Goal: Task Accomplishment & Management: Complete application form

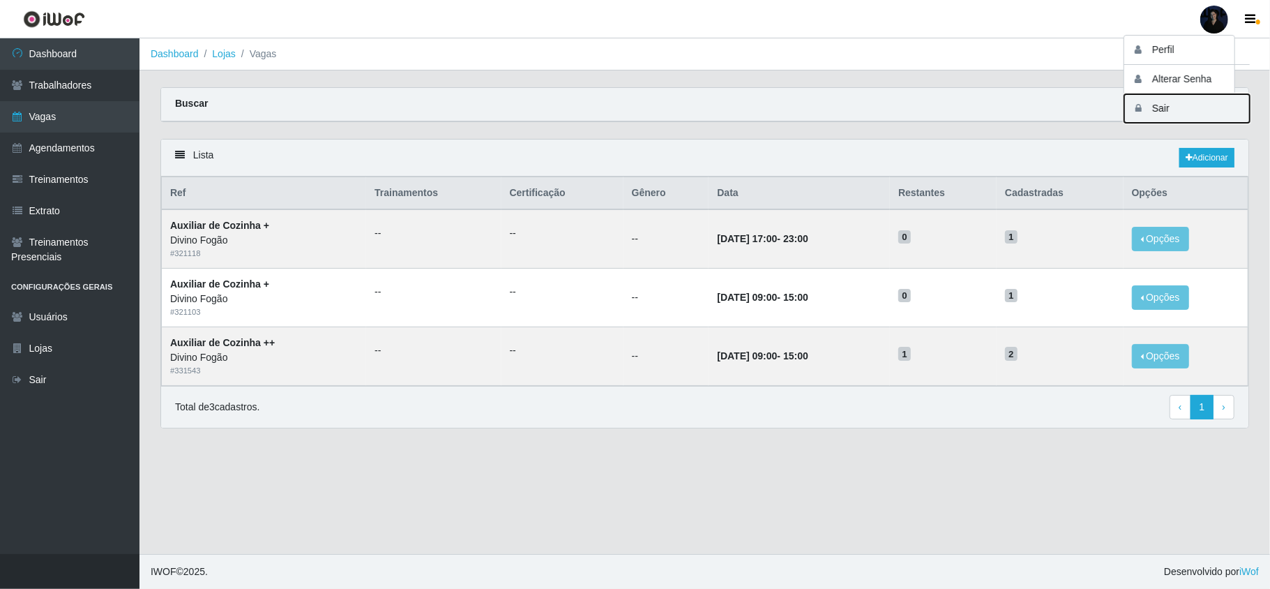
click at [1144, 113] on icon "button" at bounding box center [1138, 108] width 14 height 10
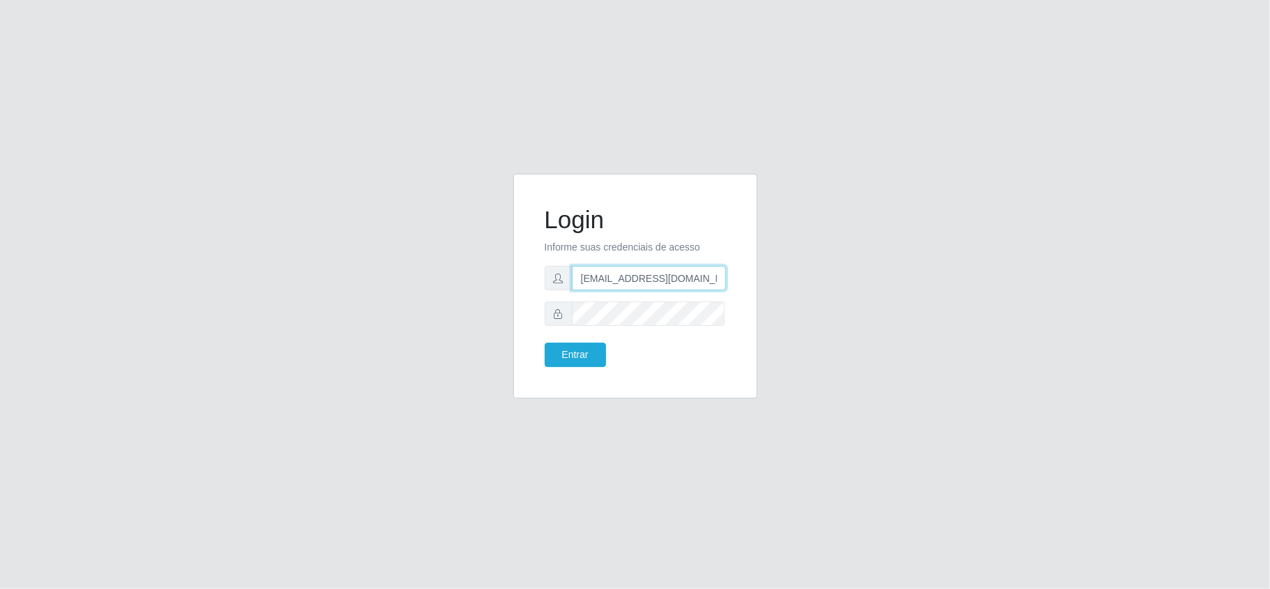
click at [676, 282] on input "[EMAIL_ADDRESS][DOMAIN_NAME]" at bounding box center [649, 278] width 154 height 24
drag, startPoint x: 715, startPoint y: 285, endPoint x: 649, endPoint y: 275, distance: 67.1
click at [649, 275] on input "anacarina390@queiroz.com" at bounding box center [649, 278] width 154 height 24
type input "anacarina390@carone.com"
click at [526, 315] on div "Login Informe suas credenciais de acesso anacarina390@carone.com Entrar" at bounding box center [635, 286] width 244 height 225
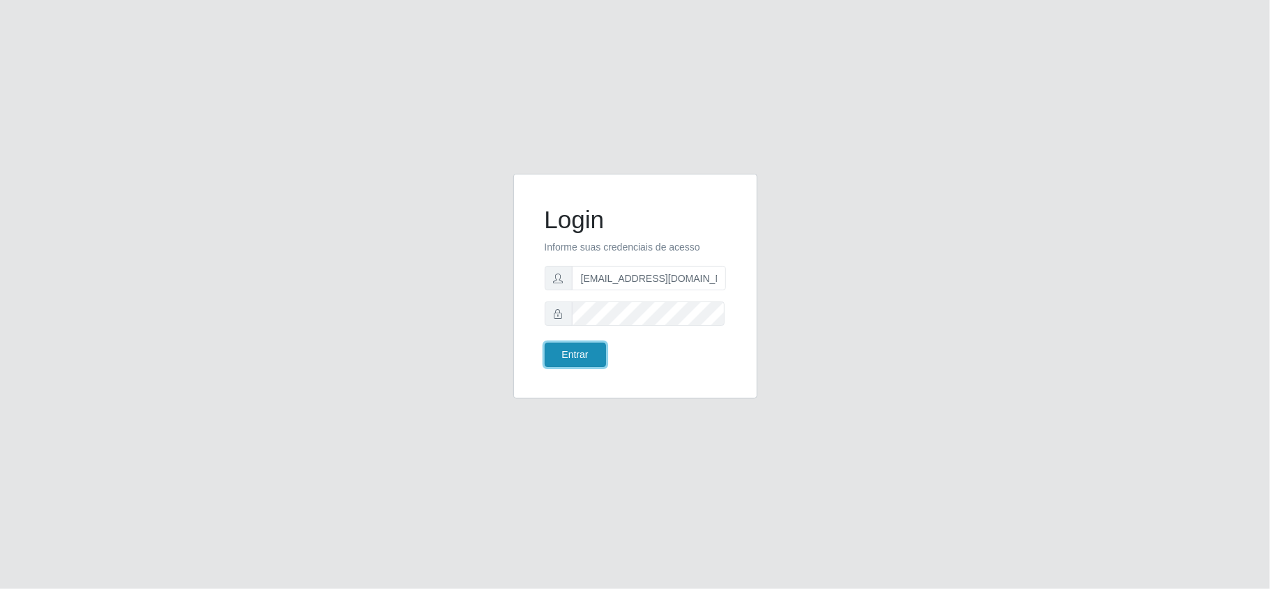
click at [559, 361] on button "Entrar" at bounding box center [575, 354] width 61 height 24
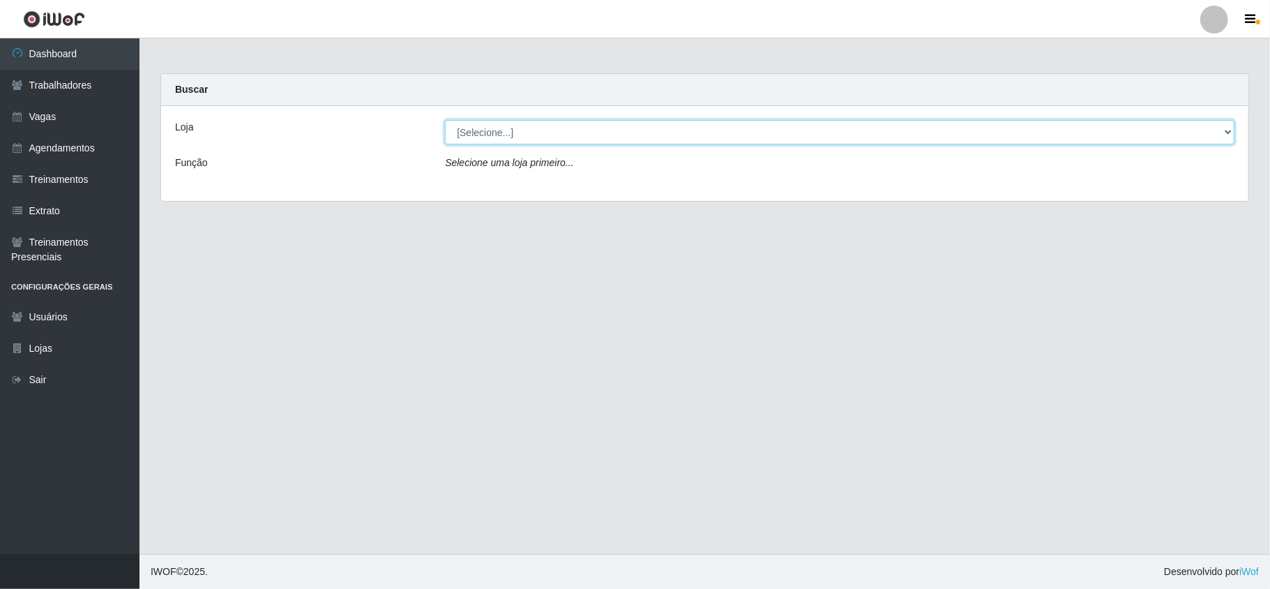
click at [668, 131] on select "[Selecione...] Carone - Itapoa Carone - Jardim Camburi Carone - Praia da Costa …" at bounding box center [839, 132] width 789 height 24
select select "508"
click at [445, 120] on select "[Selecione...] Carone - Itapoa Carone - Jardim Camburi Carone - Praia da Costa …" at bounding box center [839, 132] width 789 height 24
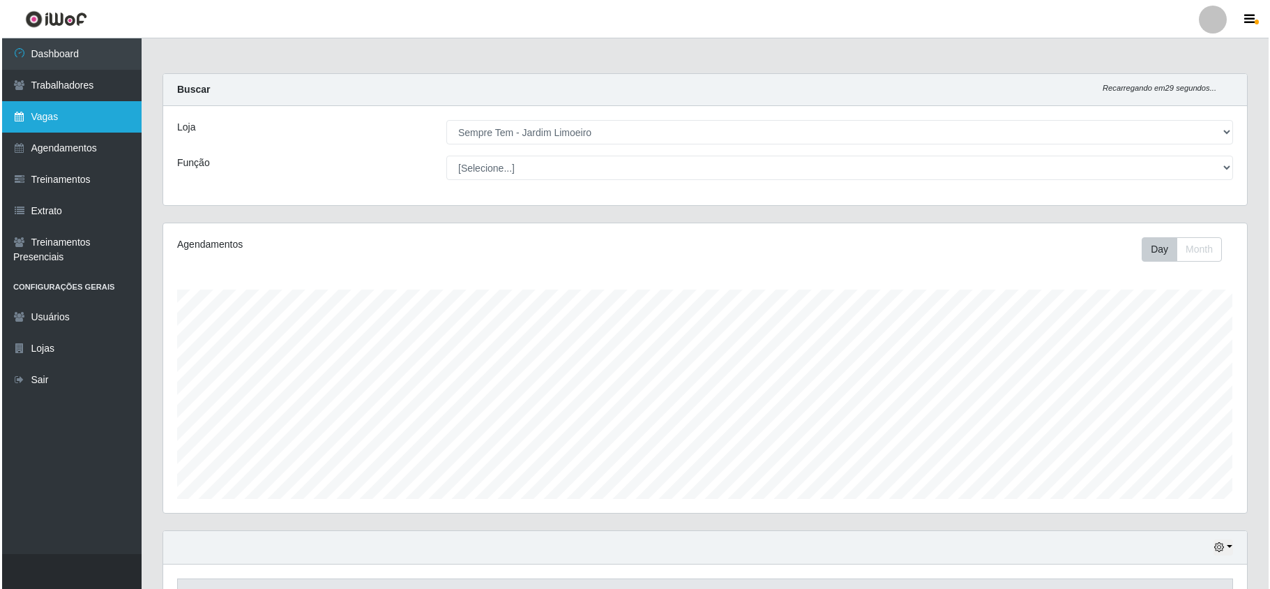
scroll to position [290, 1083]
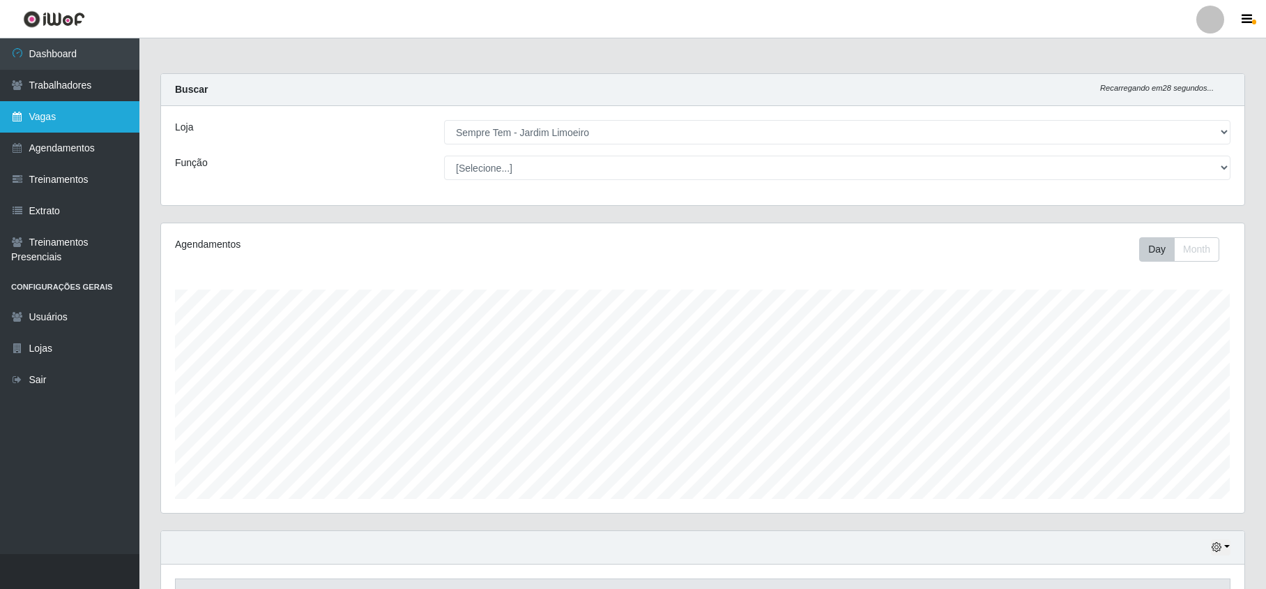
click at [84, 107] on link "Vagas" at bounding box center [69, 116] width 139 height 31
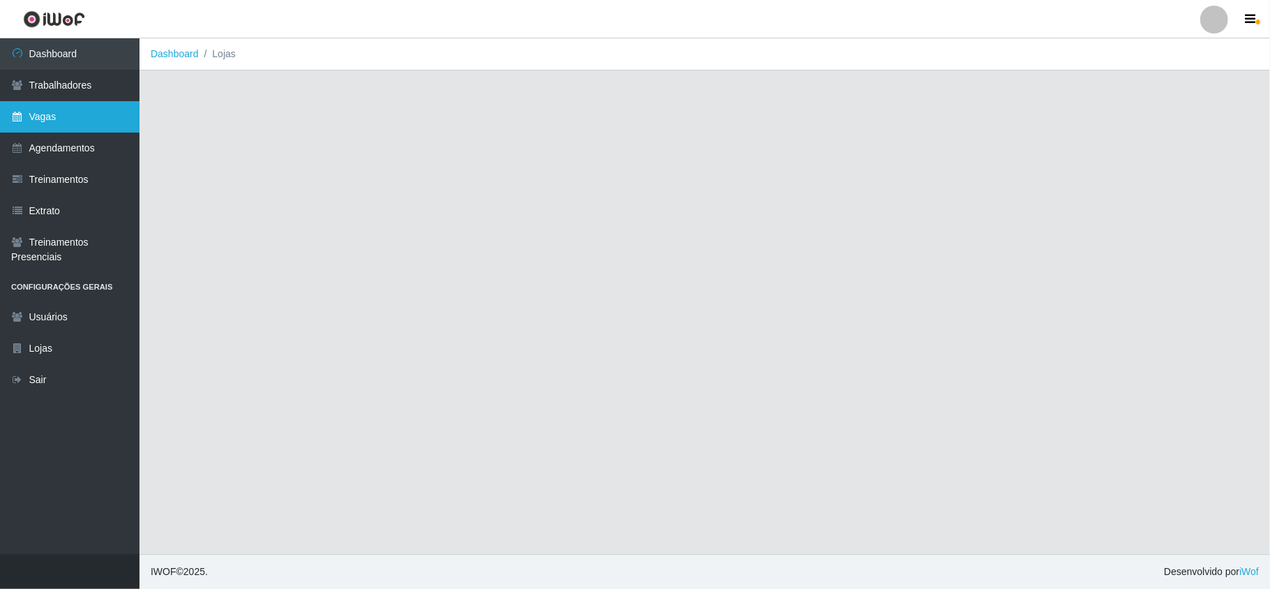
click at [107, 114] on link "Vagas" at bounding box center [69, 116] width 139 height 31
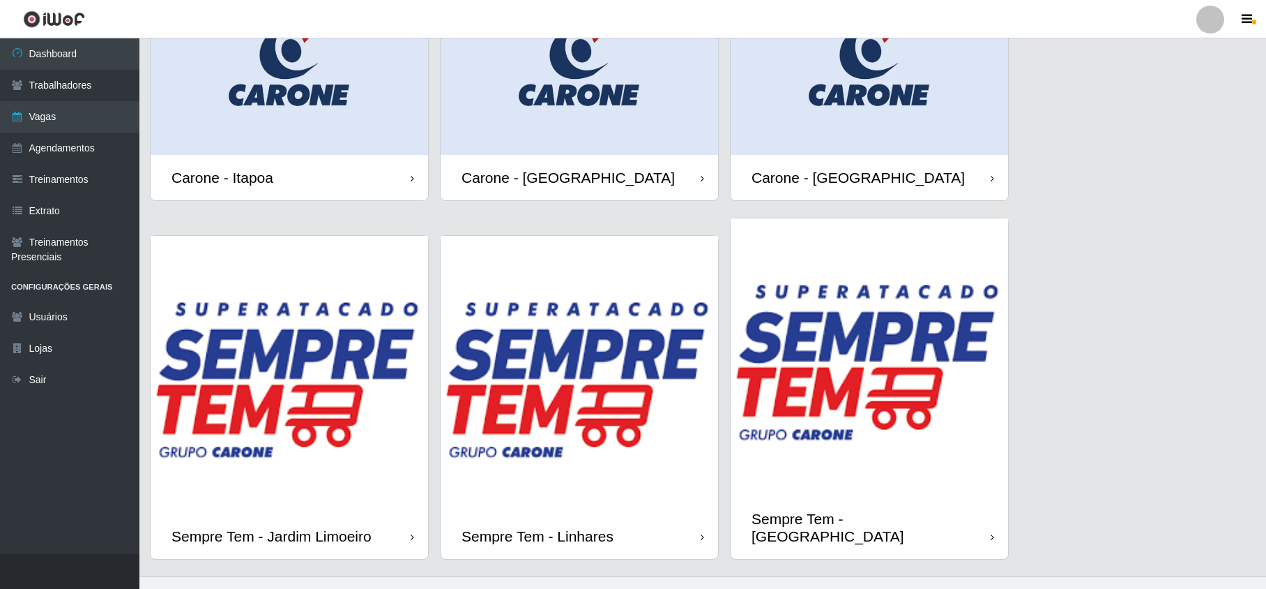
scroll to position [112, 0]
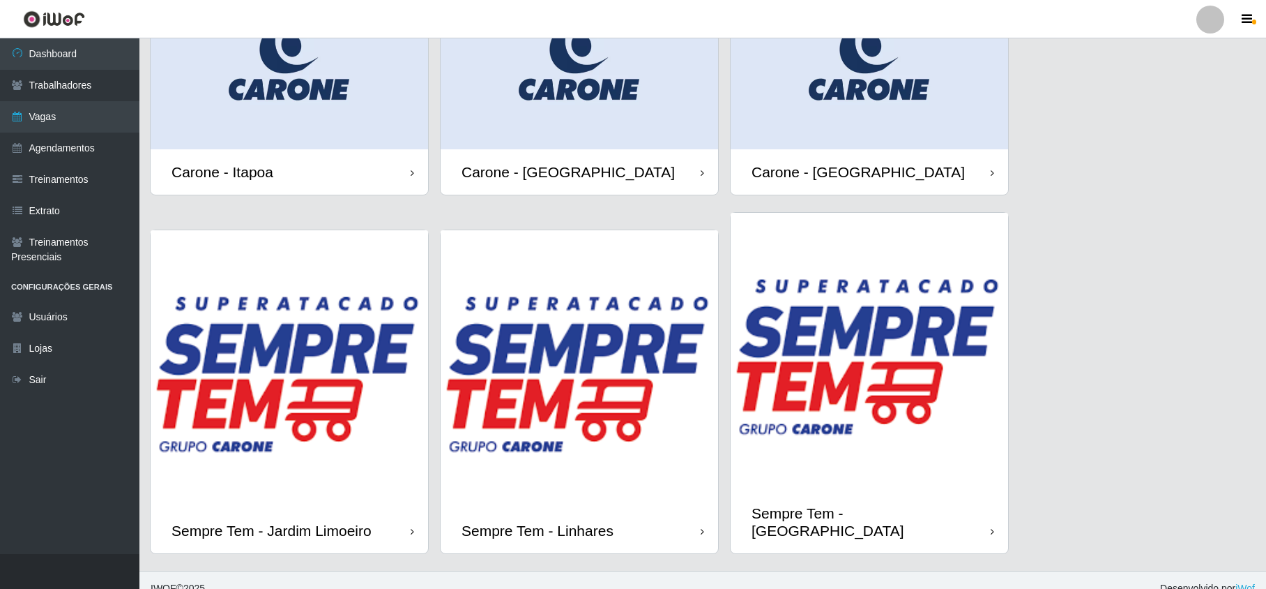
click at [251, 522] on div "Sempre Tem - Jardim Limoeiro" at bounding box center [272, 530] width 200 height 17
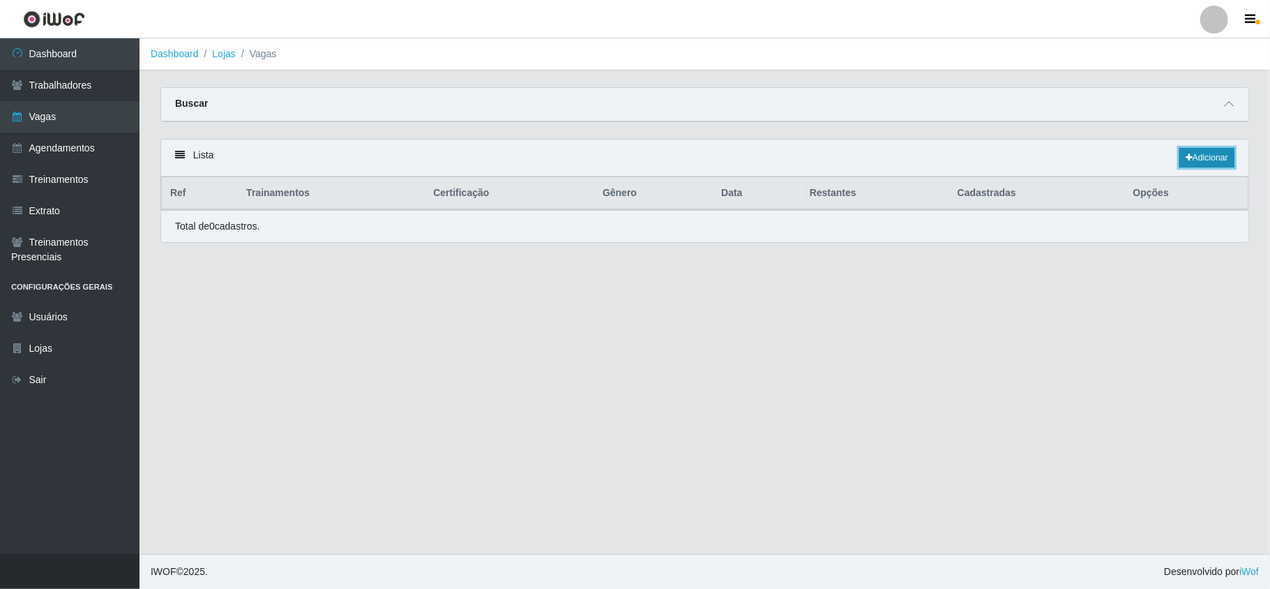
click at [1194, 165] on link "Adicionar" at bounding box center [1206, 158] width 55 height 20
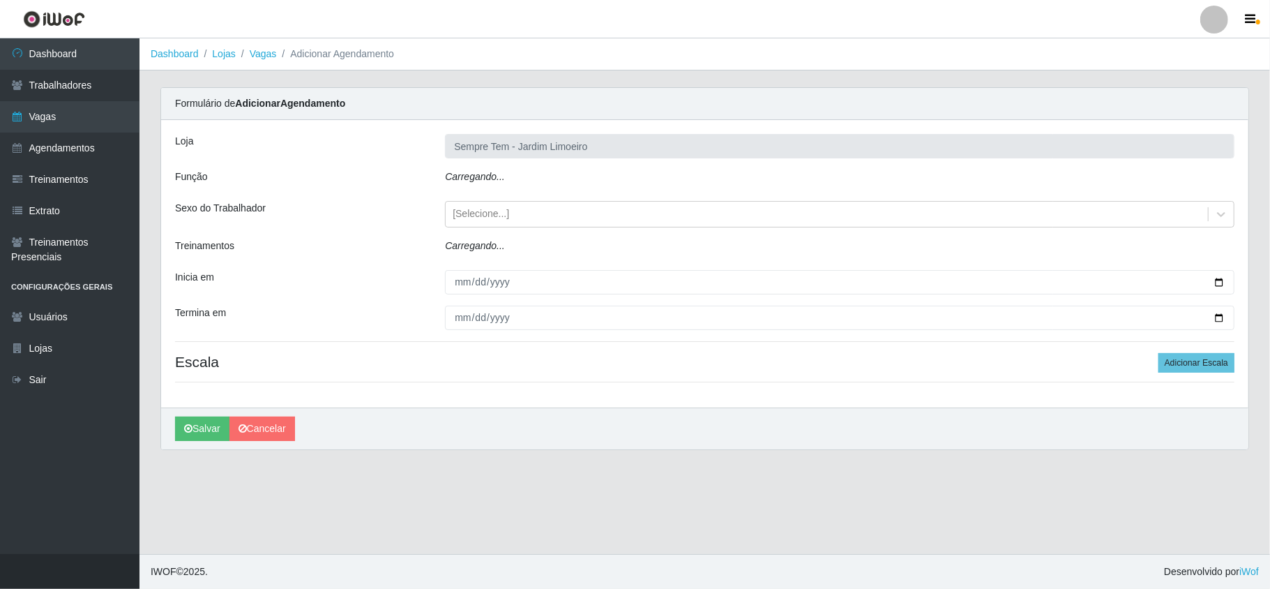
type input "Sempre Tem - Jardim Limoeiro"
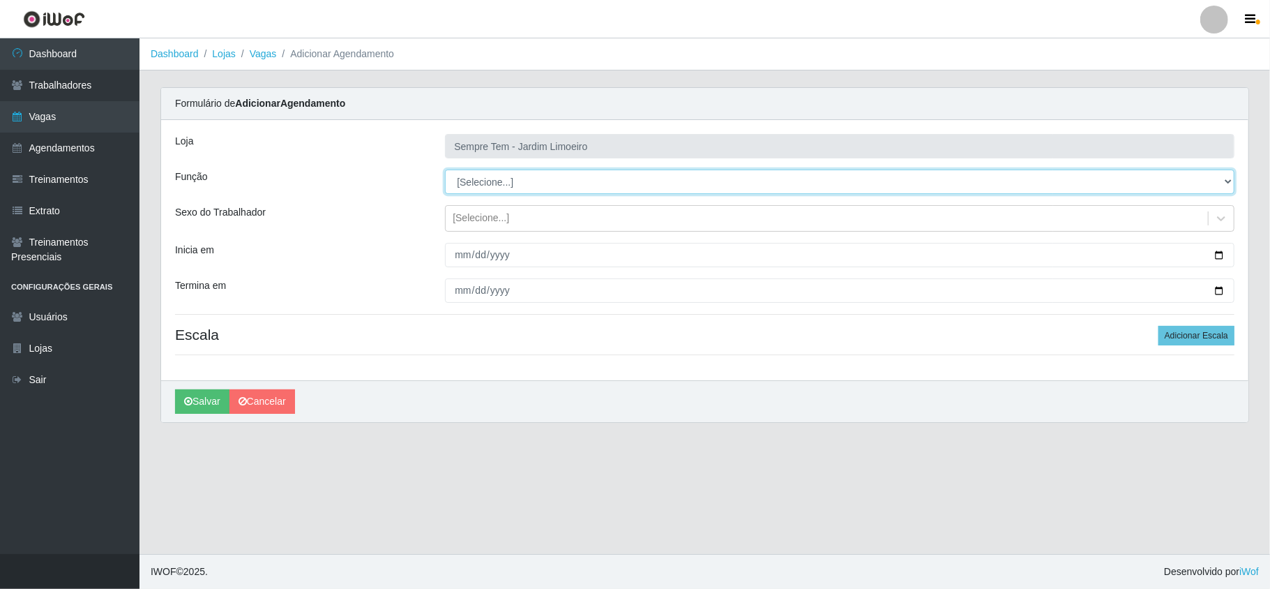
click at [466, 185] on select "[Selecione...] Embalador Embalador + Embalador ++ Repositor Repositor + Reposit…" at bounding box center [839, 181] width 789 height 24
select select "24"
click at [445, 170] on select "[Selecione...] Embalador Embalador + Embalador ++ Repositor Repositor + Reposit…" at bounding box center [839, 181] width 789 height 24
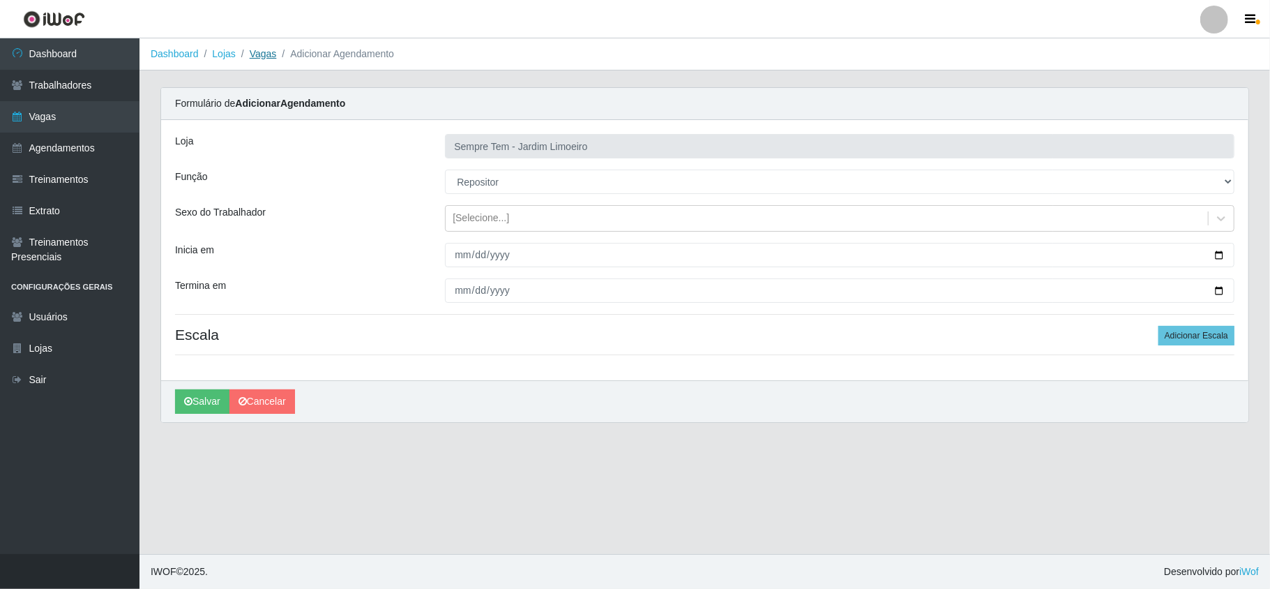
click at [261, 52] on link "Vagas" at bounding box center [263, 53] width 27 height 11
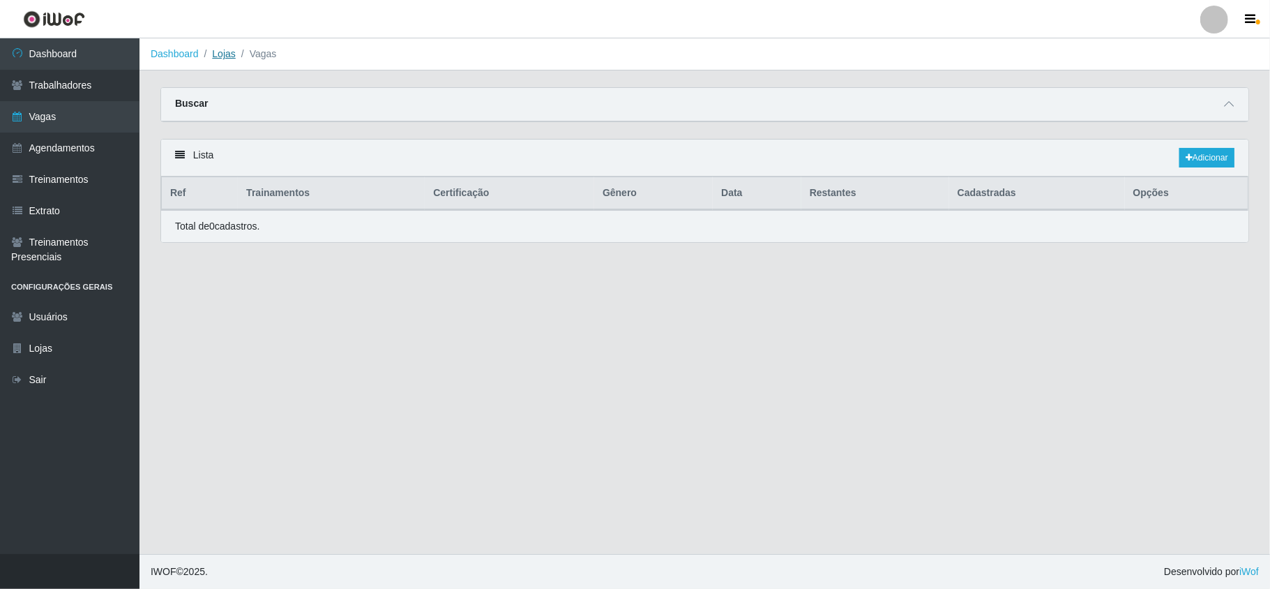
click at [213, 52] on link "Lojas" at bounding box center [223, 53] width 23 height 11
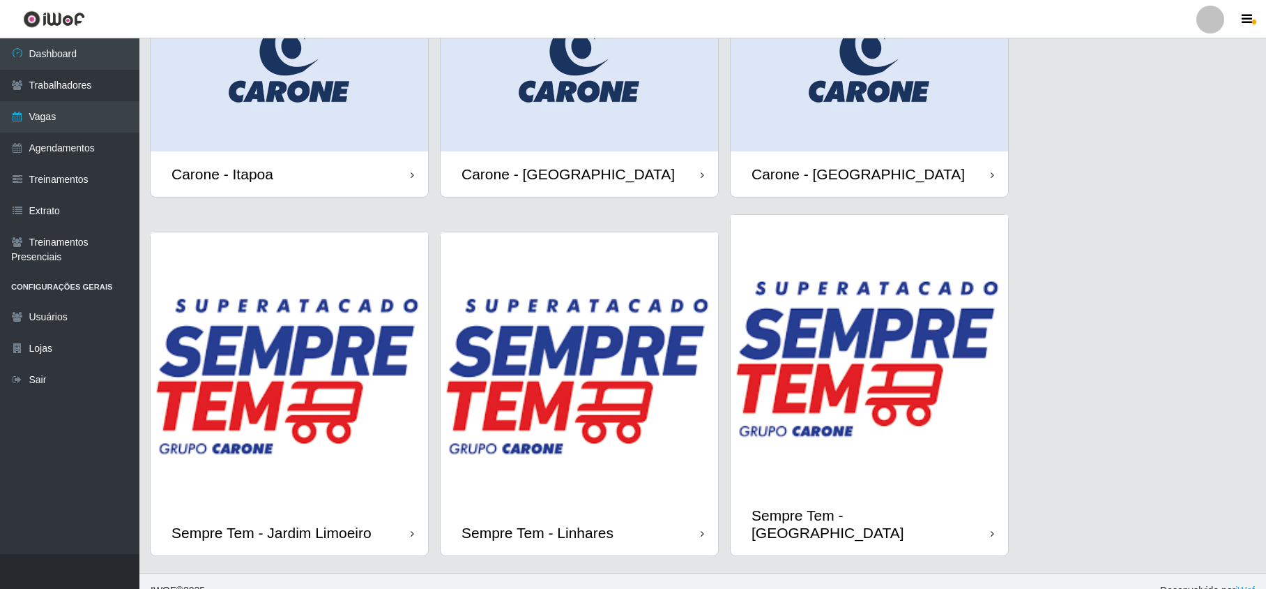
scroll to position [112, 0]
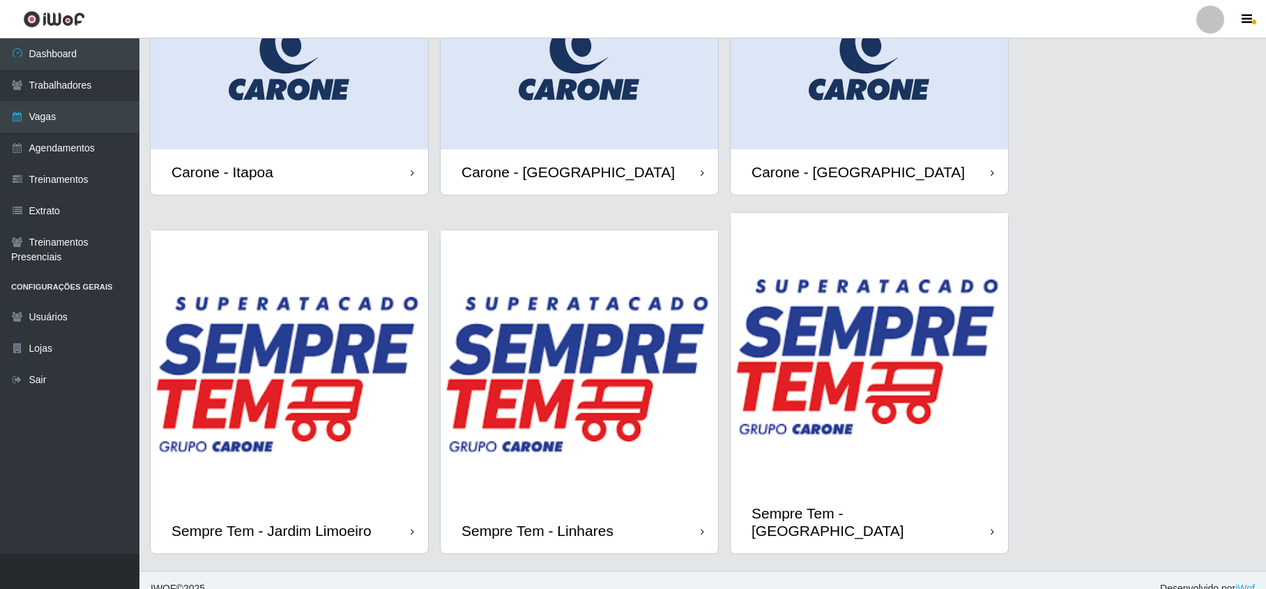
click at [246, 449] on img at bounding box center [290, 369] width 278 height 278
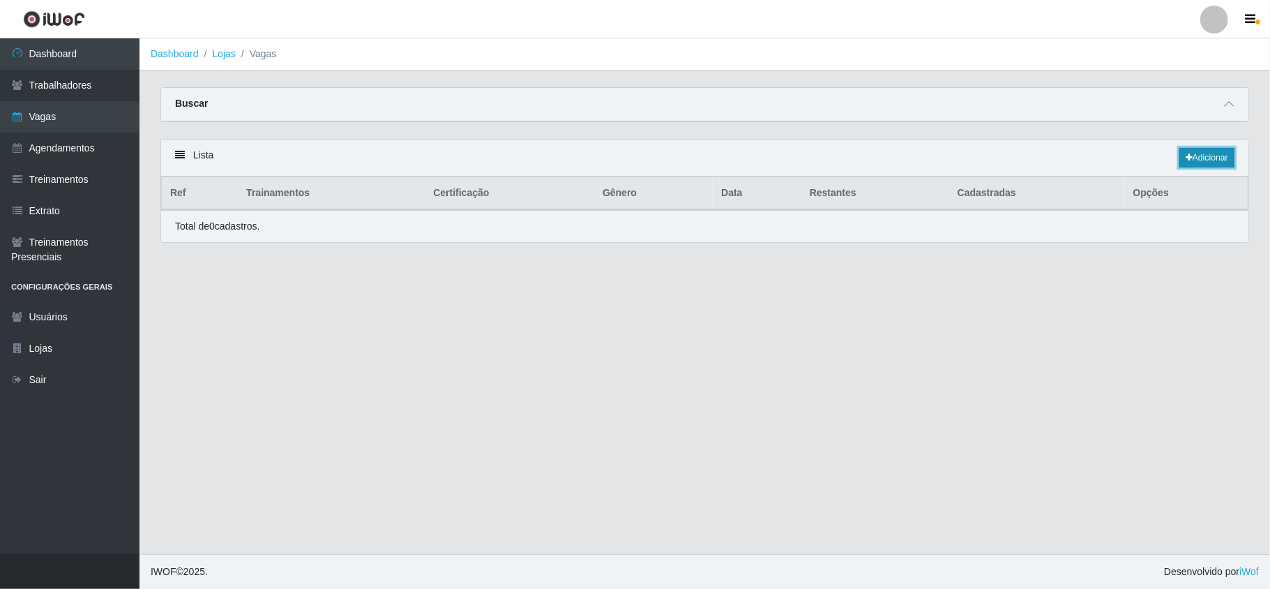
click at [1206, 160] on link "Adicionar" at bounding box center [1206, 158] width 55 height 20
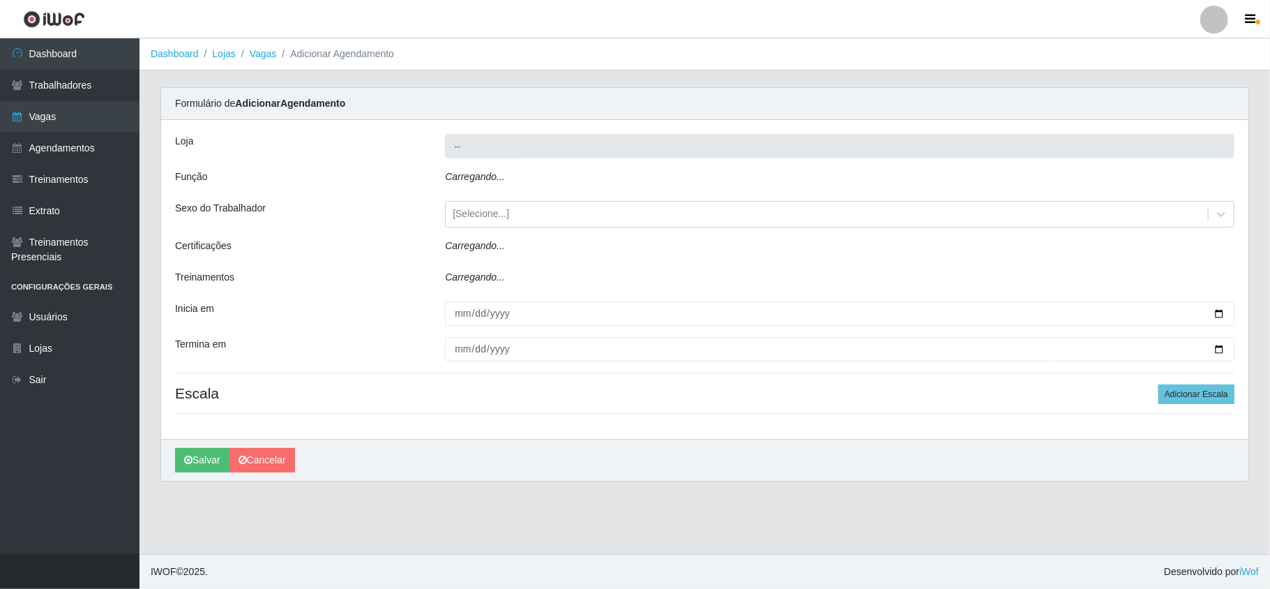
type input "Sempre Tem - Jardim Limoeiro"
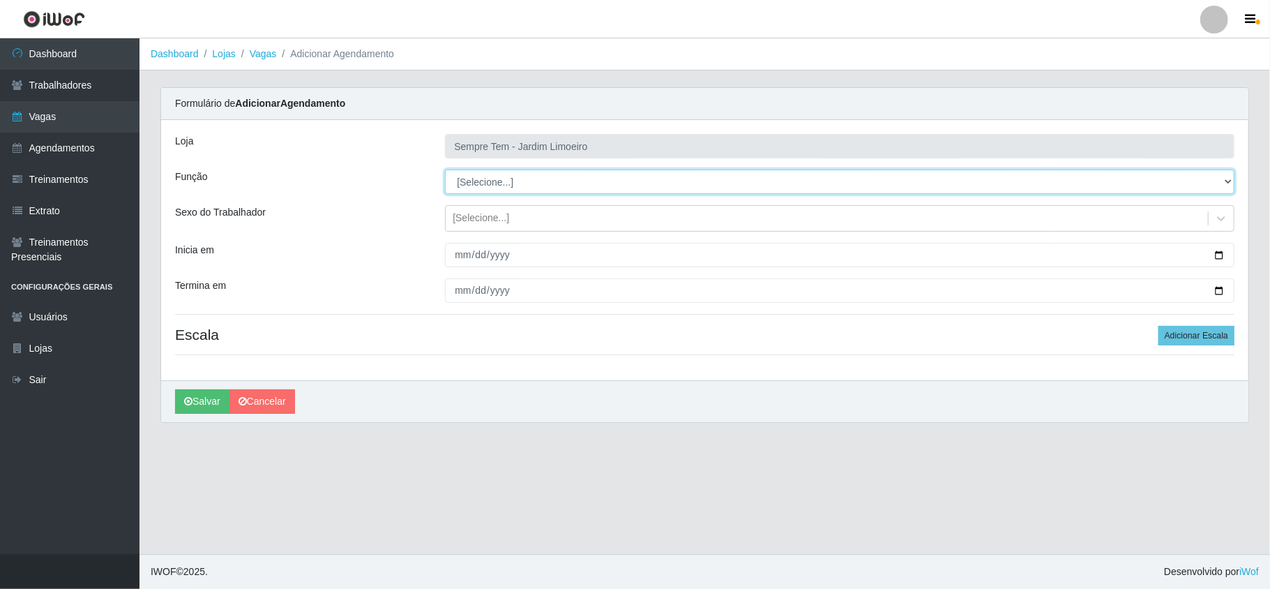
click at [492, 174] on select "[Selecione...] Embalador Embalador + Embalador ++ Repositor Repositor + Reposit…" at bounding box center [839, 181] width 789 height 24
select select "24"
click at [445, 170] on select "[Selecione...] Embalador Embalador + Embalador ++ Repositor Repositor + Reposit…" at bounding box center [839, 181] width 789 height 24
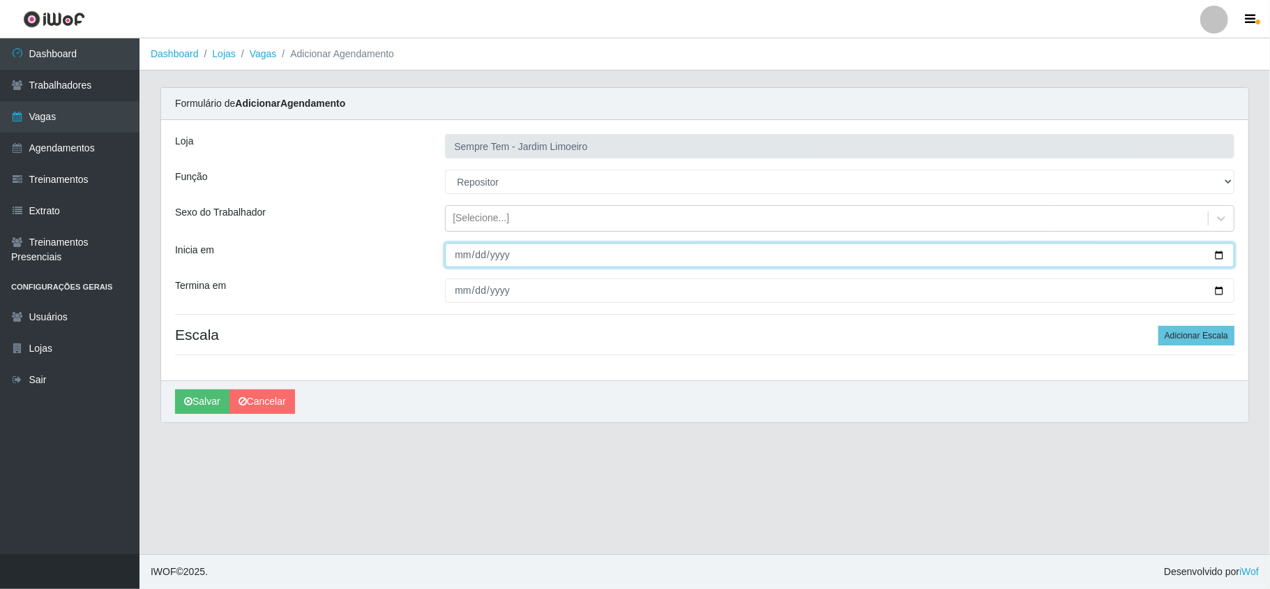
click at [462, 255] on input "Inicia em" at bounding box center [839, 255] width 789 height 24
click at [1220, 255] on input "Inicia em" at bounding box center [839, 255] width 789 height 24
type input "[DATE]"
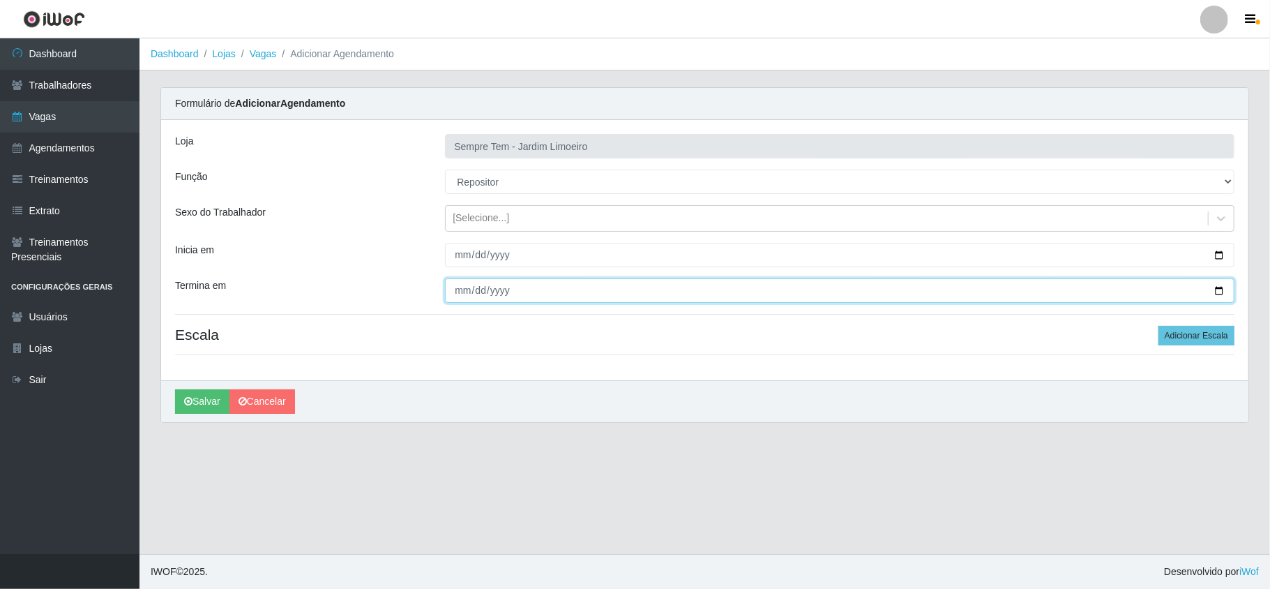
click at [1217, 294] on input "Termina em" at bounding box center [839, 290] width 789 height 24
click at [1215, 294] on input "Termina em" at bounding box center [839, 290] width 789 height 24
type input "[DATE]"
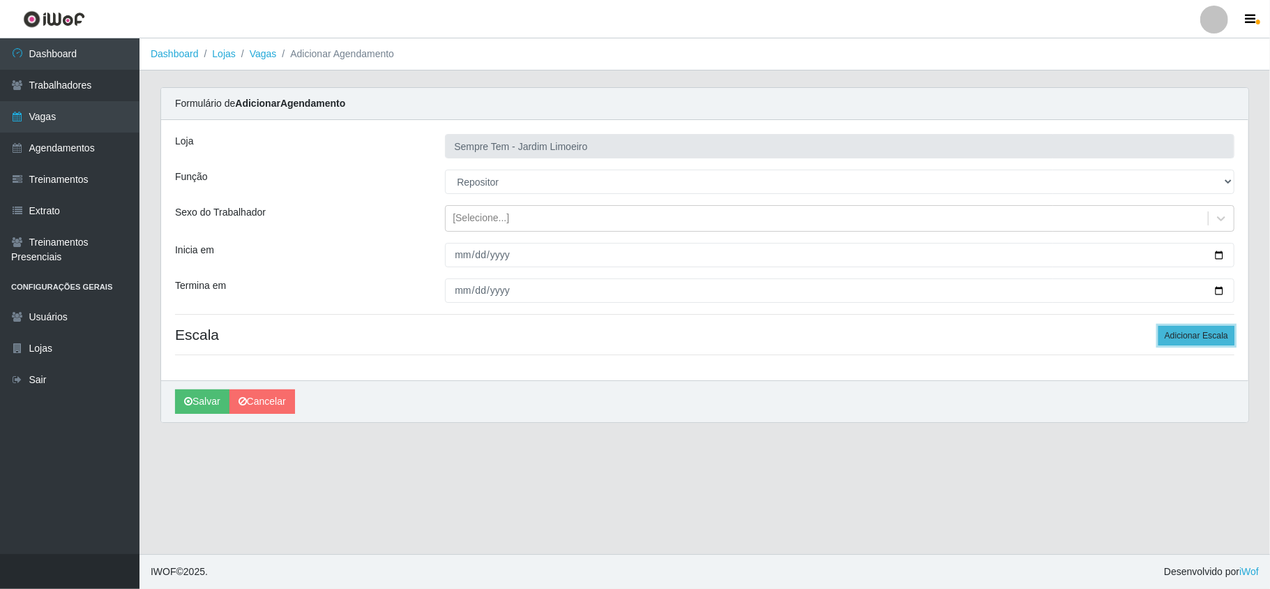
click at [1181, 343] on button "Adicionar Escala" at bounding box center [1196, 336] width 76 height 20
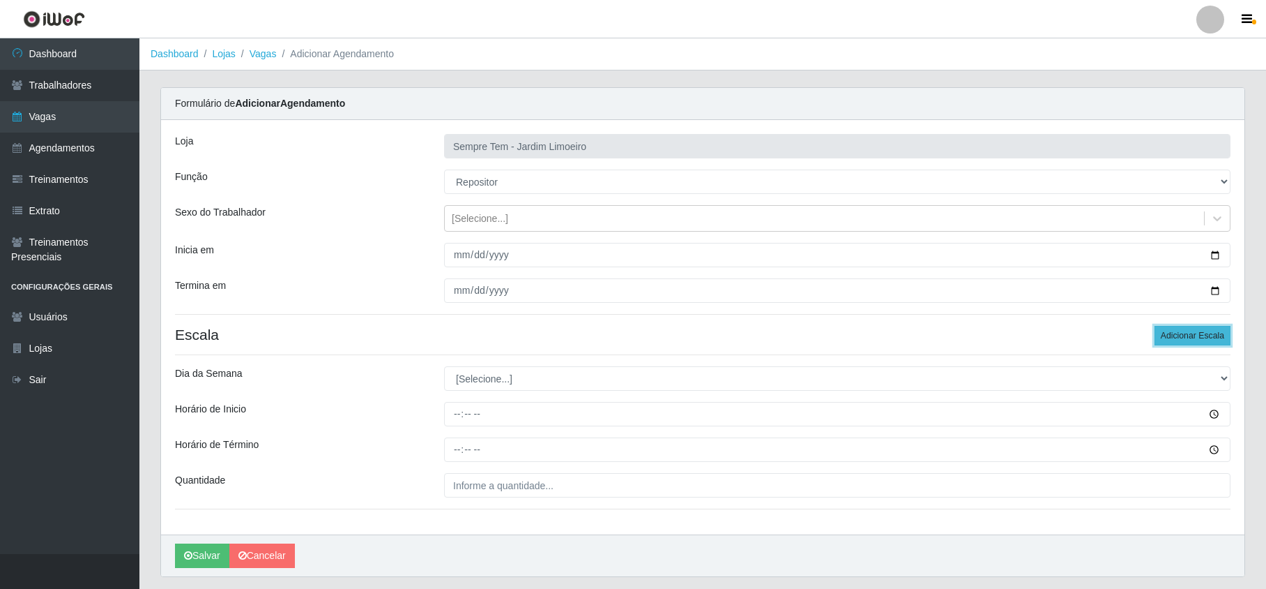
click at [1181, 343] on button "Adicionar Escala" at bounding box center [1193, 336] width 76 height 20
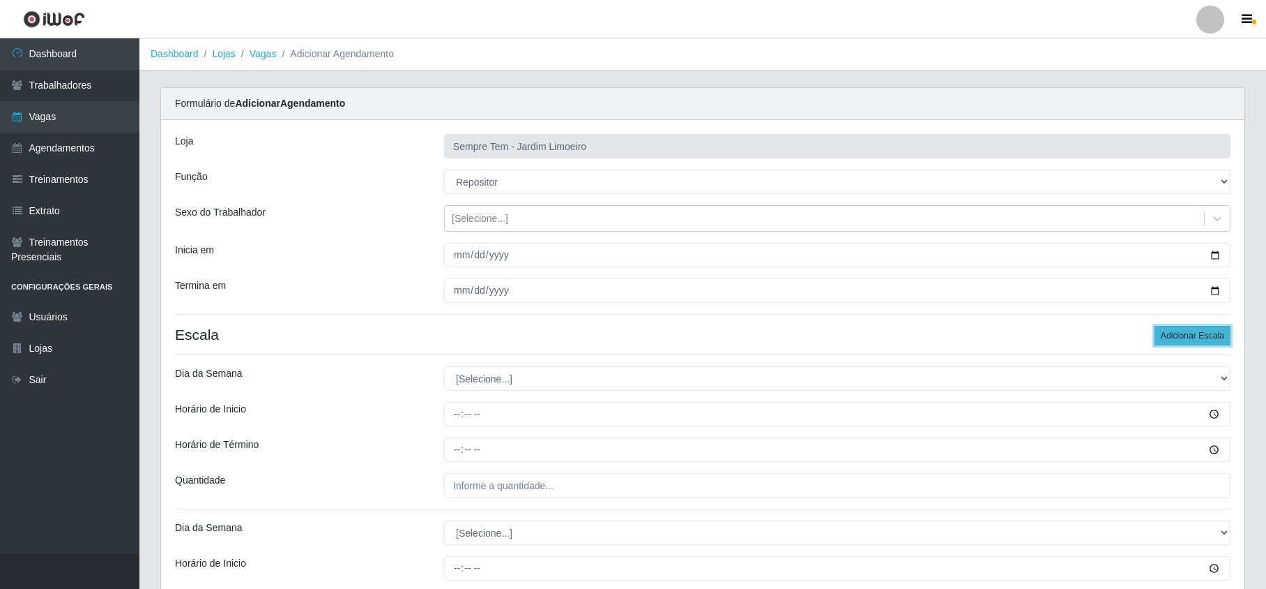
click at [1181, 343] on button "Adicionar Escala" at bounding box center [1193, 336] width 76 height 20
click at [489, 377] on select "[Selecione...] Segunda Terça Quarta Quinta Sexta Sábado Domingo" at bounding box center [837, 378] width 787 height 24
select select "1"
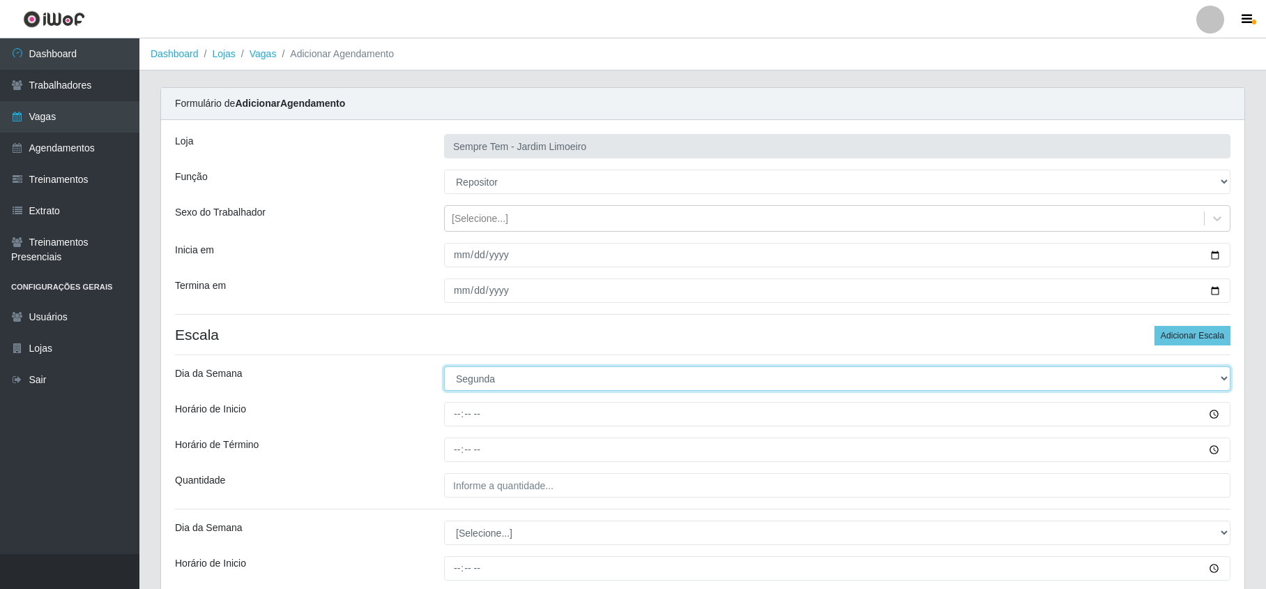
click at [444, 367] on select "[Selecione...] Segunda Terça Quarta Quinta Sexta Sábado Domingo" at bounding box center [837, 378] width 787 height 24
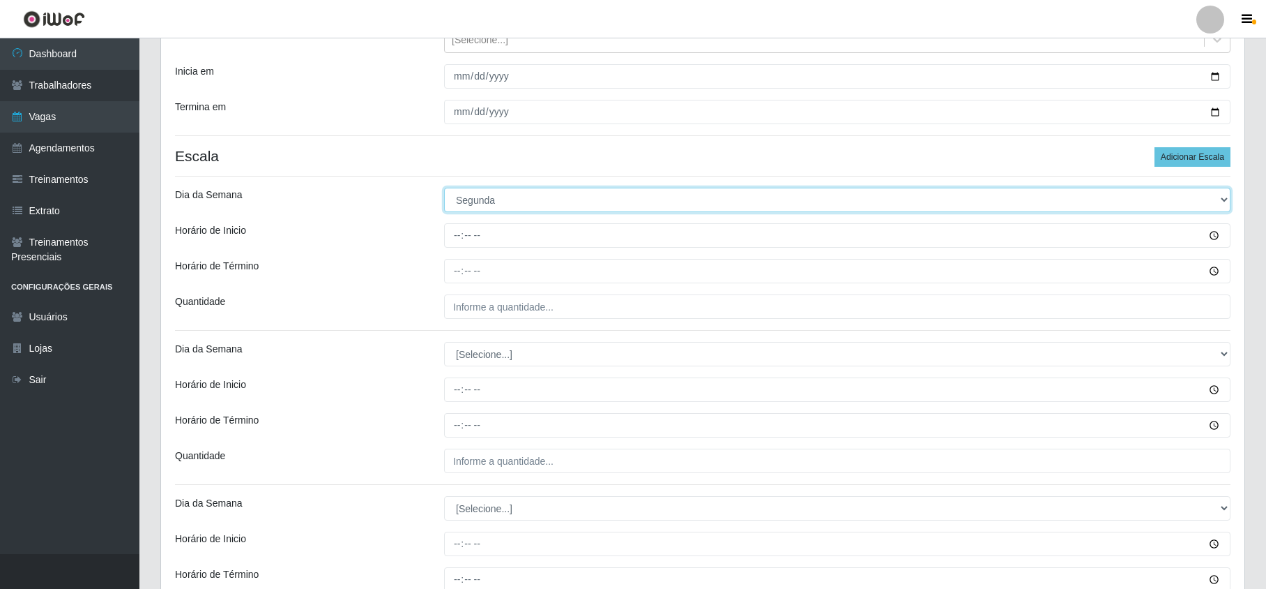
scroll to position [185, 0]
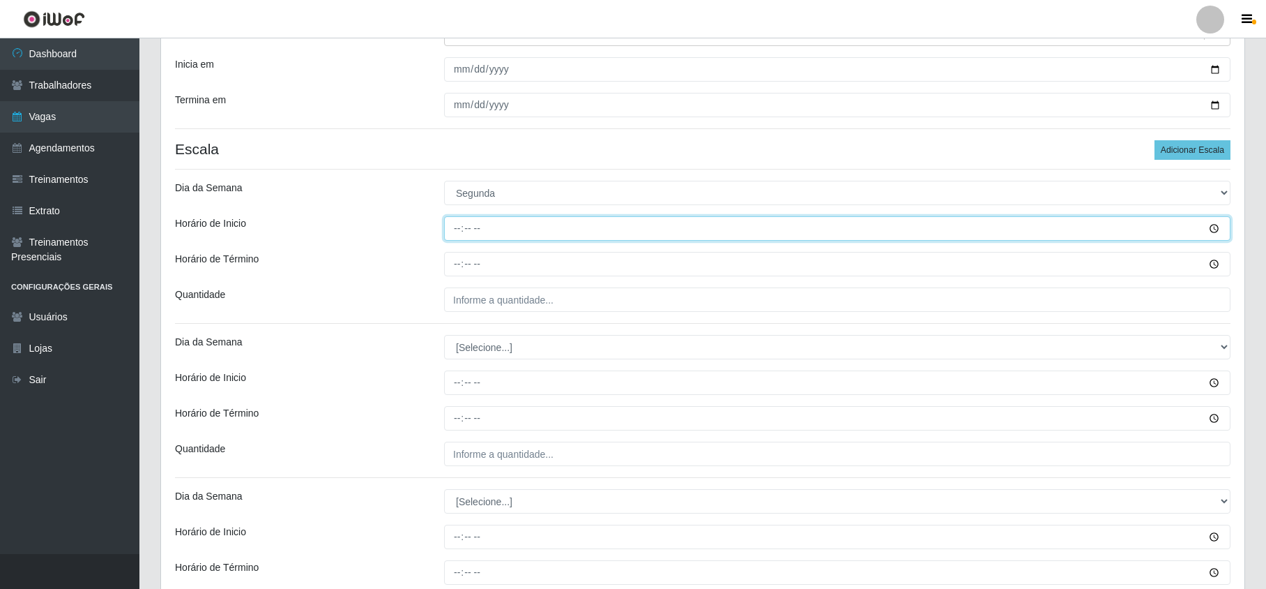
click at [459, 229] on input "Horário de Inicio" at bounding box center [837, 228] width 787 height 24
type input "16:00"
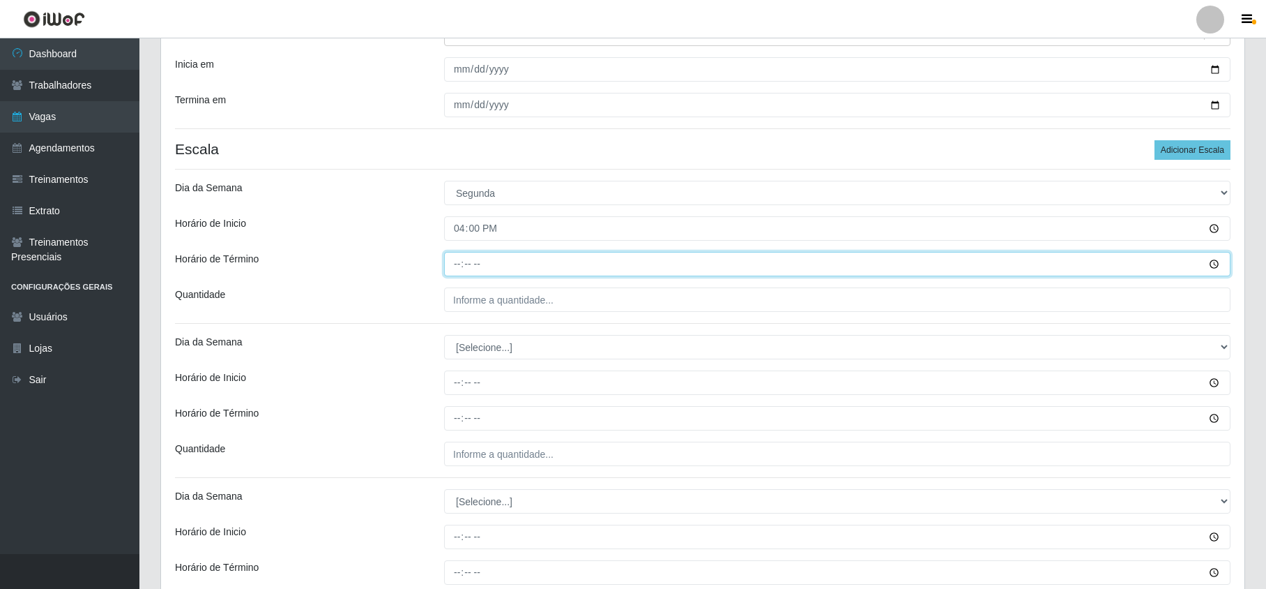
click at [453, 266] on input "Horário de Término" at bounding box center [837, 264] width 787 height 24
type input "22:00"
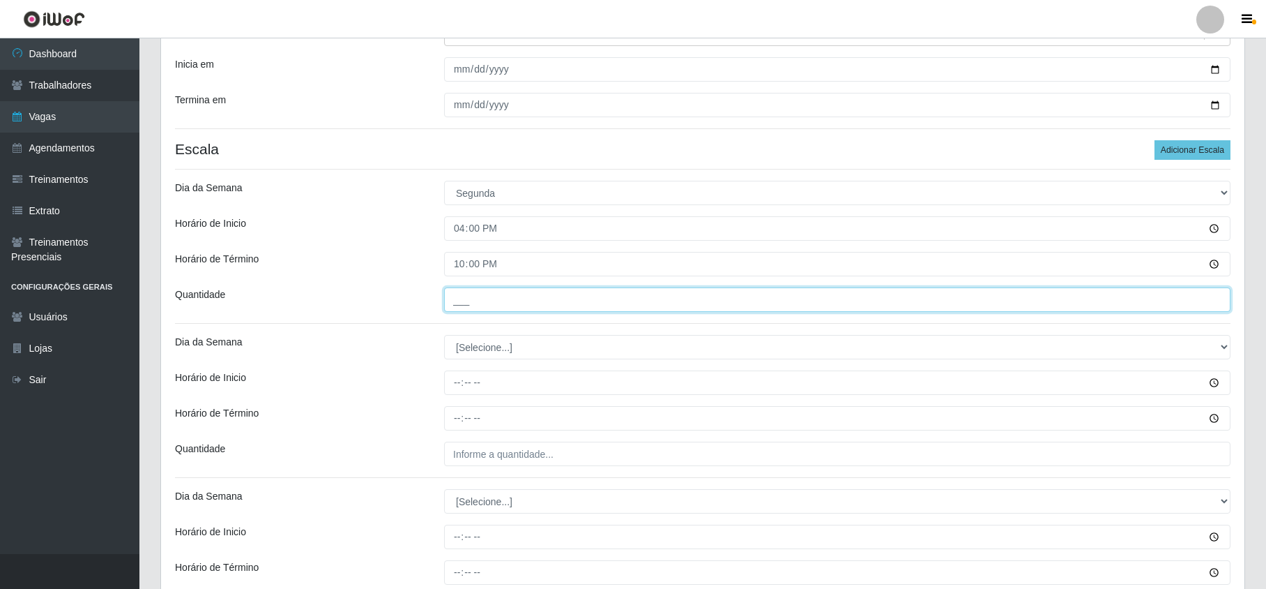
click at [457, 304] on input "___" at bounding box center [837, 299] width 787 height 24
type input "5__"
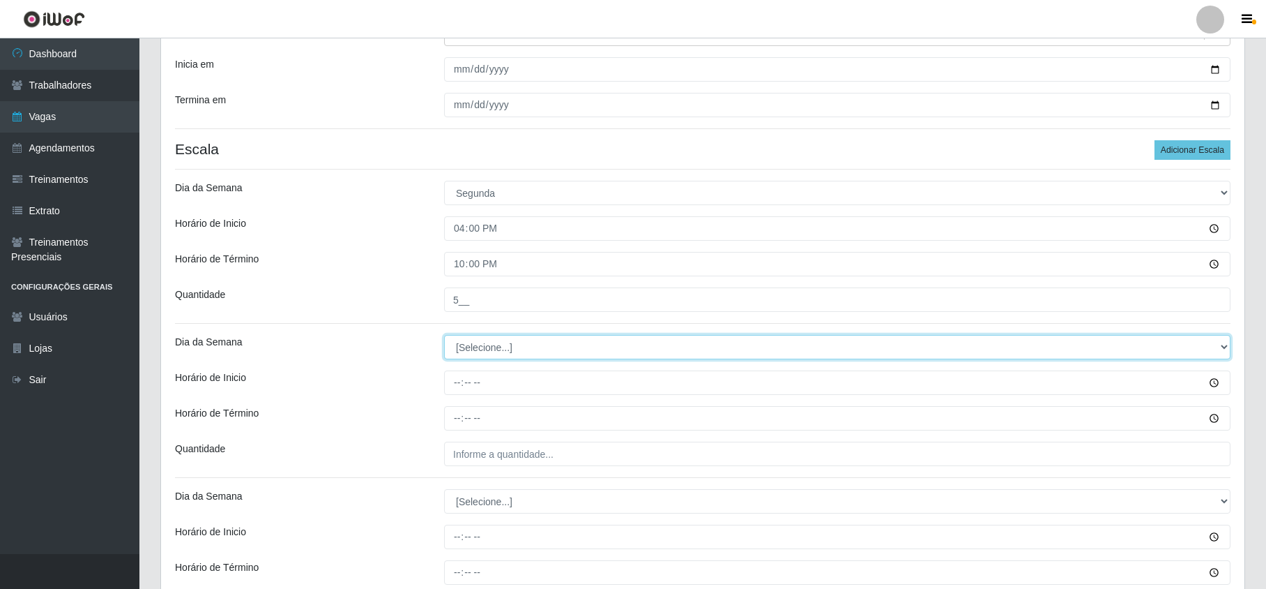
click at [453, 353] on select "[Selecione...] Segunda Terça Quarta Quinta Sexta Sábado Domingo" at bounding box center [837, 347] width 787 height 24
select select "2"
click at [444, 336] on select "[Selecione...] Segunda Terça Quarta Quinta Sexta Sábado Domingo" at bounding box center [837, 347] width 787 height 24
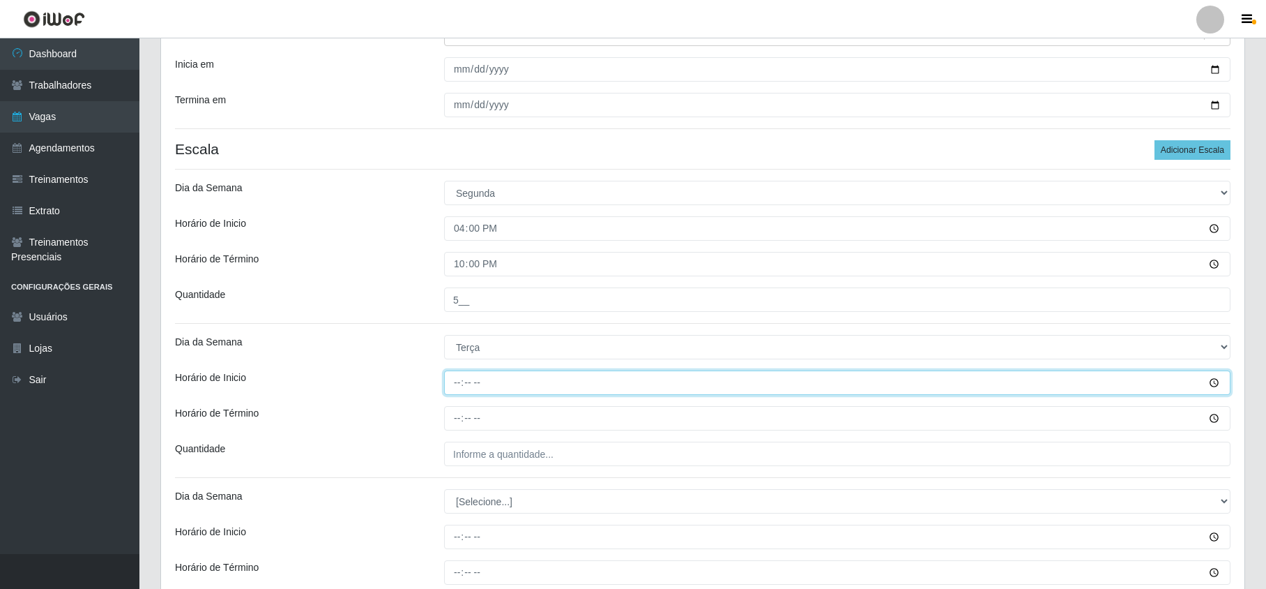
click at [463, 388] on input "Horário de Inicio" at bounding box center [837, 382] width 787 height 24
type input "16:00"
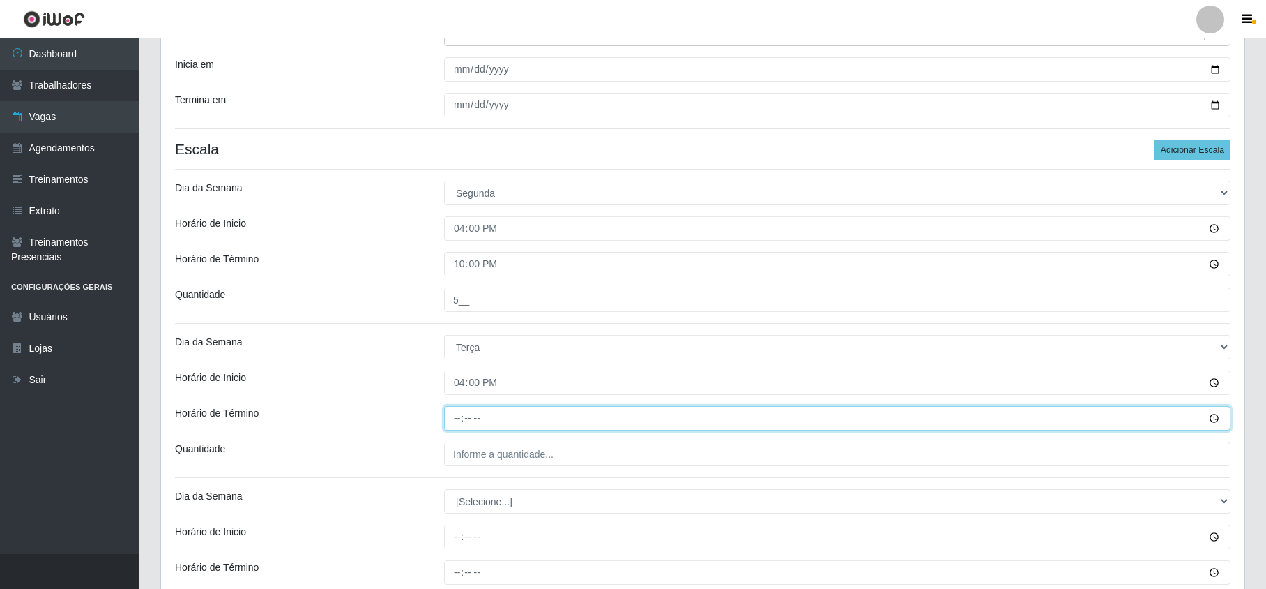
click at [464, 414] on input "Horário de Término" at bounding box center [837, 418] width 787 height 24
type input "22:00"
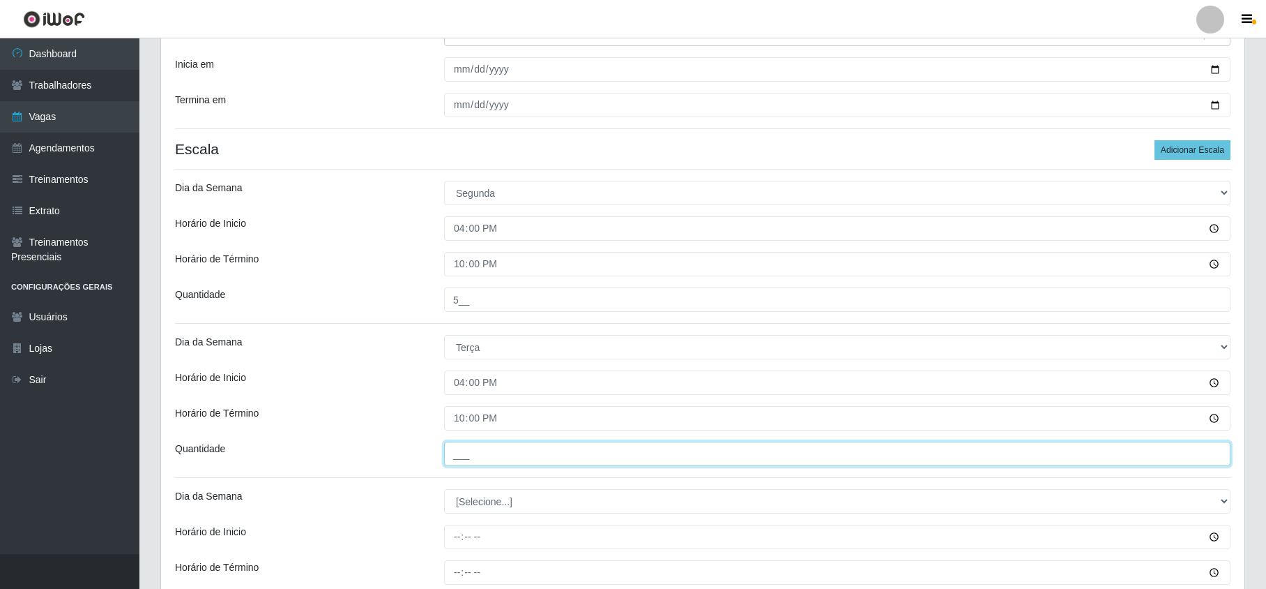
click at [460, 447] on input "___" at bounding box center [837, 453] width 787 height 24
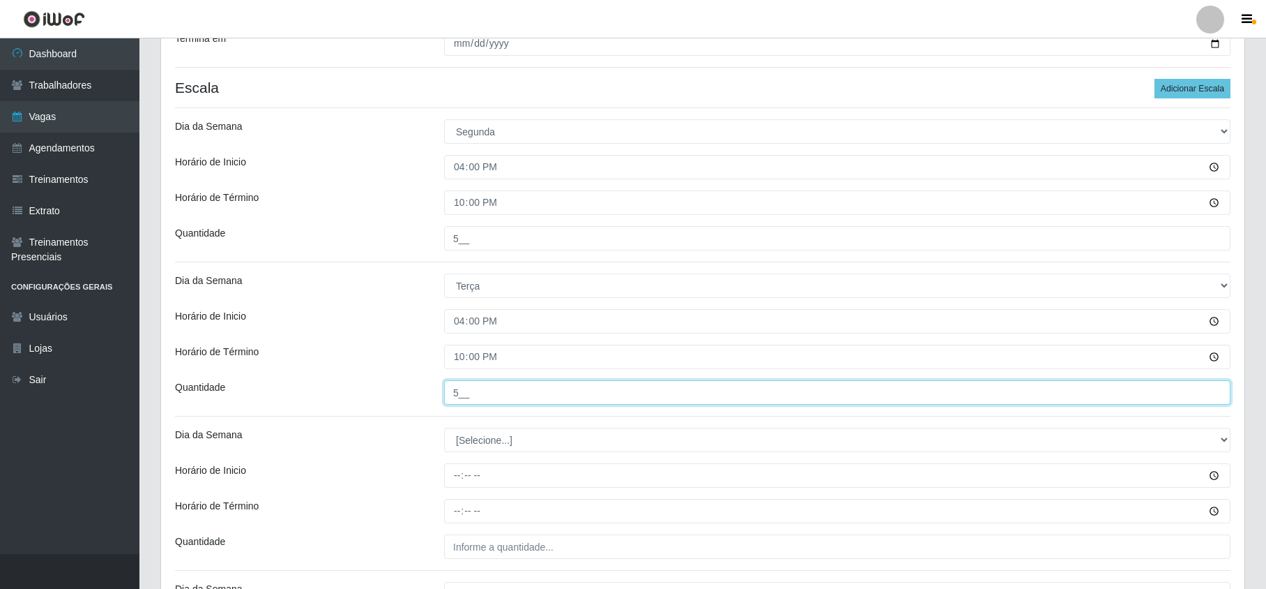
scroll to position [464, 0]
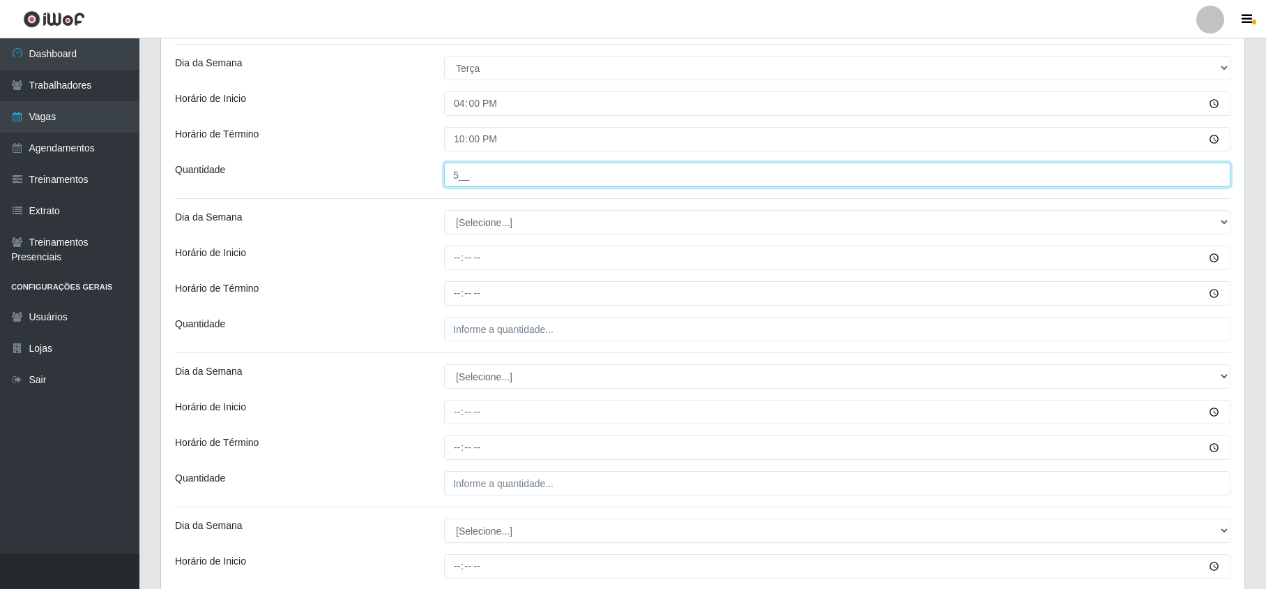
type input "5__"
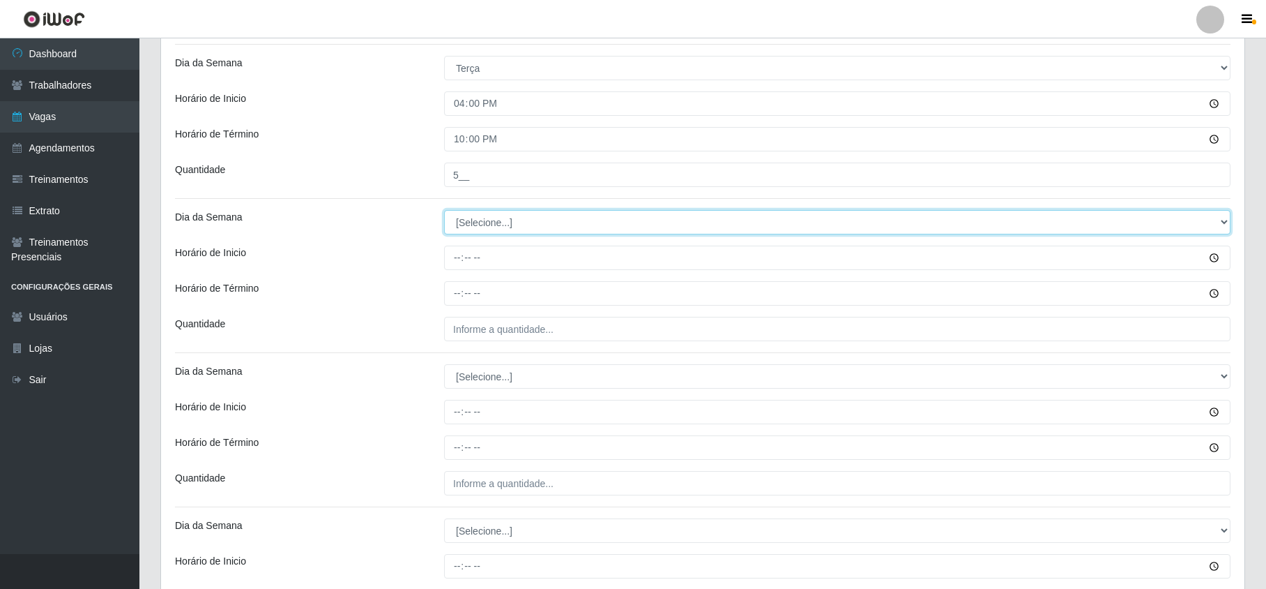
click at [467, 220] on select "[Selecione...] Segunda Terça Quarta Quinta Sexta Sábado Domingo" at bounding box center [837, 222] width 787 height 24
select select "3"
click at [444, 211] on select "[Selecione...] Segunda Terça Quarta Quinta Sexta Sábado Domingo" at bounding box center [837, 222] width 787 height 24
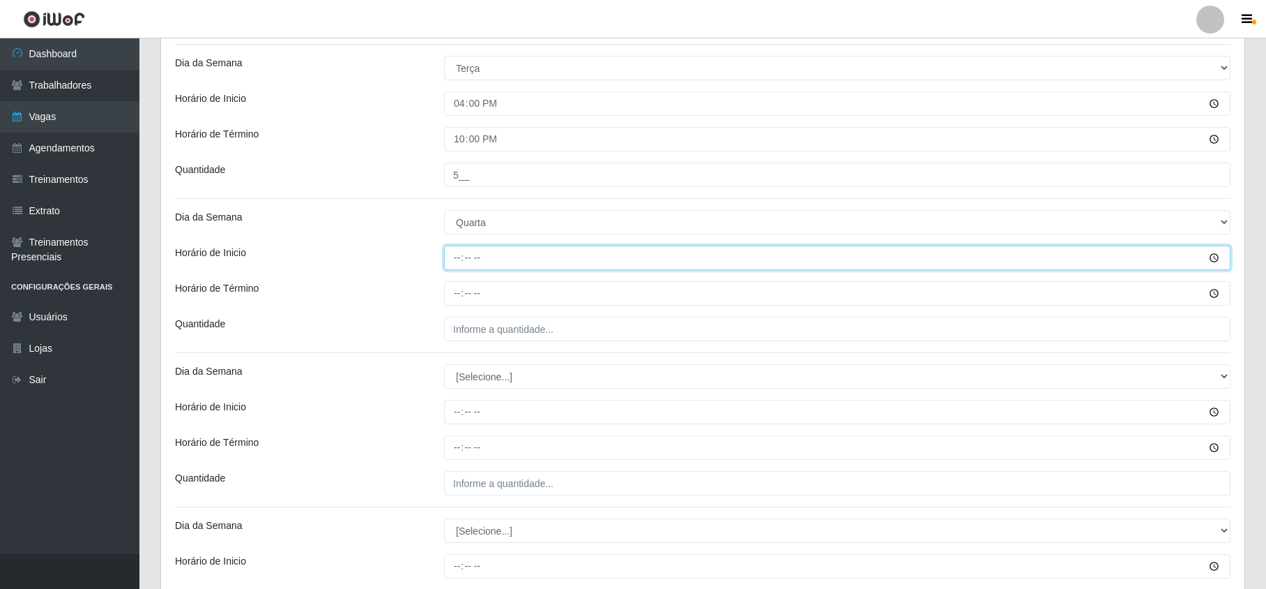
click at [455, 255] on input "Horário de Inicio" at bounding box center [837, 257] width 787 height 24
type input "16:00"
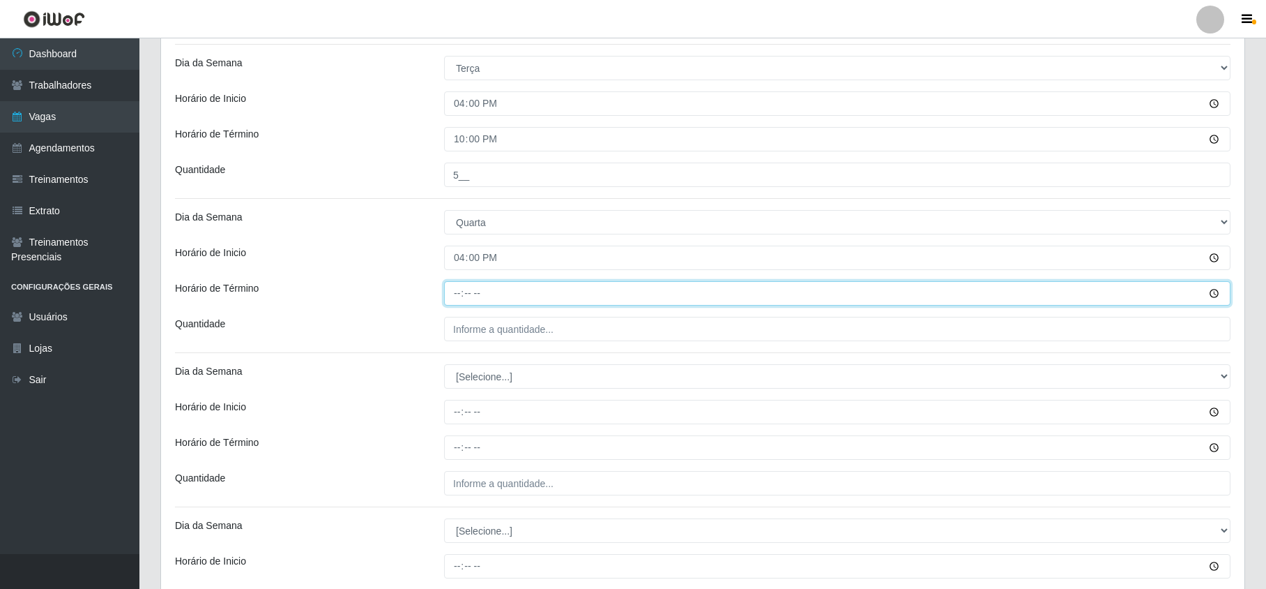
click at [453, 291] on input "Horário de Término" at bounding box center [837, 293] width 787 height 24
type input "22:00"
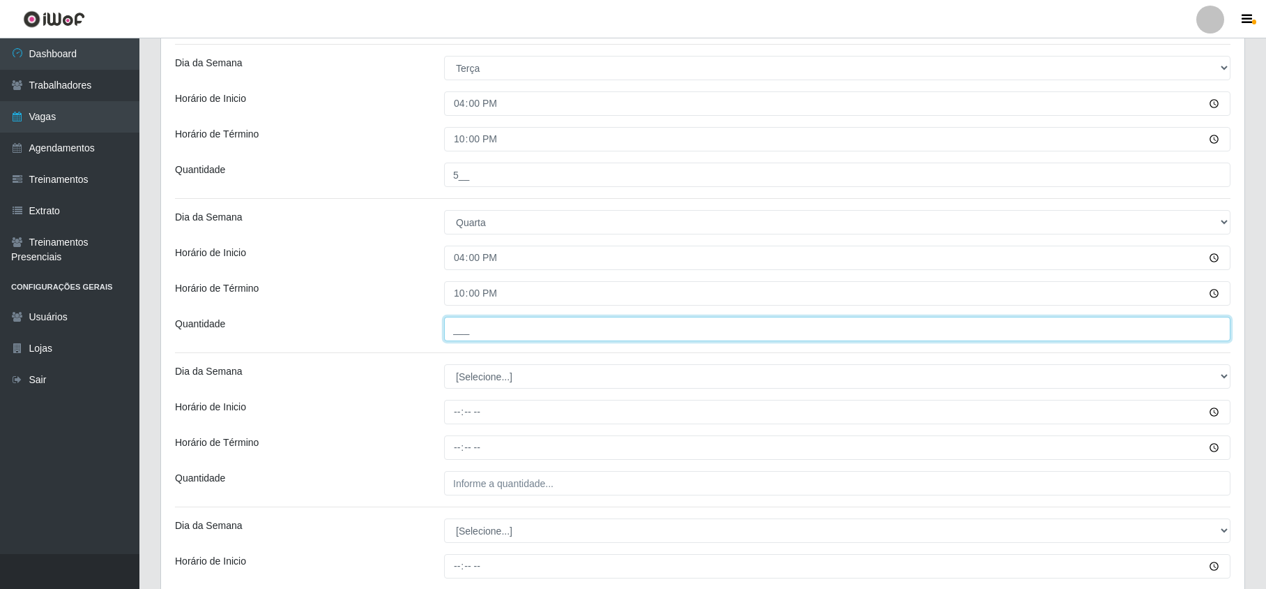
click at [460, 329] on input "___" at bounding box center [837, 329] width 787 height 24
type input "5__"
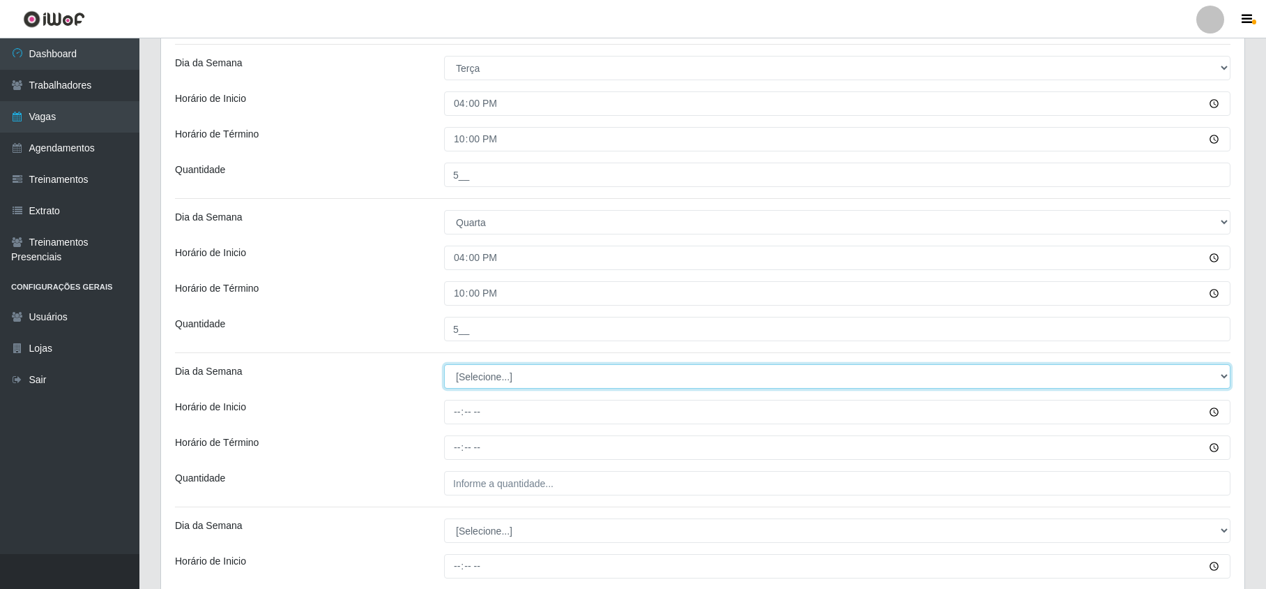
click at [462, 388] on select "[Selecione...] Segunda Terça Quarta Quinta Sexta Sábado Domingo" at bounding box center [837, 376] width 787 height 24
select select "4"
click at [444, 365] on select "[Selecione...] Segunda Terça Quarta Quinta Sexta Sábado Domingo" at bounding box center [837, 376] width 787 height 24
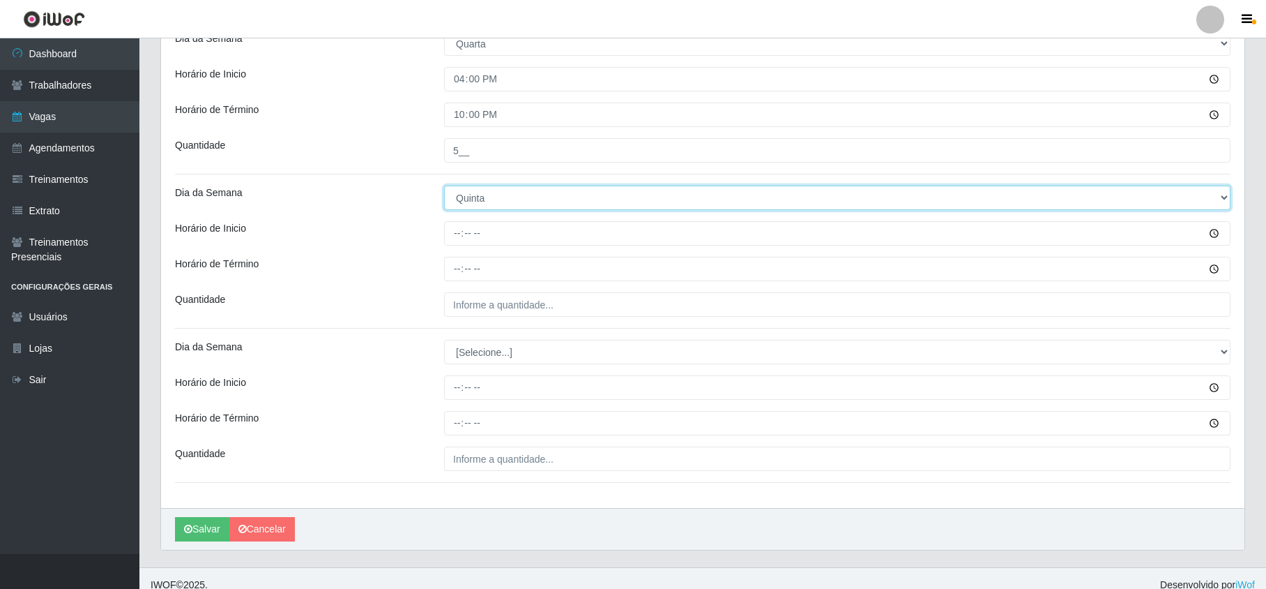
scroll to position [660, 0]
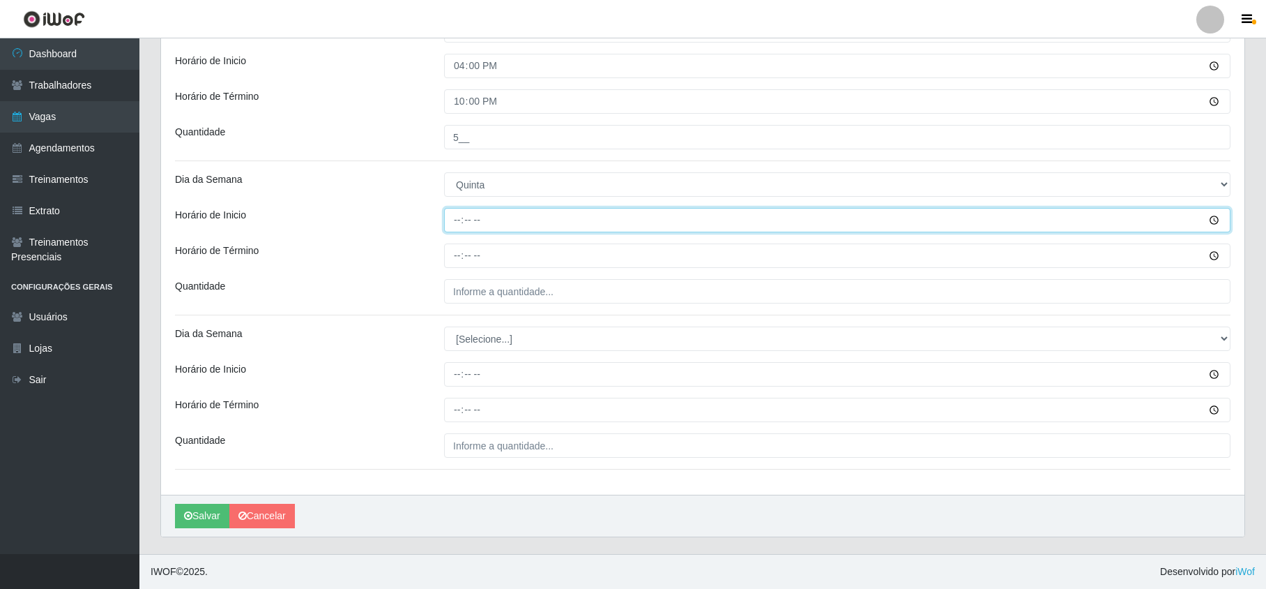
click at [457, 218] on input "Horário de Inicio" at bounding box center [837, 220] width 787 height 24
type input "16:00"
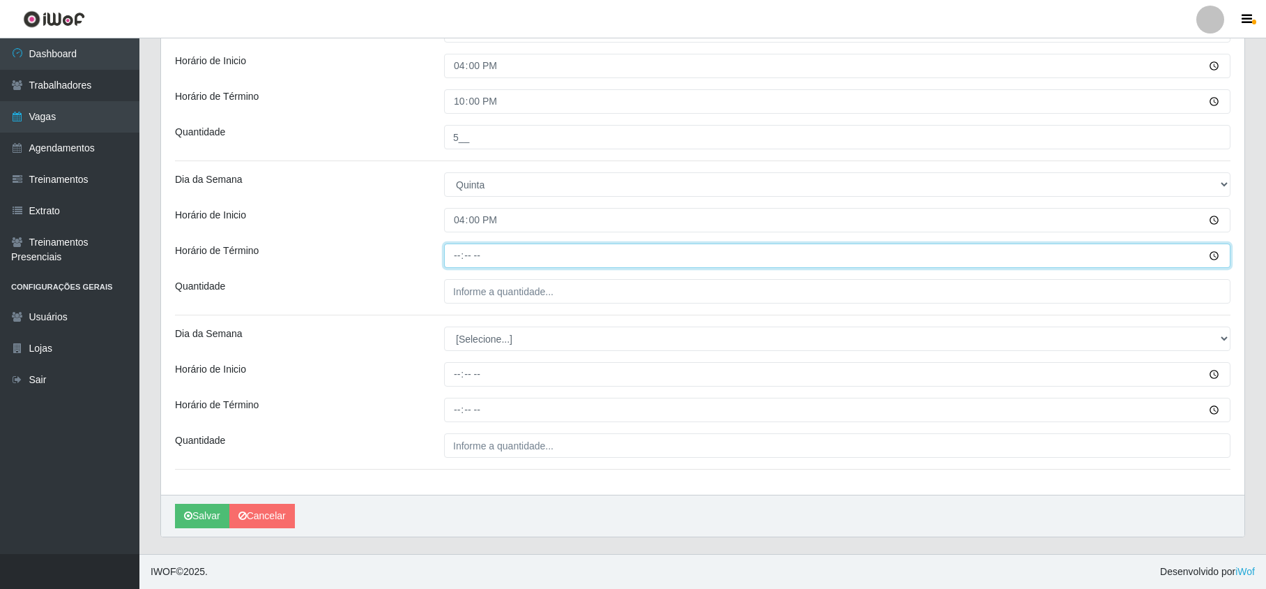
click at [452, 257] on input "Horário de Término" at bounding box center [837, 255] width 787 height 24
type input "22:00"
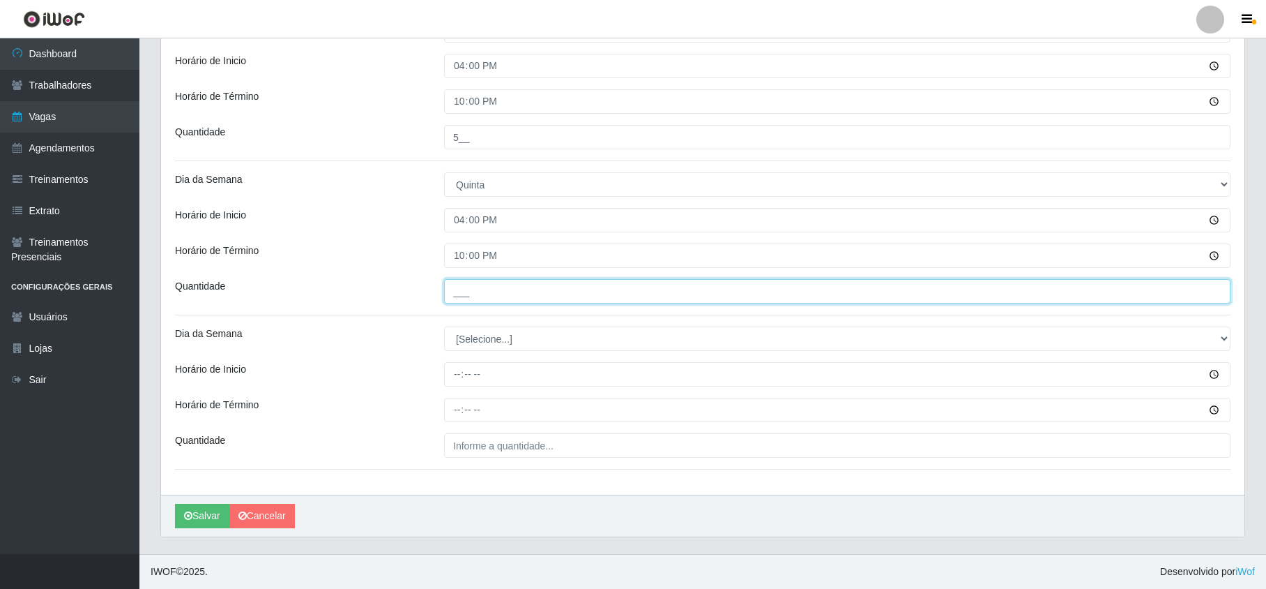
click at [459, 285] on input "___" at bounding box center [837, 291] width 787 height 24
type input "5__"
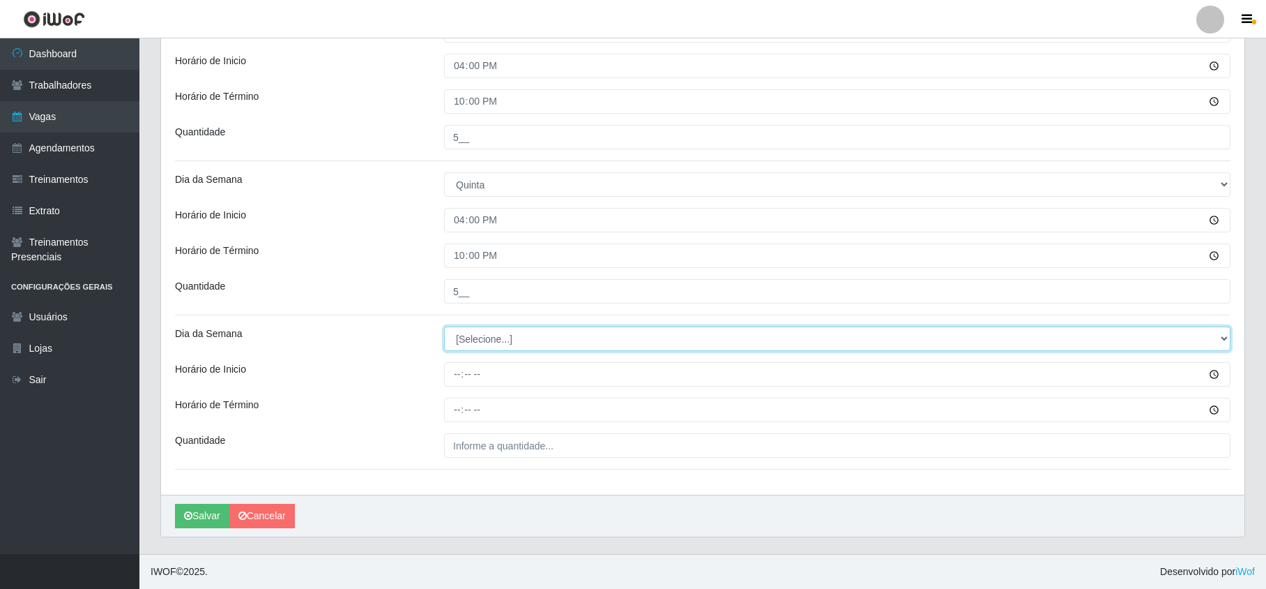
click at [455, 347] on select "[Selecione...] Segunda Terça Quarta Quinta Sexta Sábado Domingo" at bounding box center [837, 338] width 787 height 24
select select "5"
click at [444, 326] on select "[Selecione...] Segunda Terça Quarta Quinta Sexta Sábado Domingo" at bounding box center [837, 338] width 787 height 24
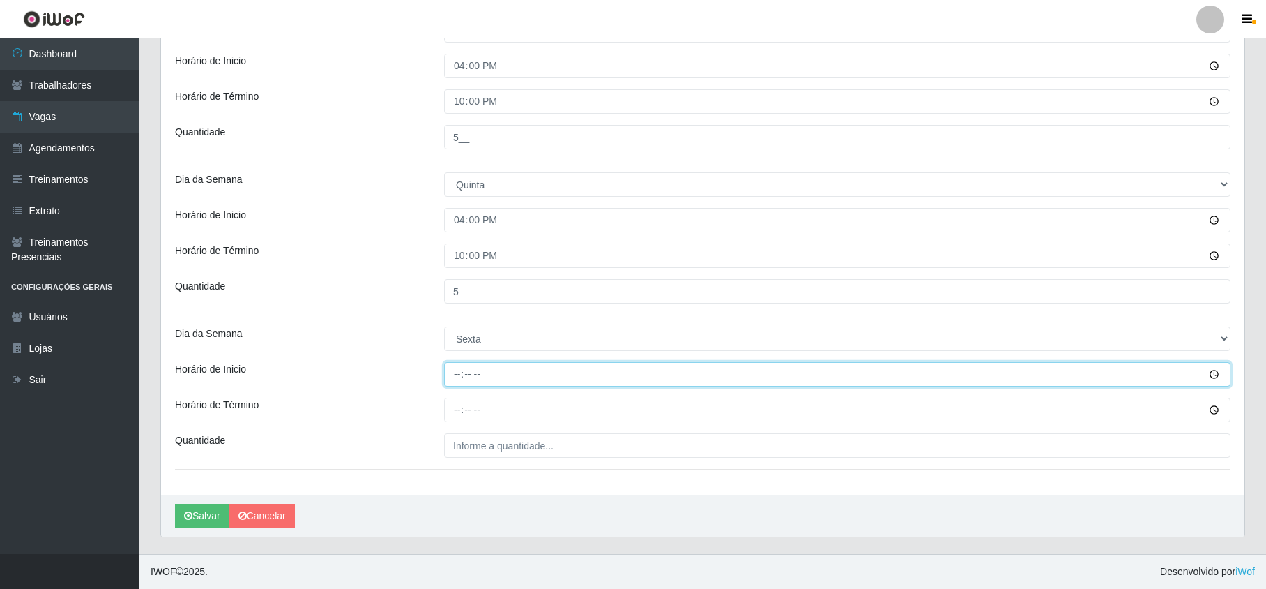
click at [459, 372] on input "Horário de Inicio" at bounding box center [837, 374] width 787 height 24
type input "16:00"
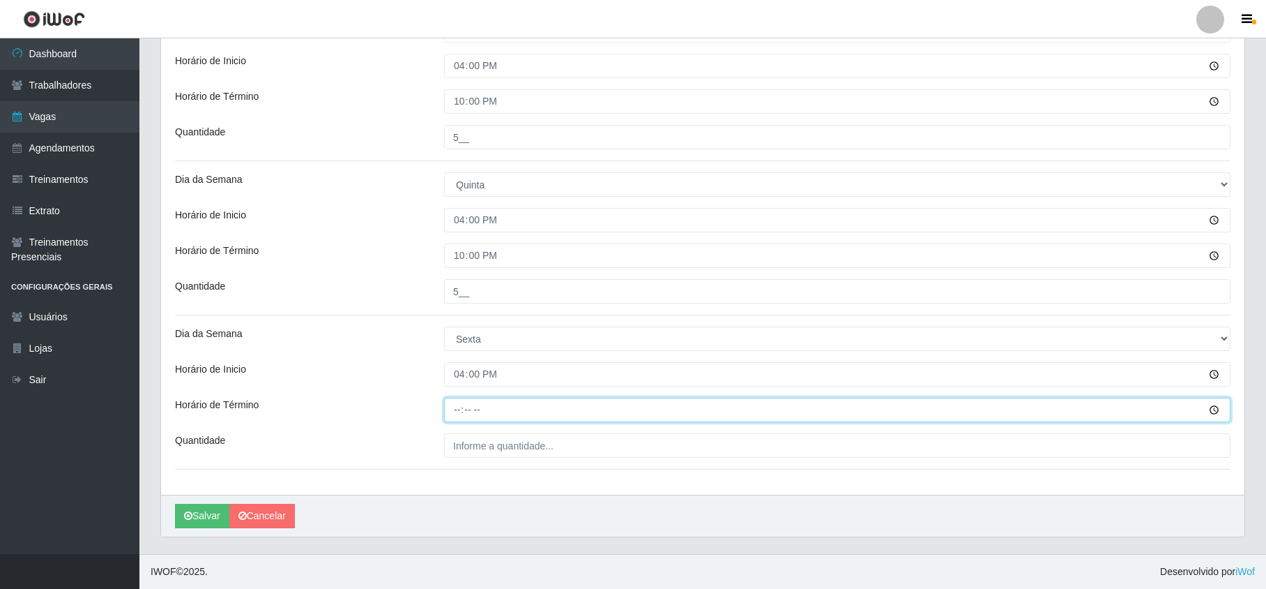
click at [455, 411] on input "Horário de Término" at bounding box center [837, 409] width 787 height 24
type input "22:00"
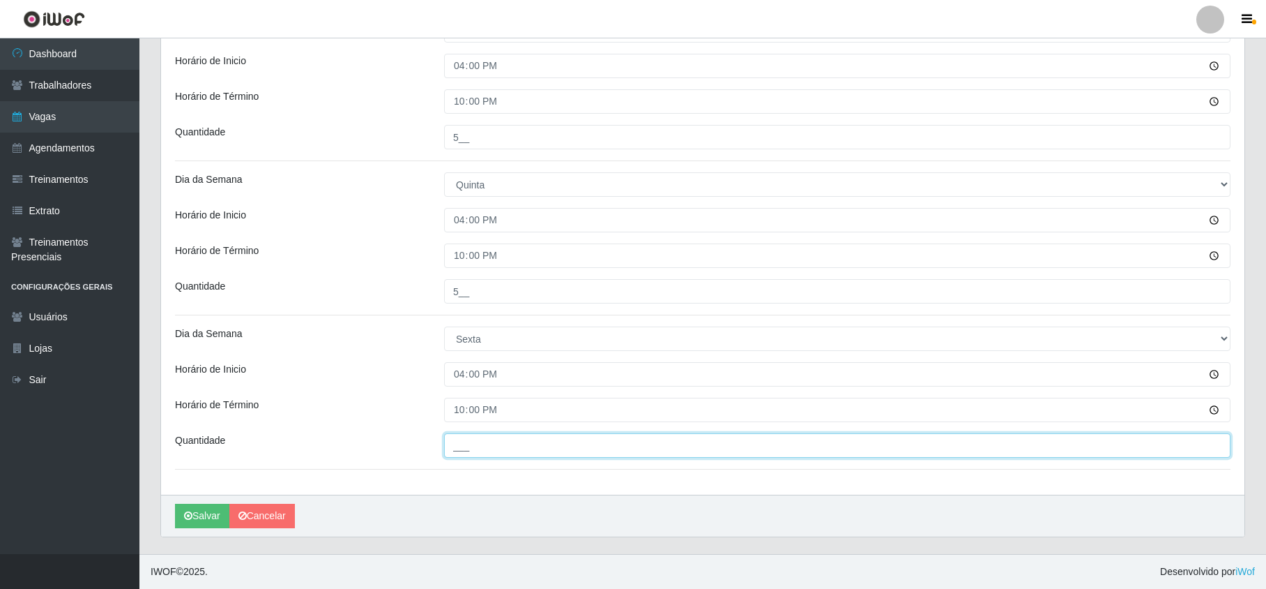
click at [464, 438] on input "___" at bounding box center [837, 445] width 787 height 24
type input "5__"
click at [193, 520] on button "Salvar" at bounding box center [202, 515] width 54 height 24
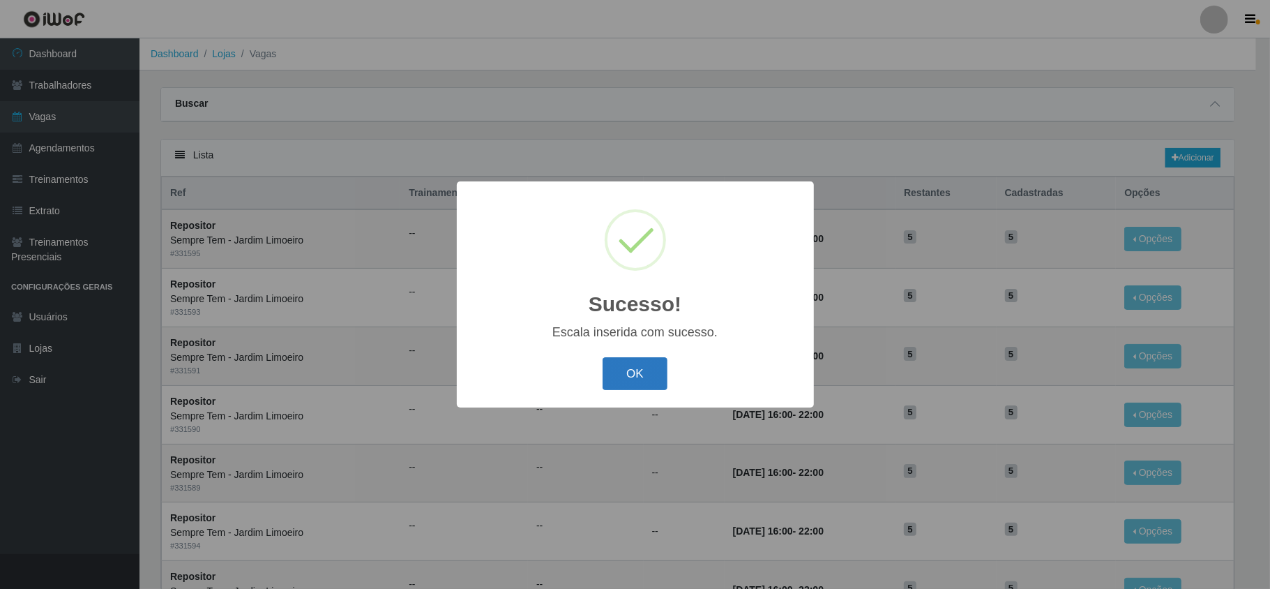
click at [635, 374] on button "OK" at bounding box center [634, 373] width 65 height 33
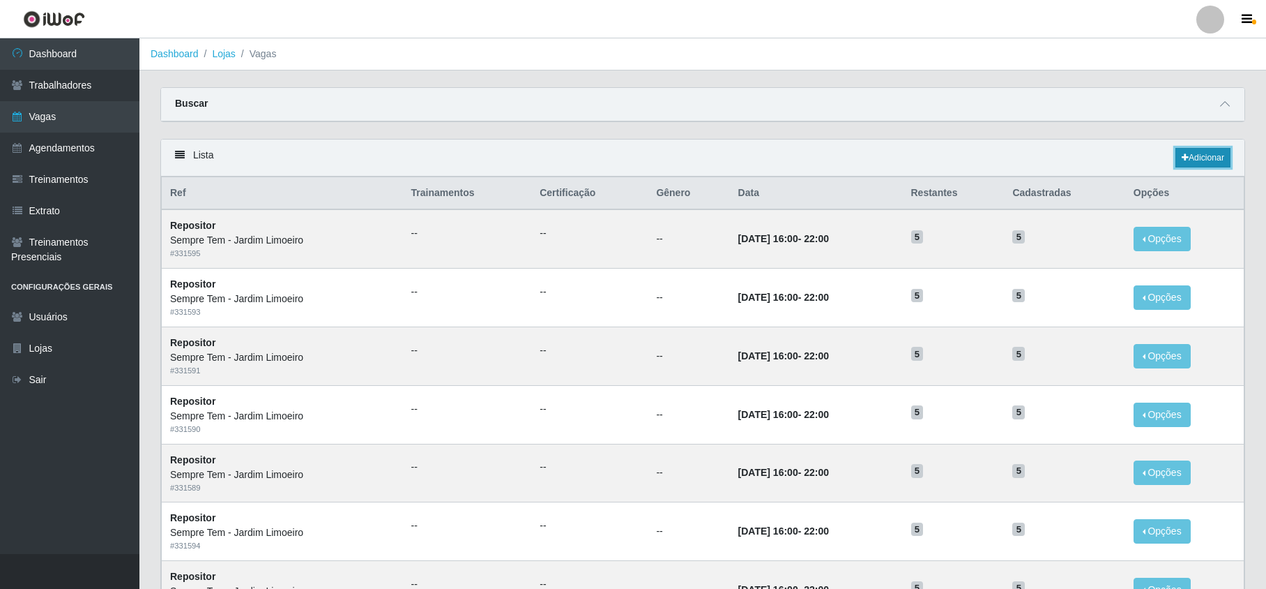
click at [1192, 154] on link "Adicionar" at bounding box center [1203, 158] width 55 height 20
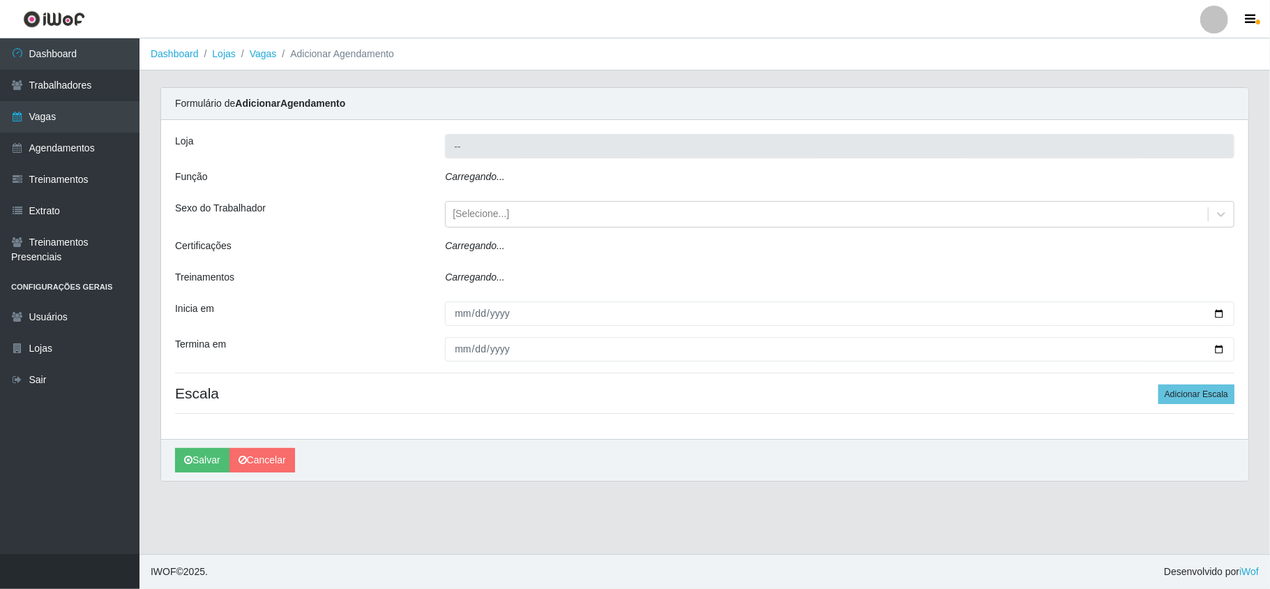
type input "Sempre Tem - Jardim Limoeiro"
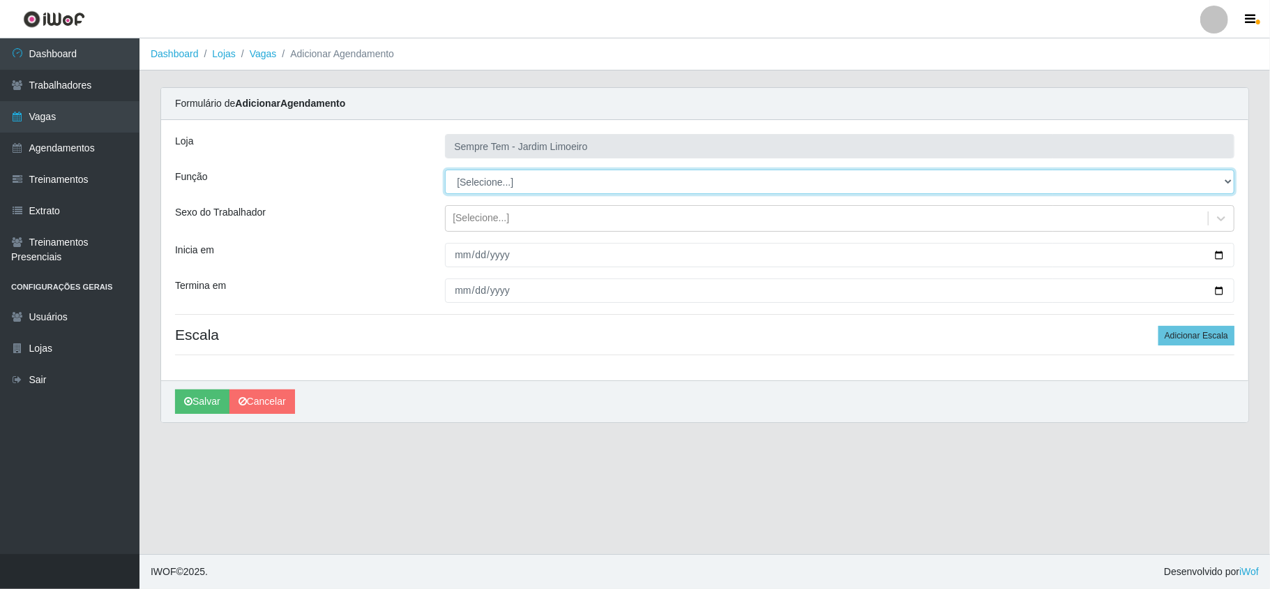
click at [494, 185] on select "[Selecione...] Embalador Embalador + Embalador ++ Repositor Repositor + Reposit…" at bounding box center [839, 181] width 789 height 24
select select "82"
click at [445, 170] on select "[Selecione...] Embalador Embalador + Embalador ++ Repositor Repositor + Reposit…" at bounding box center [839, 181] width 789 height 24
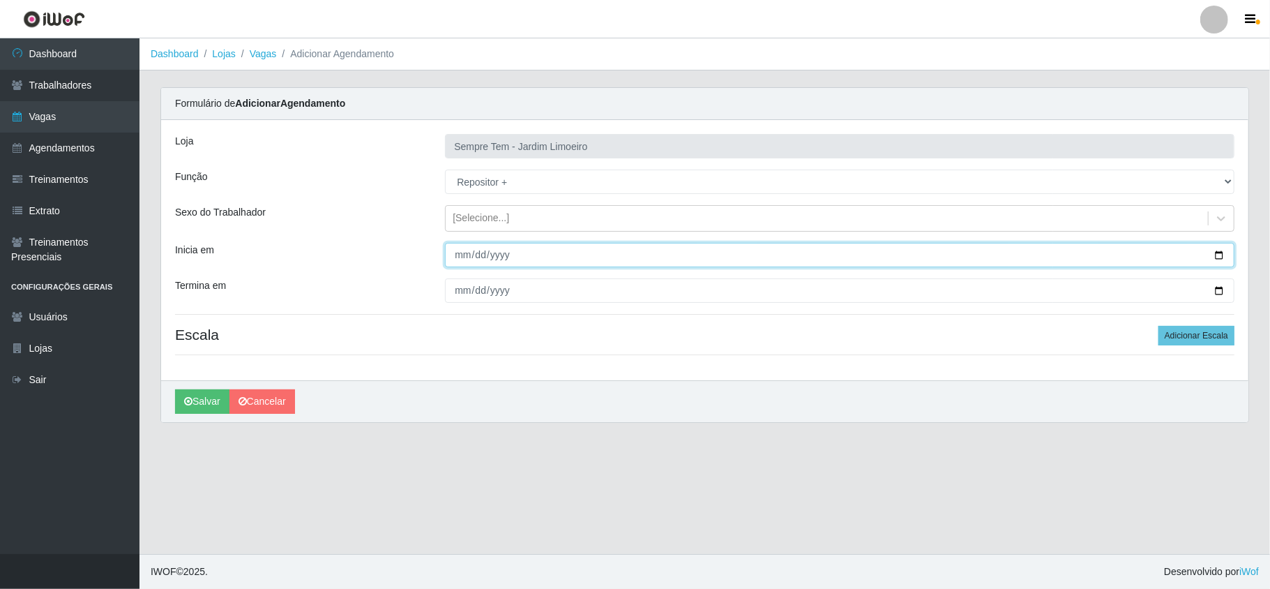
click at [457, 261] on input "Inicia em" at bounding box center [839, 255] width 789 height 24
click at [1219, 252] on input "Inicia em" at bounding box center [839, 255] width 789 height 24
type input "[DATE]"
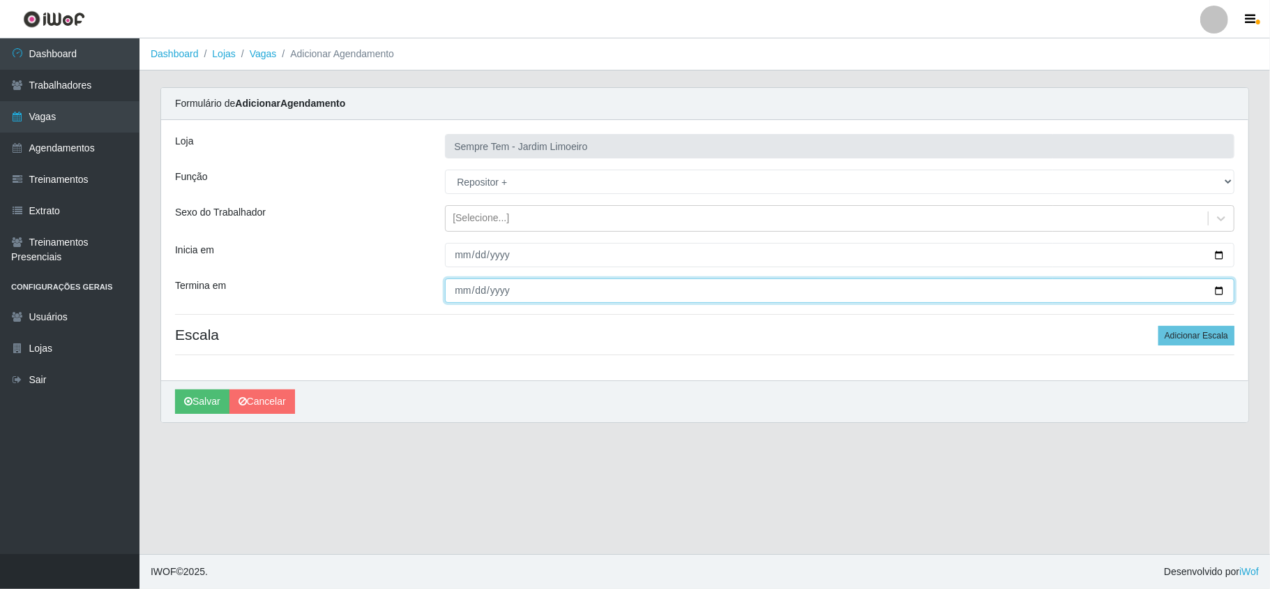
click at [1220, 290] on input "Termina em" at bounding box center [839, 290] width 789 height 24
type input "[DATE]"
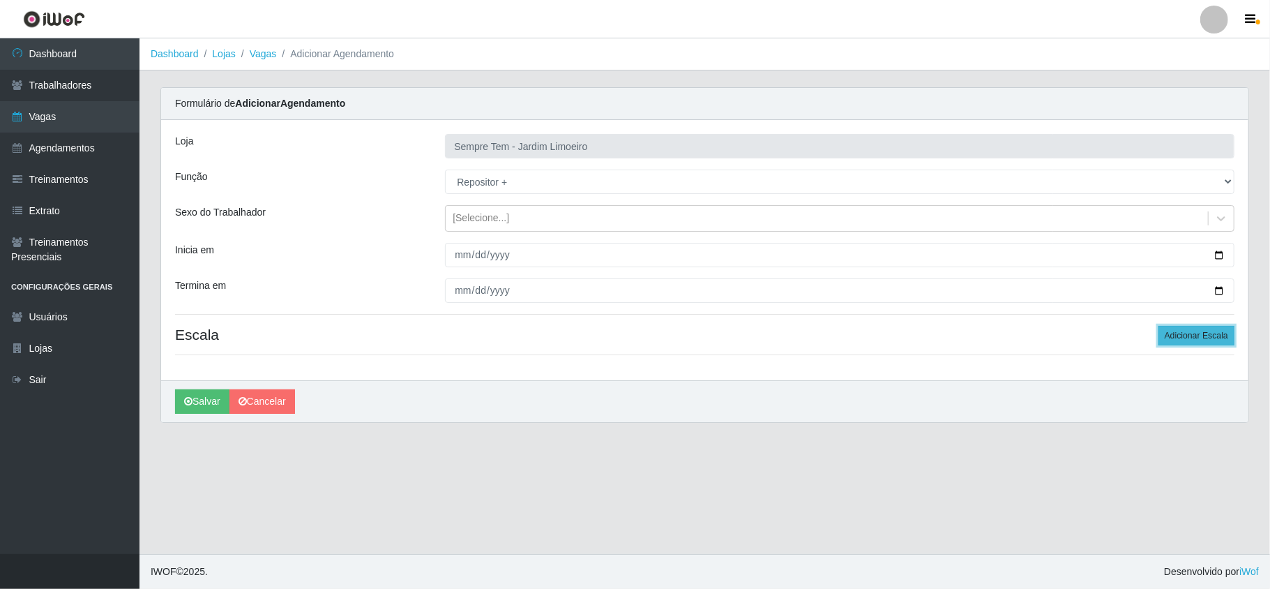
click at [1199, 338] on button "Adicionar Escala" at bounding box center [1196, 336] width 76 height 20
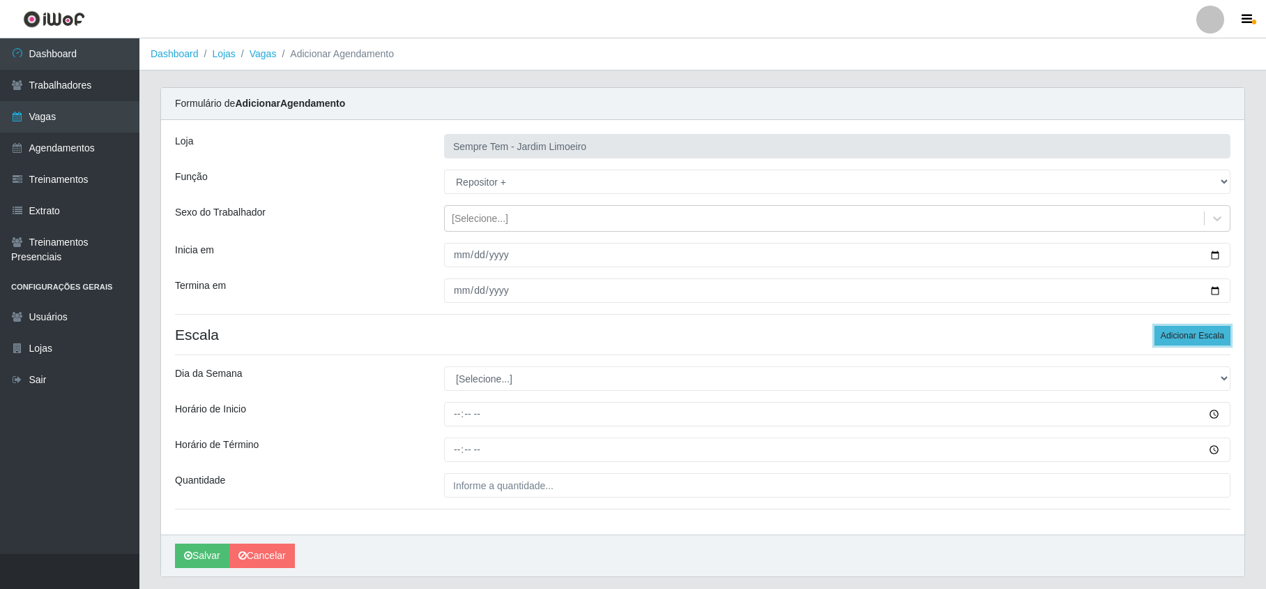
click at [1199, 338] on button "Adicionar Escala" at bounding box center [1193, 336] width 76 height 20
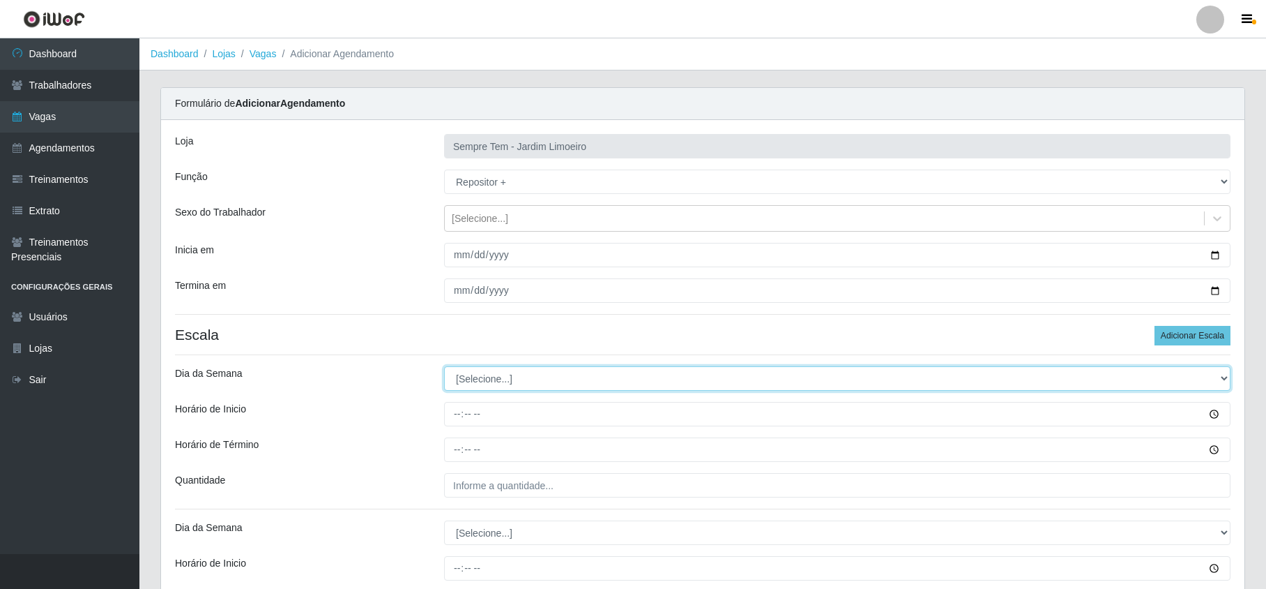
click at [483, 385] on select "[Selecione...] Segunda Terça Quarta Quinta Sexta Sábado Domingo" at bounding box center [837, 378] width 787 height 24
select select "6"
click at [444, 367] on select "[Selecione...] Segunda Terça Quarta Quinta Sexta Sábado Domingo" at bounding box center [837, 378] width 787 height 24
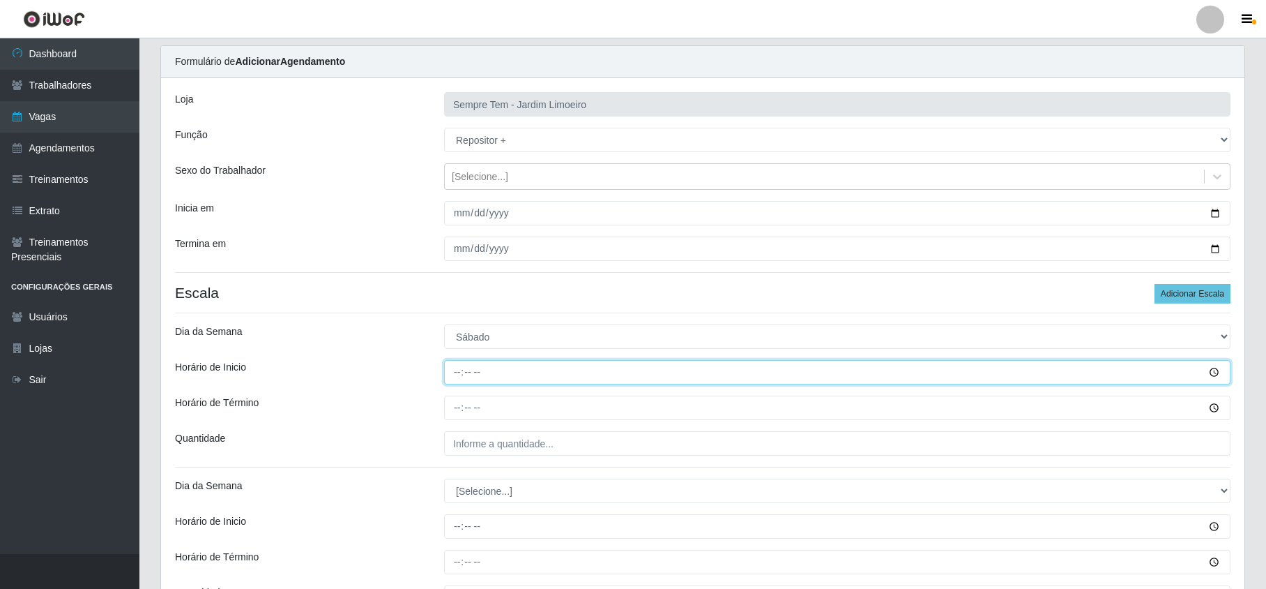
click at [456, 326] on div "Loja Sempre Tem - Jardim Limoeiro Função [Selecione...] Embalador Embalador + E…" at bounding box center [703, 362] width 1084 height 568
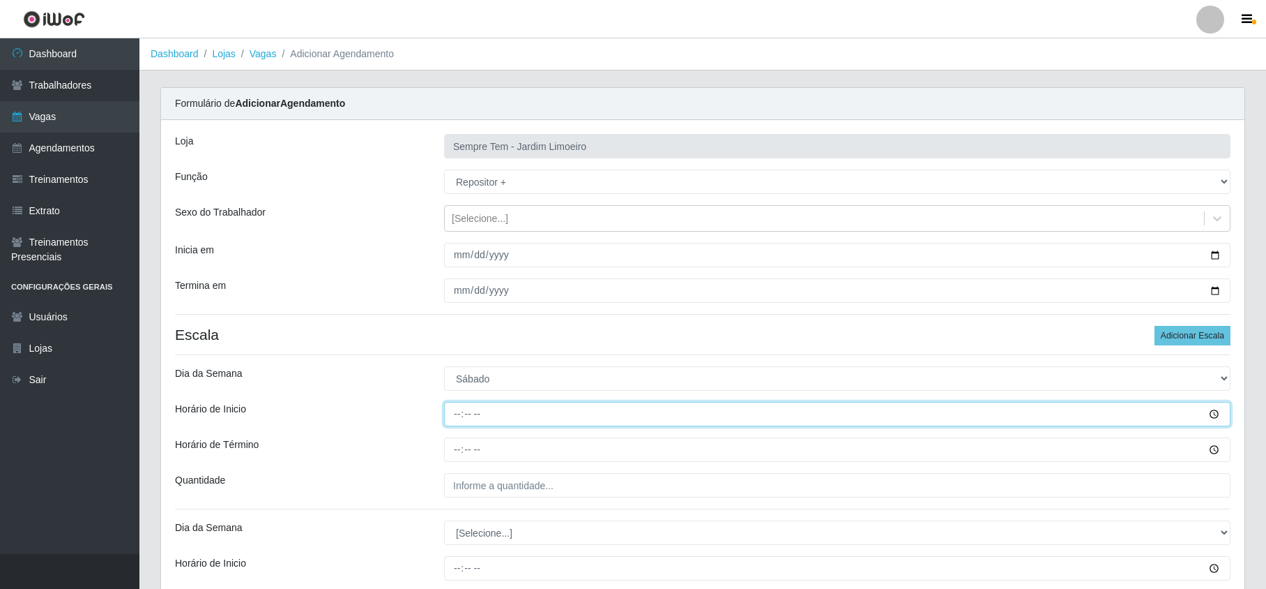
type input "16:00"
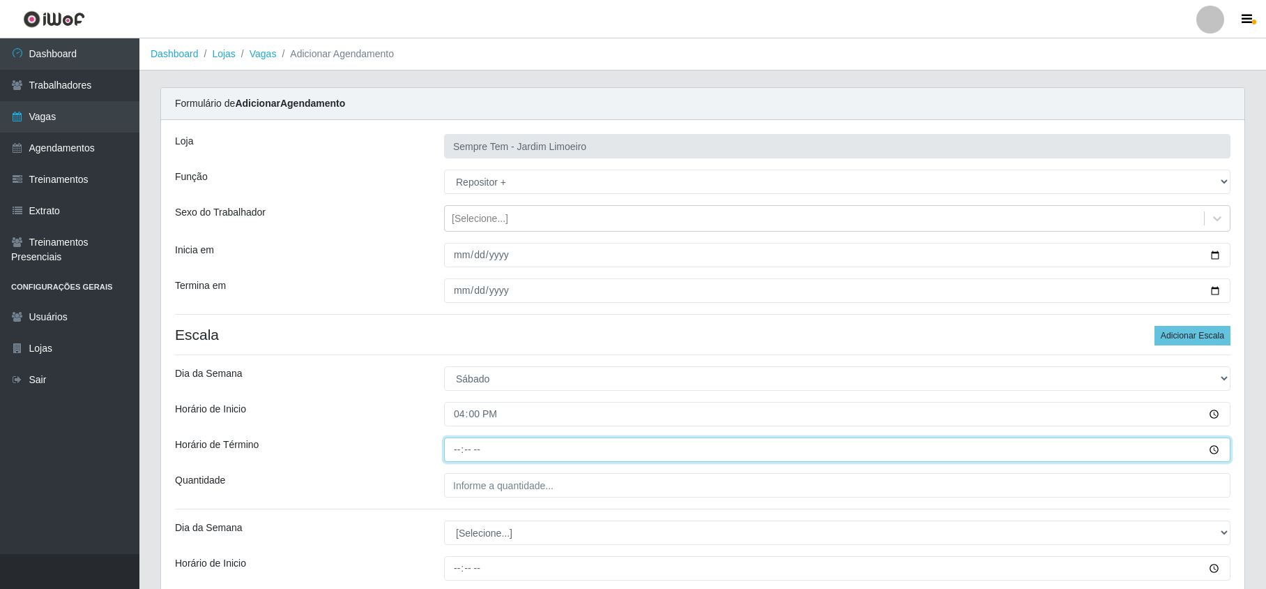
click at [447, 449] on input "Horário de Término" at bounding box center [837, 449] width 787 height 24
type input "22:00"
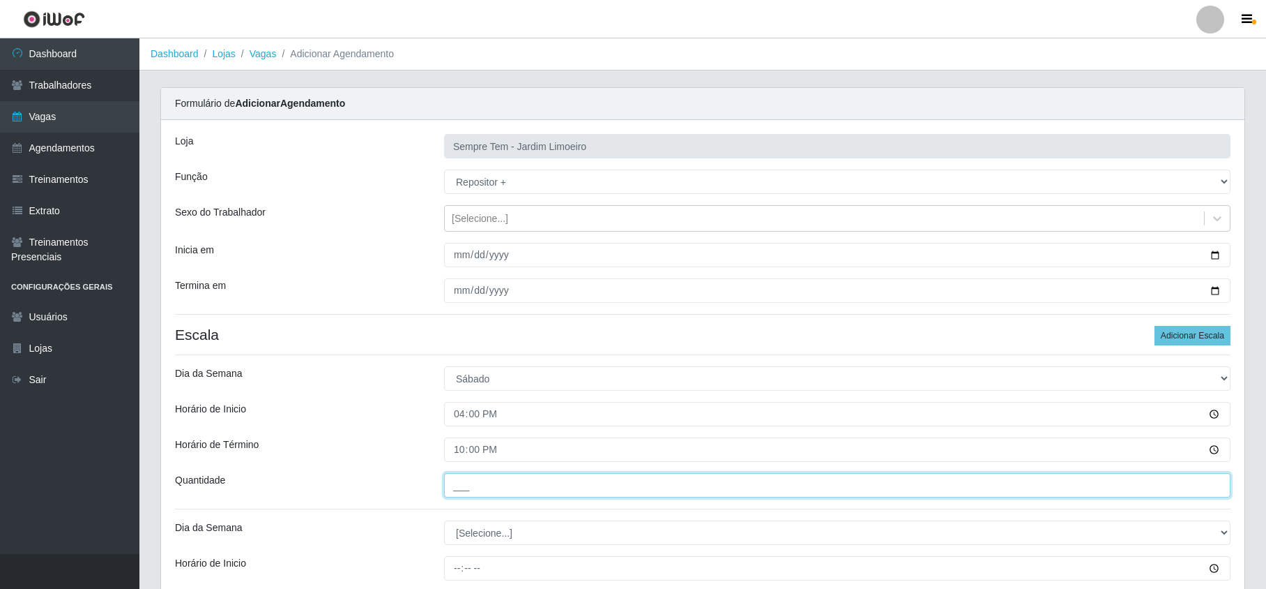
click at [464, 488] on input "___" at bounding box center [837, 485] width 787 height 24
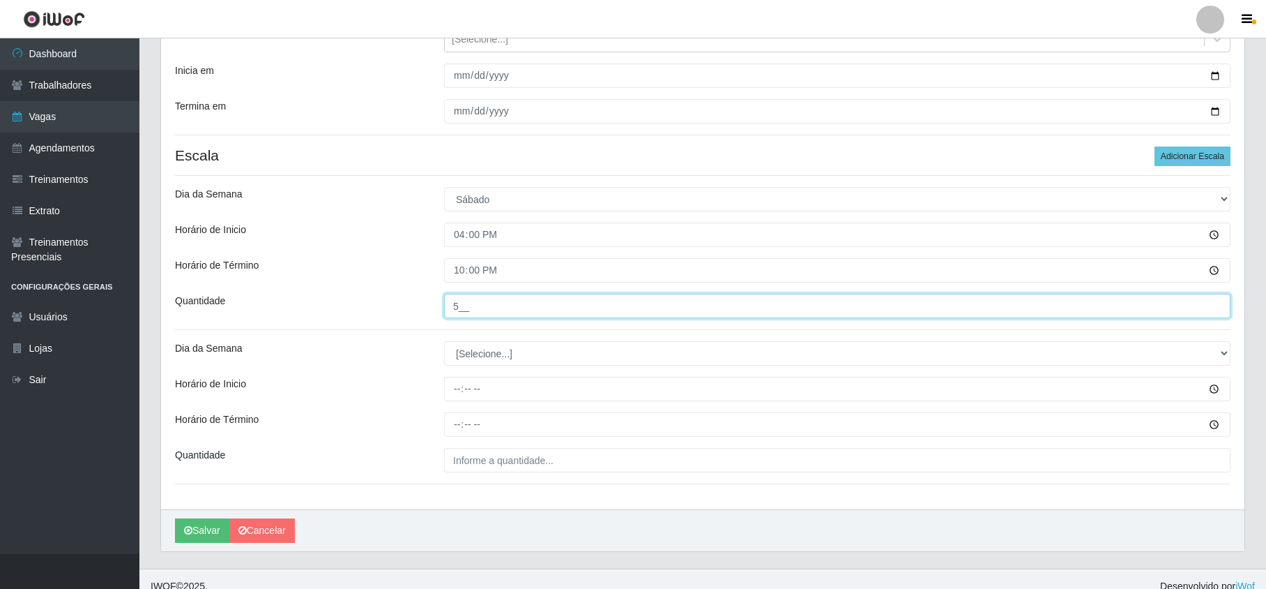
scroll to position [197, 0]
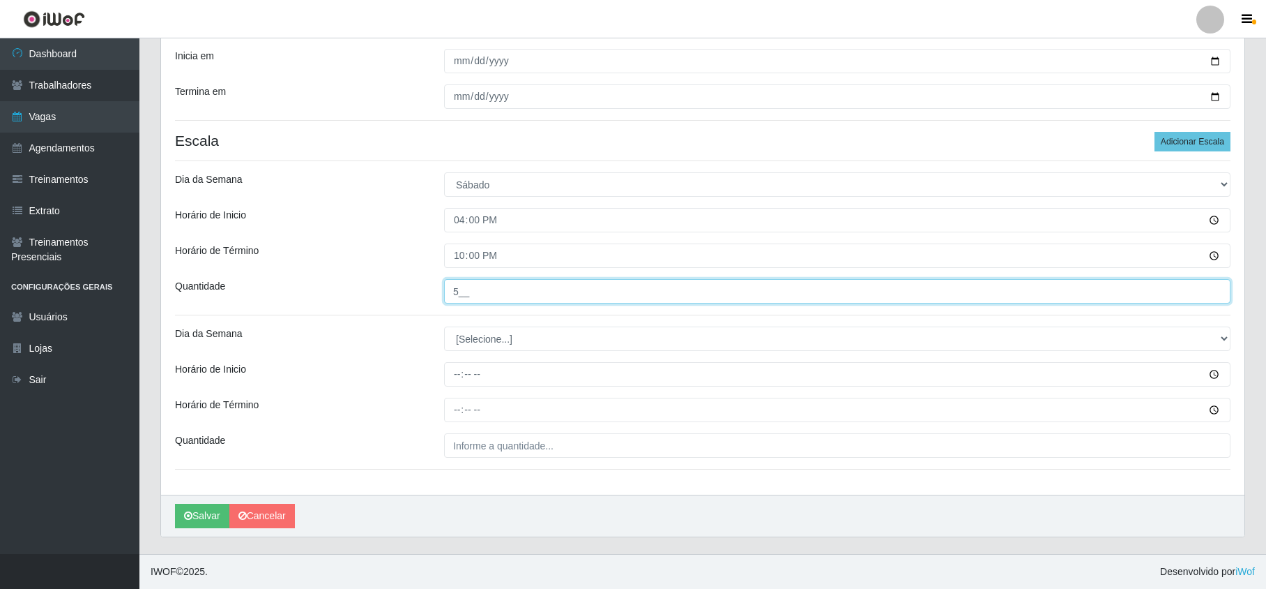
type input "5__"
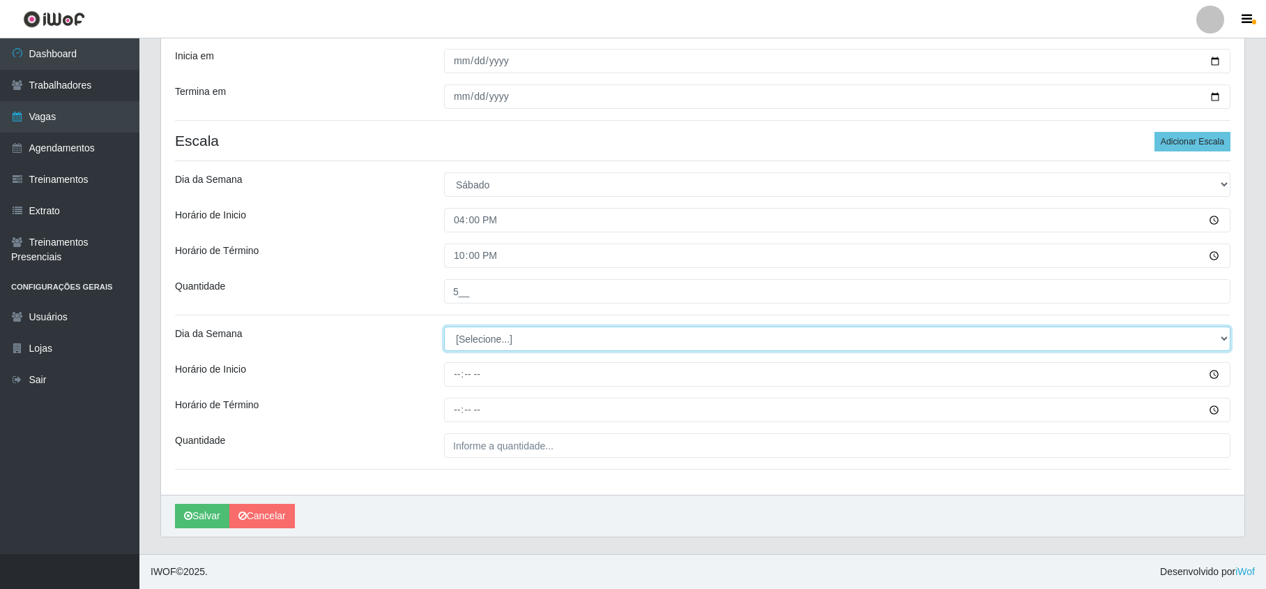
click at [480, 343] on select "[Selecione...] Segunda Terça Quarta Quinta Sexta Sábado Domingo" at bounding box center [837, 338] width 787 height 24
select select "0"
click at [444, 326] on select "[Selecione...] Segunda Terça Quarta Quinta Sexta Sábado Domingo" at bounding box center [837, 338] width 787 height 24
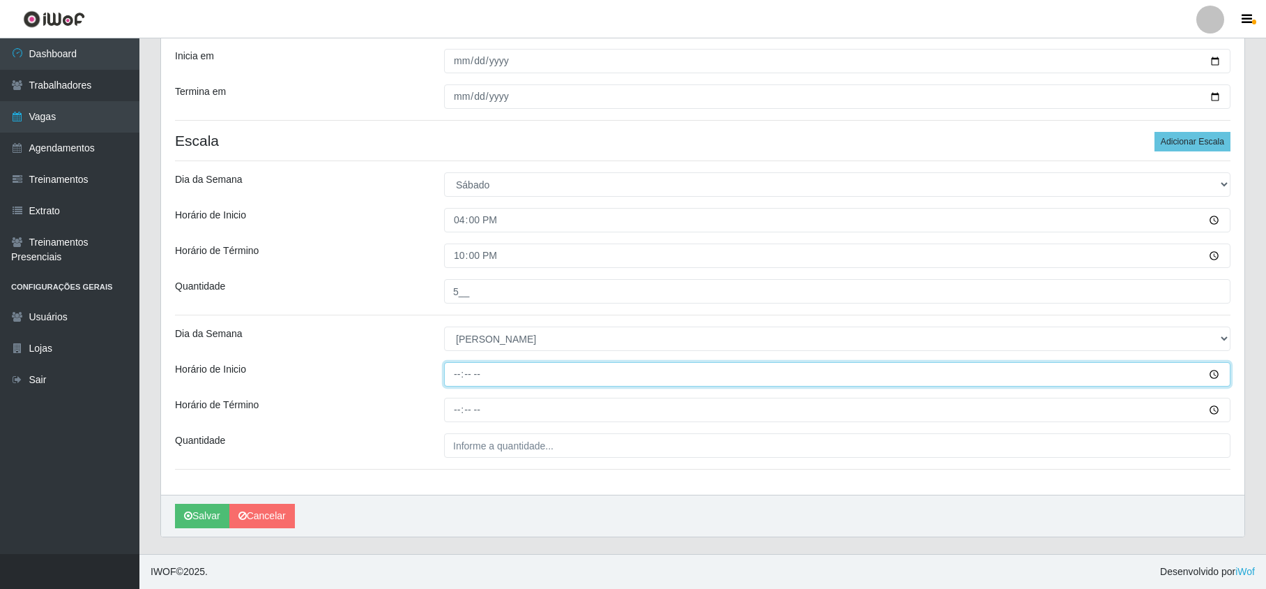
click at [455, 377] on input "Horário de Inicio" at bounding box center [837, 374] width 787 height 24
type input "16:00"
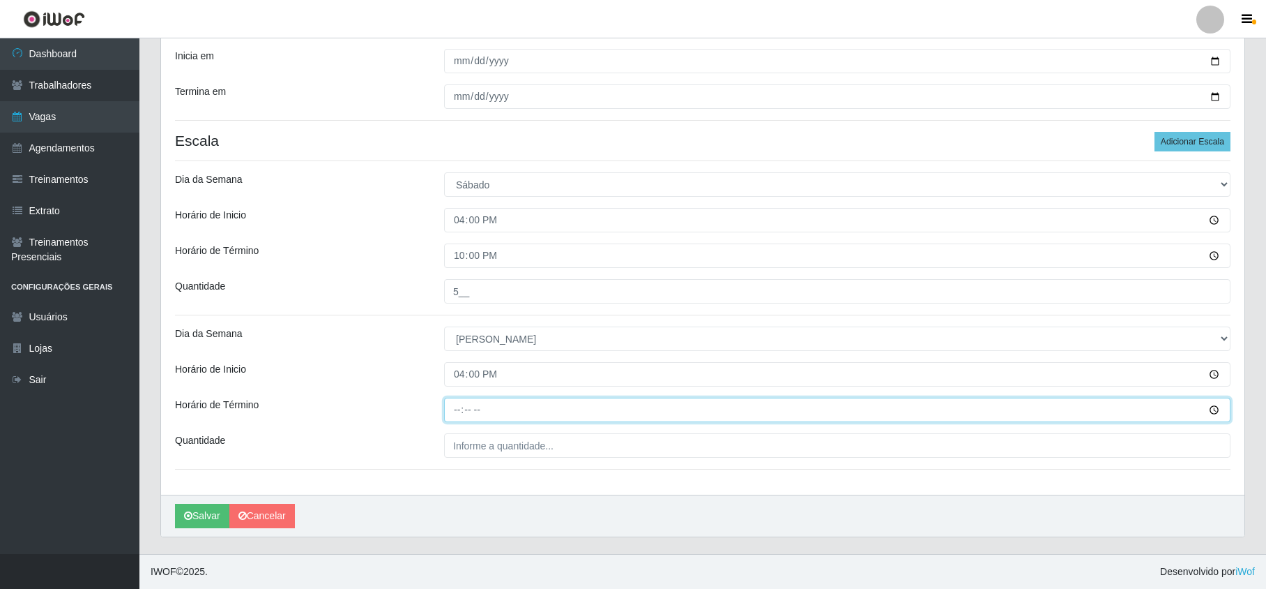
click at [457, 413] on input "Horário de Término" at bounding box center [837, 409] width 787 height 24
type input "22:00"
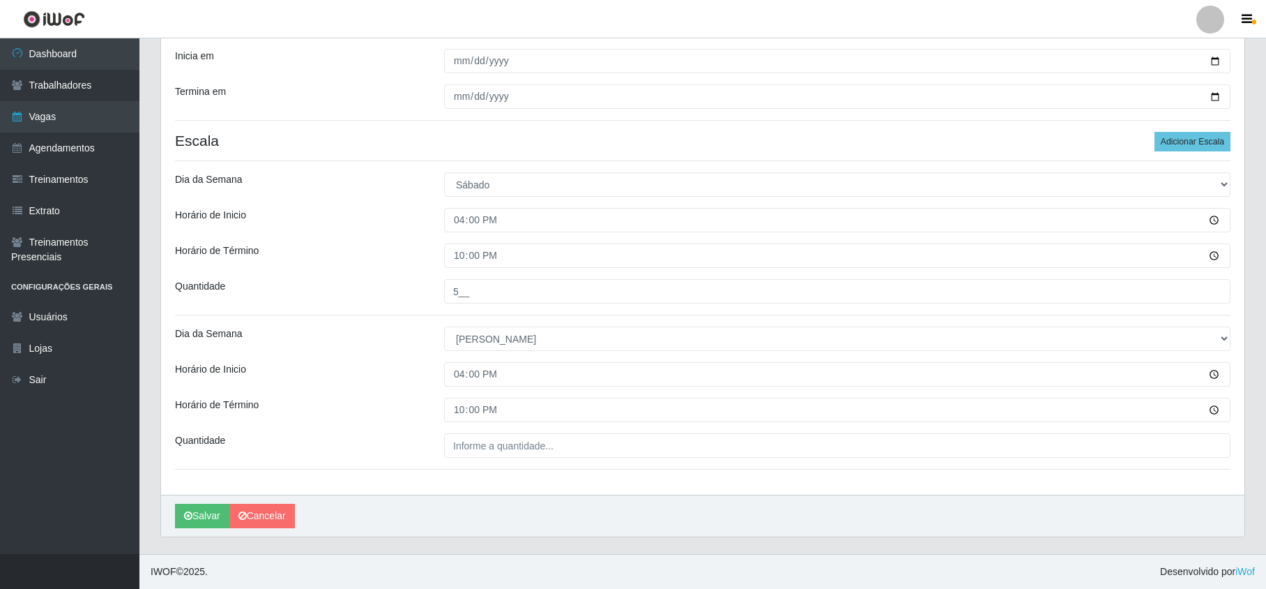
click at [458, 433] on div "Loja Sempre Tem - Jardim Limoeiro Função [Selecione...] Embalador Embalador + E…" at bounding box center [703, 210] width 1084 height 568
click at [463, 437] on input "___" at bounding box center [837, 445] width 787 height 24
type input "5__"
click at [461, 485] on div "Loja Sempre Tem - Jardim Limoeiro Função [Selecione...] Embalador Embalador + E…" at bounding box center [703, 210] width 1084 height 568
click at [199, 511] on button "Salvar" at bounding box center [202, 515] width 54 height 24
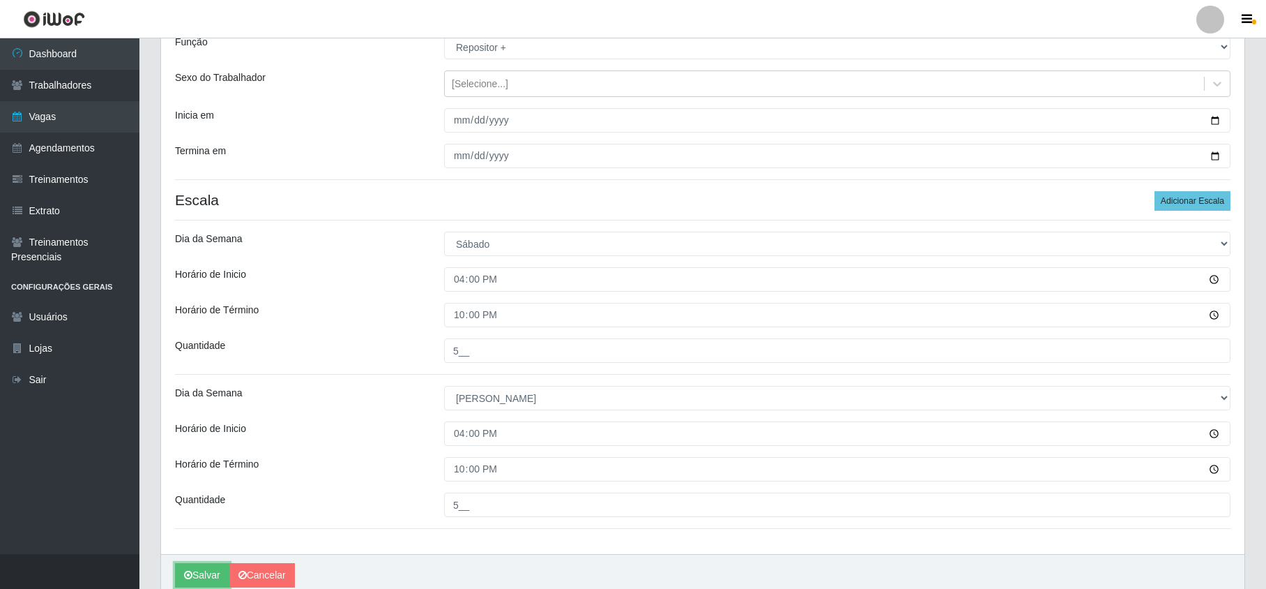
scroll to position [104, 0]
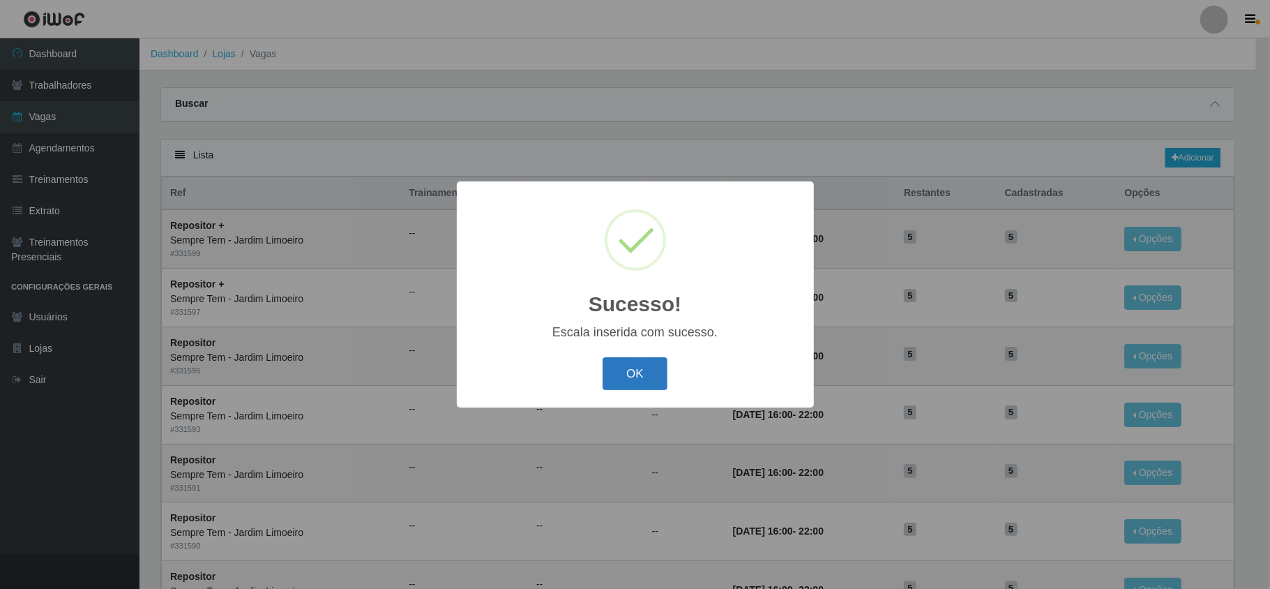
click at [631, 370] on button "OK" at bounding box center [634, 373] width 65 height 33
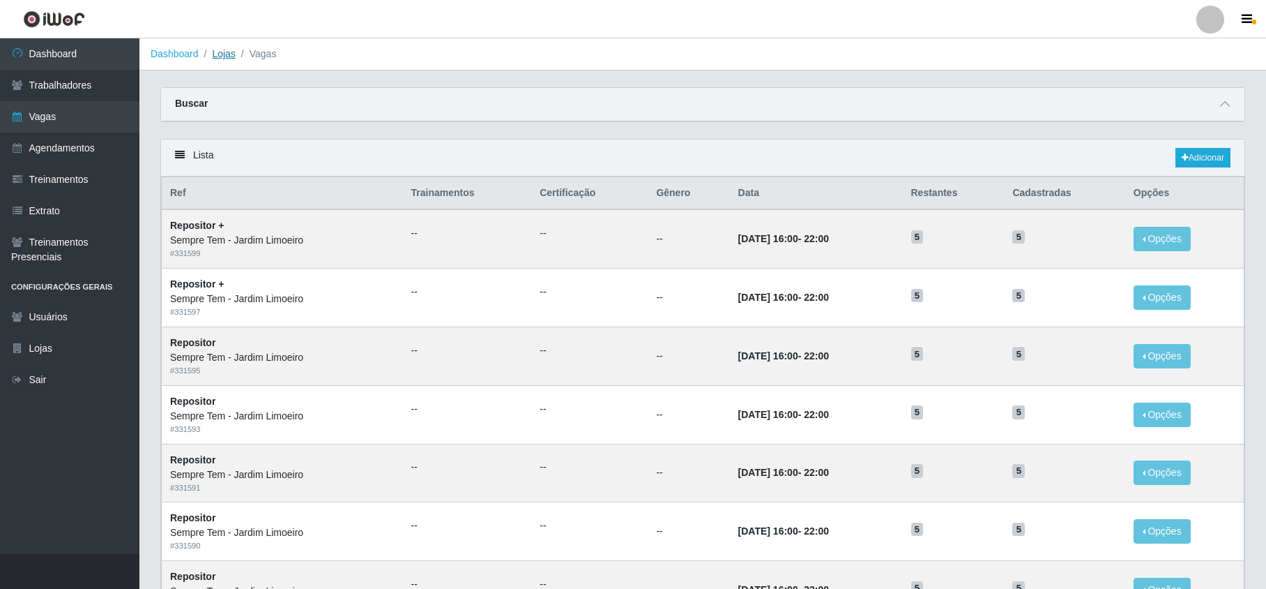
click at [219, 48] on link "Lojas" at bounding box center [223, 53] width 23 height 11
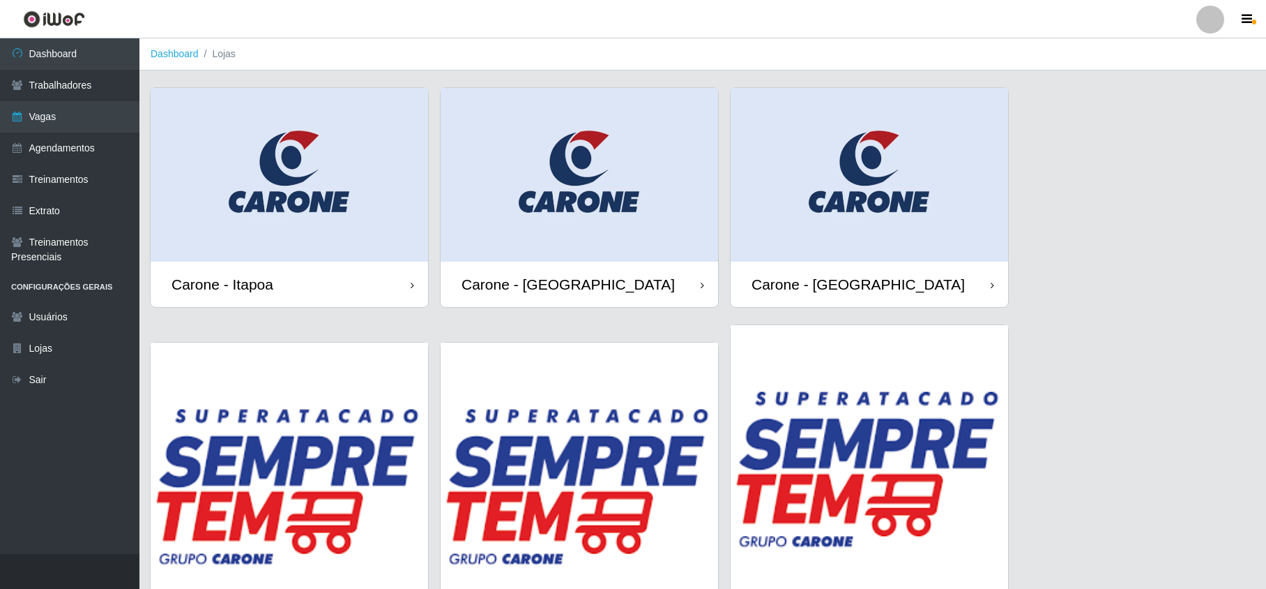
click at [229, 245] on img at bounding box center [290, 175] width 278 height 174
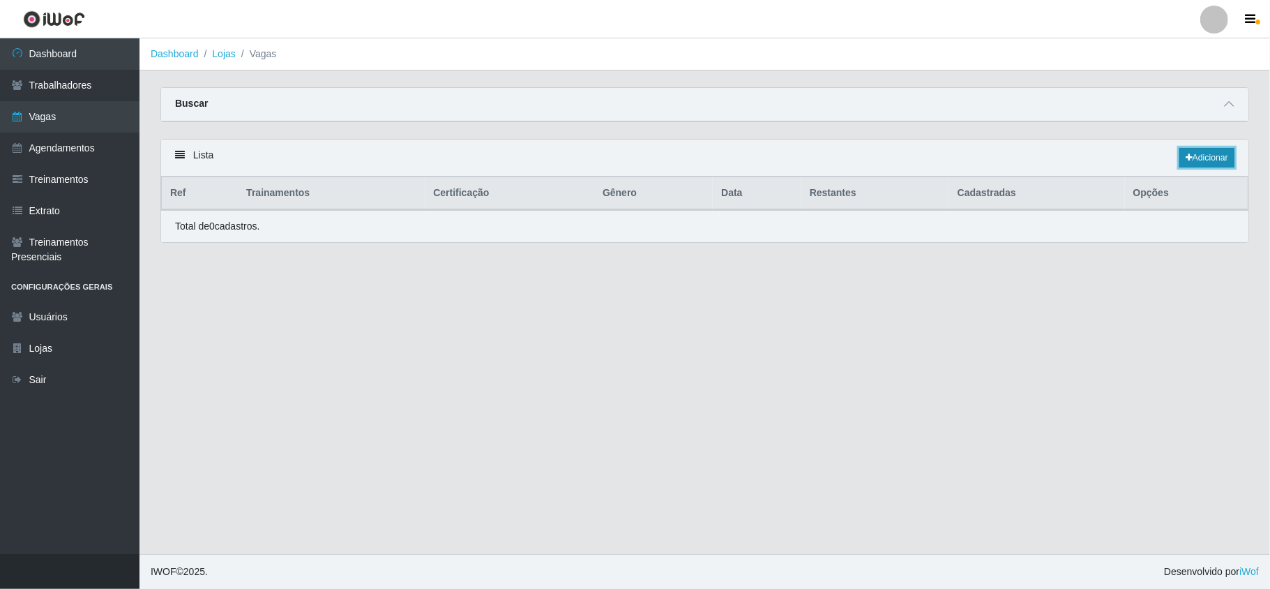
click at [1205, 158] on link "Adicionar" at bounding box center [1206, 158] width 55 height 20
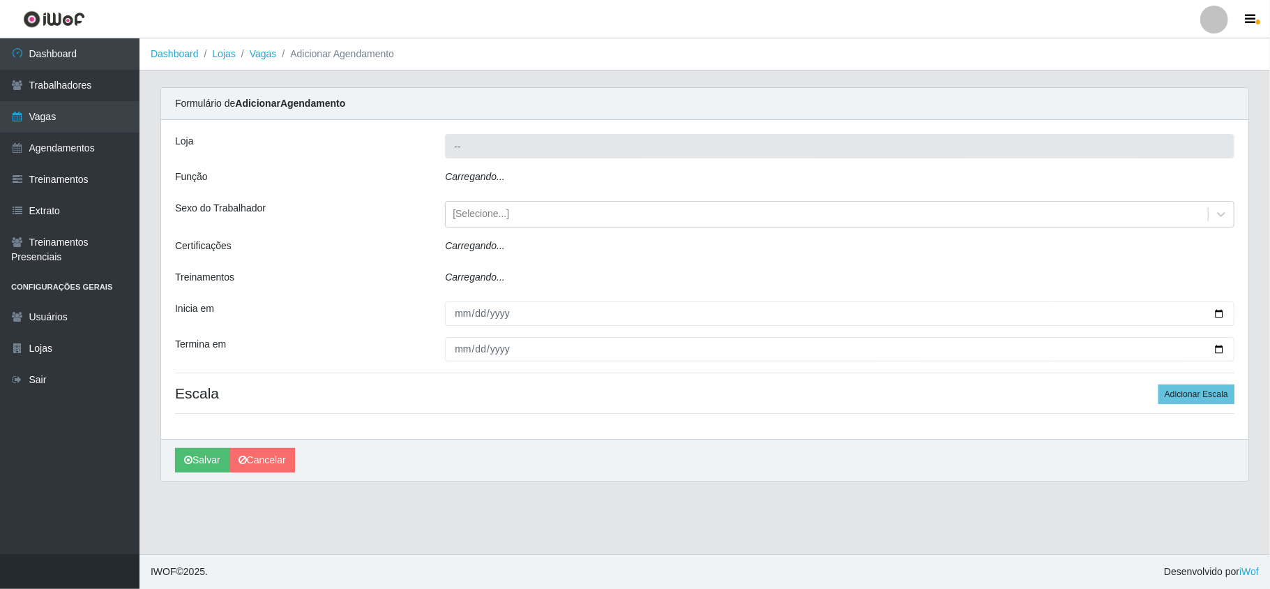
type input "Carone - Itapoa"
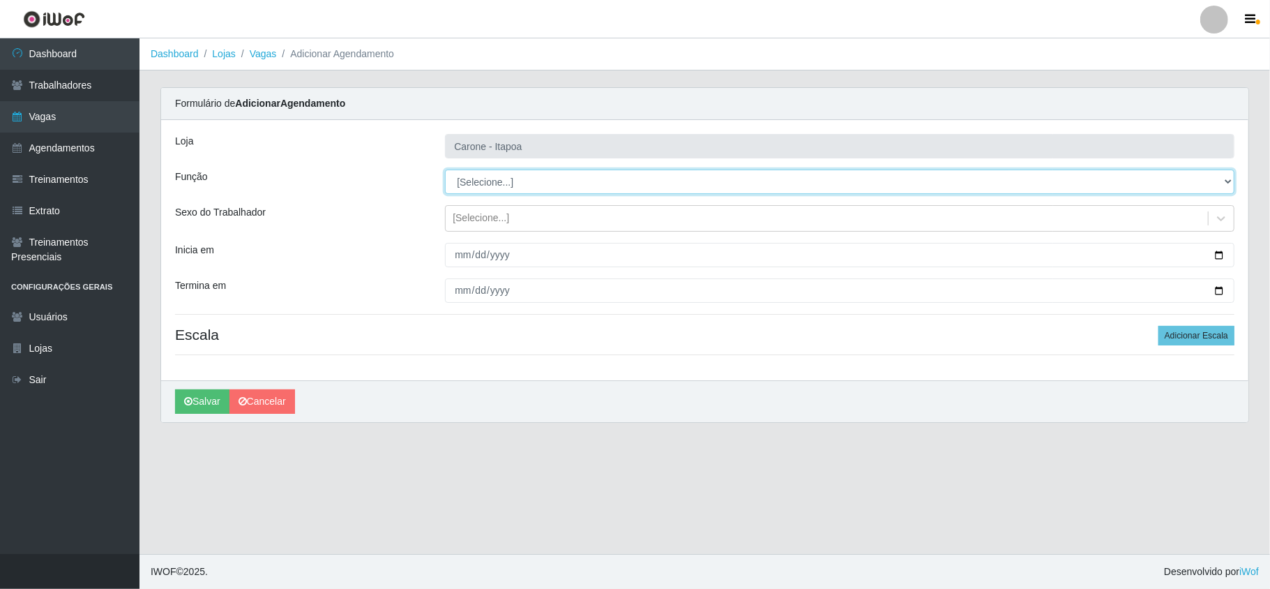
click at [459, 180] on select "[Selecione...] Embalador Embalador + Embalador ++ Repositor Repositor + Reposit…" at bounding box center [839, 181] width 789 height 24
select select "1"
click at [445, 170] on select "[Selecione...] Embalador Embalador + Embalador ++ Repositor Repositor + Reposit…" at bounding box center [839, 181] width 789 height 24
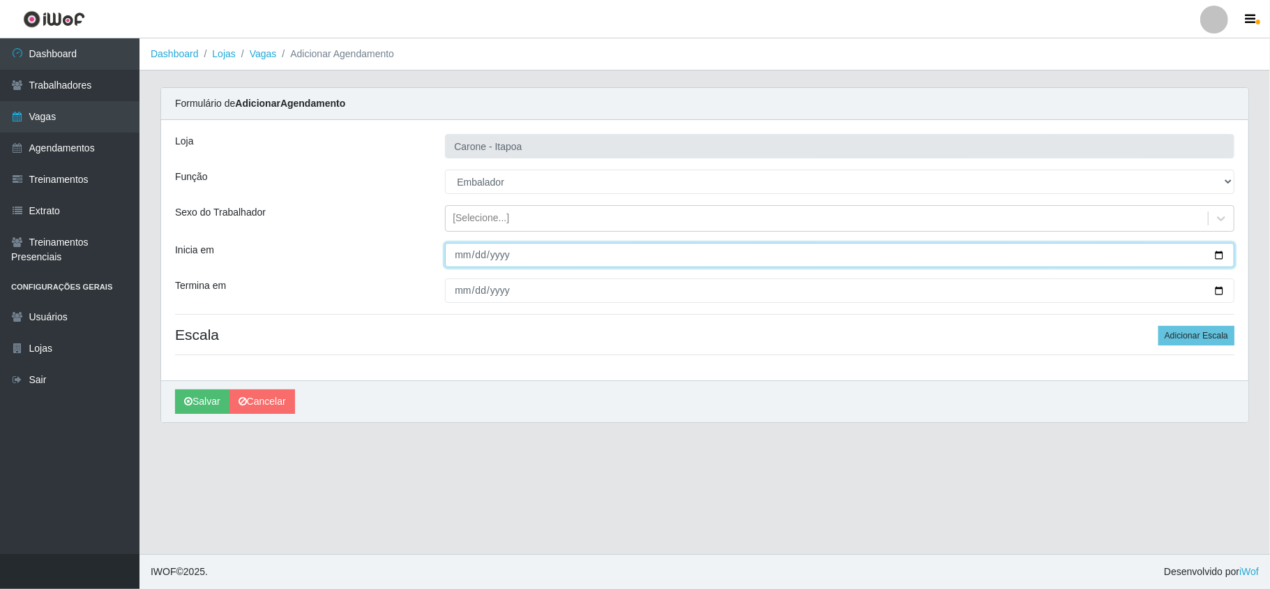
click at [1216, 252] on input "Inicia em" at bounding box center [839, 255] width 789 height 24
type input "[DATE]"
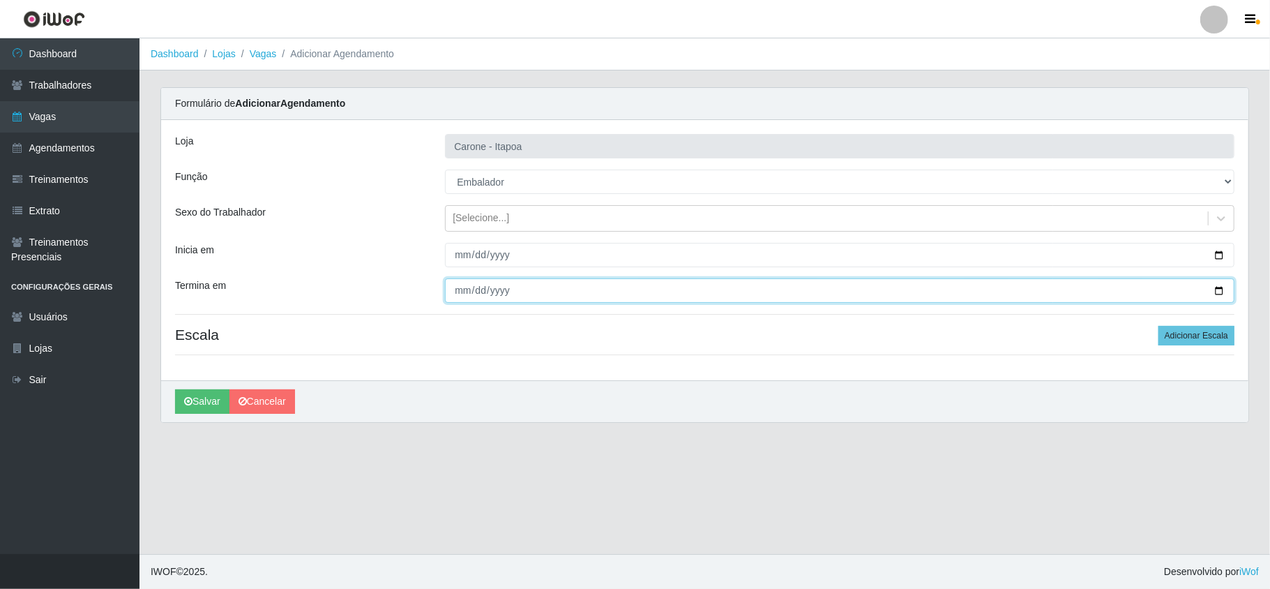
click at [1219, 288] on input "Termina em" at bounding box center [839, 290] width 789 height 24
type input "[DATE]"
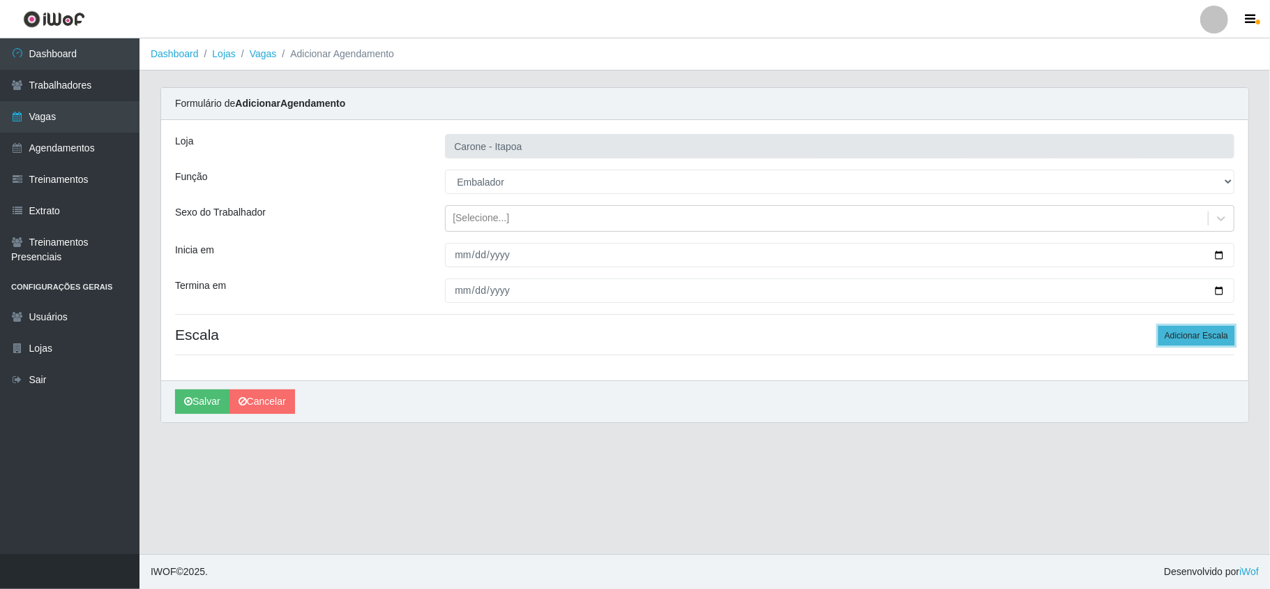
click at [1201, 338] on button "Adicionar Escala" at bounding box center [1196, 336] width 76 height 20
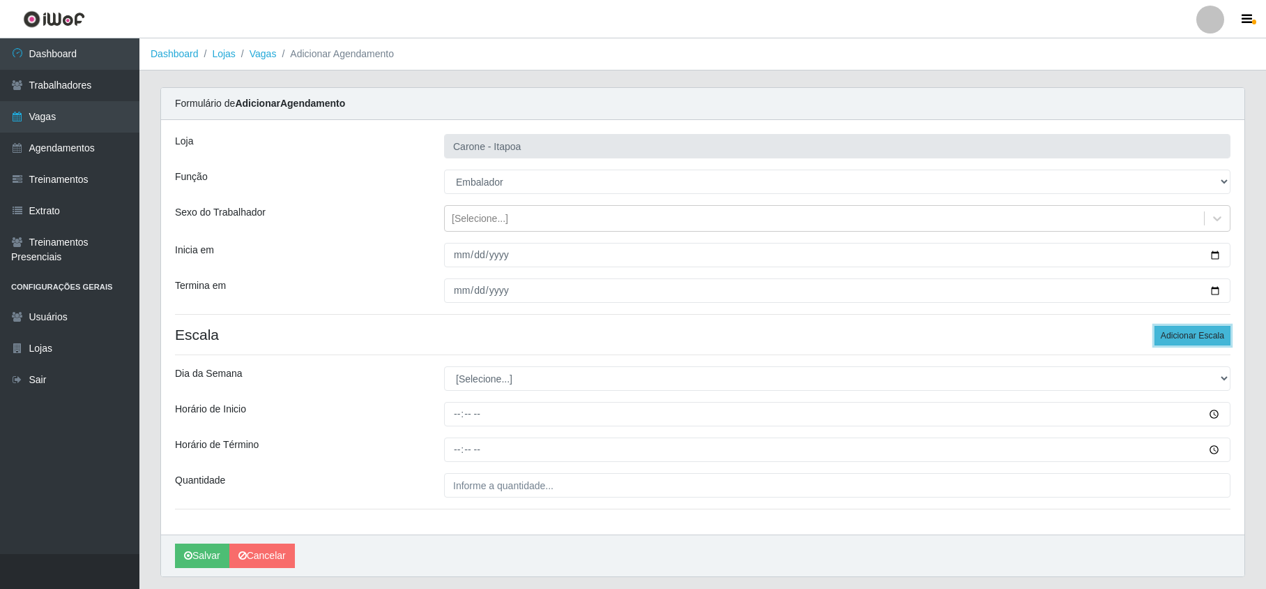
click at [1201, 338] on button "Adicionar Escala" at bounding box center [1193, 336] width 76 height 20
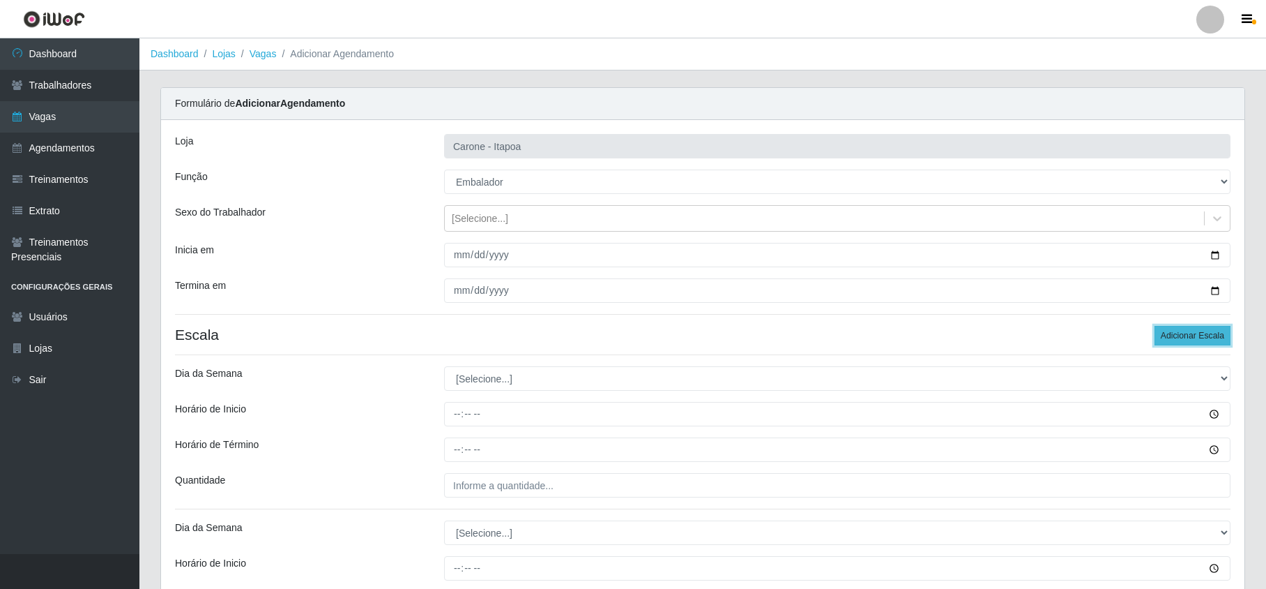
click at [1201, 338] on button "Adicionar Escala" at bounding box center [1193, 336] width 76 height 20
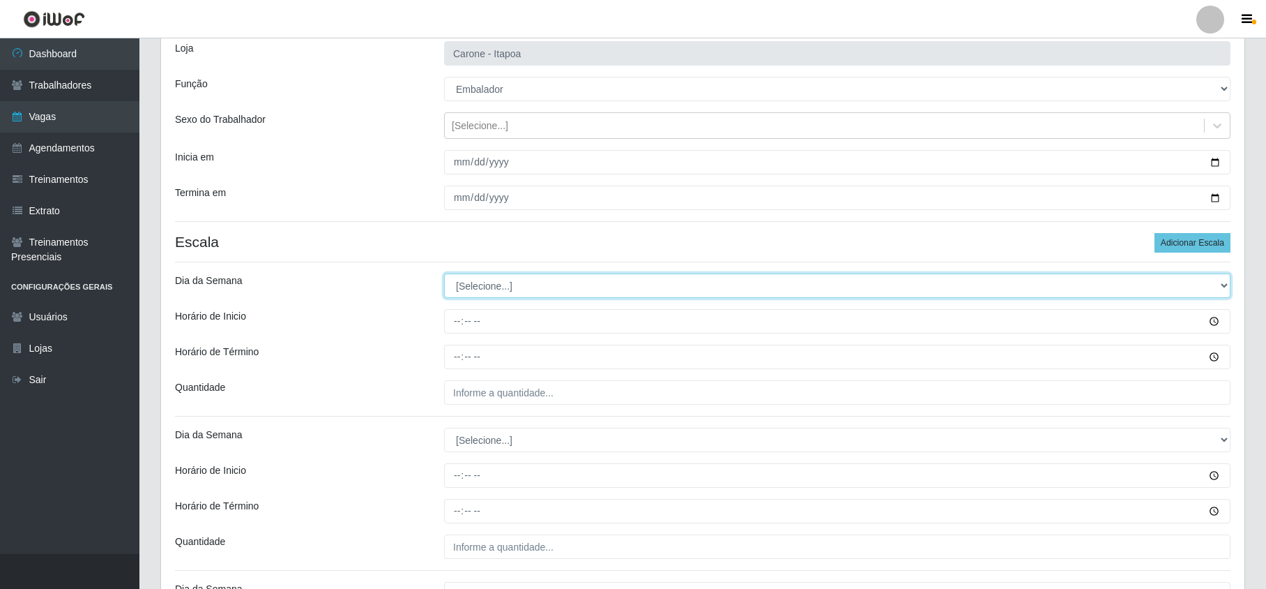
click at [478, 291] on select "[Selecione...] Segunda Terça Quarta Quinta Sexta Sábado Domingo" at bounding box center [837, 285] width 787 height 24
select select "1"
click at [444, 275] on select "[Selecione...] Segunda Terça Quarta Quinta Sexta Sábado Domingo" at bounding box center [837, 285] width 787 height 24
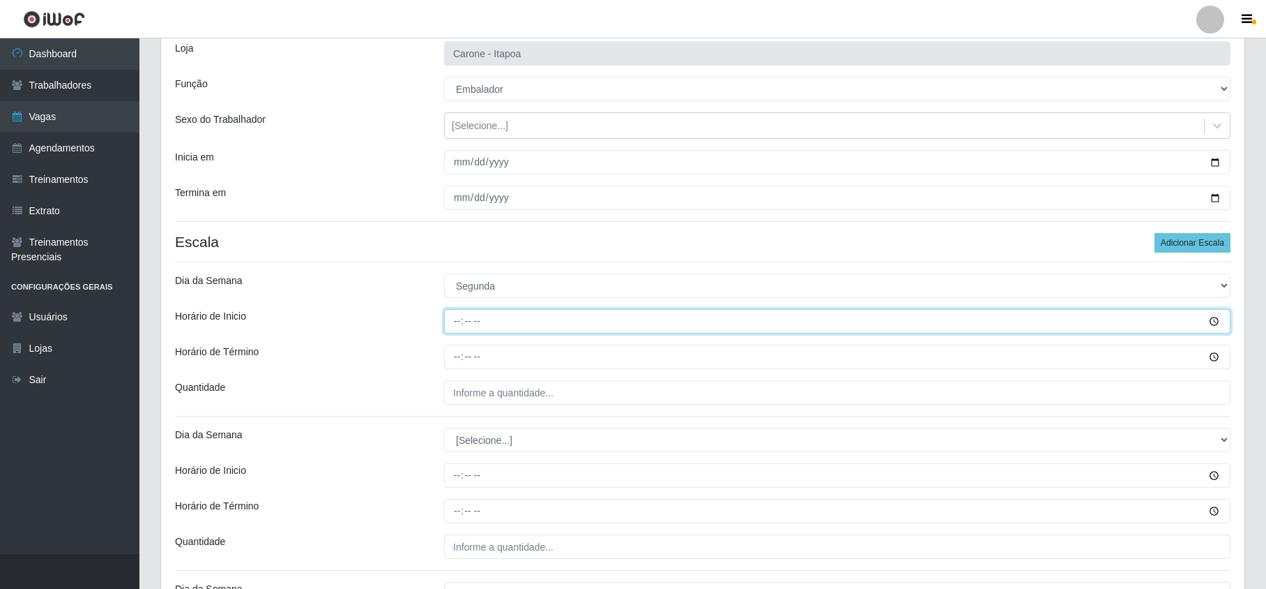
click at [462, 324] on input "Horário de Inicio" at bounding box center [837, 321] width 787 height 24
type input "15:00"
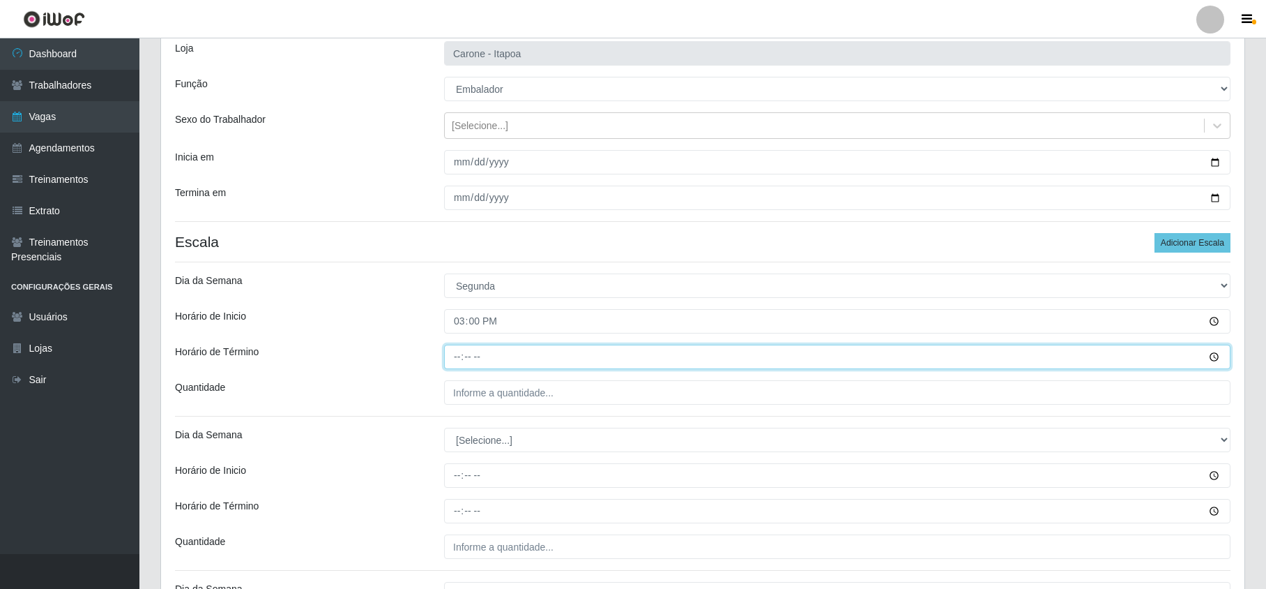
click at [453, 356] on input "Horário de Término" at bounding box center [837, 356] width 787 height 24
type input "21:00"
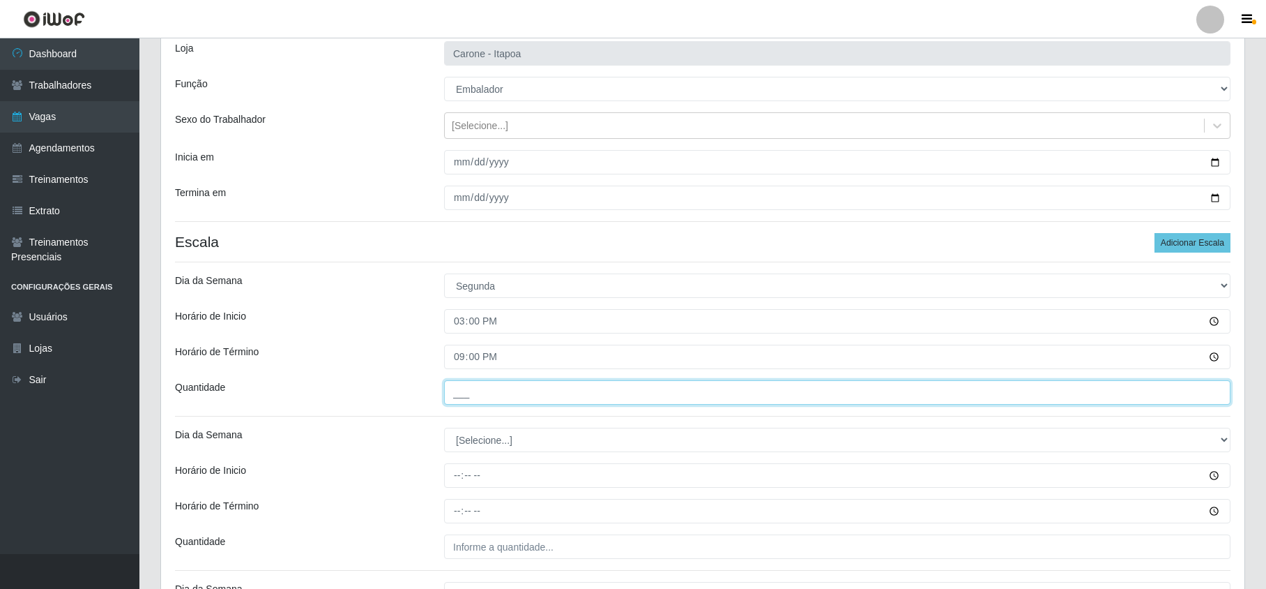
click at [462, 396] on input "___" at bounding box center [837, 392] width 787 height 24
type input "3__"
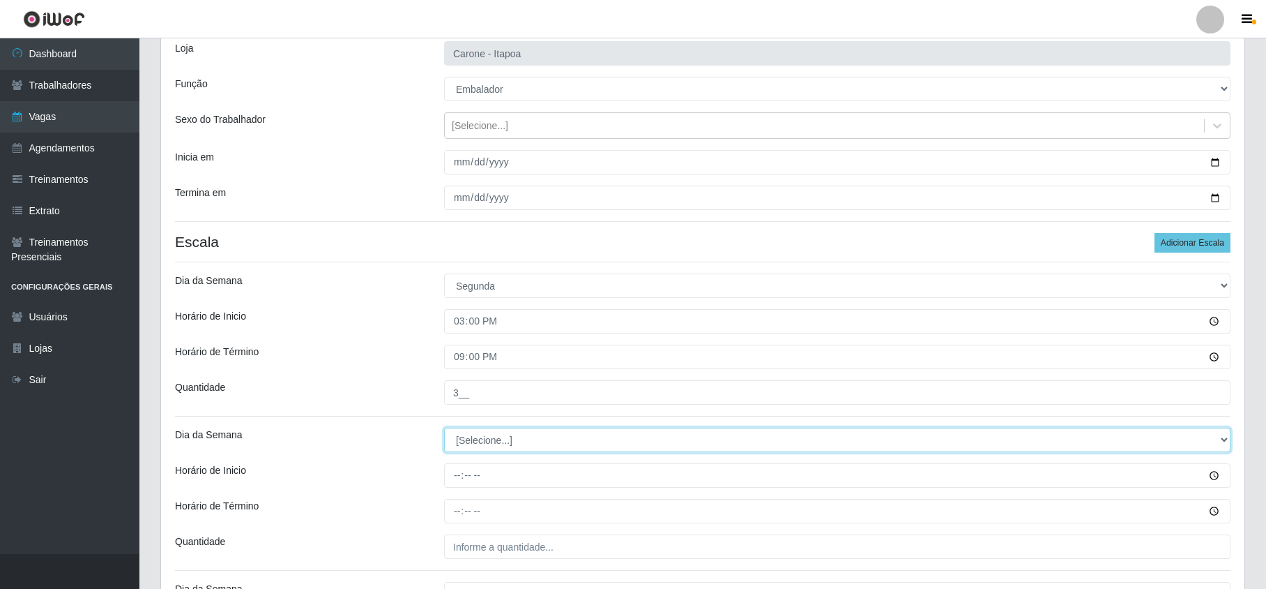
click at [474, 439] on select "[Selecione...] Segunda Terça Quarta Quinta Sexta Sábado Domingo" at bounding box center [837, 439] width 787 height 24
select select "2"
click at [444, 429] on select "[Selecione...] Segunda Terça Quarta Quinta Sexta Sábado Domingo" at bounding box center [837, 439] width 787 height 24
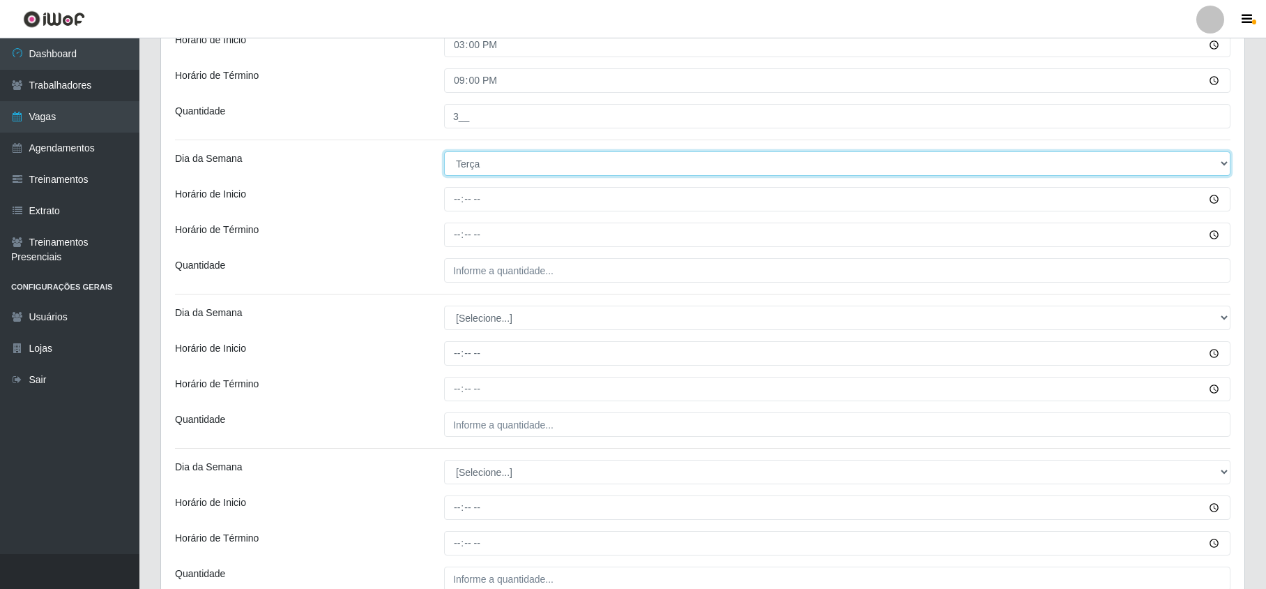
scroll to position [372, 0]
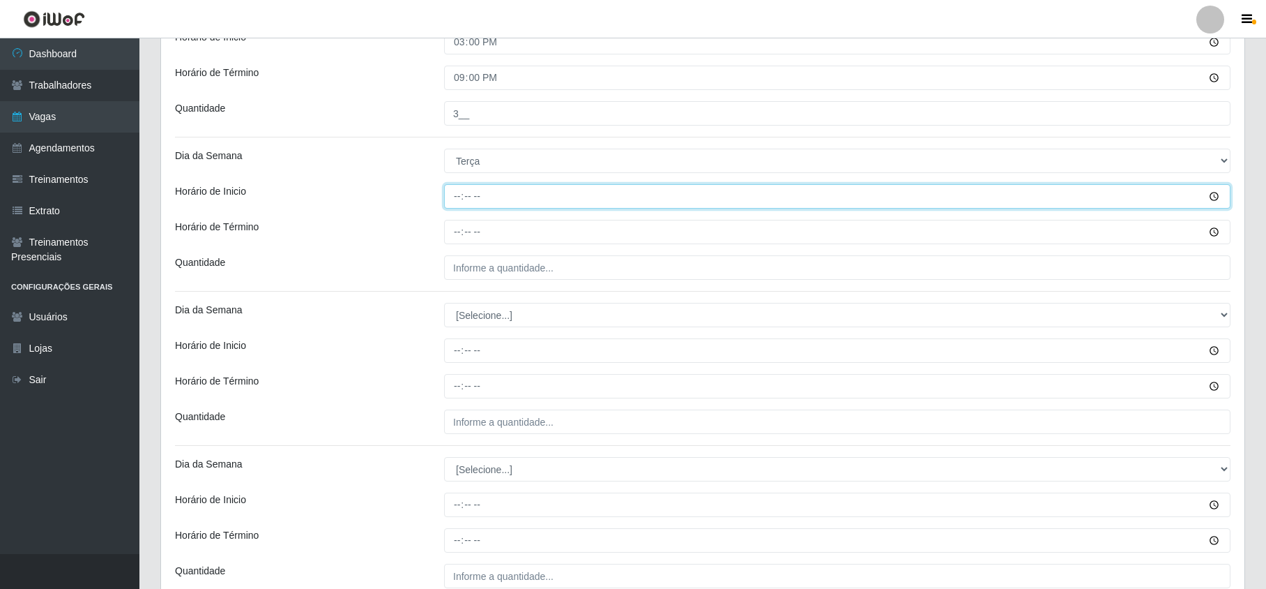
click at [452, 197] on input "Horário de Inicio" at bounding box center [837, 196] width 787 height 24
type input "15:00"
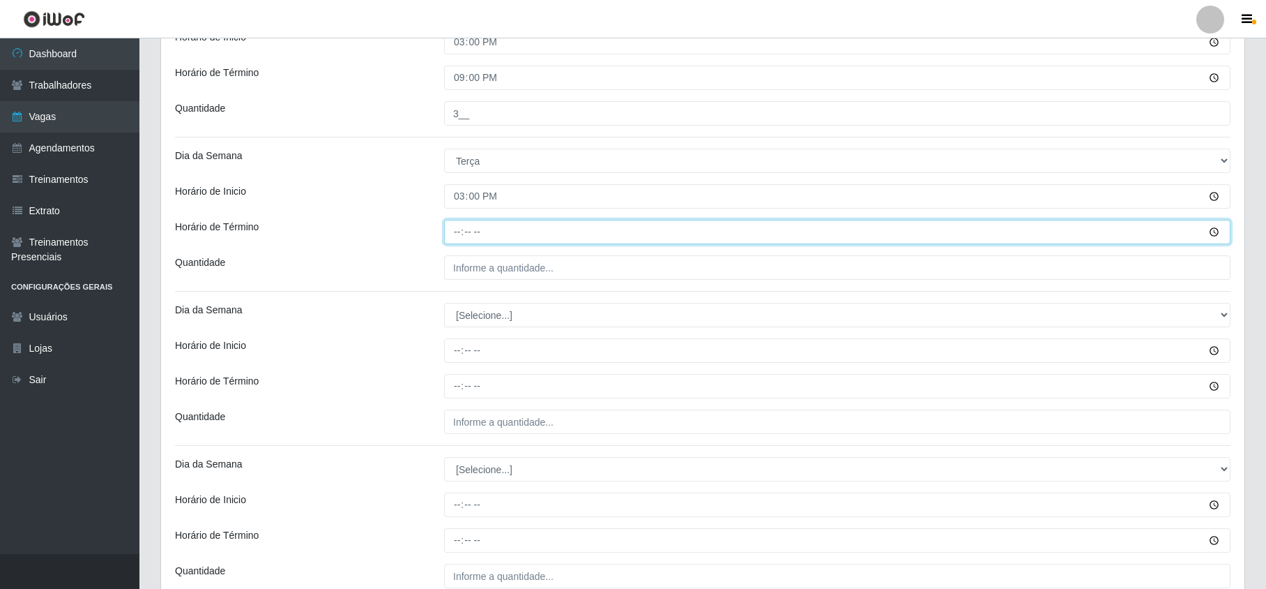
click at [453, 226] on input "Horário de Término" at bounding box center [837, 232] width 787 height 24
type input "21:00"
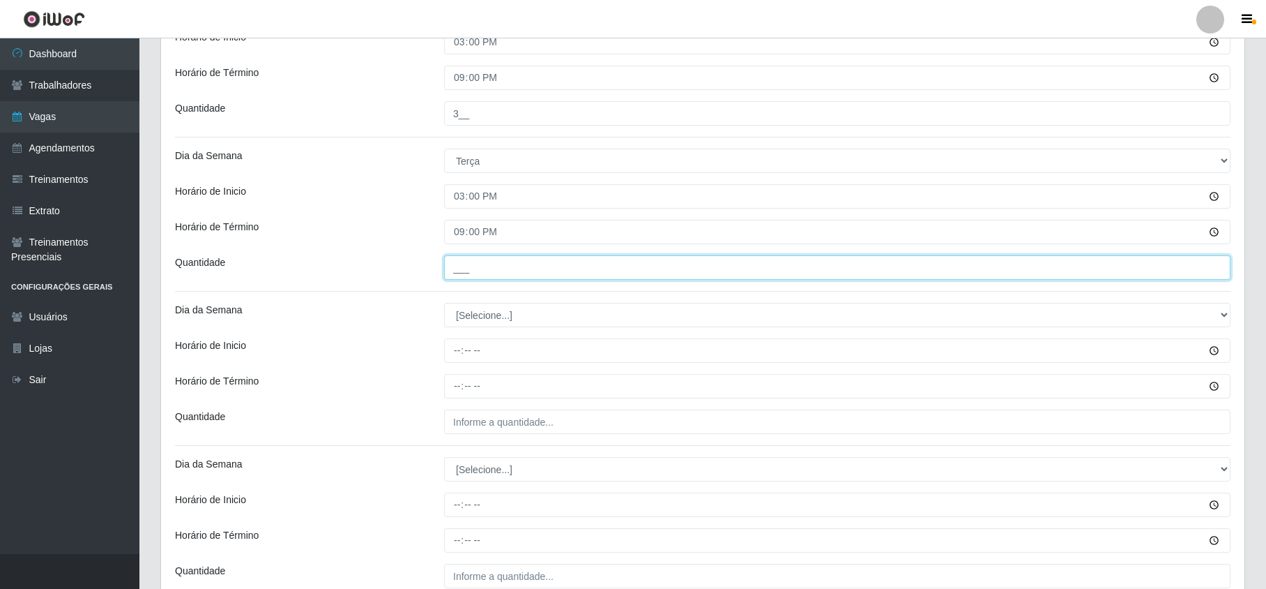
click at [472, 277] on input "___" at bounding box center [837, 267] width 787 height 24
type input "3__"
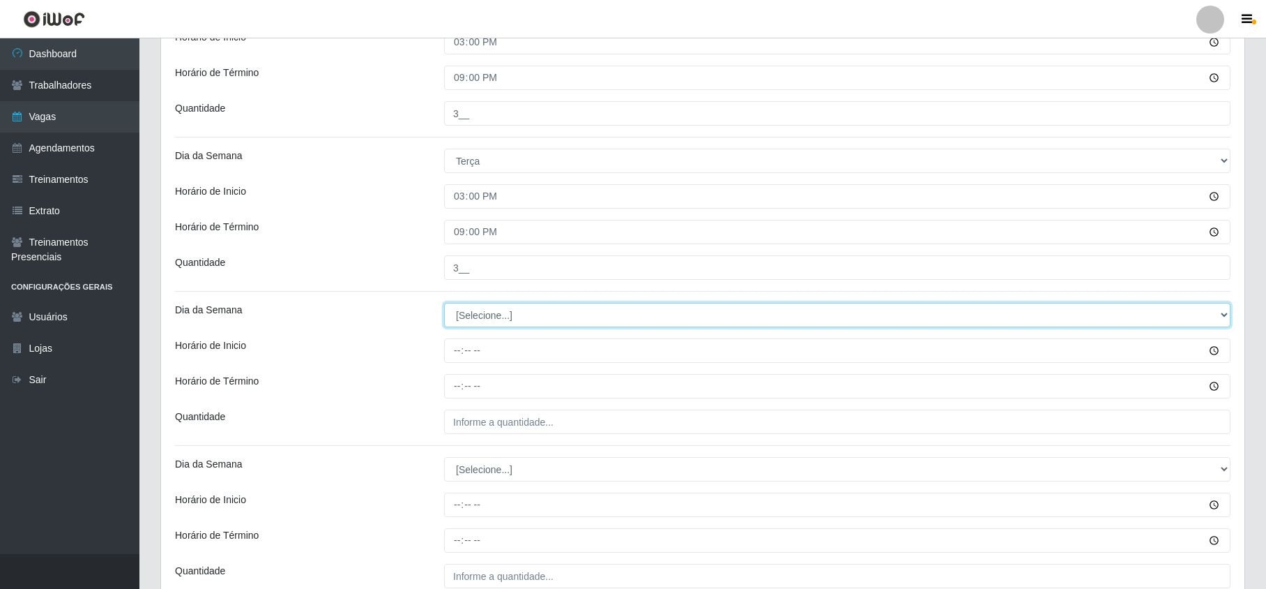
click at [483, 322] on select "[Selecione...] Segunda Terça Quarta Quinta Sexta Sábado Domingo" at bounding box center [837, 315] width 787 height 24
select select "3"
click at [444, 304] on select "[Selecione...] Segunda Terça Quarta Quinta Sexta Sábado Domingo" at bounding box center [837, 315] width 787 height 24
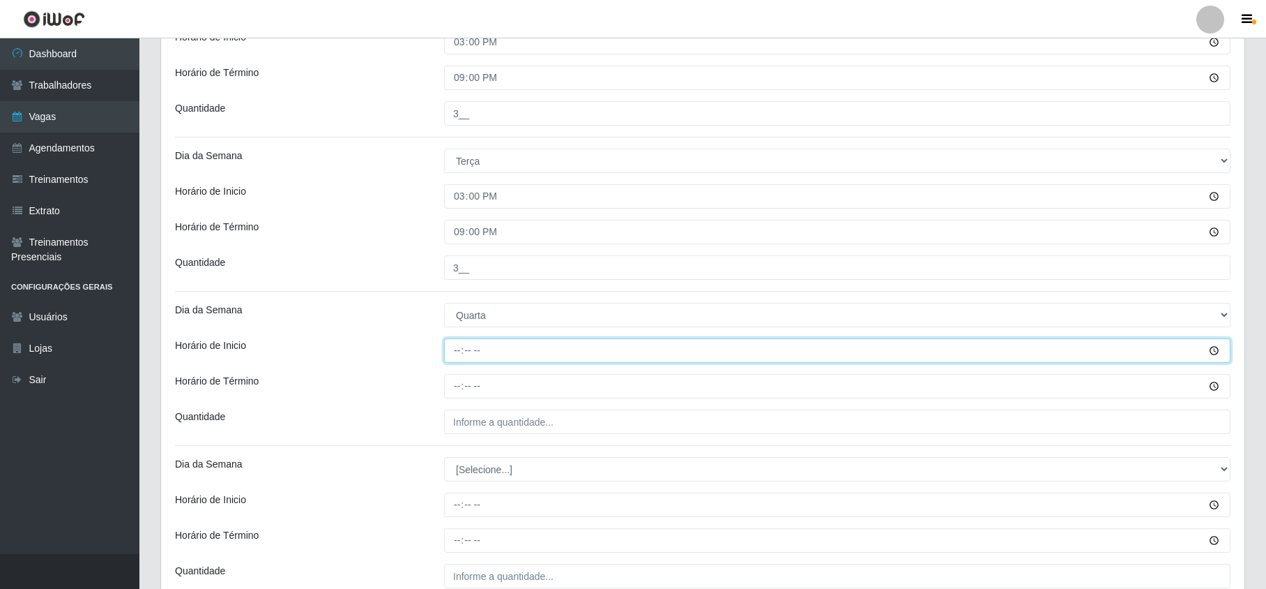
click at [458, 350] on input "Horário de Inicio" at bounding box center [837, 350] width 787 height 24
type input "15:00"
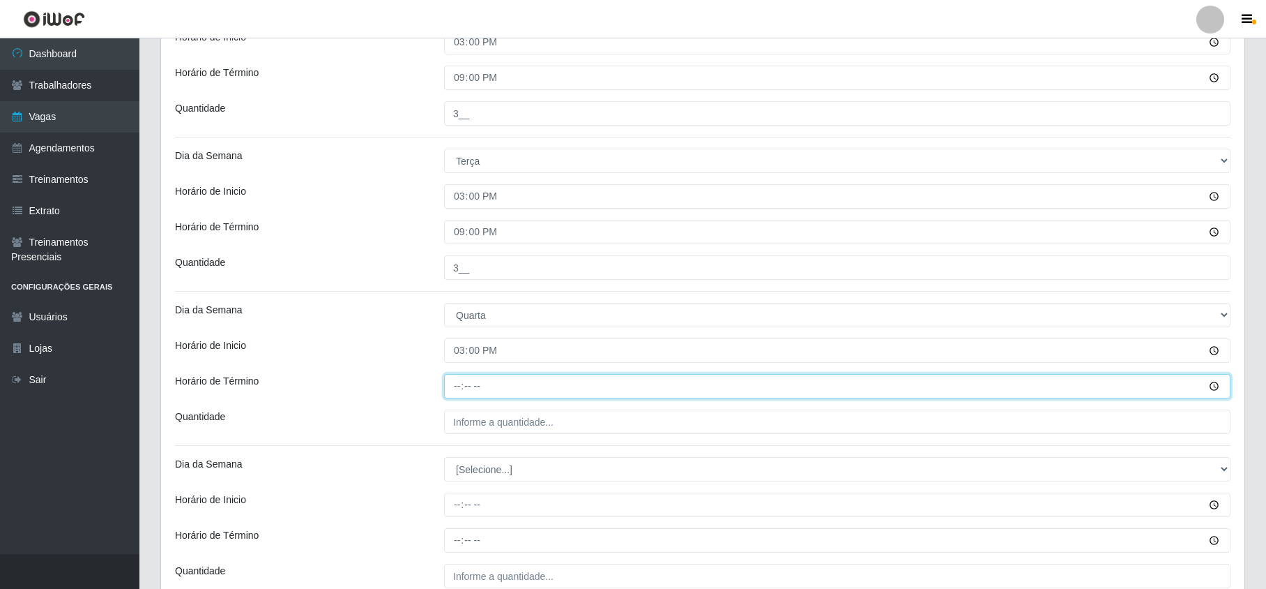
click at [460, 386] on input "Horário de Término" at bounding box center [837, 386] width 787 height 24
type input "21:00"
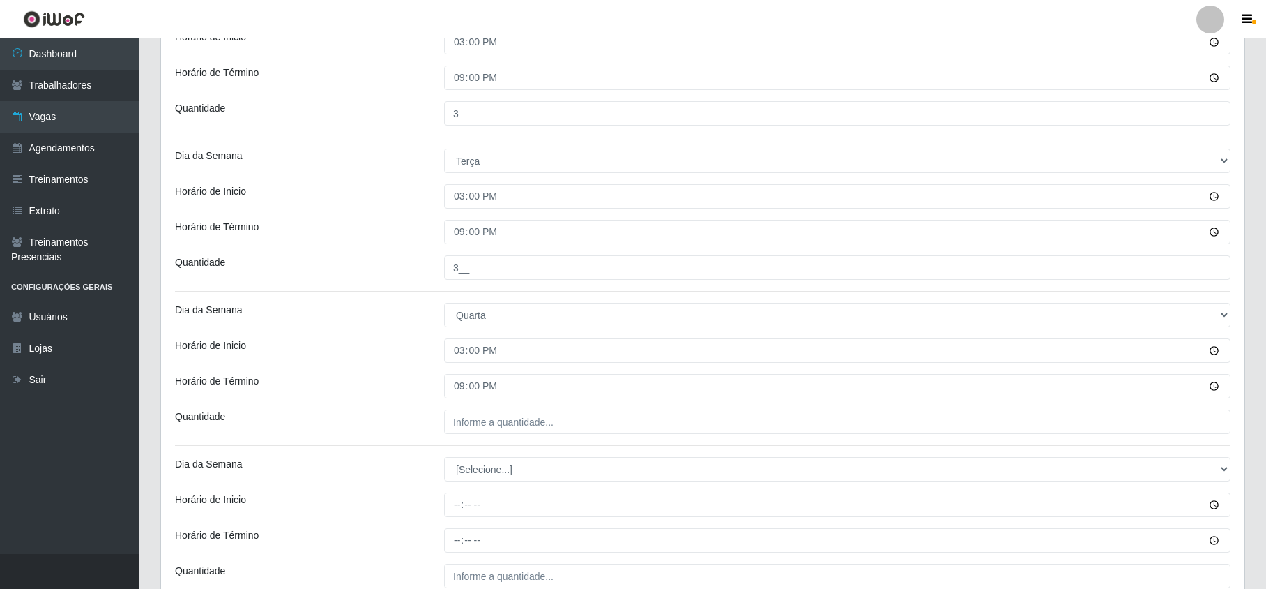
click at [456, 441] on div "[PERSON_NAME] - Itapoa Função [Selecione...] Embalador Embalador + Embalador ++…" at bounding box center [703, 263] width 1084 height 1031
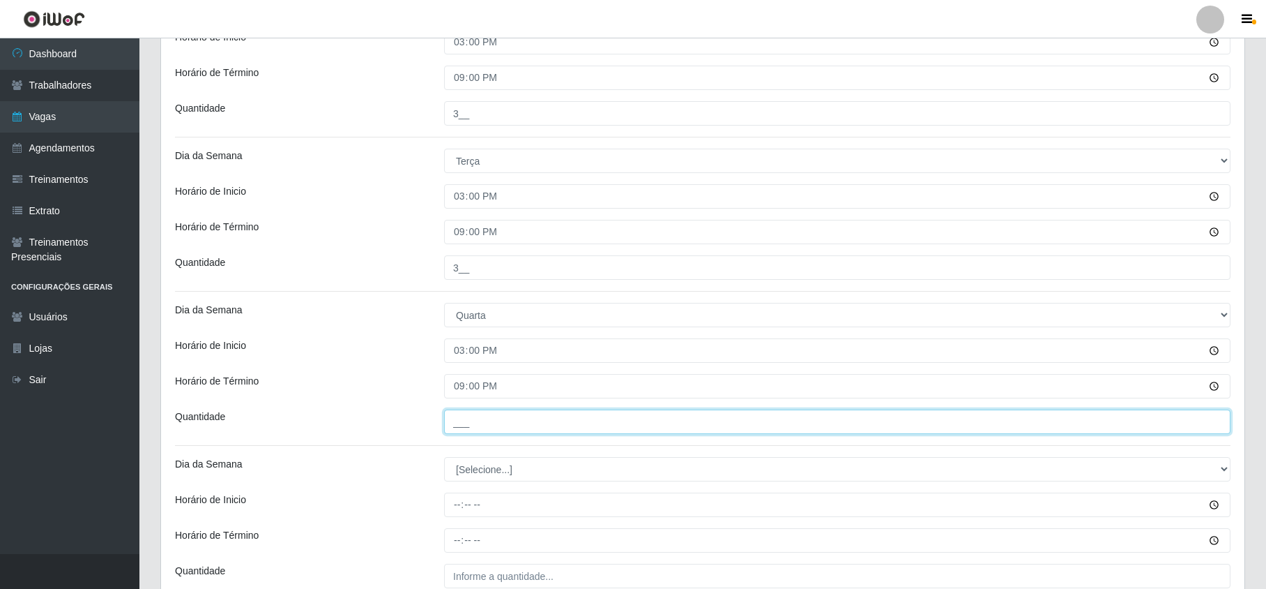
click at [457, 425] on input "___" at bounding box center [837, 421] width 787 height 24
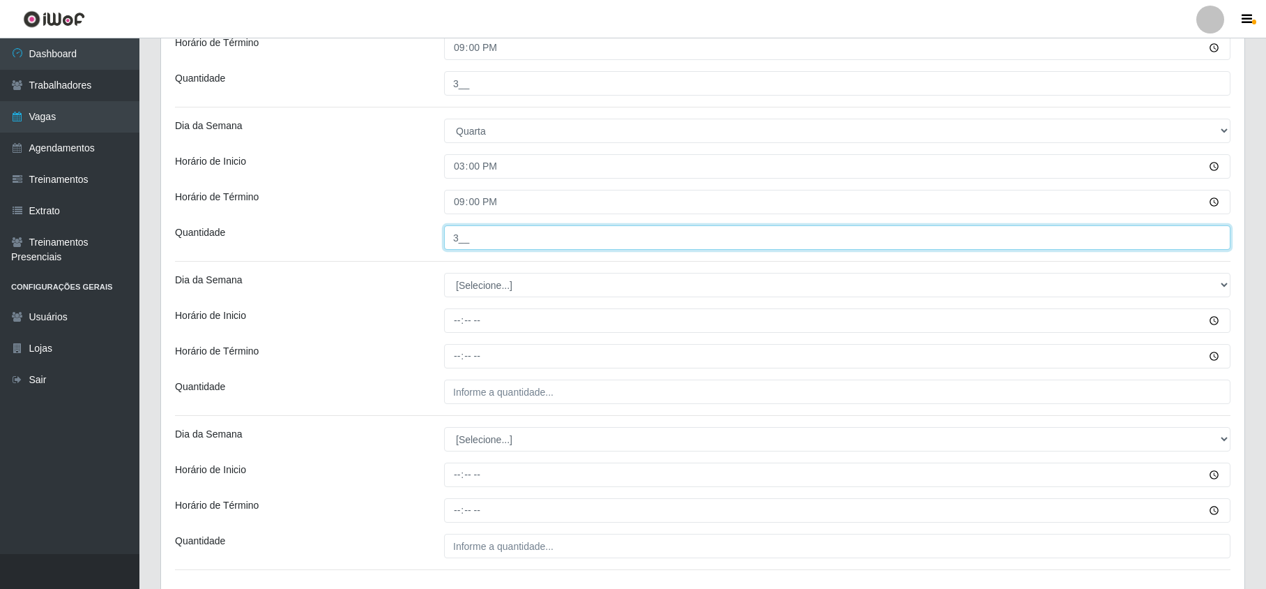
scroll to position [558, 0]
type input "3__"
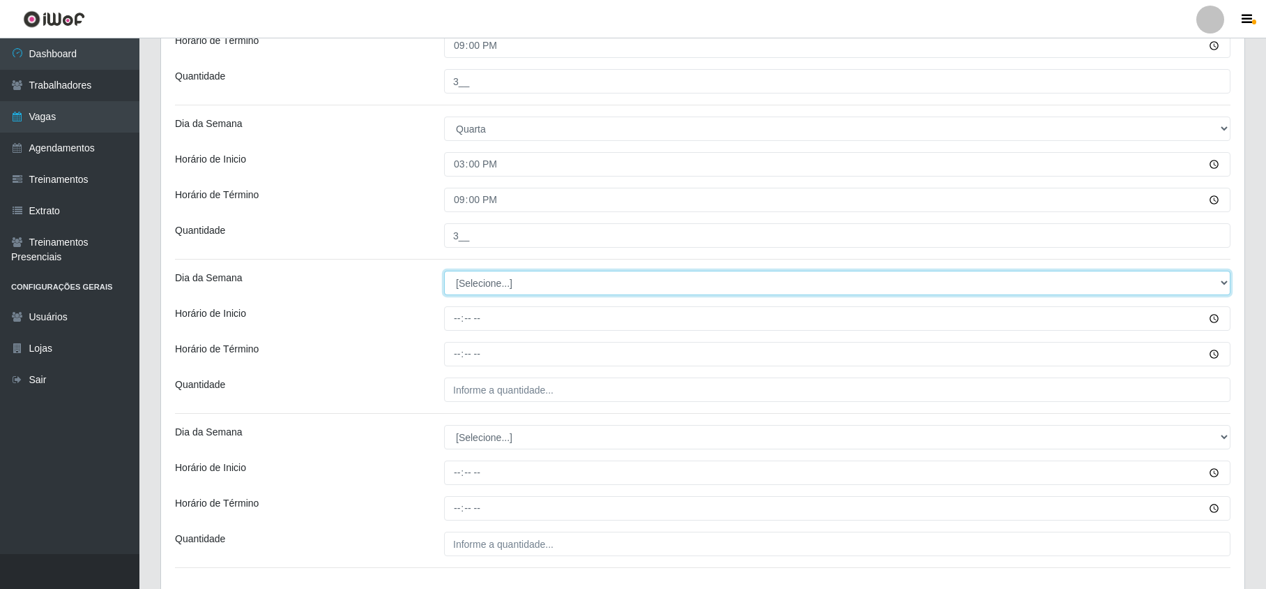
click at [464, 277] on select "[Selecione...] Segunda Terça Quarta Quinta Sexta Sábado Domingo" at bounding box center [837, 283] width 787 height 24
select select "4"
click at [444, 273] on select "[Selecione...] Segunda Terça Quarta Quinta Sexta Sábado Domingo" at bounding box center [837, 283] width 787 height 24
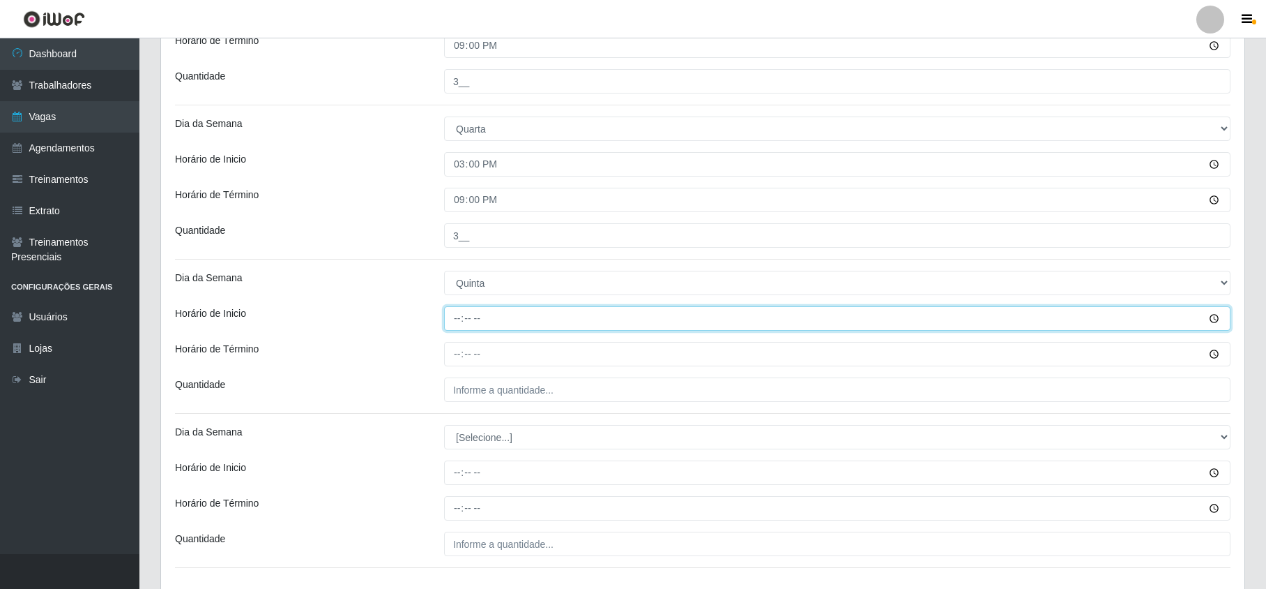
click at [453, 315] on input "Horário de Inicio" at bounding box center [837, 318] width 787 height 24
type input "15:00"
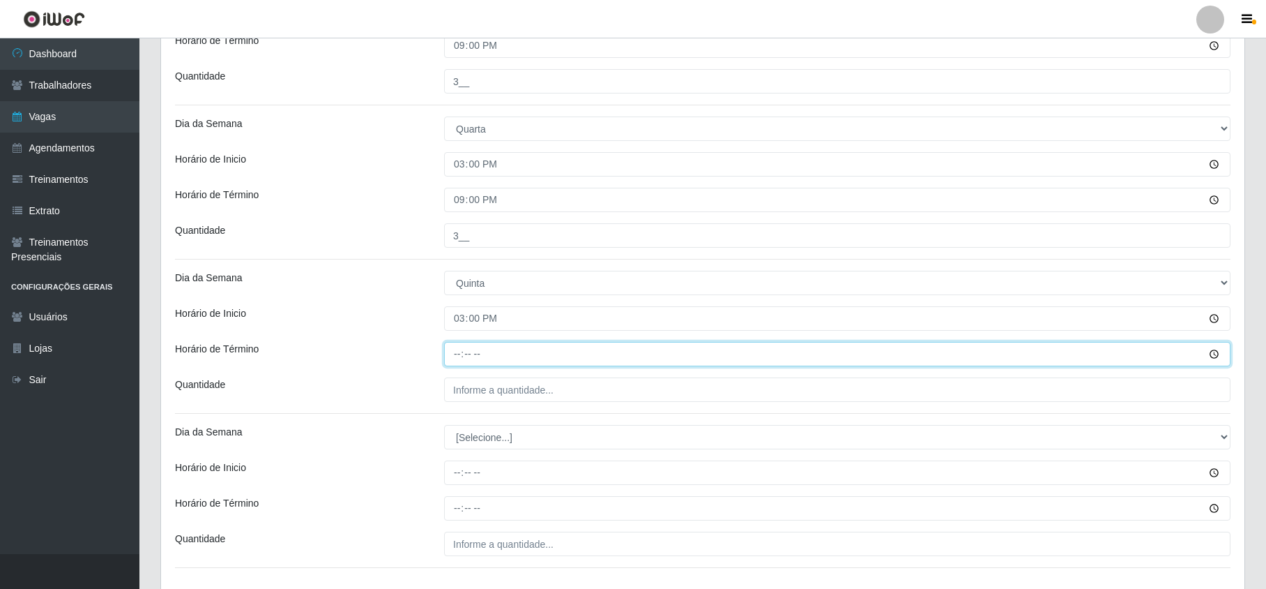
click at [456, 357] on input "Horário de Término" at bounding box center [837, 354] width 787 height 24
type input "21:00"
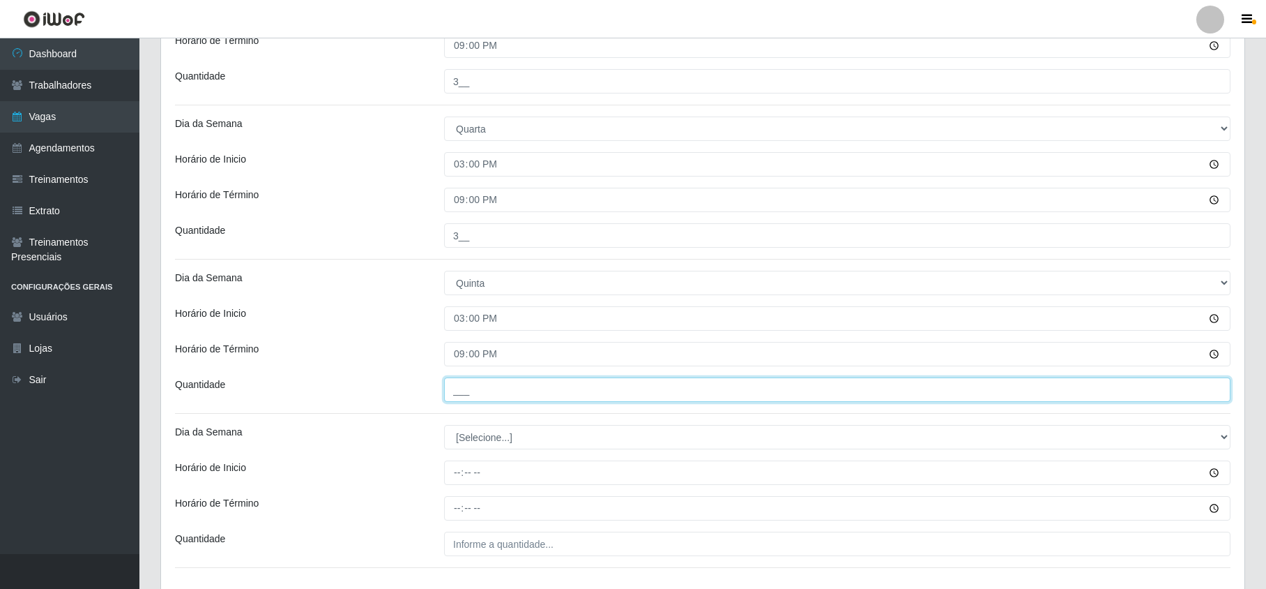
click at [463, 393] on input "___" at bounding box center [837, 389] width 787 height 24
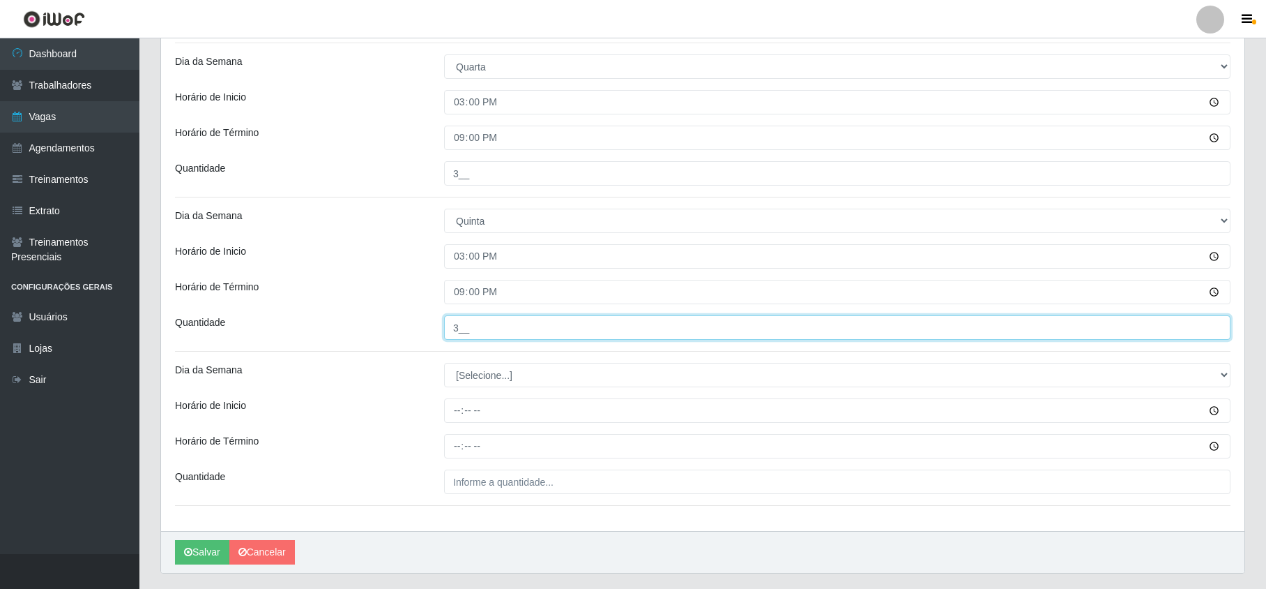
scroll to position [660, 0]
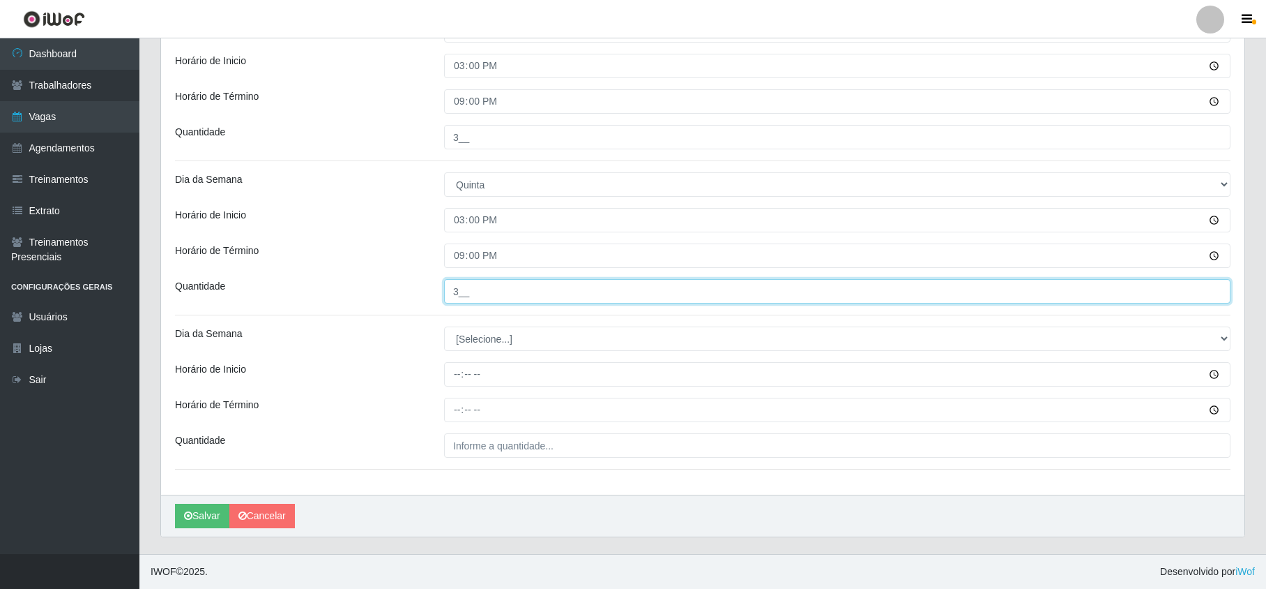
type input "3__"
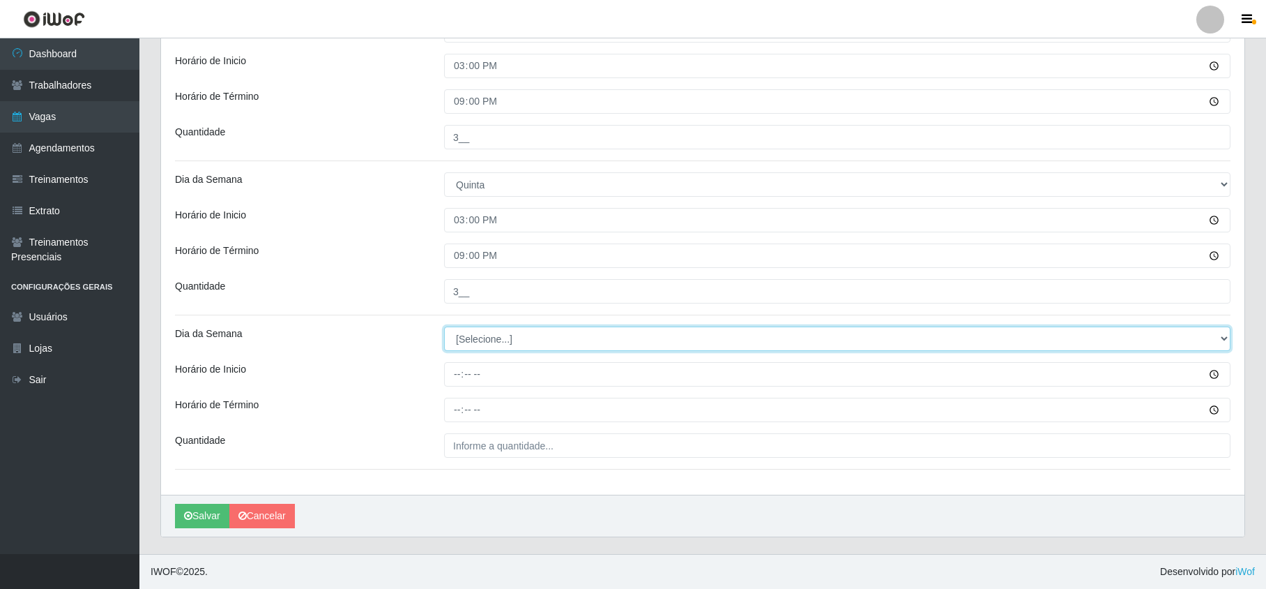
click at [467, 333] on select "[Selecione...] Segunda Terça Quarta Quinta Sexta Sábado Domingo" at bounding box center [837, 338] width 787 height 24
select select "5"
click at [444, 326] on select "[Selecione...] Segunda Terça Quarta Quinta Sexta Sábado Domingo" at bounding box center [837, 338] width 787 height 24
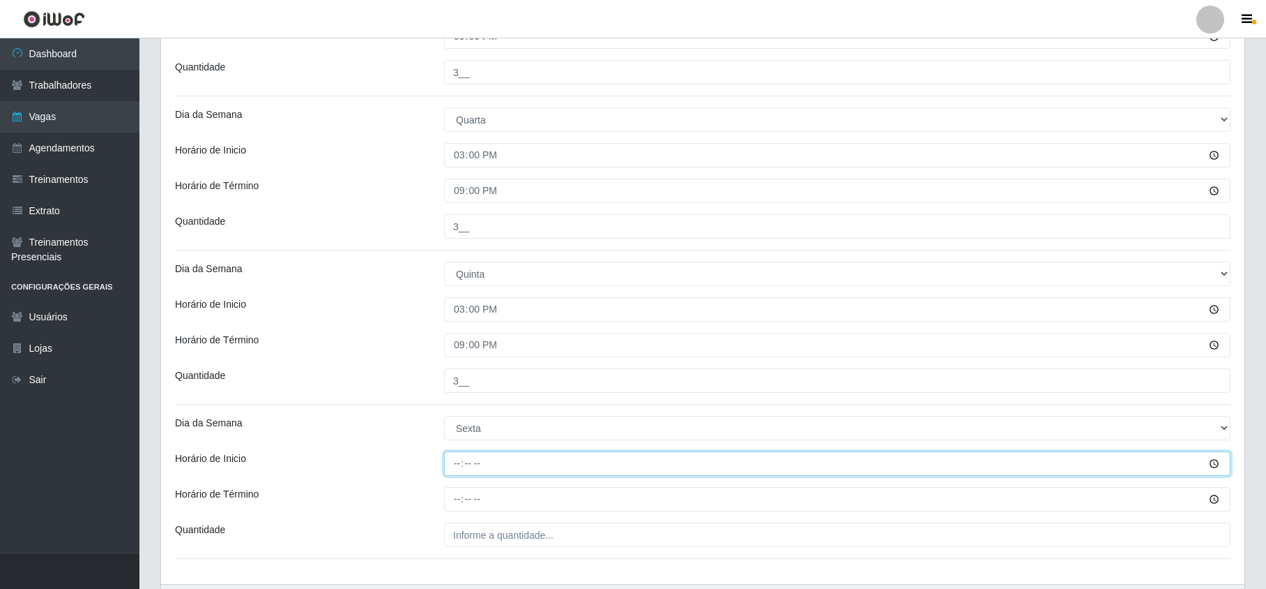
type input "15:00"
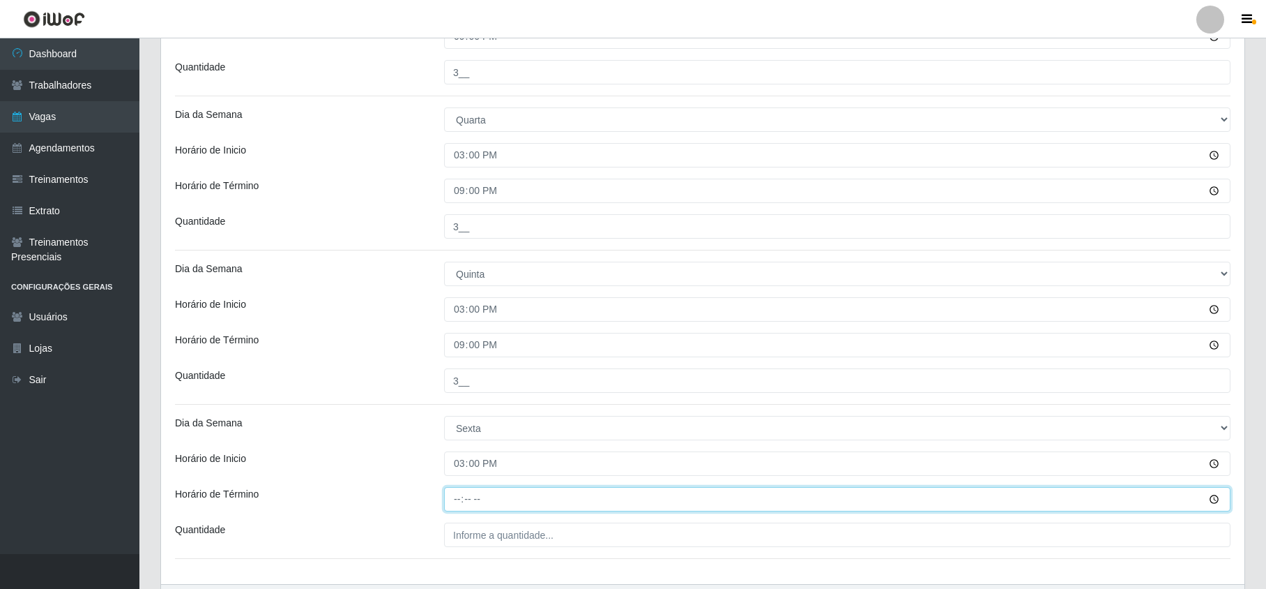
click at [457, 500] on input "Horário de Término" at bounding box center [837, 499] width 787 height 24
type input "21:00"
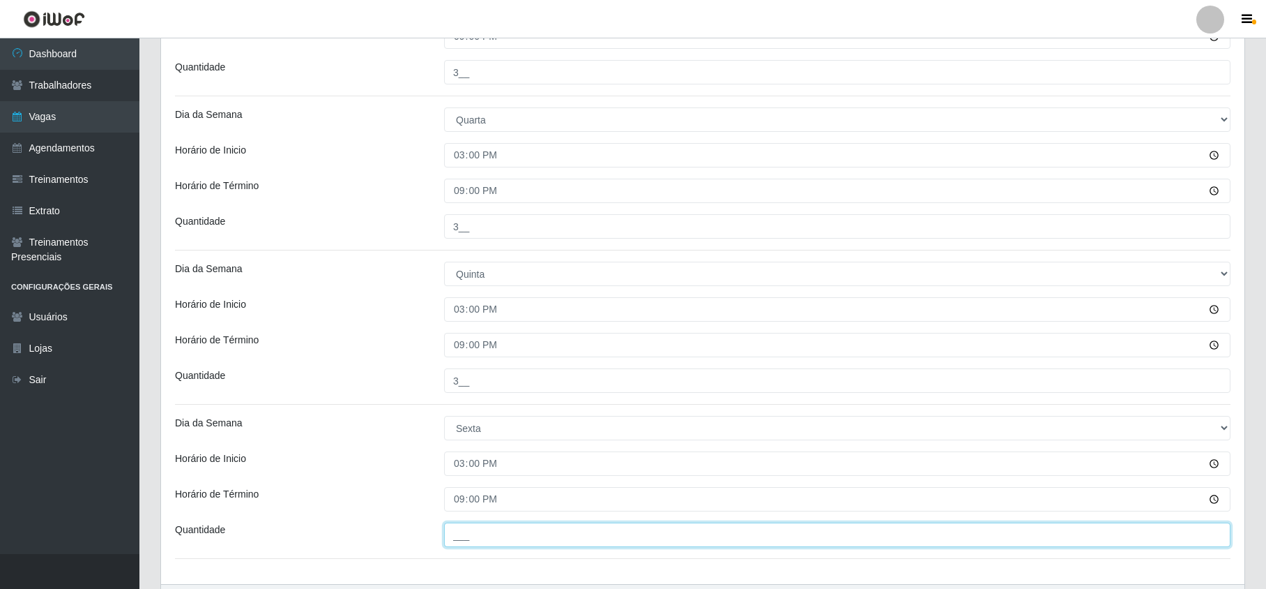
click at [463, 537] on input "___" at bounding box center [837, 534] width 787 height 24
type input "3__"
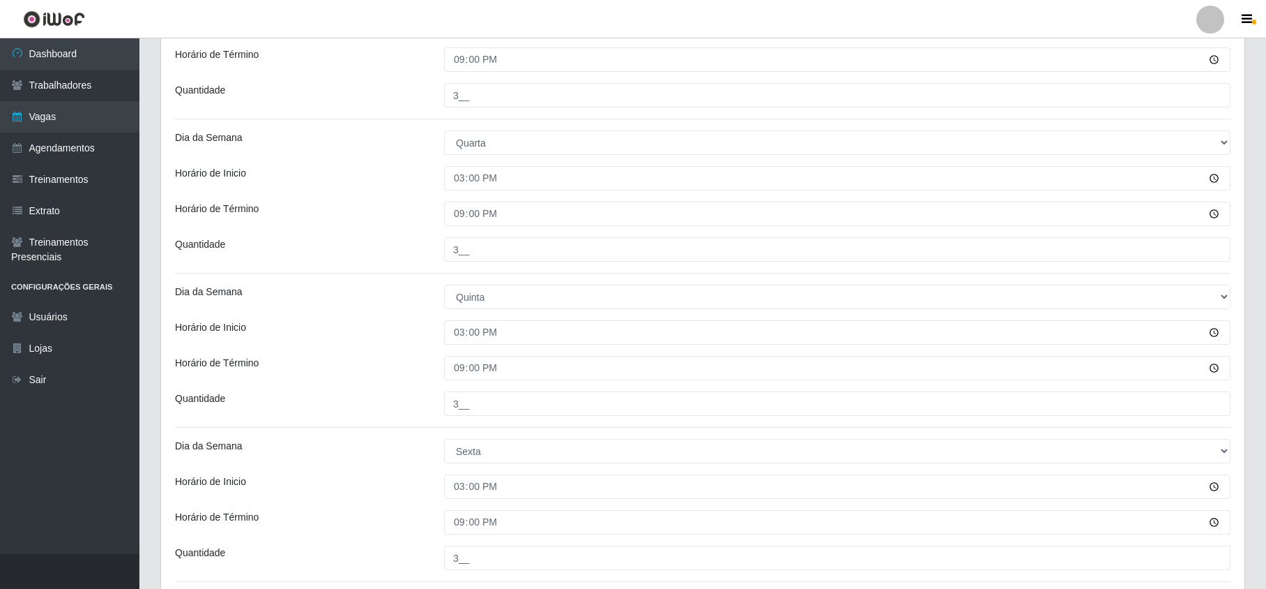
click at [372, 436] on div "[PERSON_NAME] - Itapoa Função [Selecione...] Embalador Embalador + Embalador ++…" at bounding box center [703, 91] width 1084 height 1031
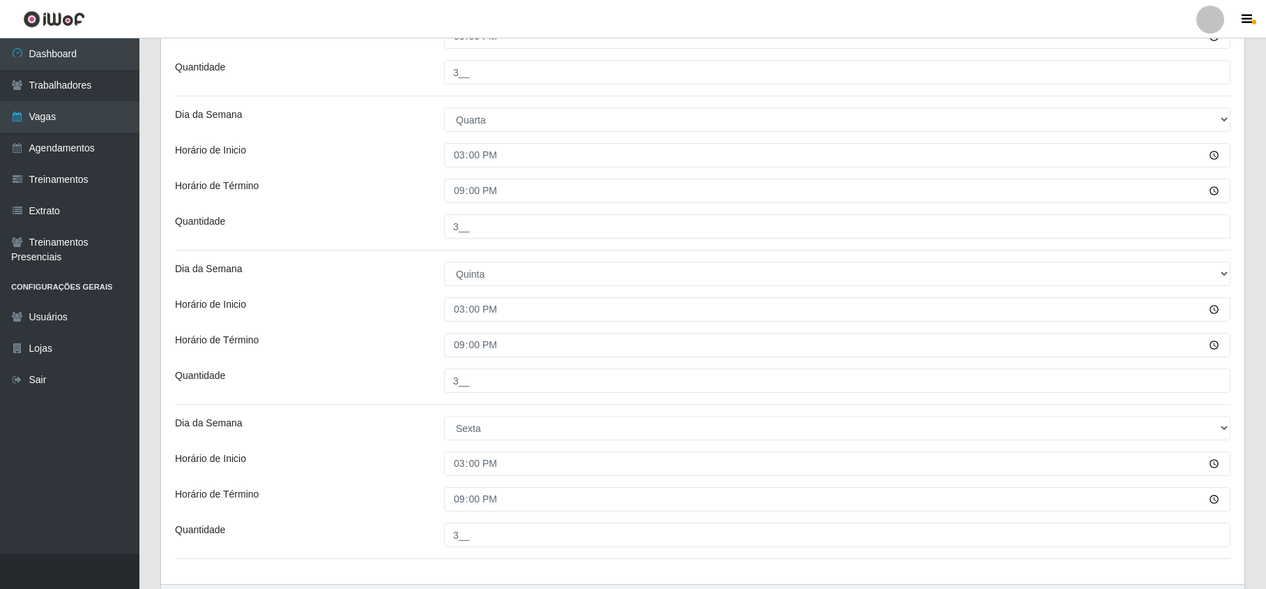
scroll to position [660, 0]
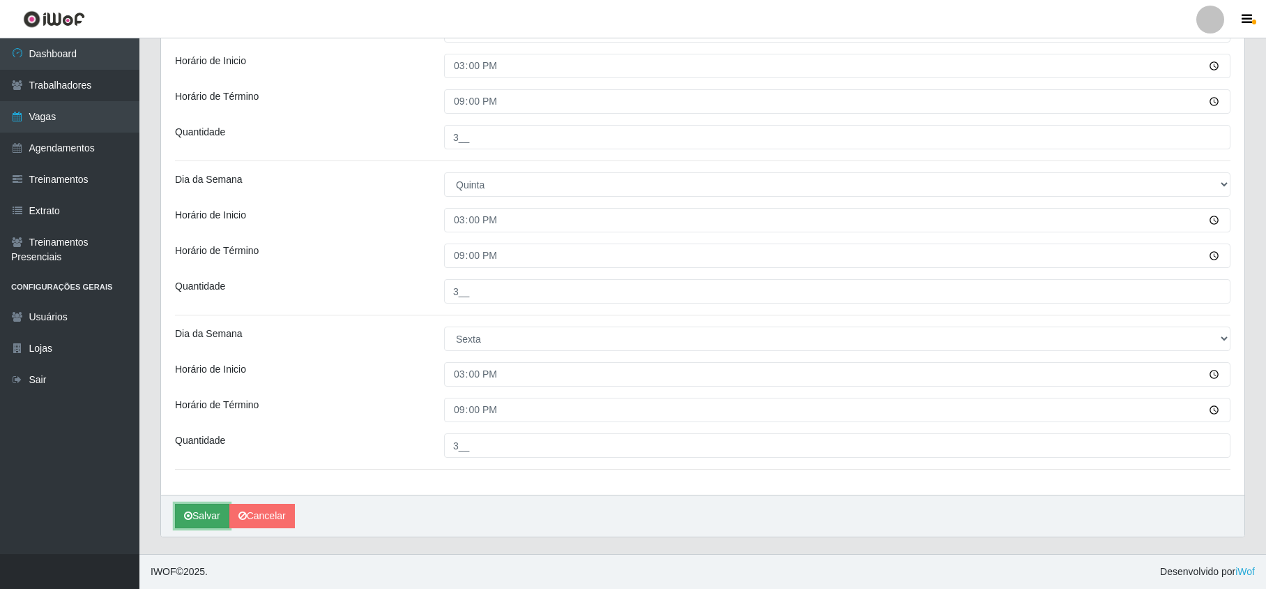
click at [193, 510] on button "Salvar" at bounding box center [202, 515] width 54 height 24
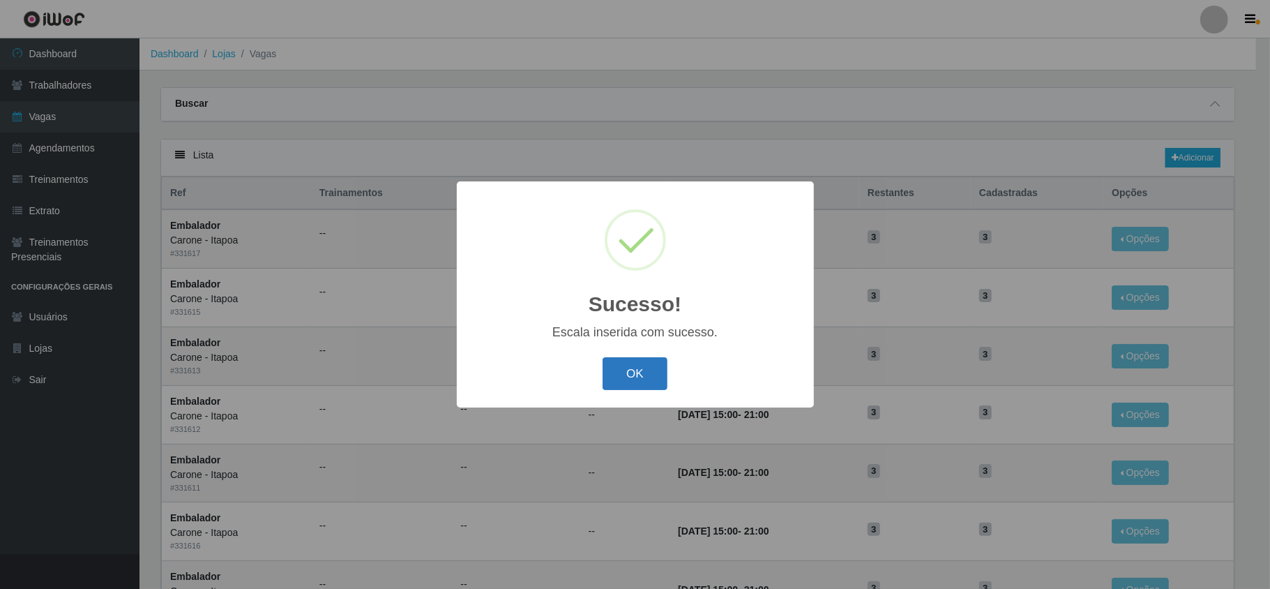
click at [622, 380] on button "OK" at bounding box center [634, 373] width 65 height 33
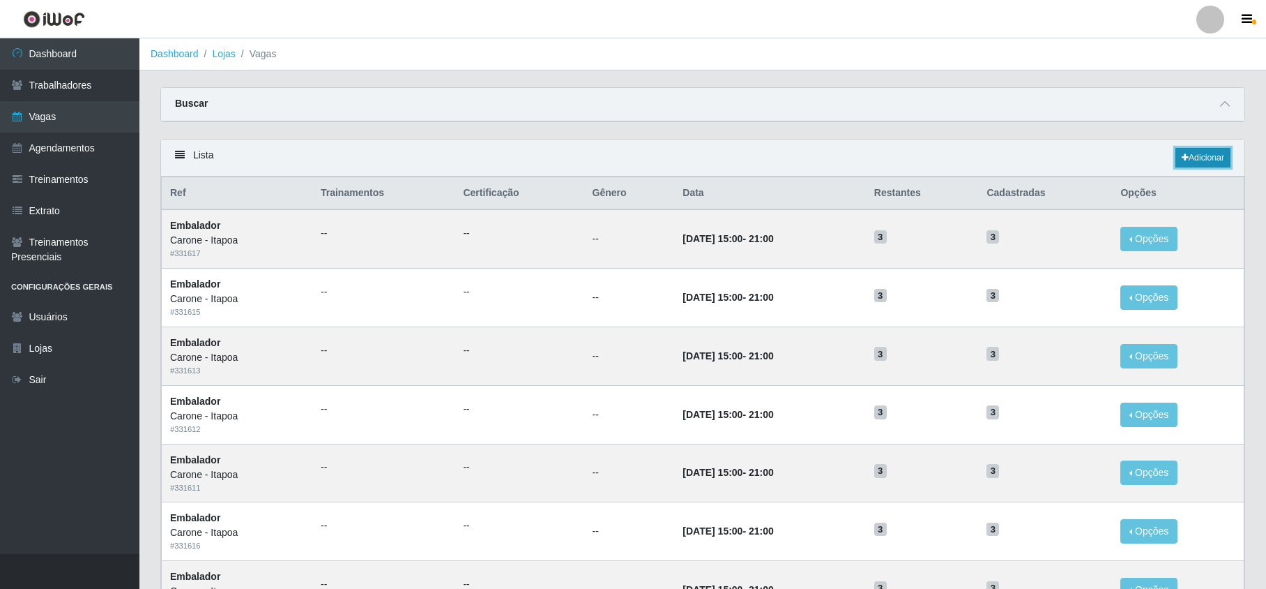
click at [1189, 162] on link "Adicionar" at bounding box center [1203, 158] width 55 height 20
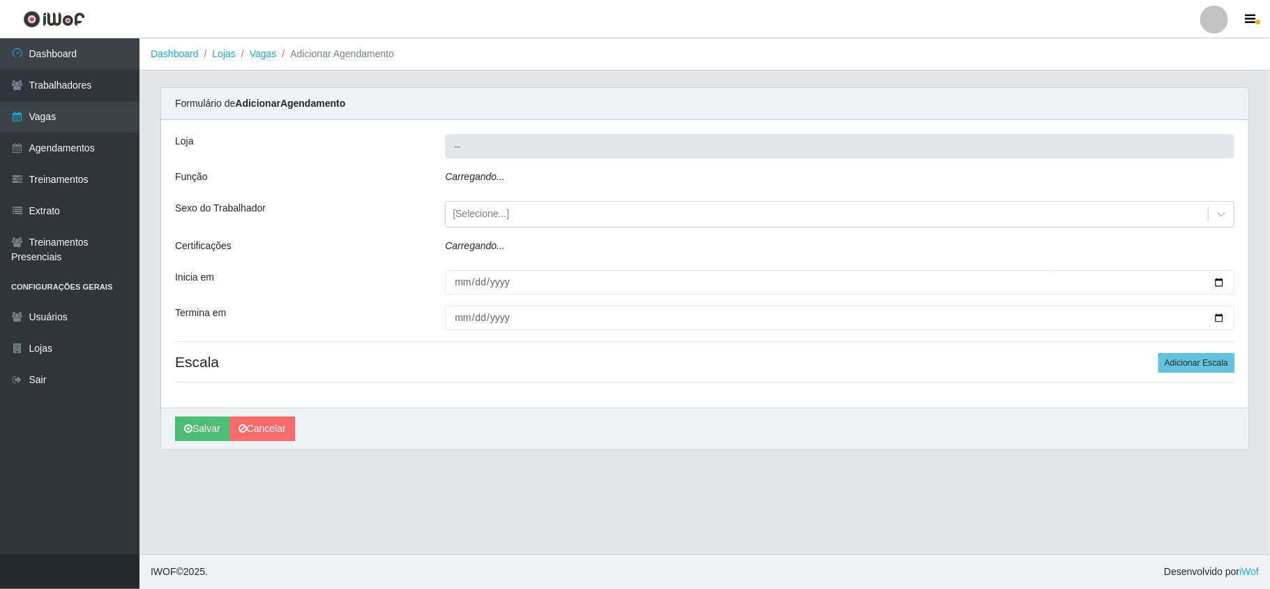
type input "Carone - Itapoa"
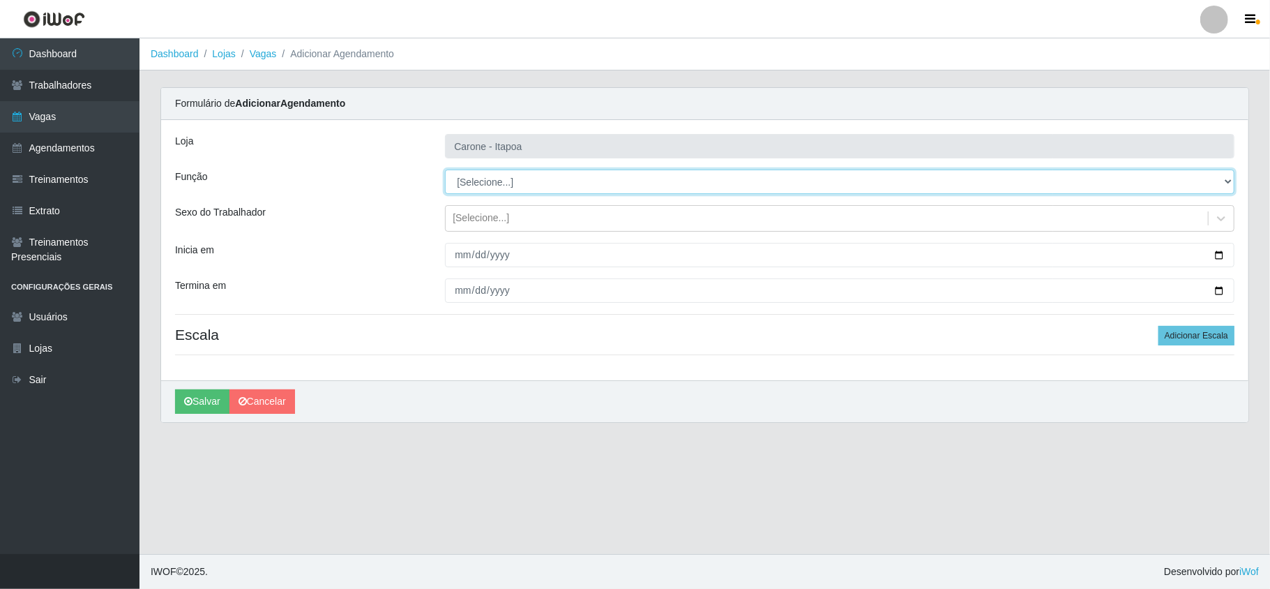
click at [885, 190] on select "[Selecione...] Embalador Embalador + Embalador ++ Repositor Repositor + Reposit…" at bounding box center [839, 181] width 789 height 24
select select "70"
click at [445, 170] on select "[Selecione...] Embalador Embalador + Embalador ++ Repositor Repositor + Reposit…" at bounding box center [839, 181] width 789 height 24
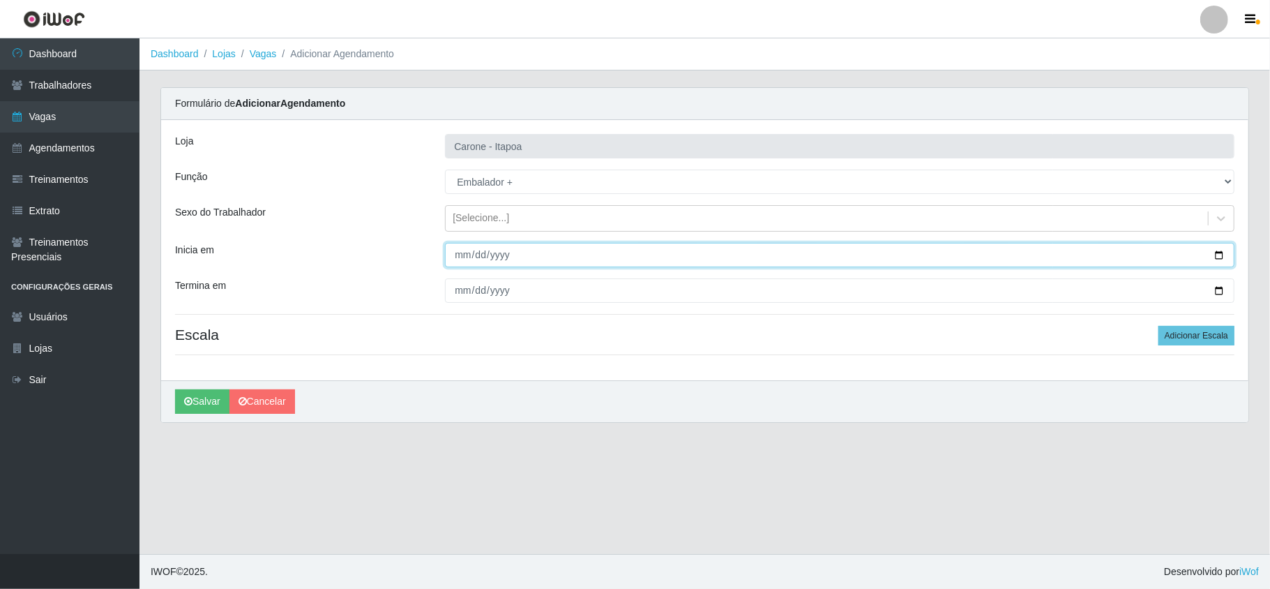
click at [464, 252] on input "Inicia em" at bounding box center [839, 255] width 789 height 24
click at [1215, 252] on input "Inicia em" at bounding box center [839, 255] width 789 height 24
type input "[DATE]"
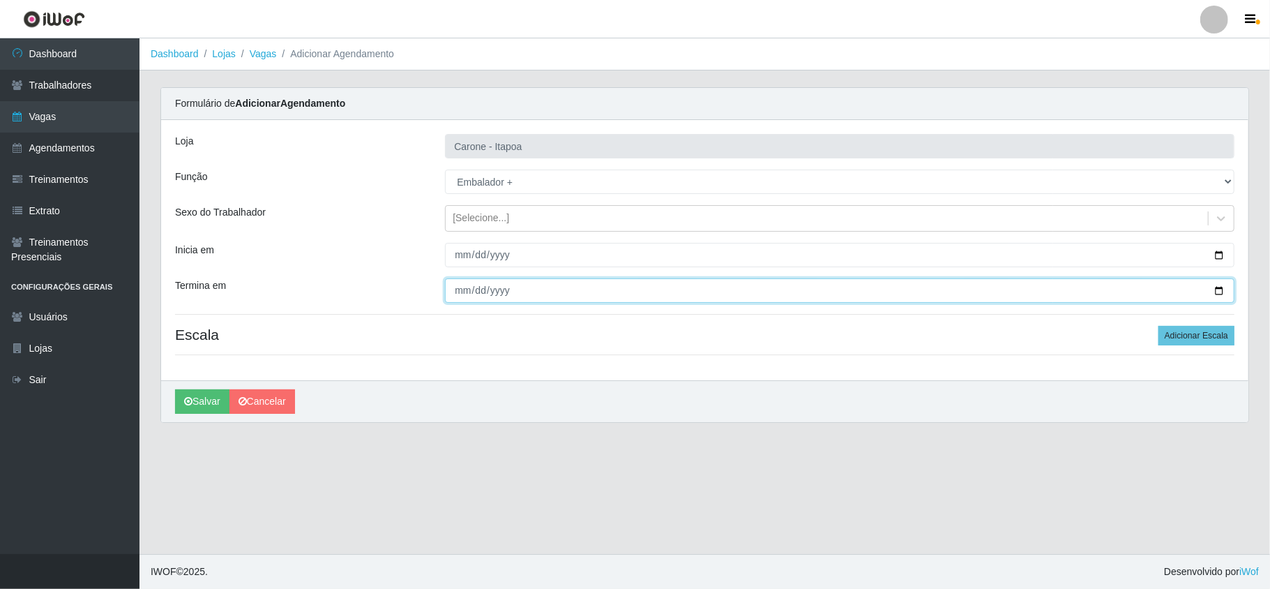
drag, startPoint x: 1220, startPoint y: 288, endPoint x: 1124, endPoint y: 305, distance: 97.0
click at [1220, 288] on input "Termina em" at bounding box center [839, 290] width 789 height 24
type input "[DATE]"
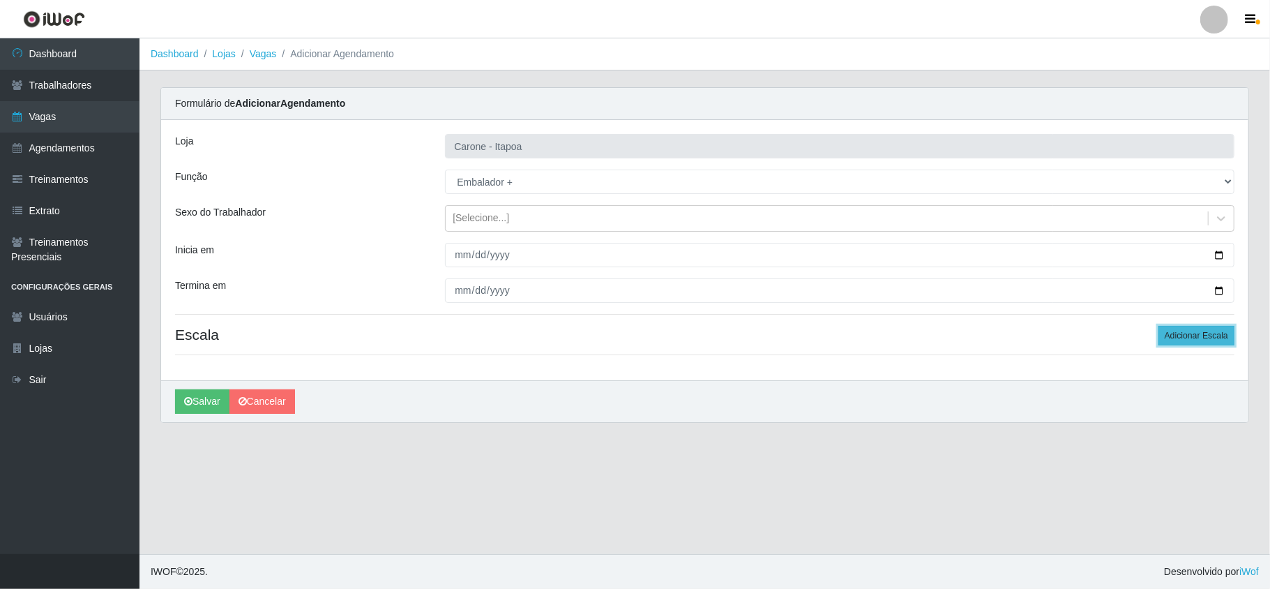
click at [1191, 330] on button "Adicionar Escala" at bounding box center [1196, 336] width 76 height 20
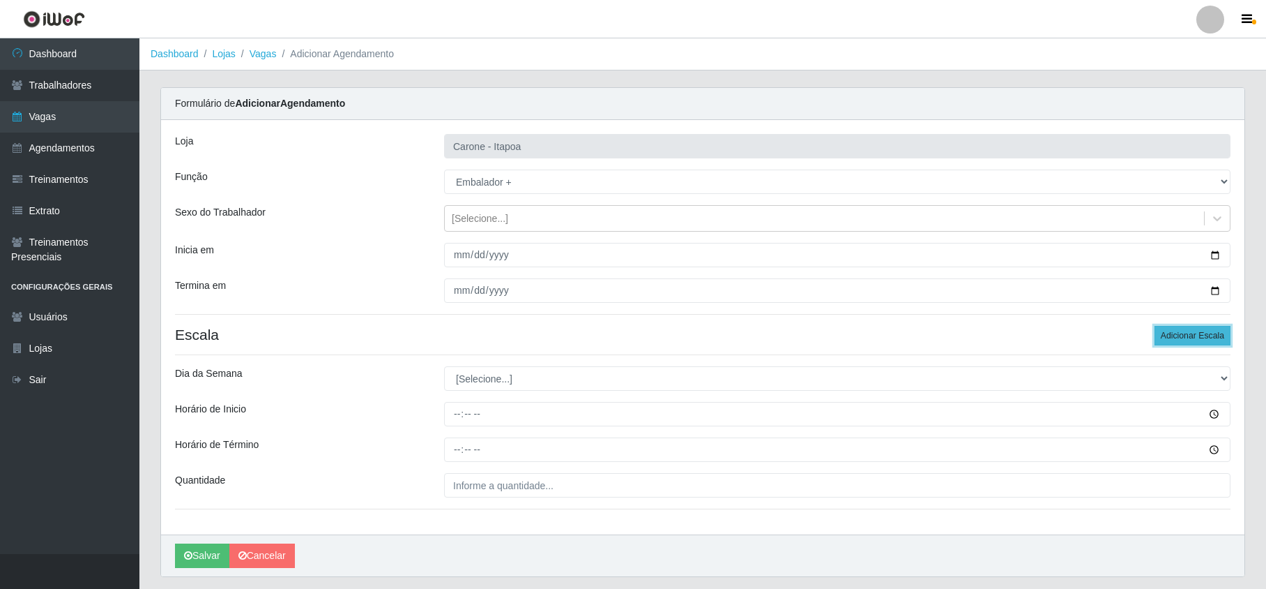
click at [1191, 330] on button "Adicionar Escala" at bounding box center [1193, 336] width 76 height 20
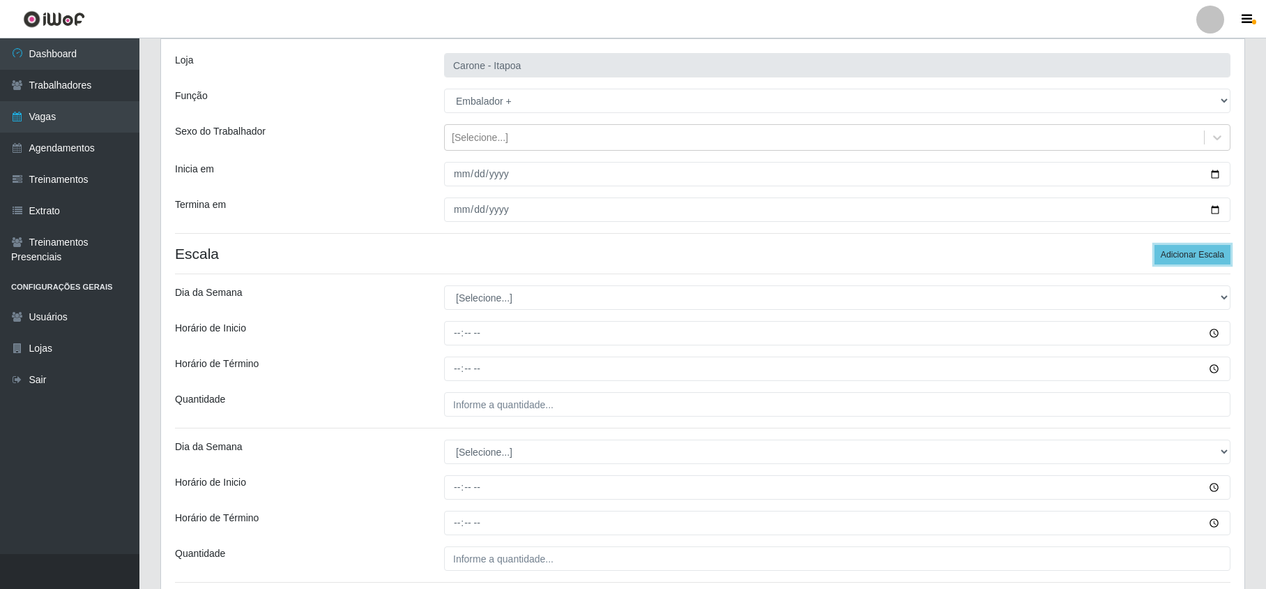
scroll to position [197, 0]
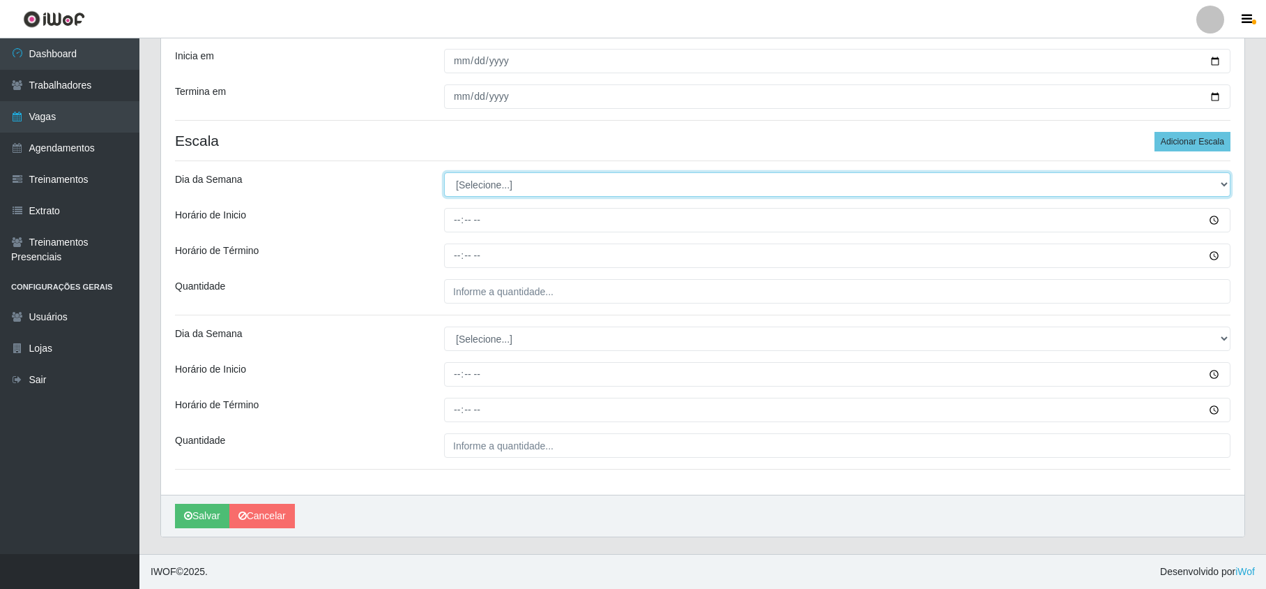
click at [509, 180] on select "[Selecione...] Segunda Terça Quarta Quinta Sexta Sábado Domingo" at bounding box center [837, 184] width 787 height 24
select select "6"
click at [444, 172] on select "[Selecione...] Segunda Terça Quarta Quinta Sexta Sábado Domingo" at bounding box center [837, 184] width 787 height 24
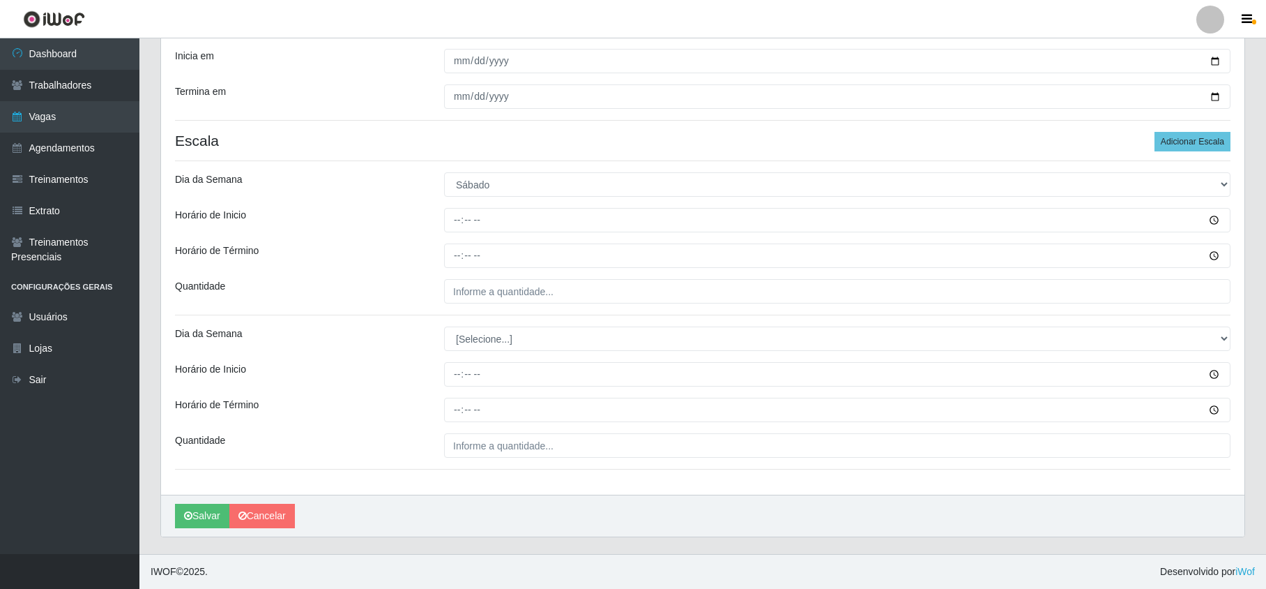
drag, startPoint x: 458, startPoint y: 232, endPoint x: 456, endPoint y: 225, distance: 7.3
click at [458, 230] on div "[PERSON_NAME] - Itapoa Função [Selecione...] Embalador Embalador + Embalador ++…" at bounding box center [703, 210] width 1084 height 568
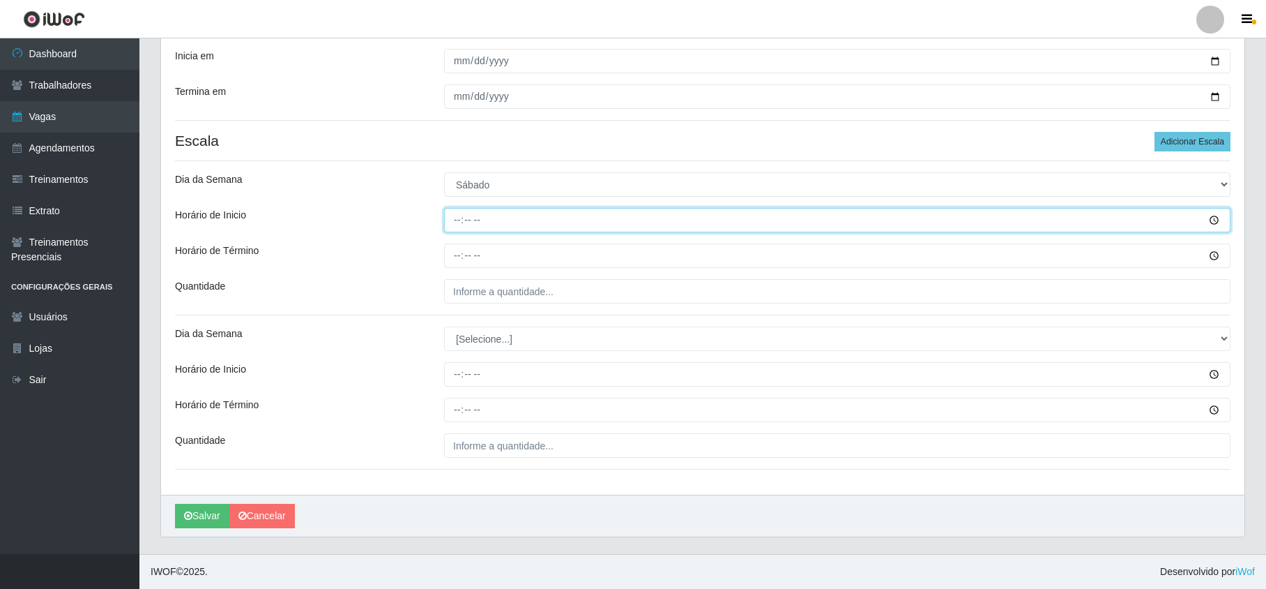
click at [455, 218] on input "Horário de Inicio" at bounding box center [837, 220] width 787 height 24
type input "15:00"
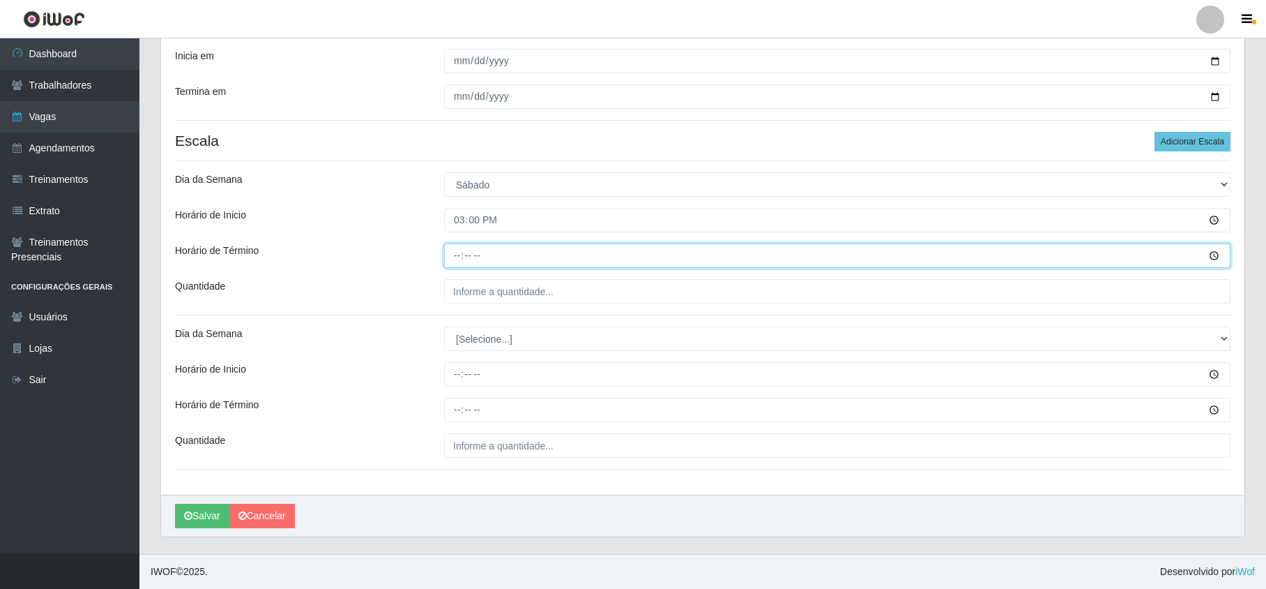
click at [459, 257] on input "Horário de Término" at bounding box center [837, 255] width 787 height 24
type input "21:00"
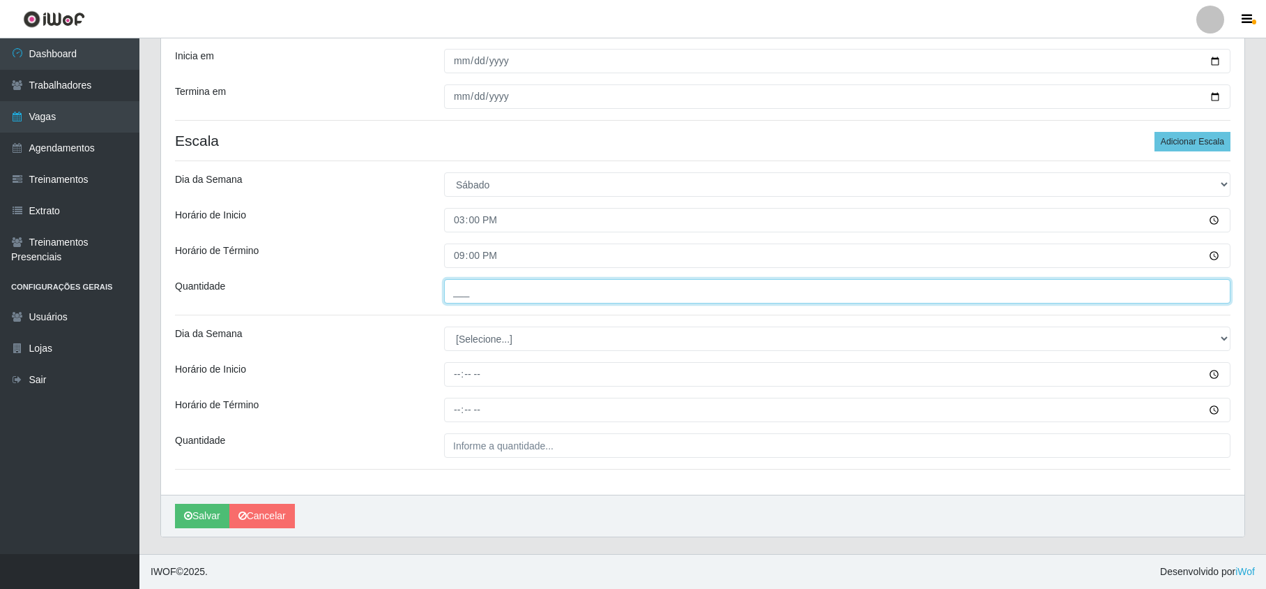
click at [473, 283] on input "___" at bounding box center [837, 291] width 787 height 24
type input "3__"
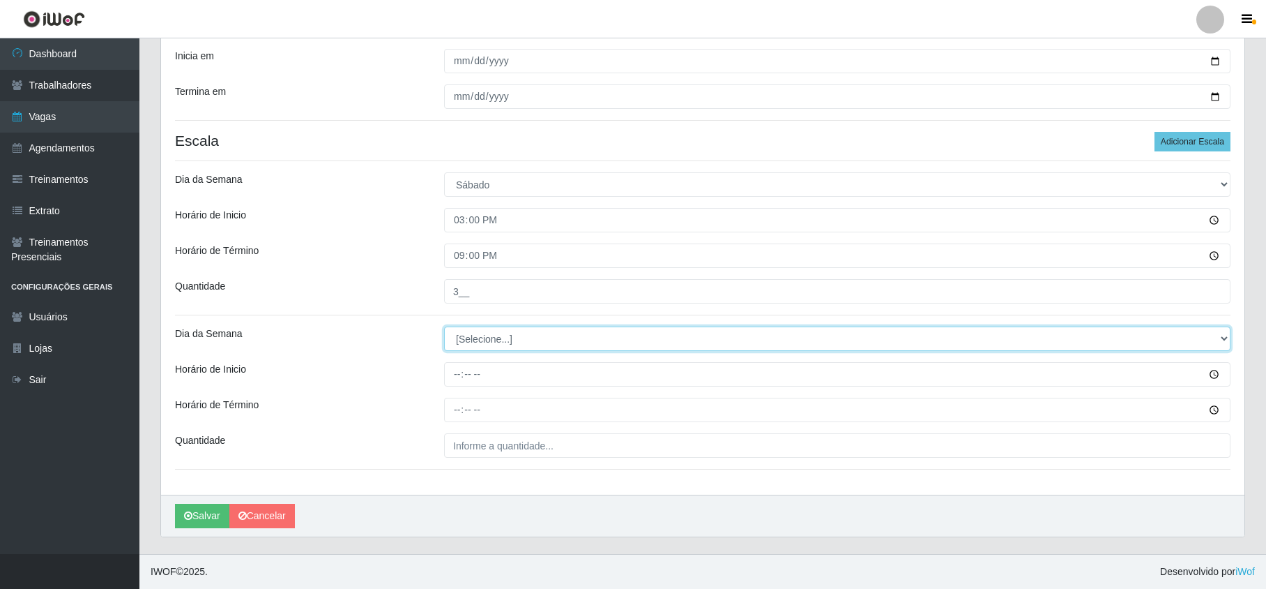
click at [474, 333] on select "[Selecione...] Segunda Terça Quarta Quinta Sexta Sábado Domingo" at bounding box center [837, 338] width 787 height 24
select select "0"
click at [444, 326] on select "[Selecione...] Segunda Terça Quarta Quinta Sexta Sábado Domingo" at bounding box center [837, 338] width 787 height 24
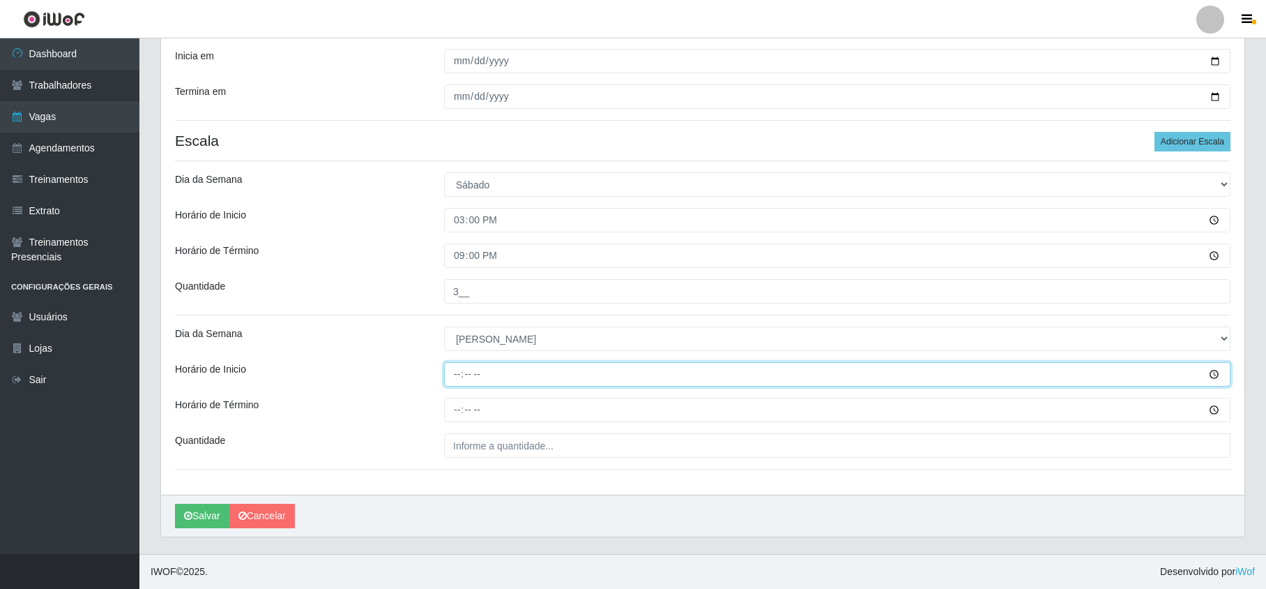
click at [457, 375] on input "Horário de Inicio" at bounding box center [837, 374] width 787 height 24
type input "15:00"
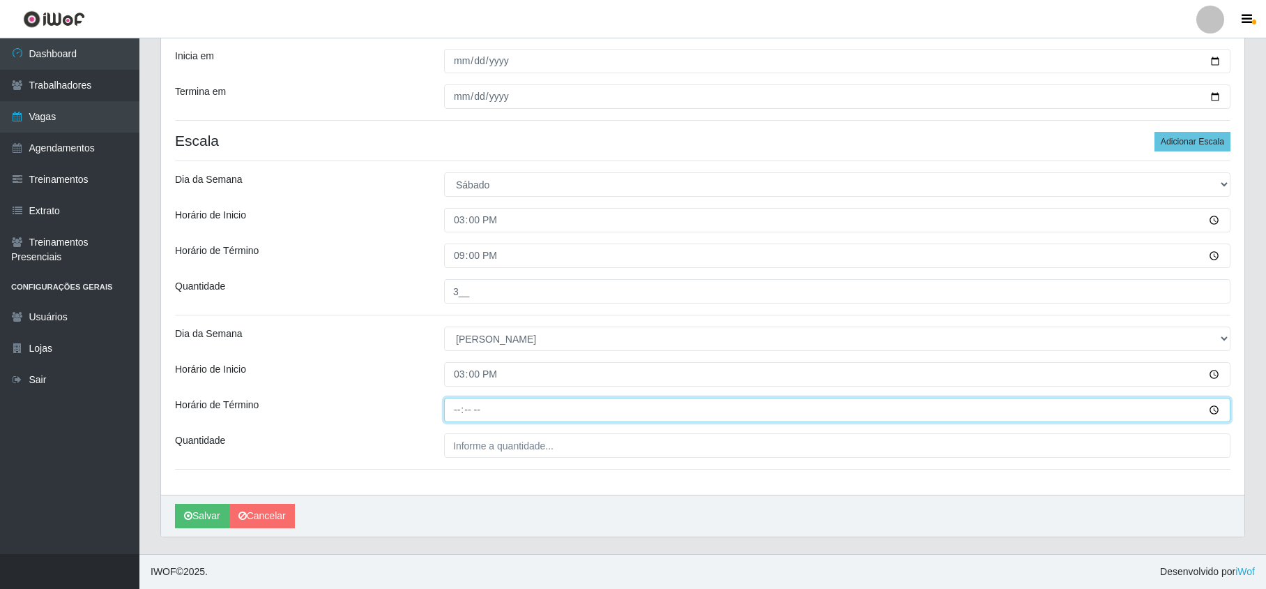
click at [463, 404] on input "Horário de Término" at bounding box center [837, 409] width 787 height 24
type input "21:00"
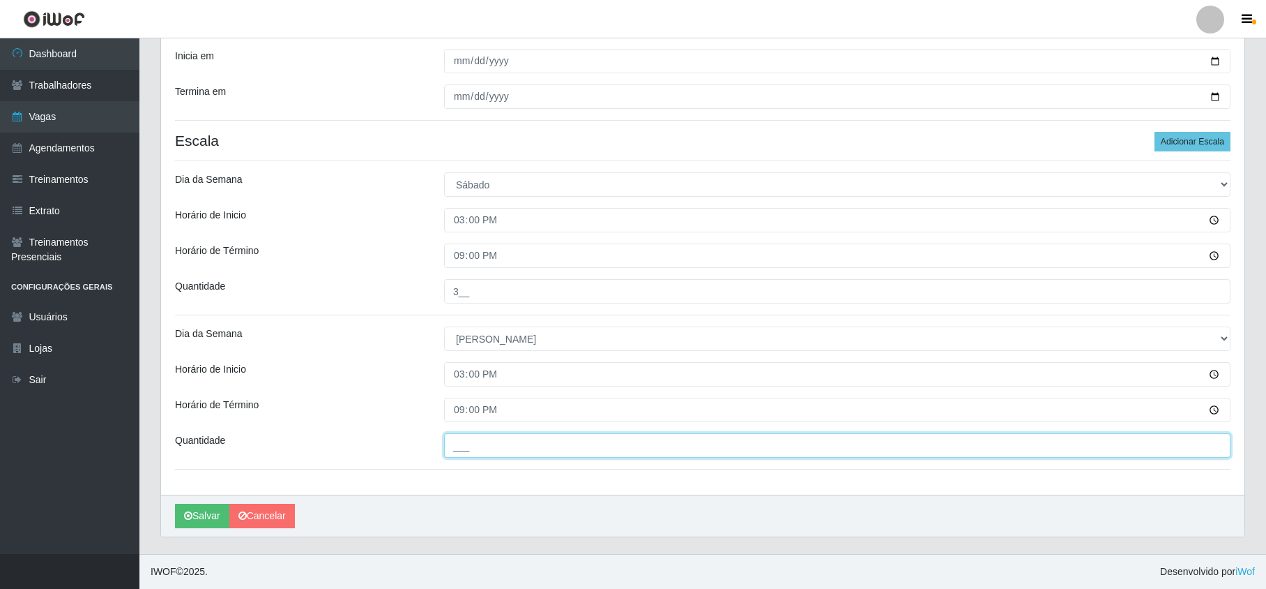
click at [469, 441] on input "___" at bounding box center [837, 445] width 787 height 24
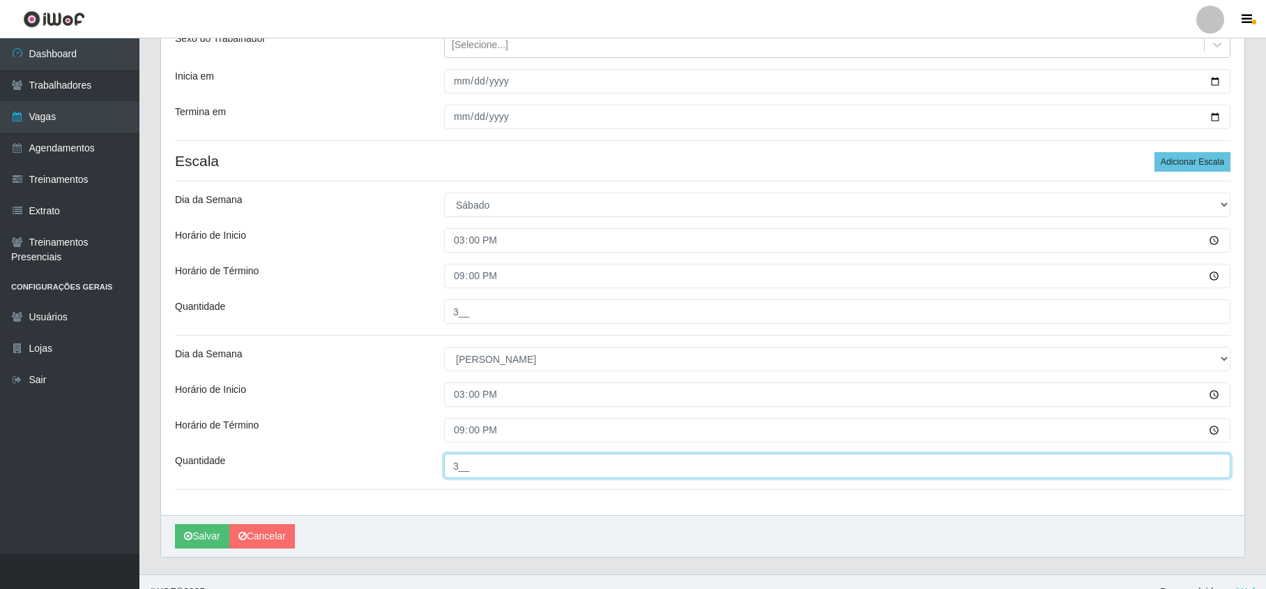
scroll to position [185, 0]
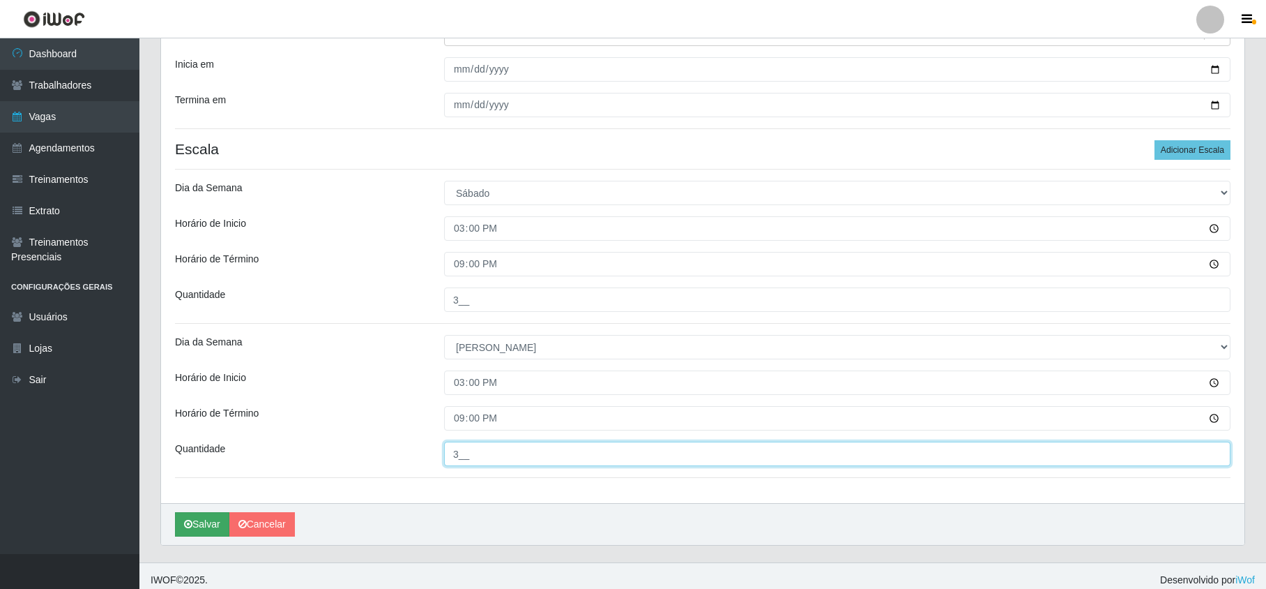
type input "3__"
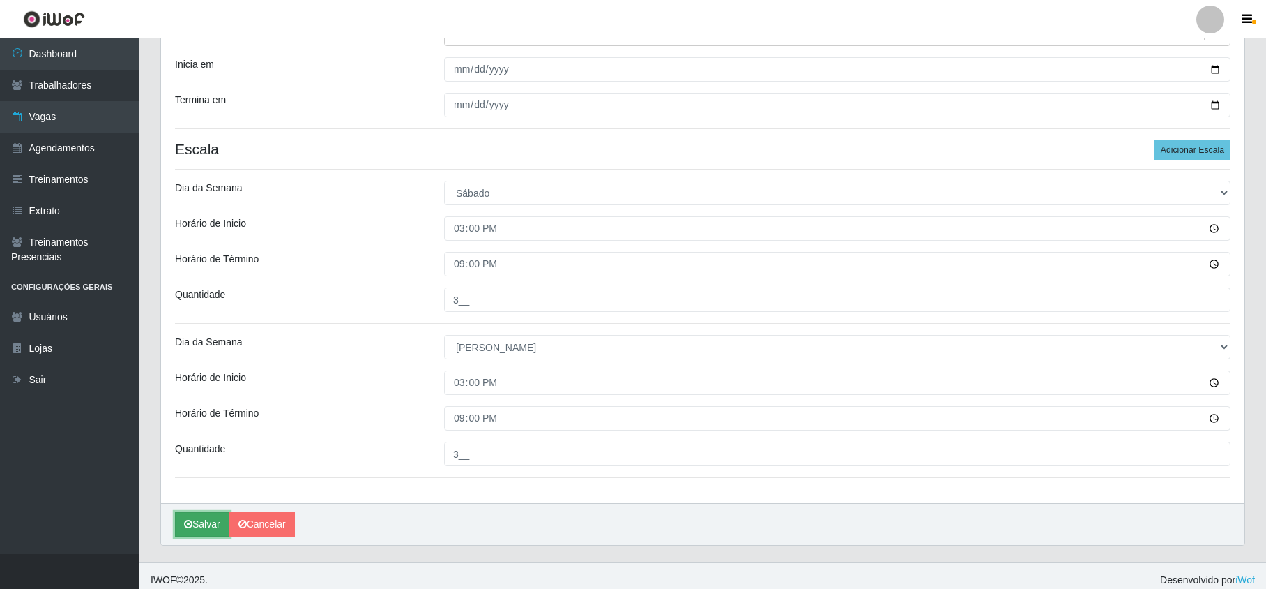
click at [193, 522] on button "Salvar" at bounding box center [202, 524] width 54 height 24
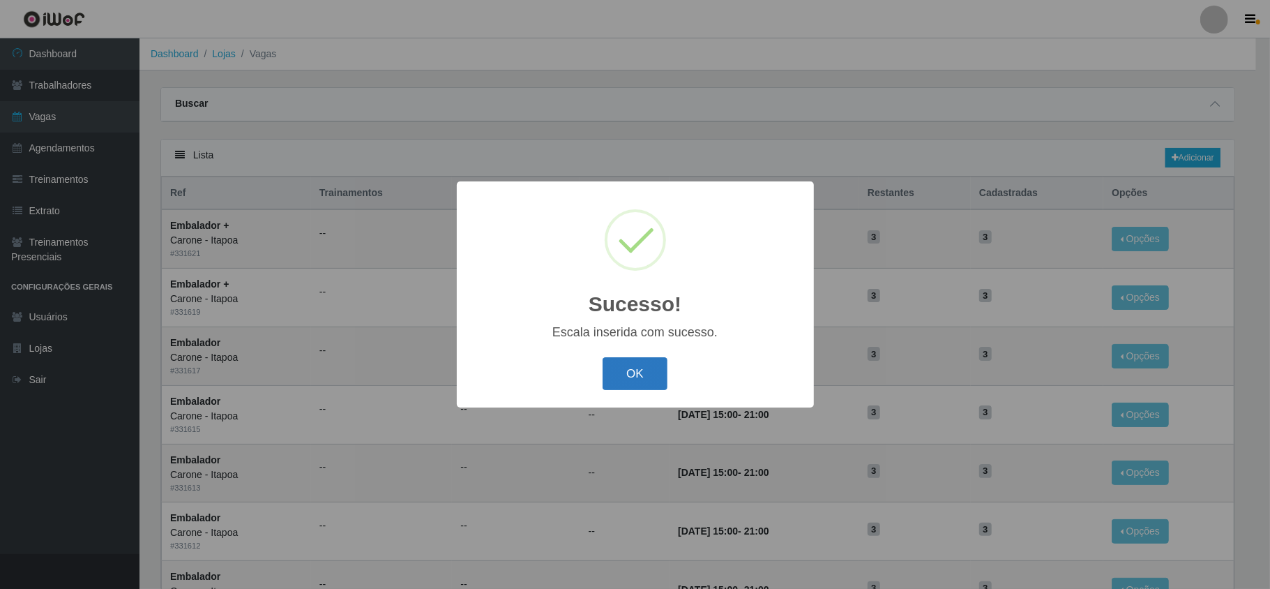
click at [631, 374] on button "OK" at bounding box center [634, 373] width 65 height 33
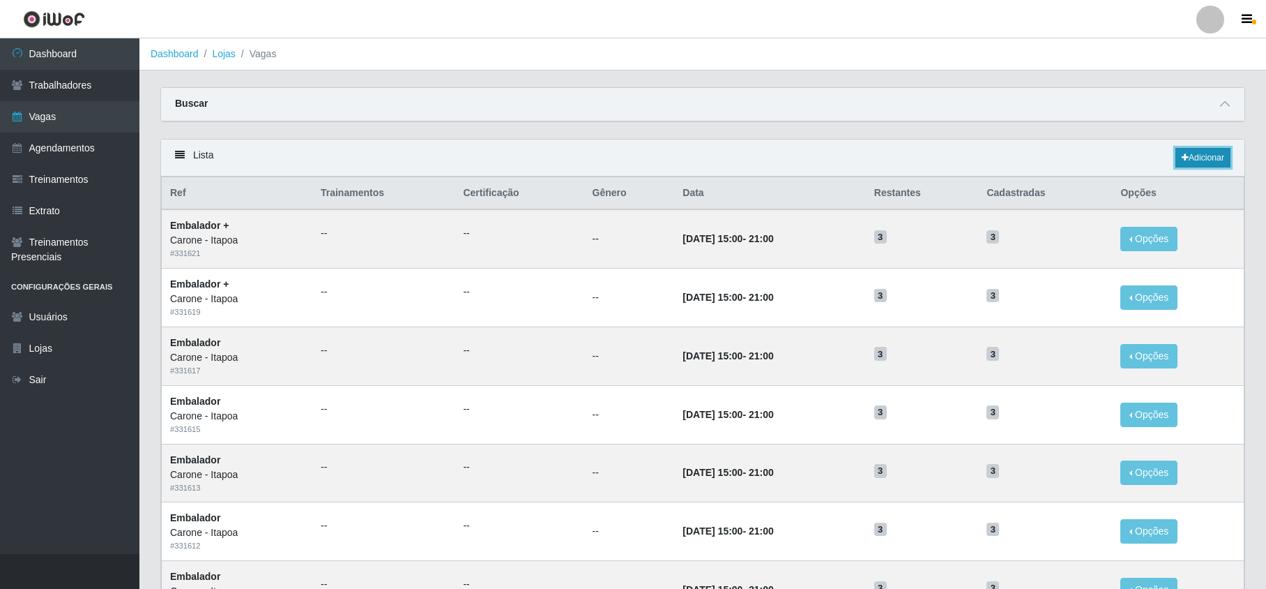
click at [1200, 154] on link "Adicionar" at bounding box center [1203, 158] width 55 height 20
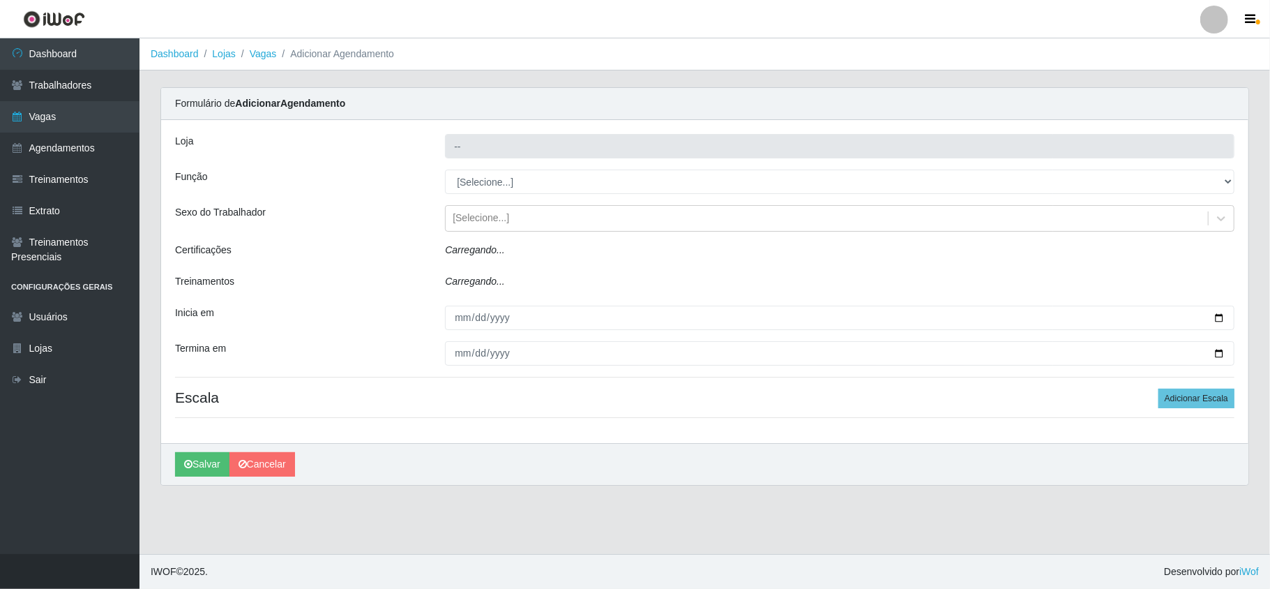
type input "Carone - Itapoa"
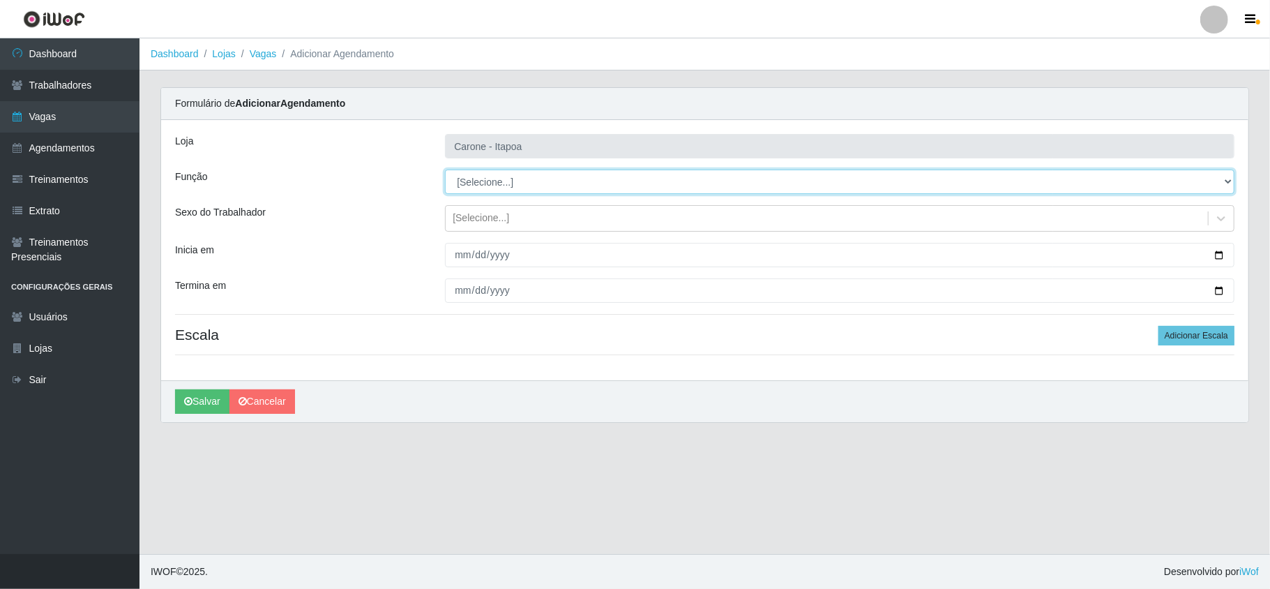
click at [544, 185] on select "[Selecione...] Embalador Embalador + Embalador ++ Repositor Repositor + Reposit…" at bounding box center [839, 181] width 789 height 24
select select "24"
click at [445, 170] on select "[Selecione...] Embalador Embalador + Embalador ++ Repositor Repositor + Reposit…" at bounding box center [839, 181] width 789 height 24
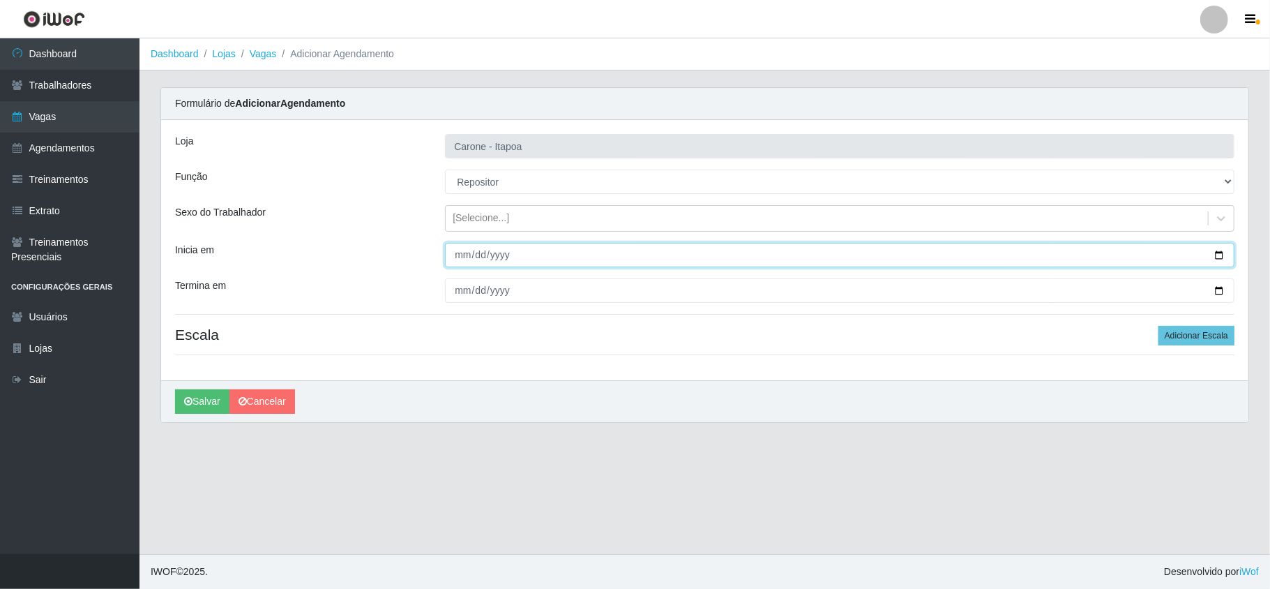
click at [1217, 255] on input "Inicia em" at bounding box center [839, 255] width 789 height 24
type input "[DATE]"
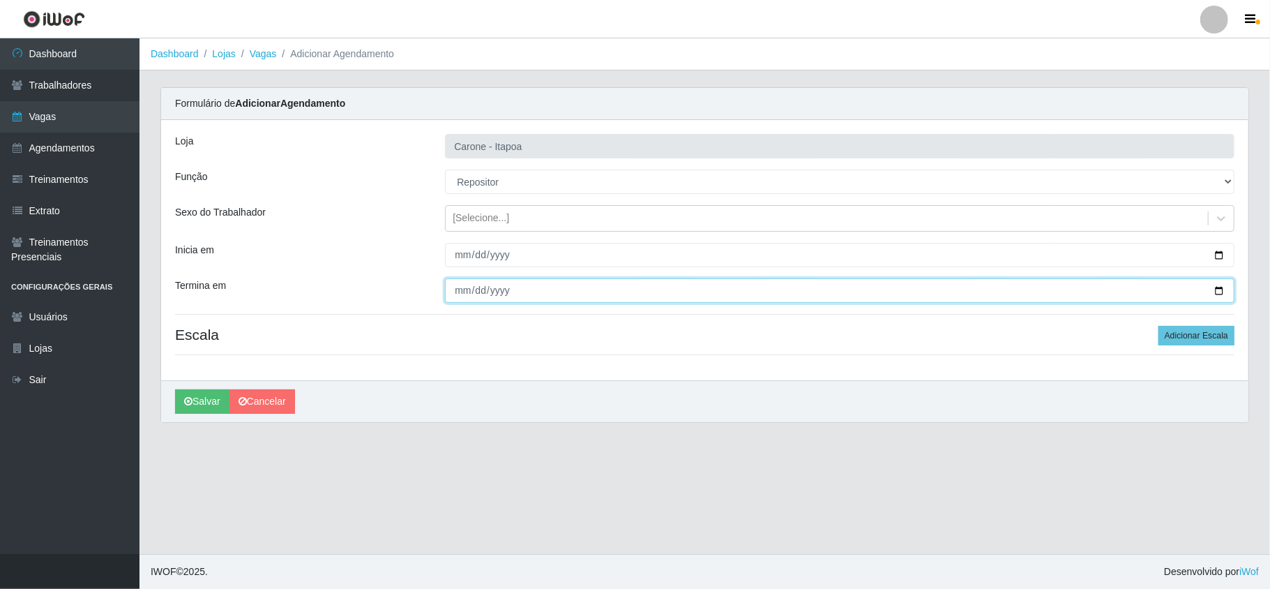
click at [1220, 290] on input "Termina em" at bounding box center [839, 290] width 789 height 24
type input "[DATE]"
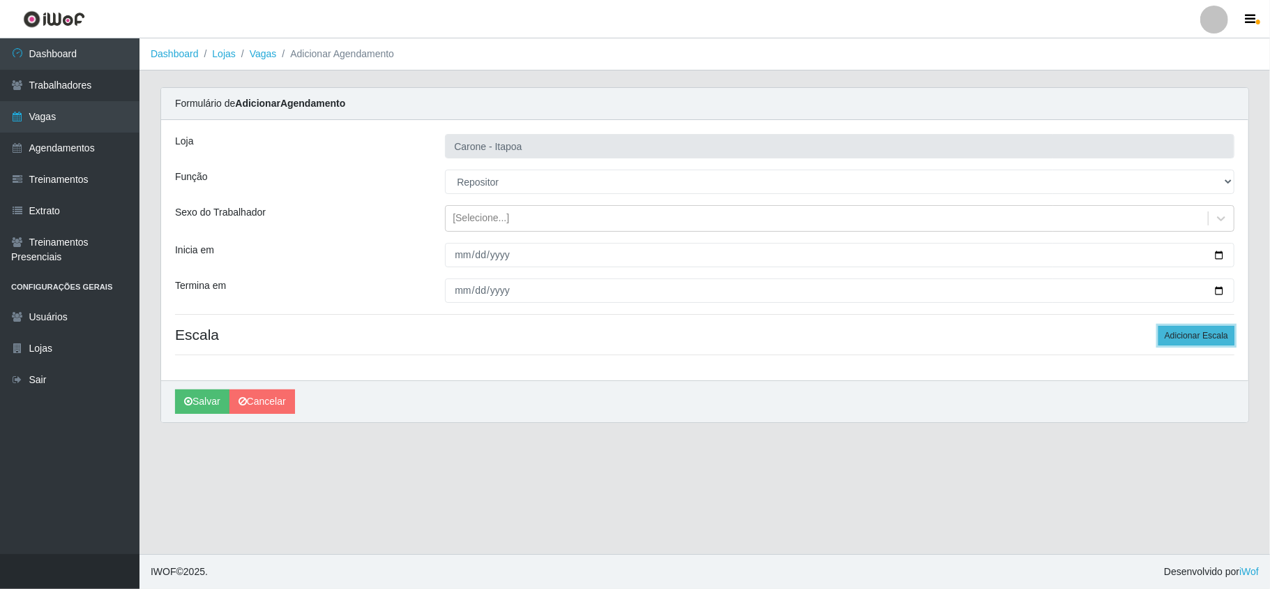
click at [1174, 340] on button "Adicionar Escala" at bounding box center [1196, 336] width 76 height 20
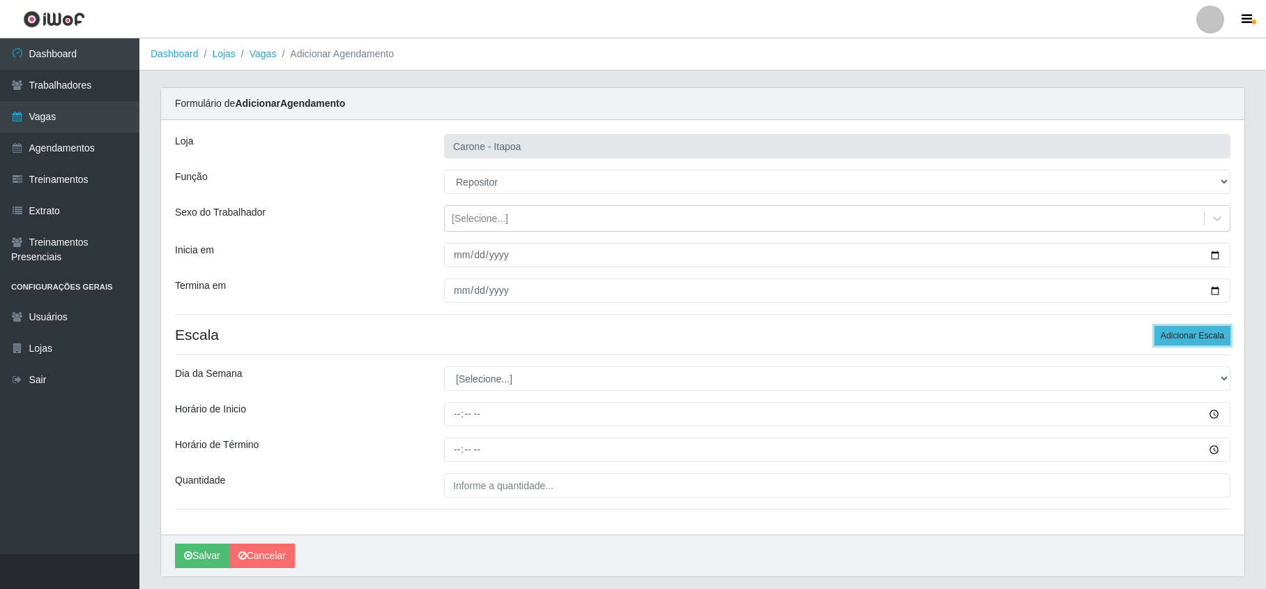
click at [1174, 340] on button "Adicionar Escala" at bounding box center [1193, 336] width 76 height 20
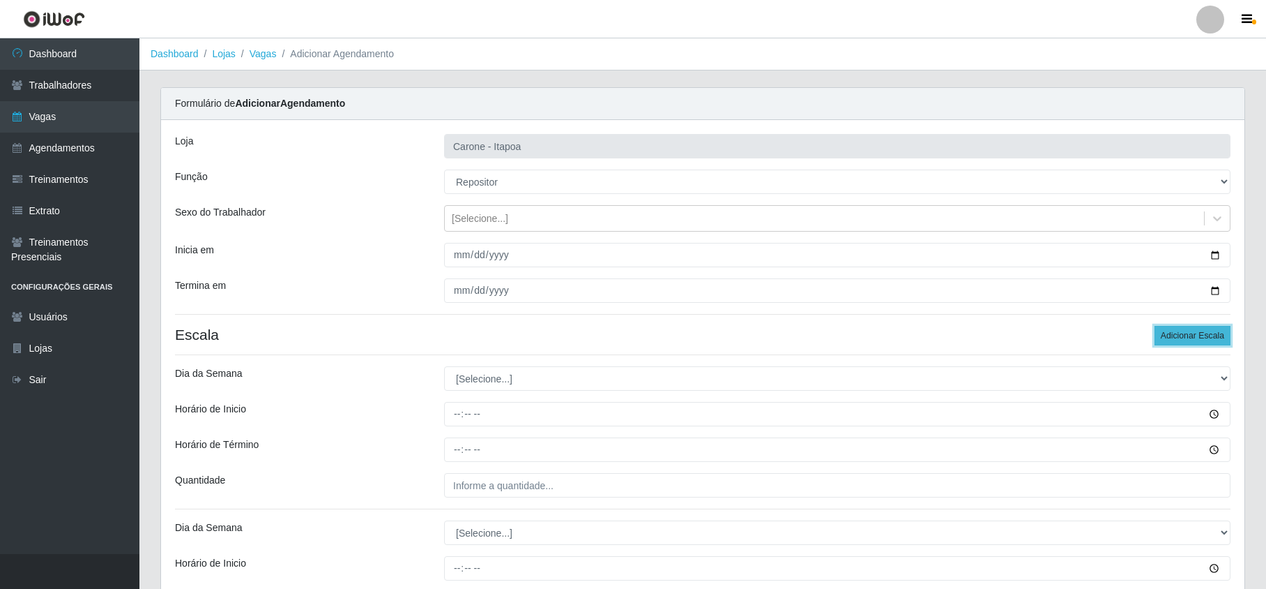
click at [1174, 340] on button "Adicionar Escala" at bounding box center [1193, 336] width 76 height 20
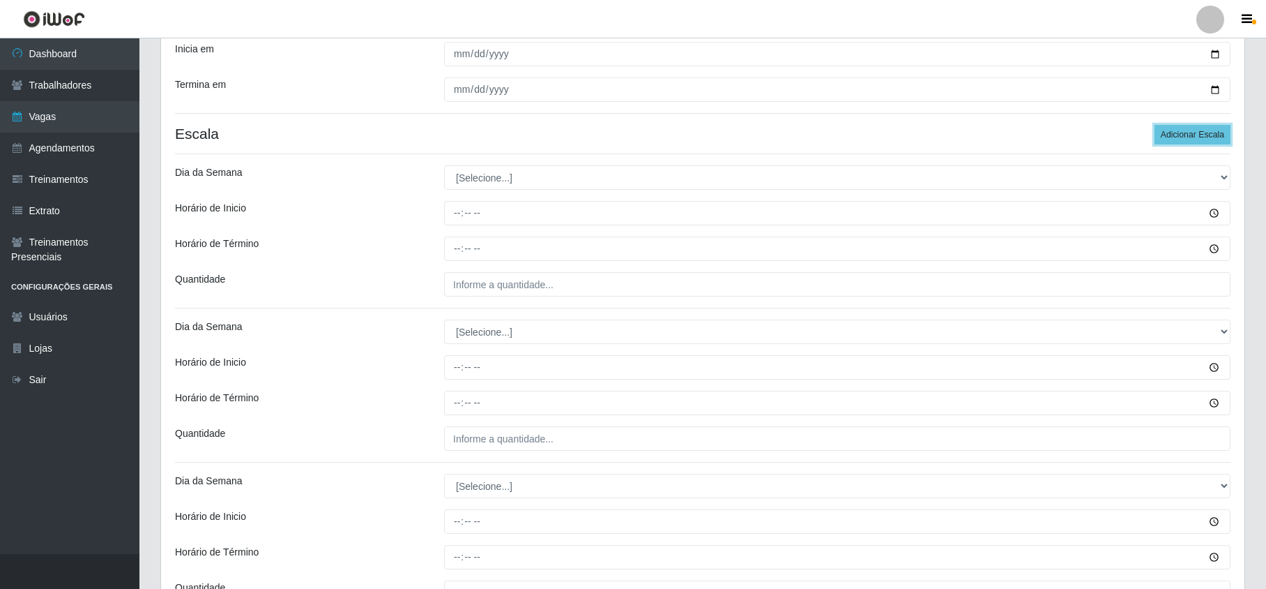
scroll to position [279, 0]
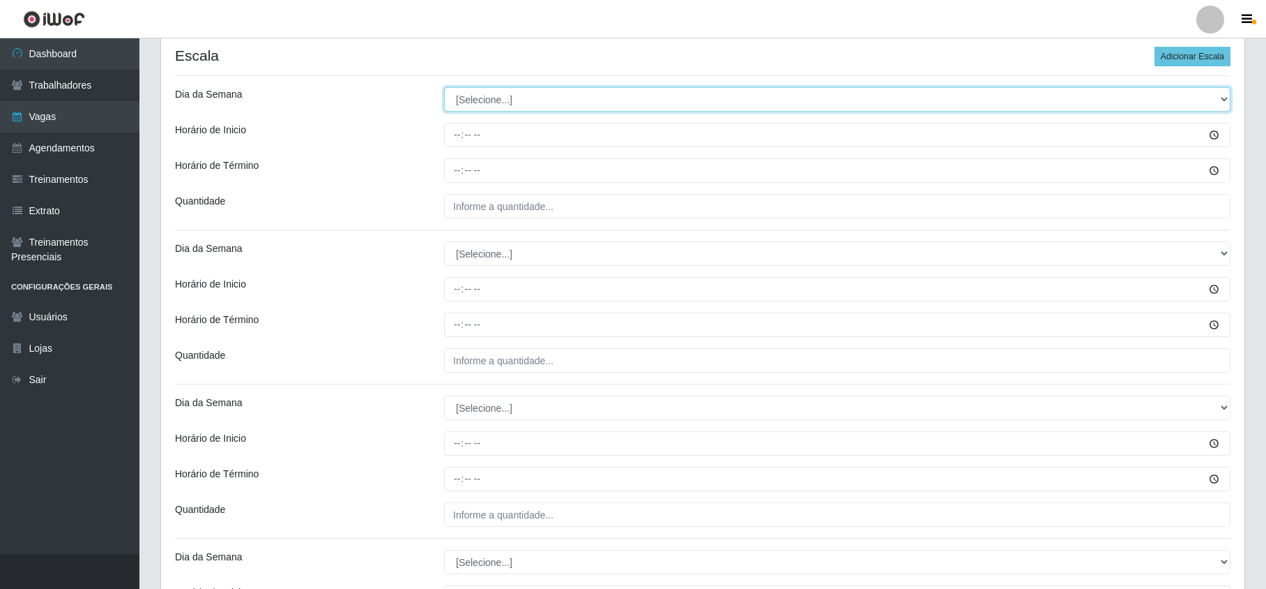
click at [502, 107] on select "[Selecione...] Segunda Terça Quarta Quinta Sexta Sábado Domingo" at bounding box center [837, 99] width 787 height 24
select select "1"
click at [444, 89] on select "[Selecione...] Segunda Terça Quarta Quinta Sexta Sábado Domingo" at bounding box center [837, 99] width 787 height 24
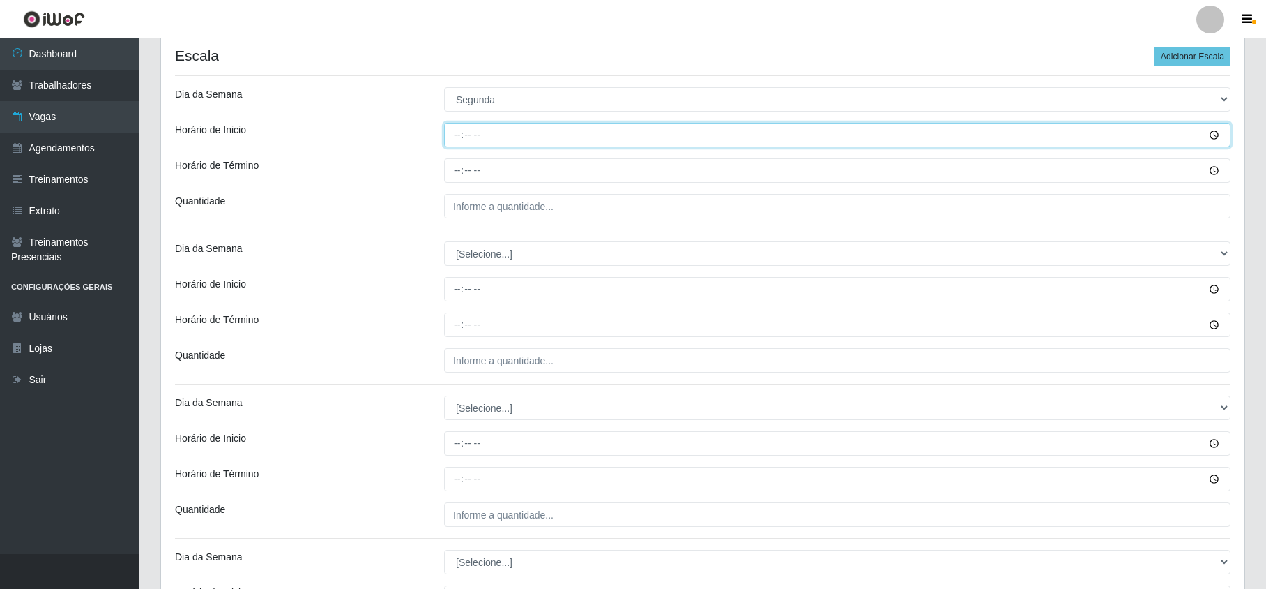
click at [455, 145] on input "Horário de Inicio" at bounding box center [837, 135] width 787 height 24
type input "16:00"
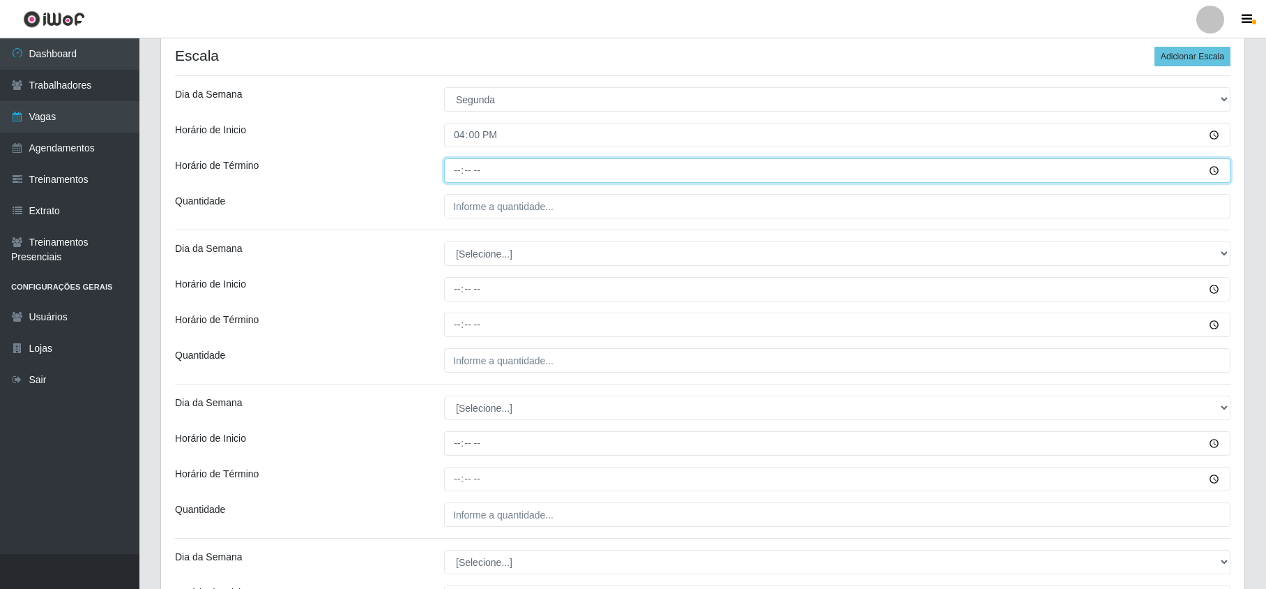
click at [456, 163] on input "Horário de Término" at bounding box center [837, 170] width 787 height 24
type input "22:00"
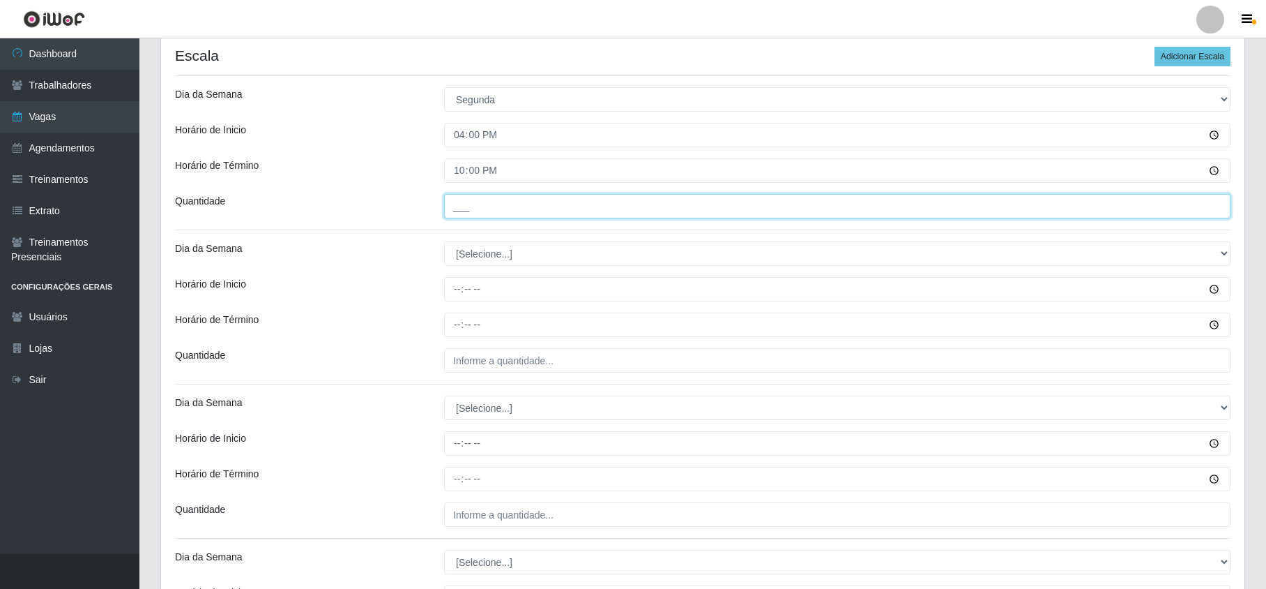
click at [467, 201] on input "___" at bounding box center [837, 206] width 787 height 24
type input "15_"
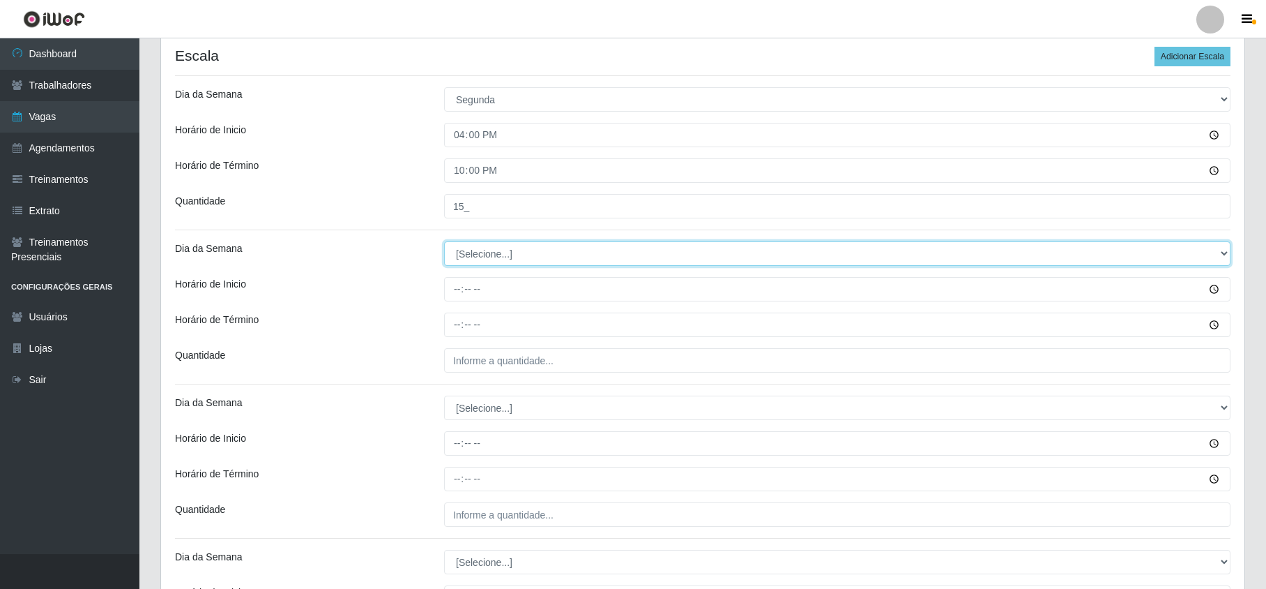
click at [480, 252] on select "[Selecione...] Segunda Terça Quarta Quinta Sexta Sábado Domingo" at bounding box center [837, 253] width 787 height 24
select select "2"
click at [444, 243] on select "[Selecione...] Segunda Terça Quarta Quinta Sexta Sábado Domingo" at bounding box center [837, 253] width 787 height 24
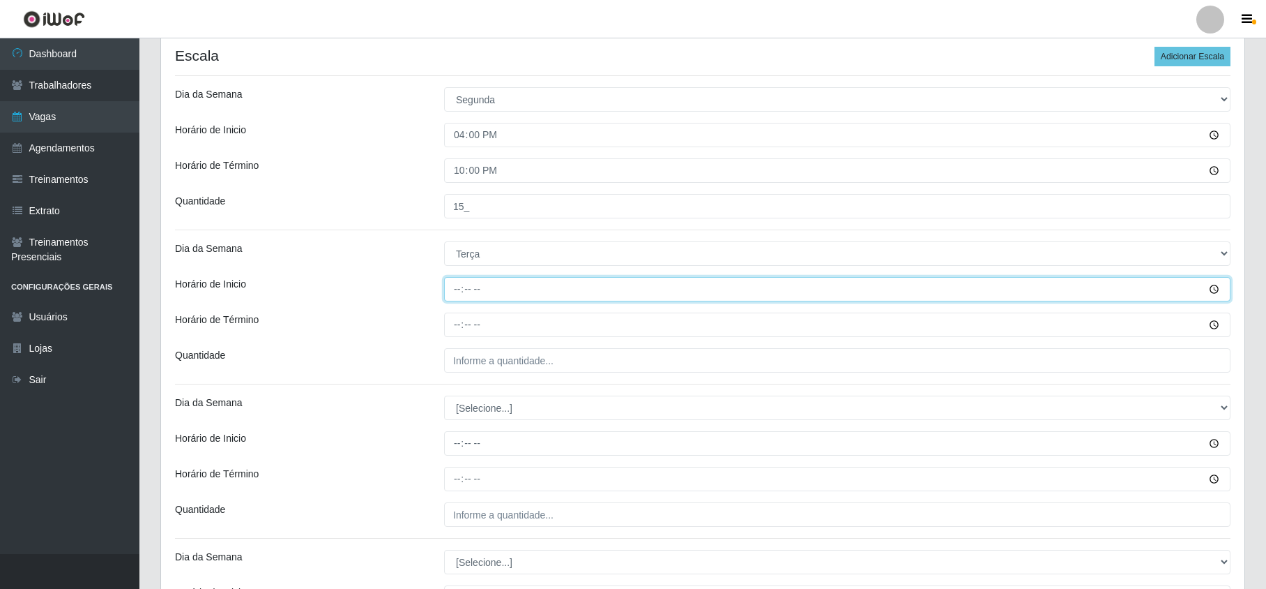
click at [453, 296] on input "Horário de Inicio" at bounding box center [837, 289] width 787 height 24
type input "16:00"
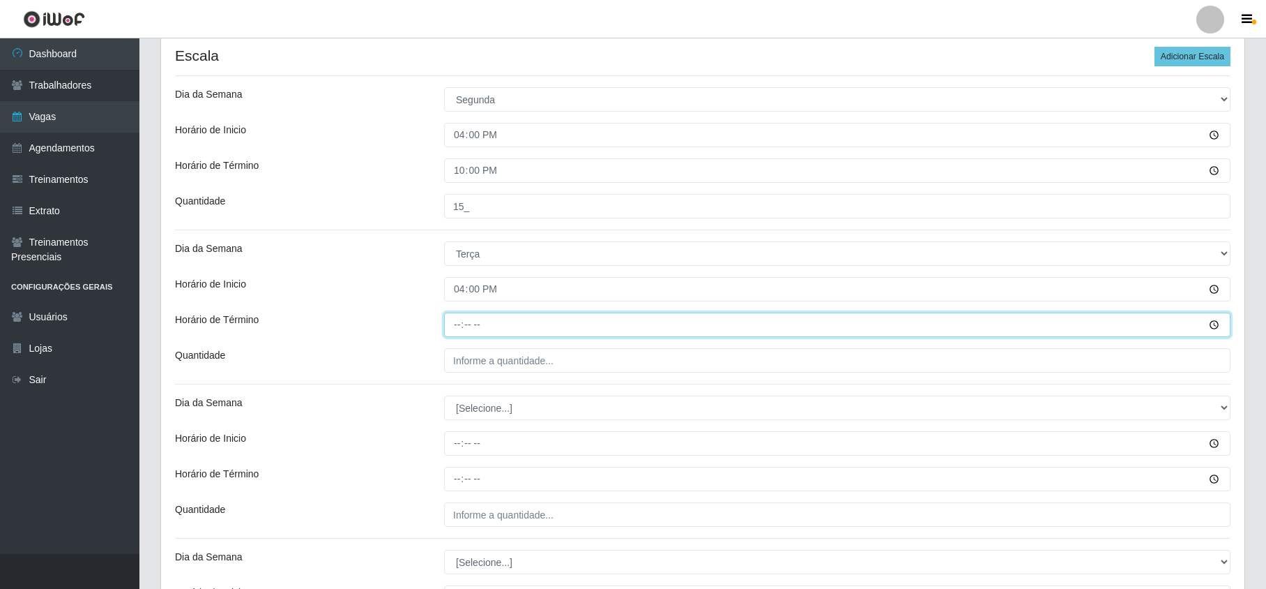
click at [448, 326] on input "Horário de Término" at bounding box center [837, 324] width 787 height 24
type input "22:00"
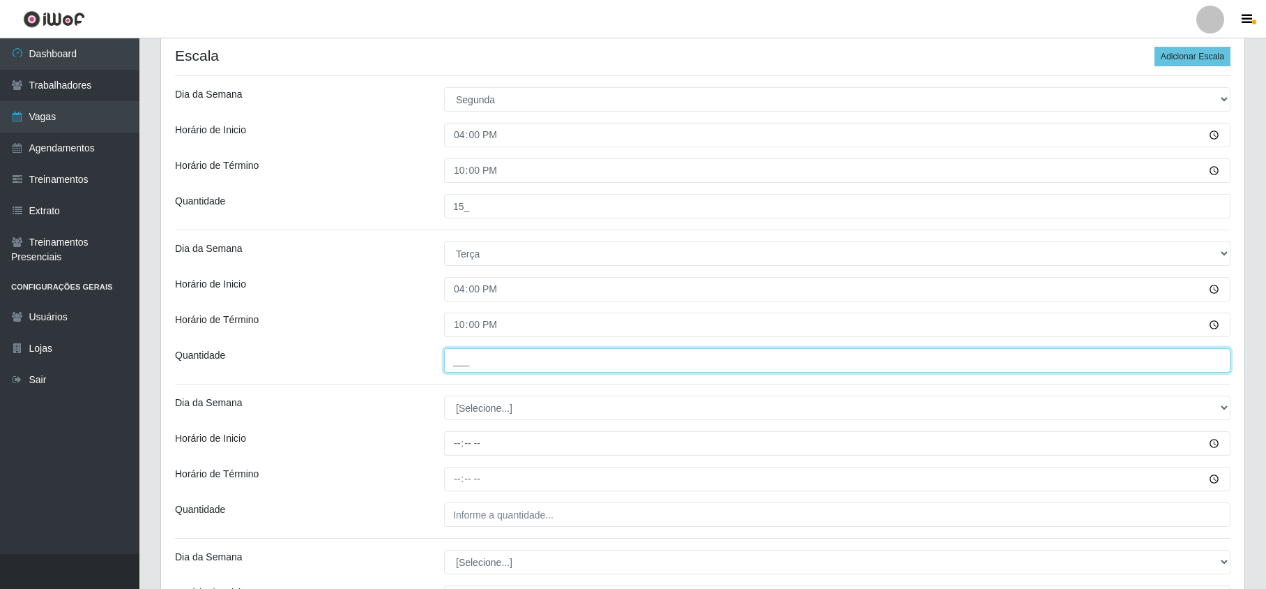
click at [455, 361] on input "___" at bounding box center [837, 360] width 787 height 24
type input "15_"
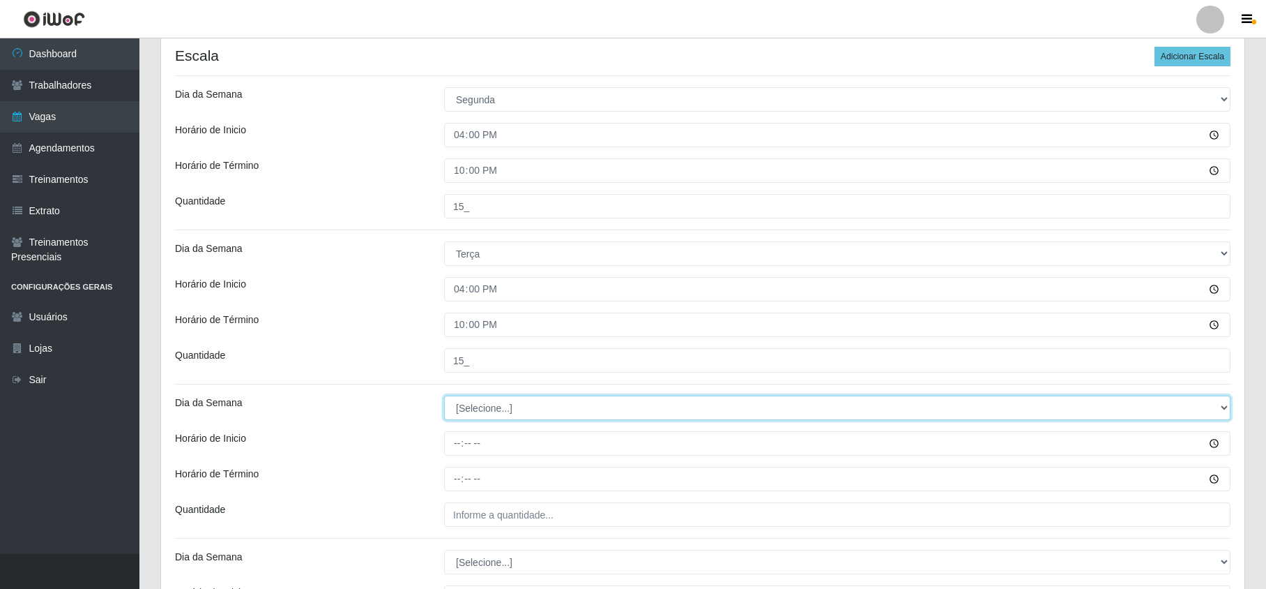
click at [467, 411] on select "[Selecione...] Segunda Terça Quarta Quinta Sexta Sábado Domingo" at bounding box center [837, 407] width 787 height 24
select select "3"
click at [444, 397] on select "[Selecione...] Segunda Terça Quarta Quinta Sexta Sábado Domingo" at bounding box center [837, 407] width 787 height 24
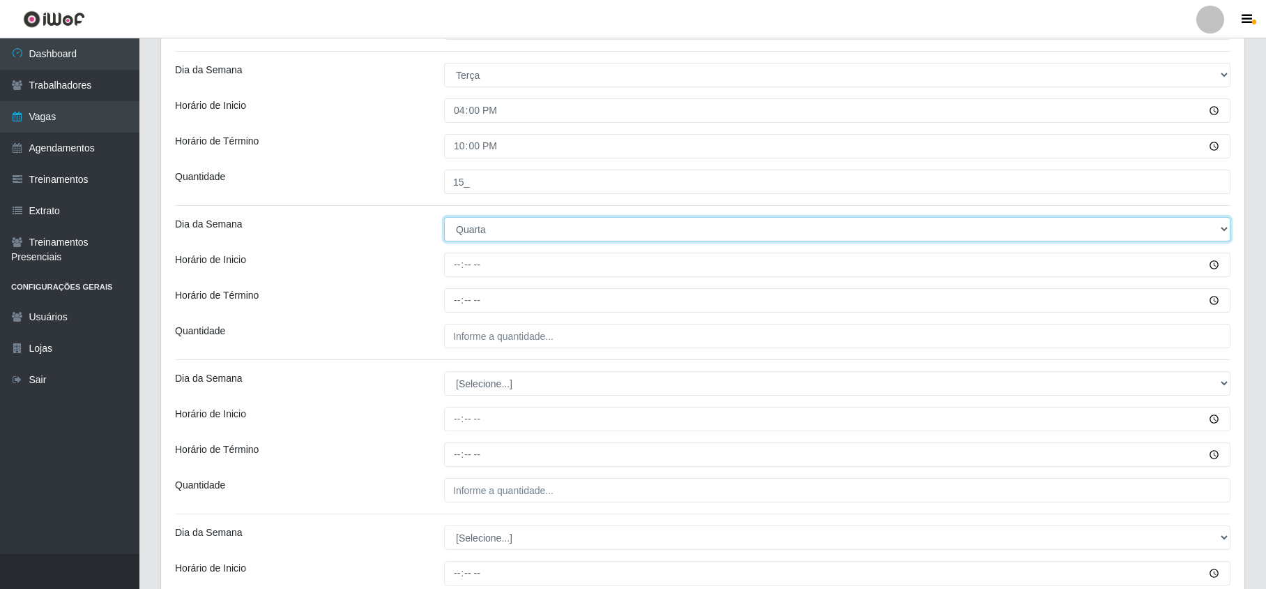
scroll to position [464, 0]
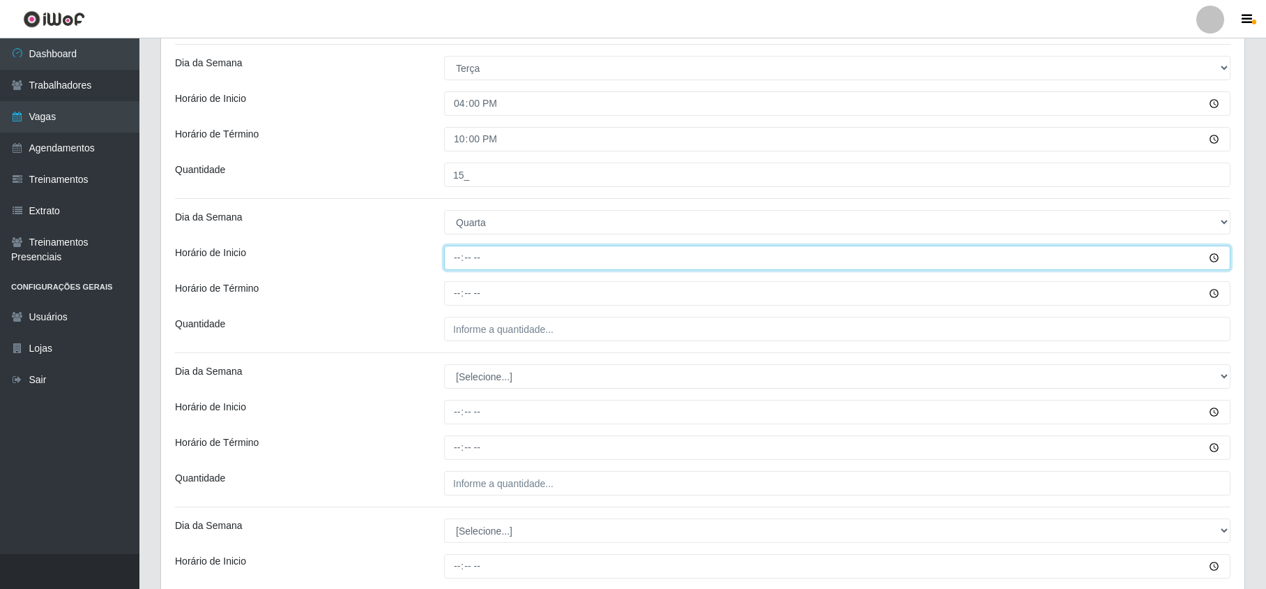
click at [460, 255] on input "Horário de Inicio" at bounding box center [837, 257] width 787 height 24
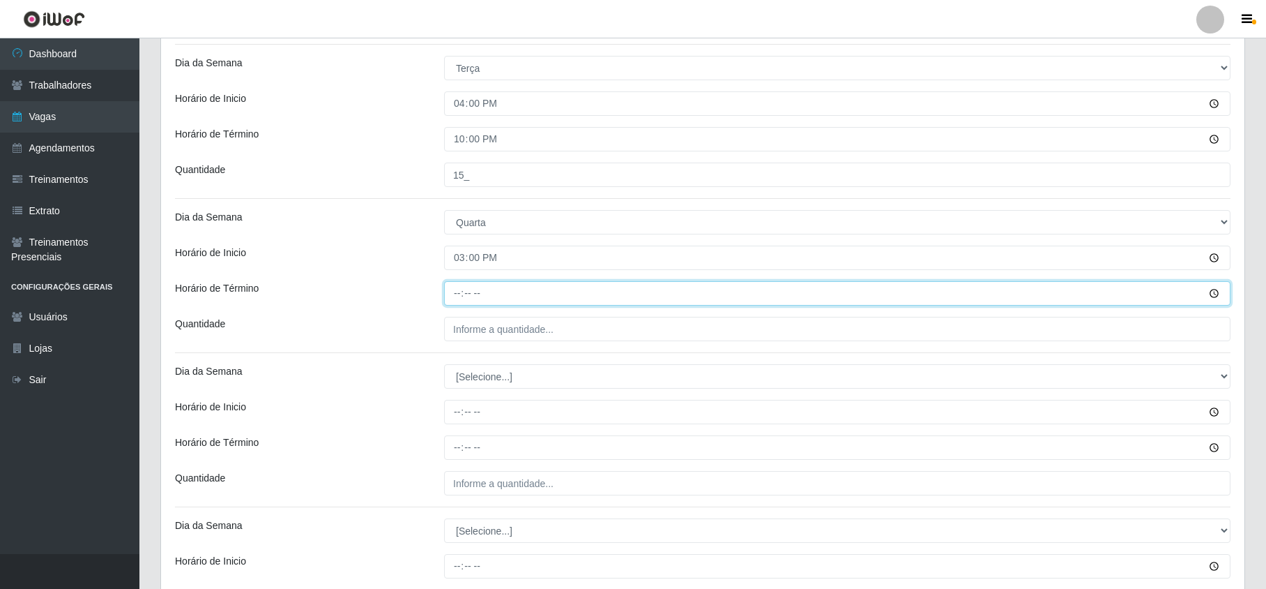
click at [463, 293] on input "Horário de Término" at bounding box center [837, 293] width 787 height 24
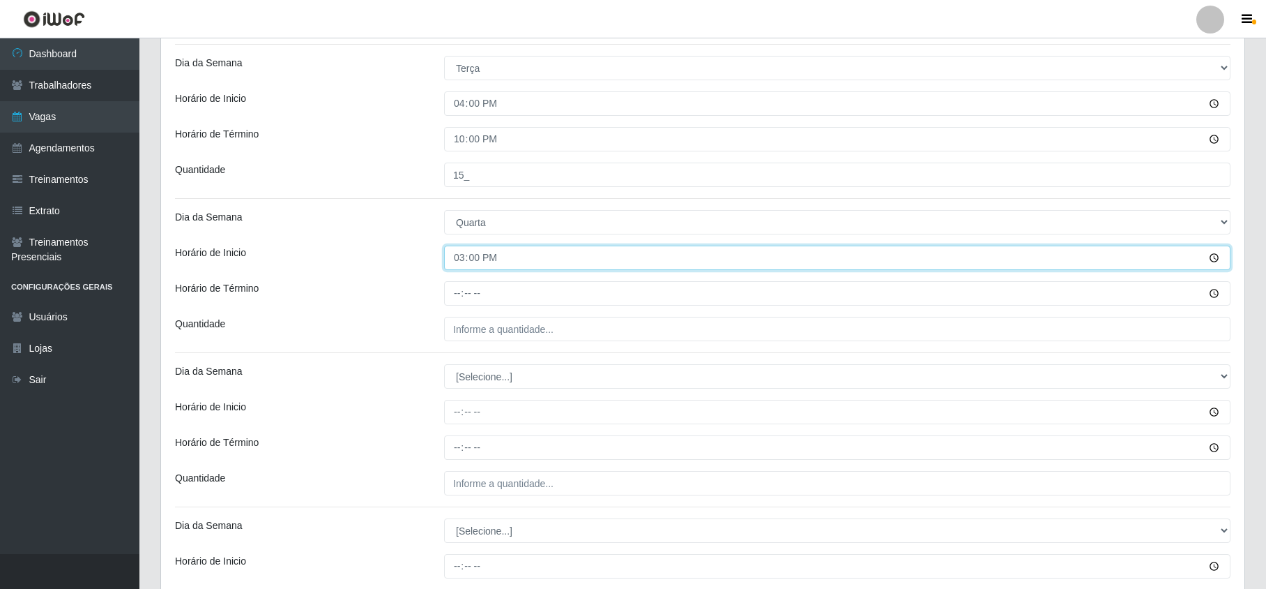
click at [461, 265] on input "15:00" at bounding box center [837, 257] width 787 height 24
type input "16:00"
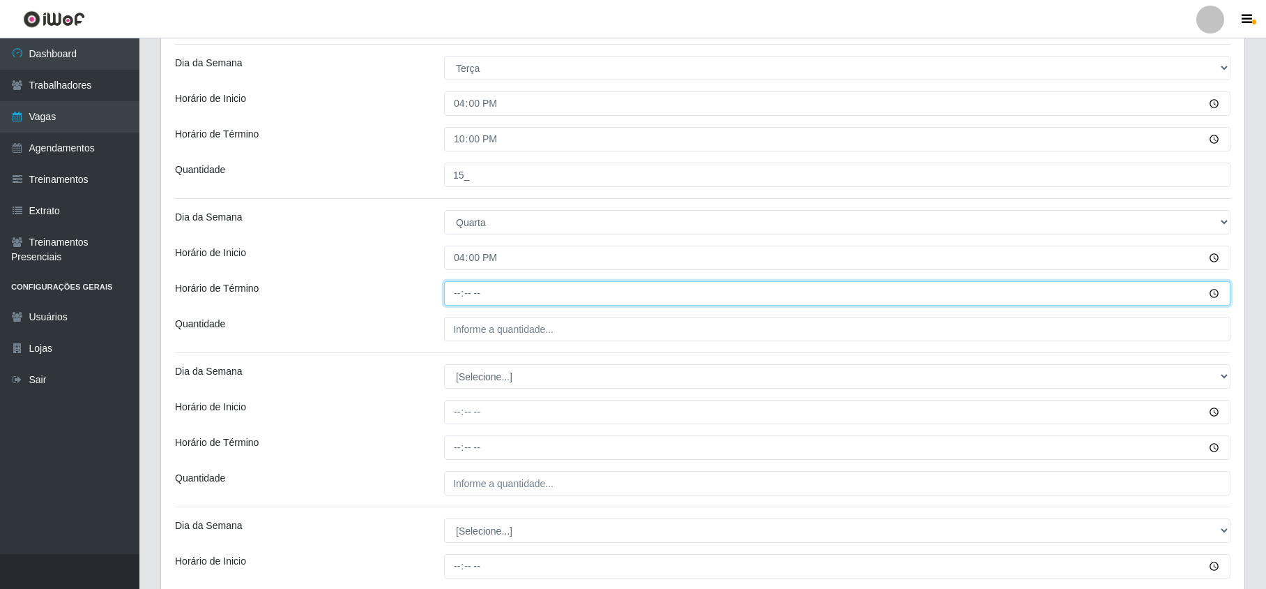
click at [460, 288] on input "Horário de Término" at bounding box center [837, 293] width 787 height 24
type input "22:00"
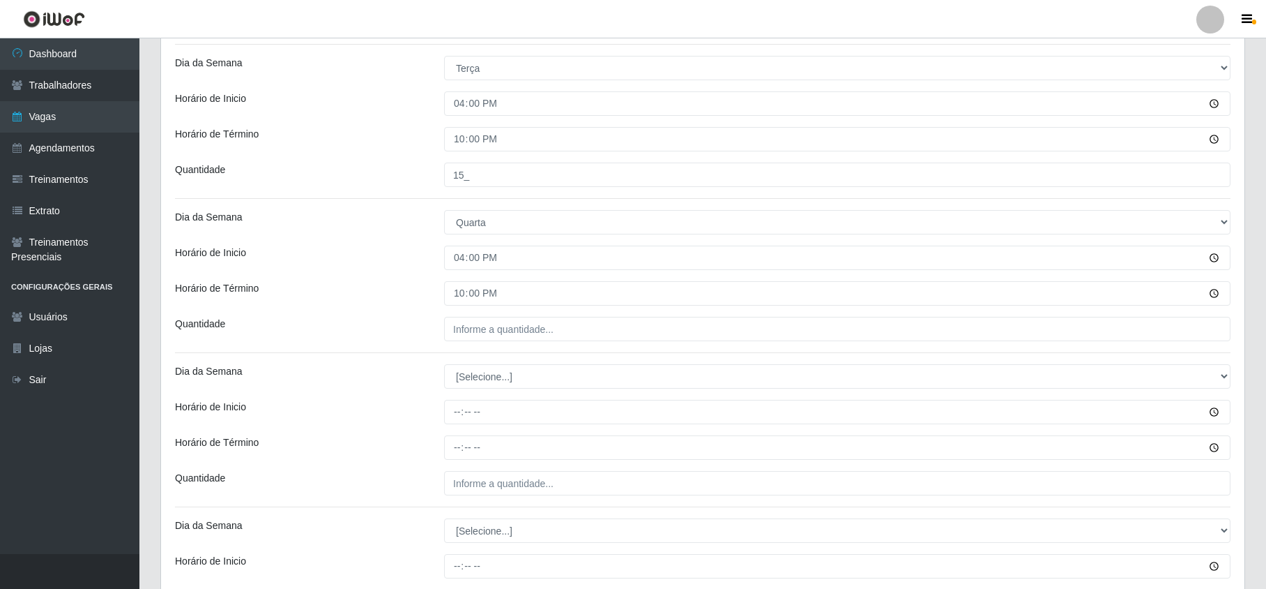
click at [457, 343] on div "[PERSON_NAME] - Itapoa Função [Selecione...] Embalador Embalador + Embalador ++…" at bounding box center [703, 171] width 1084 height 1031
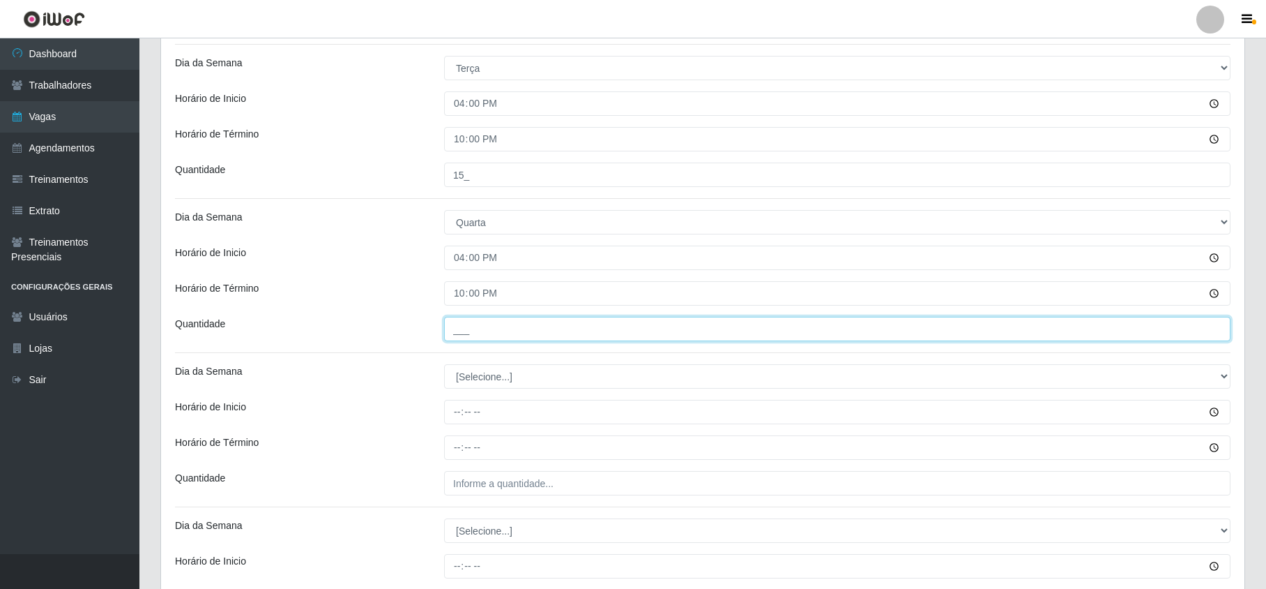
click at [456, 333] on input "___" at bounding box center [837, 329] width 787 height 24
type input "15_"
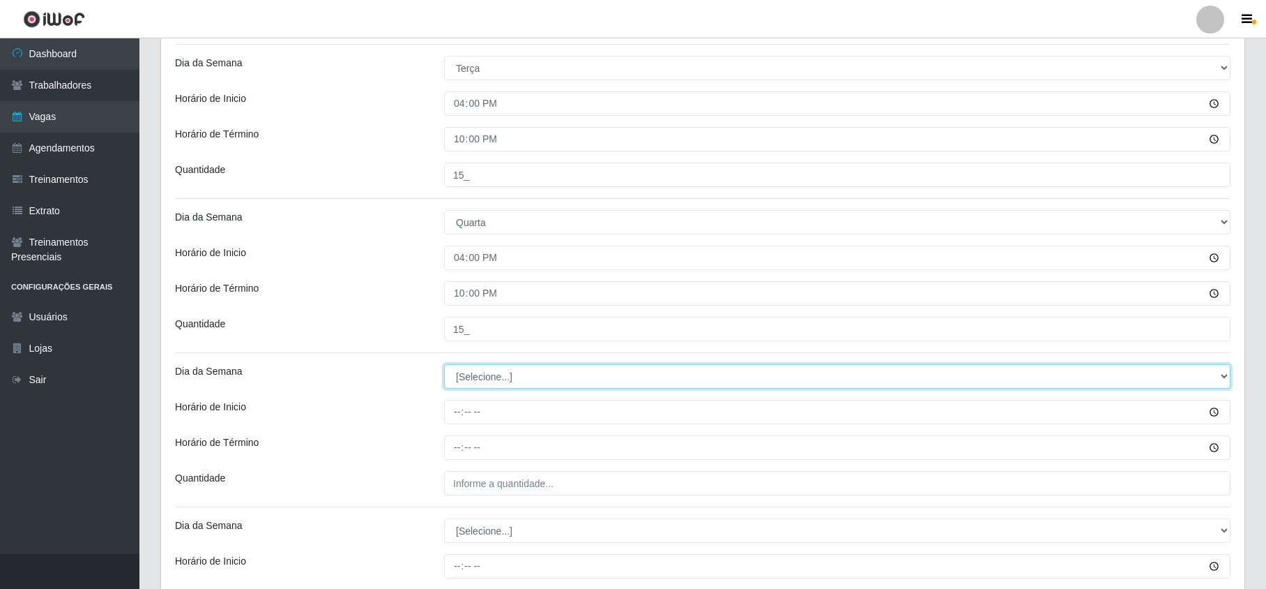
click at [477, 374] on select "[Selecione...] Segunda Terça Quarta Quinta Sexta Sábado Domingo" at bounding box center [837, 376] width 787 height 24
select select "4"
click at [444, 365] on select "[Selecione...] Segunda Terça Quarta Quinta Sexta Sábado Domingo" at bounding box center [837, 376] width 787 height 24
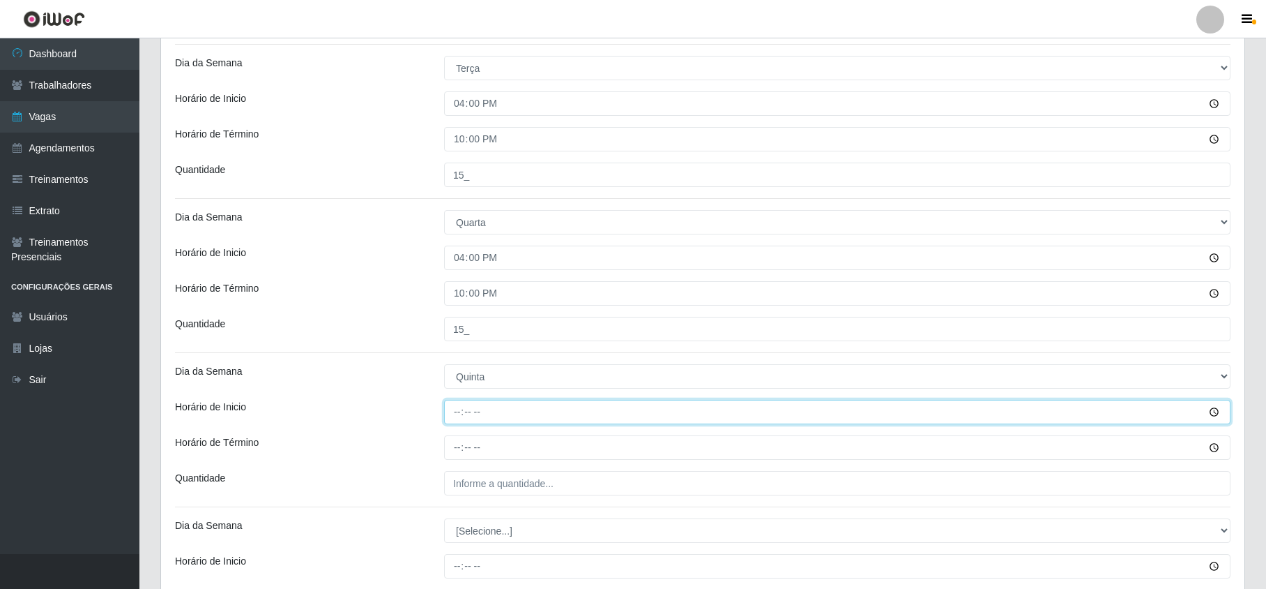
click at [455, 414] on input "Horário de Inicio" at bounding box center [837, 412] width 787 height 24
type input "16:00"
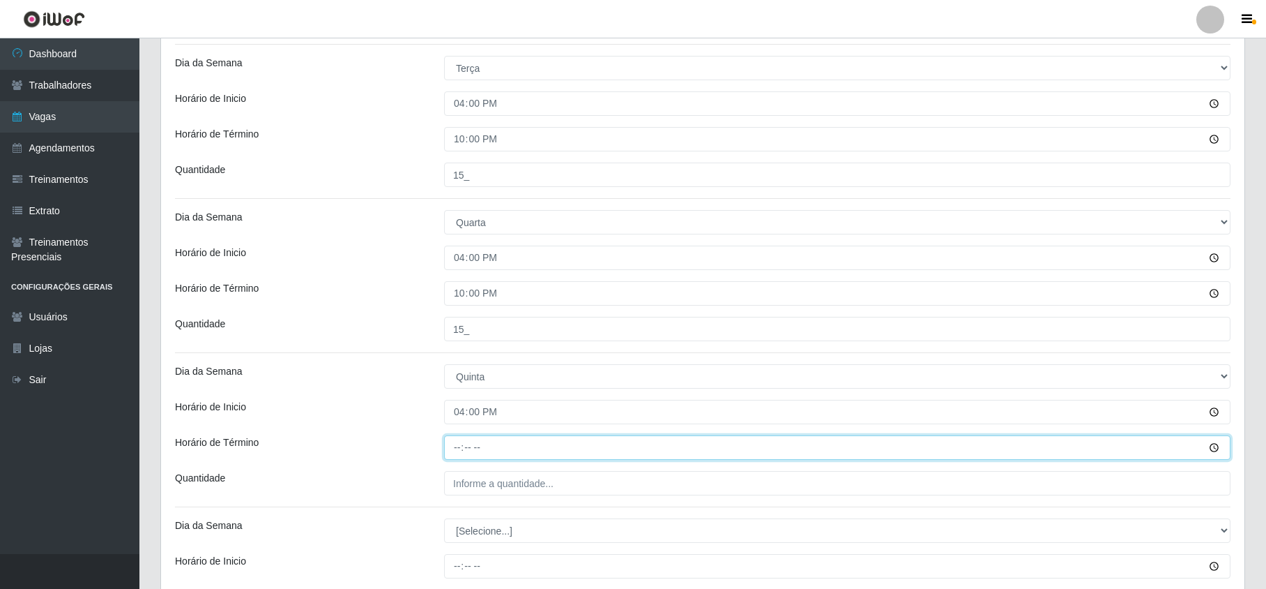
click at [456, 441] on input "Horário de Término" at bounding box center [837, 447] width 787 height 24
type input "22:00"
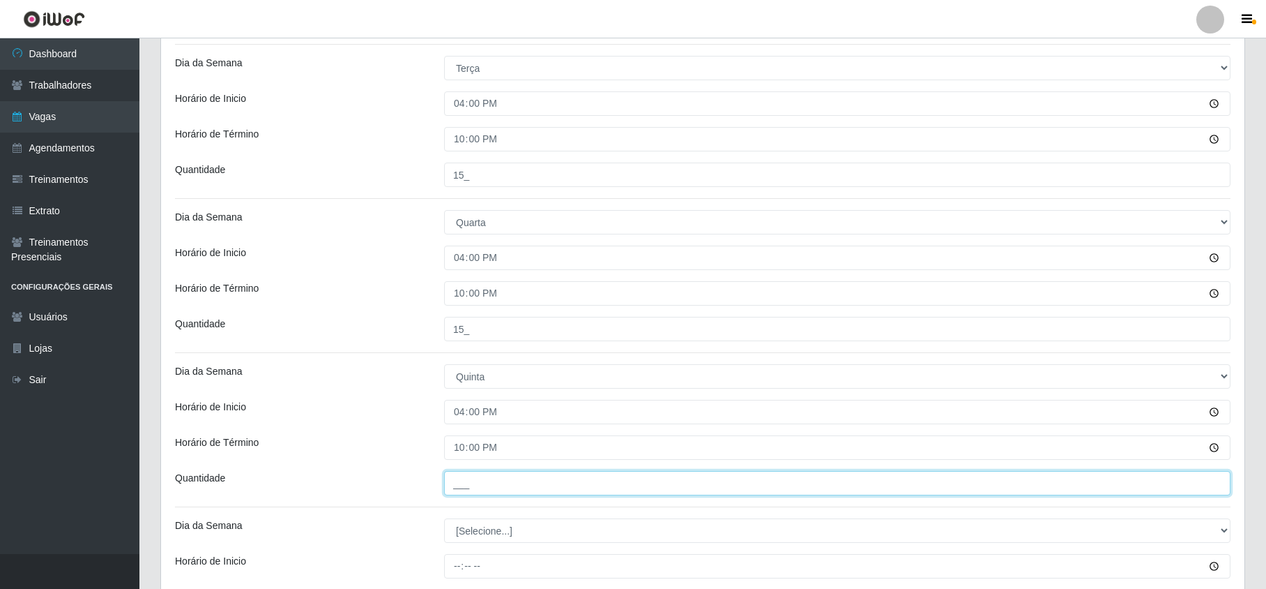
click at [456, 485] on input "___" at bounding box center [837, 483] width 787 height 24
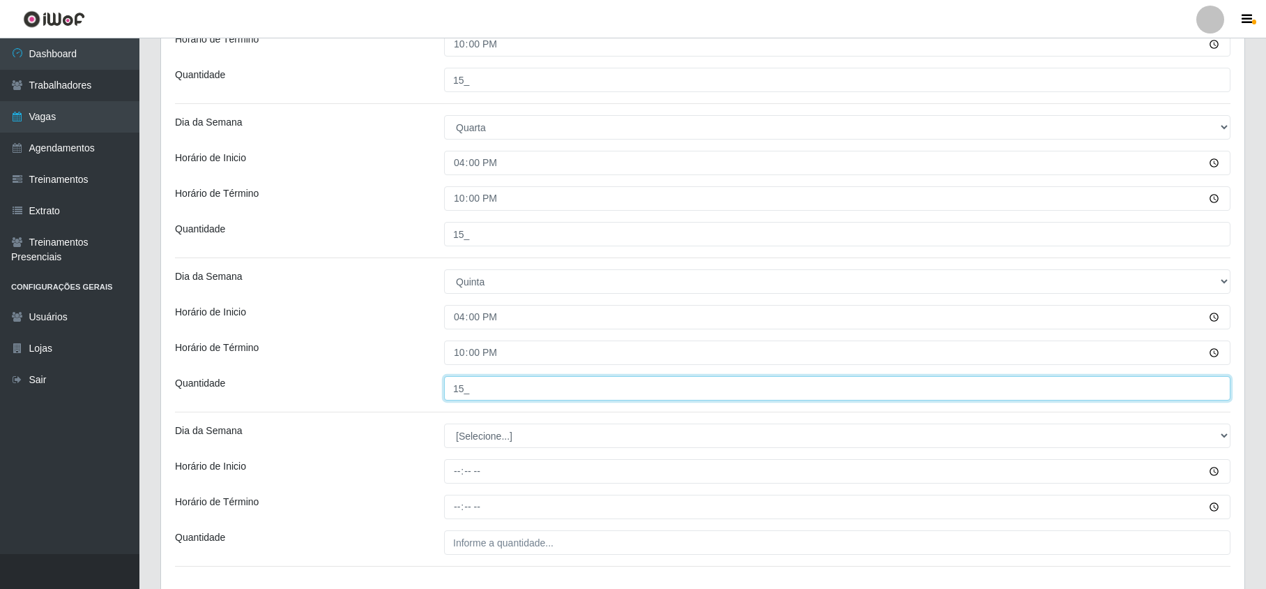
scroll to position [660, 0]
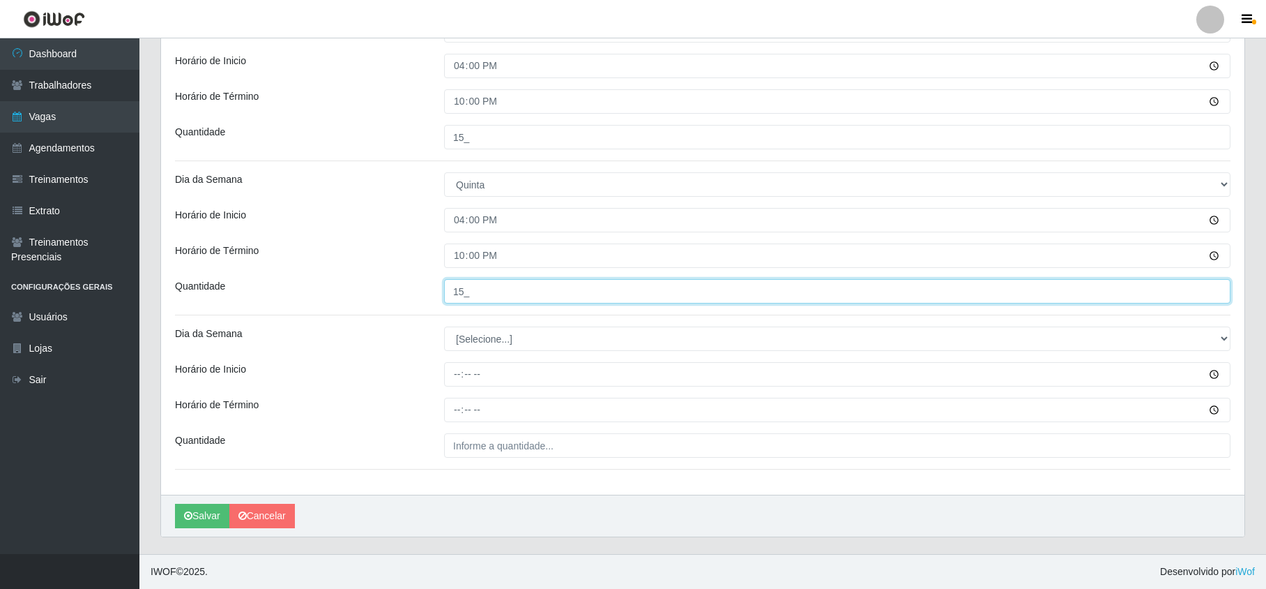
type input "15_"
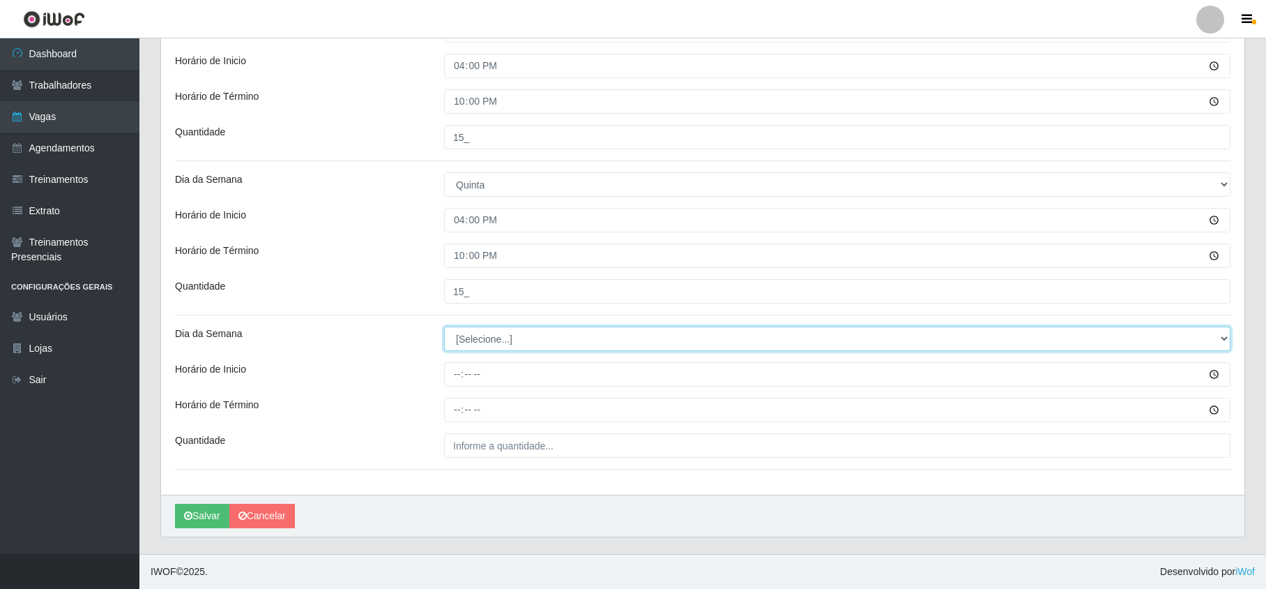
click at [473, 344] on select "[Selecione...] Segunda Terça Quarta Quinta Sexta Sábado Domingo" at bounding box center [837, 338] width 787 height 24
select select "5"
click at [444, 326] on select "[Selecione...] Segunda Terça Quarta Quinta Sexta Sábado Domingo" at bounding box center [837, 338] width 787 height 24
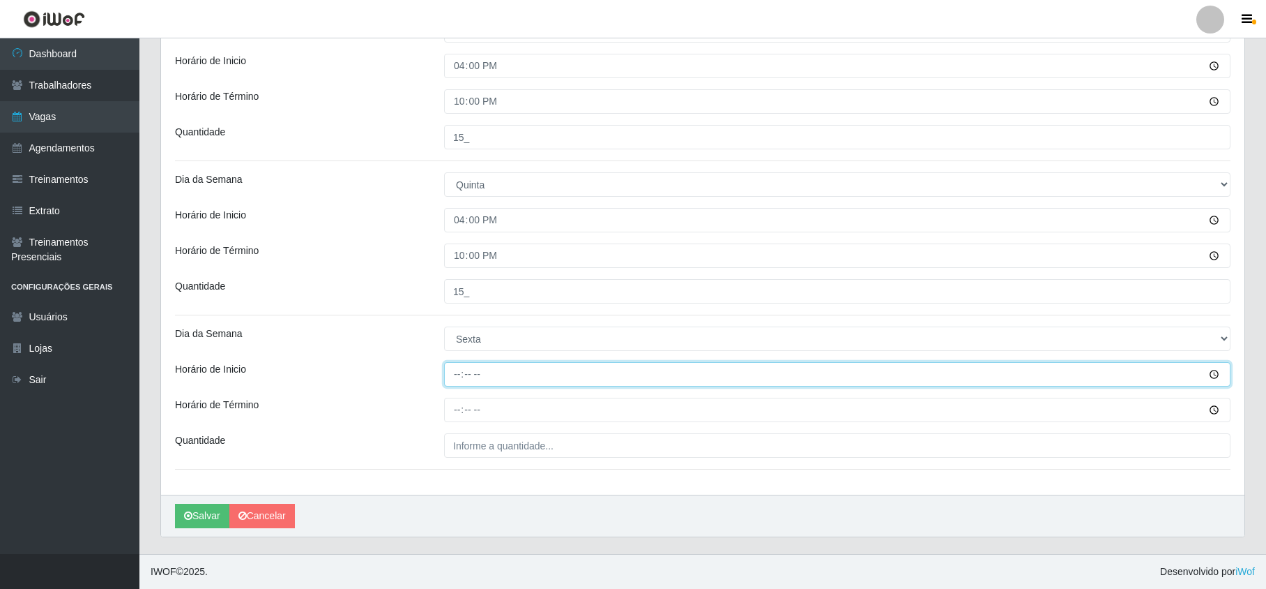
click at [450, 369] on input "Horário de Inicio" at bounding box center [837, 374] width 787 height 24
type input "16:00"
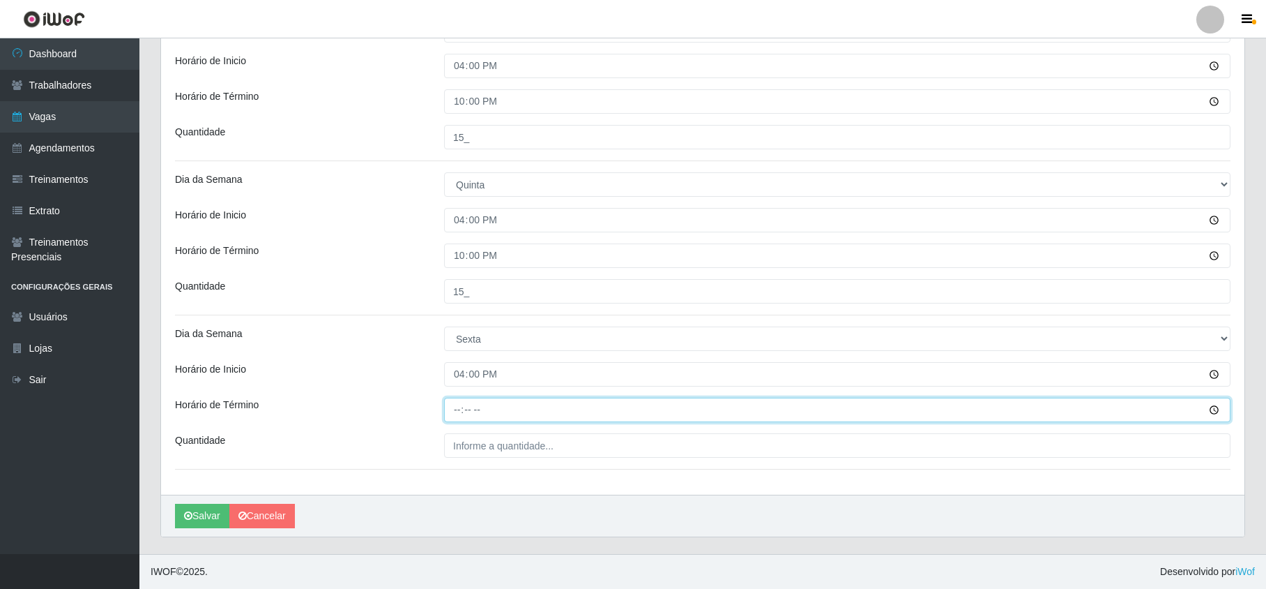
click at [455, 405] on input "Horário de Término" at bounding box center [837, 409] width 787 height 24
type input "22:00"
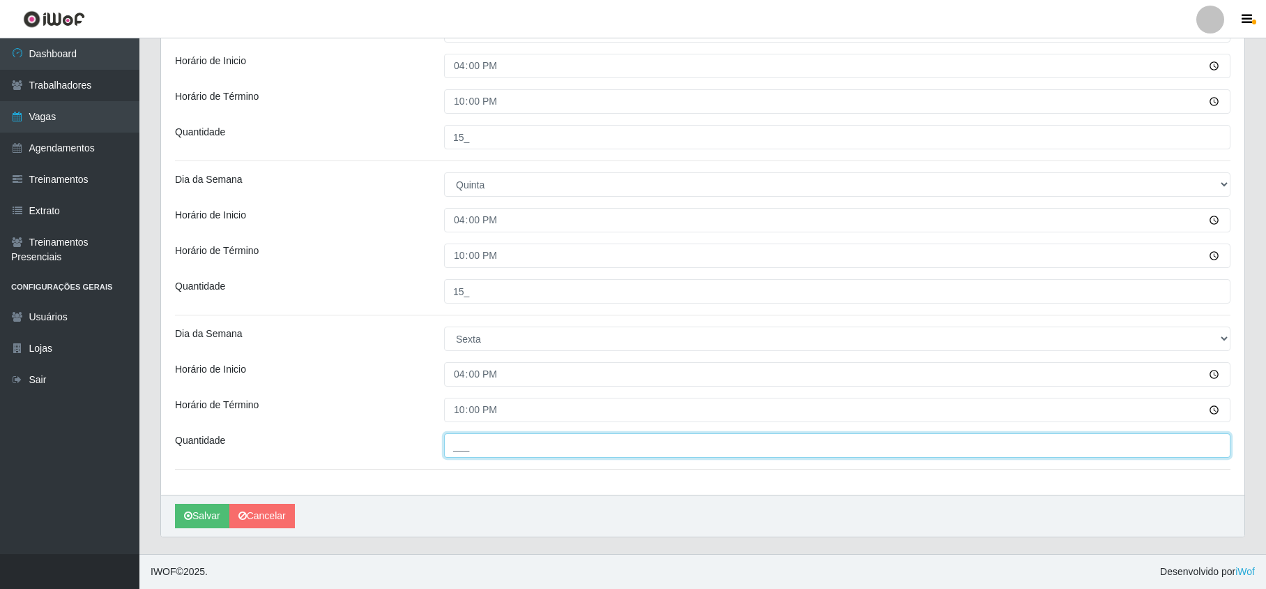
click at [478, 442] on input "___" at bounding box center [837, 445] width 787 height 24
type input "15_"
click at [366, 380] on div "Horário de Inicio" at bounding box center [299, 374] width 269 height 24
click at [208, 520] on button "Salvar" at bounding box center [202, 515] width 54 height 24
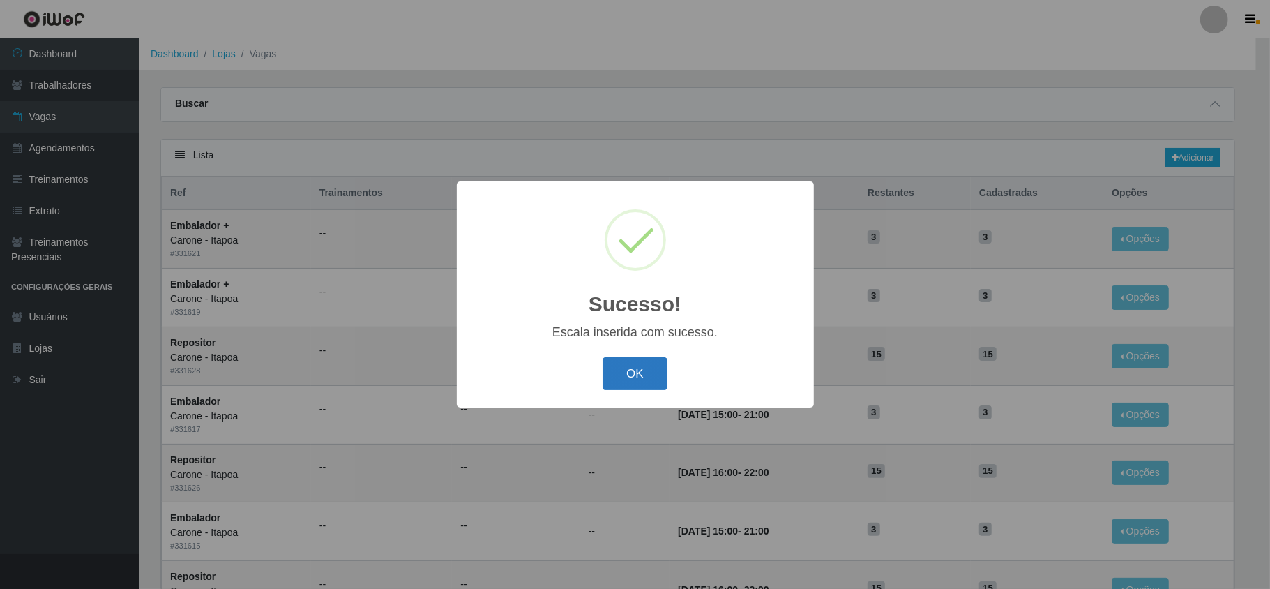
click at [630, 370] on button "OK" at bounding box center [634, 373] width 65 height 33
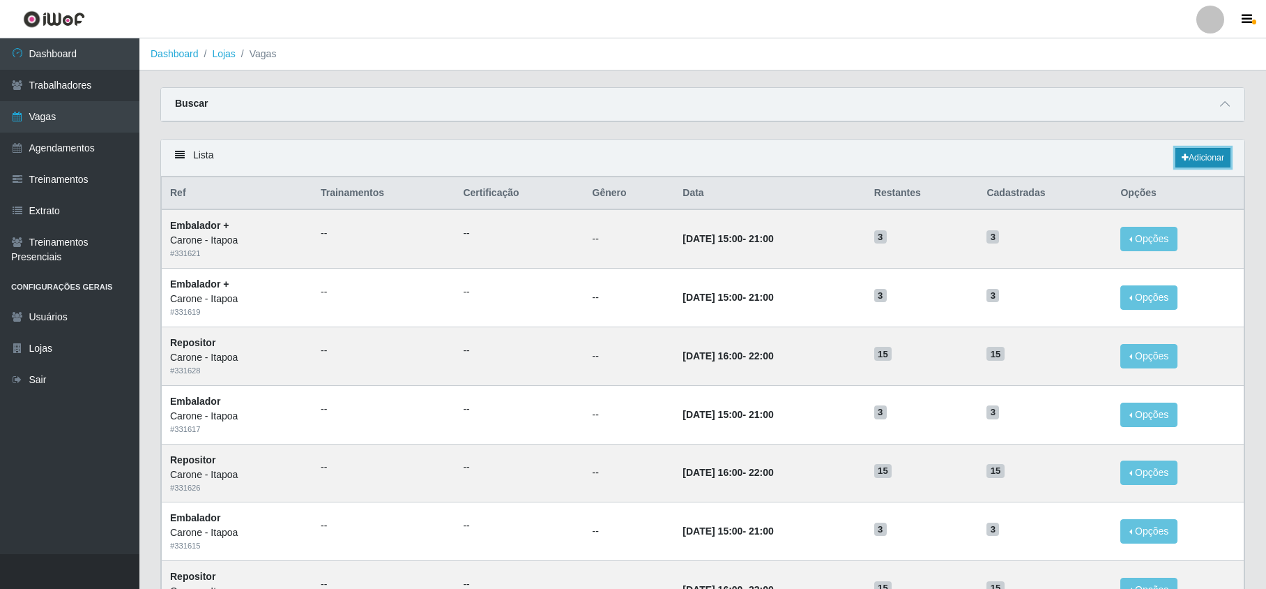
click at [1211, 160] on link "Adicionar" at bounding box center [1203, 158] width 55 height 20
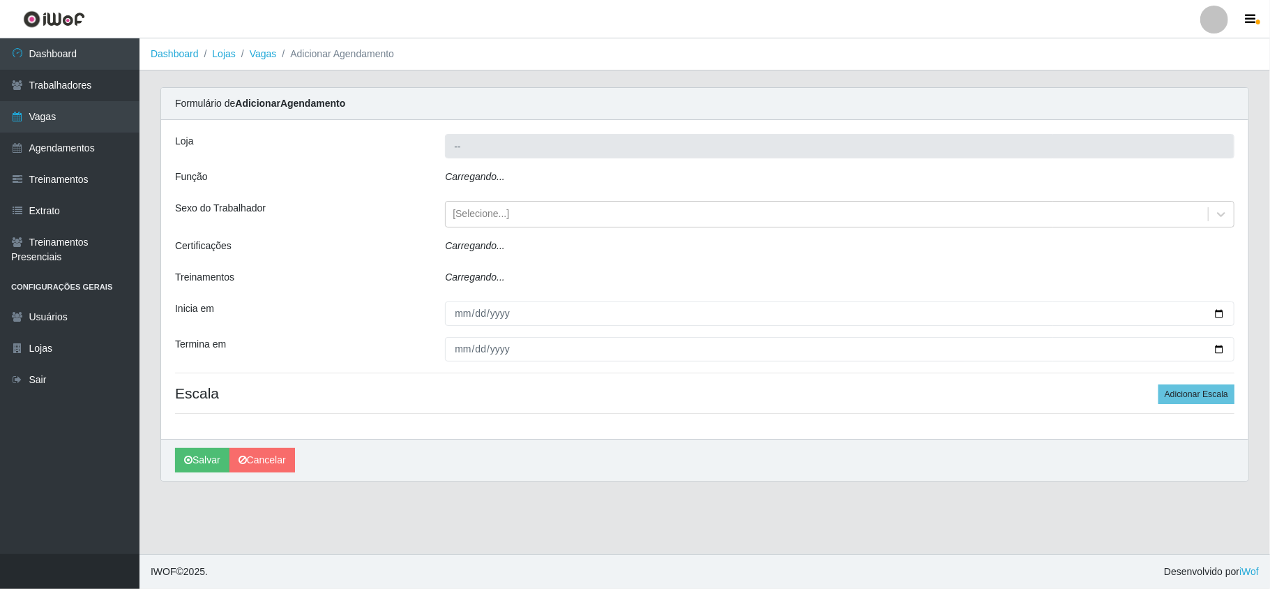
type input "Carone - Itapoa"
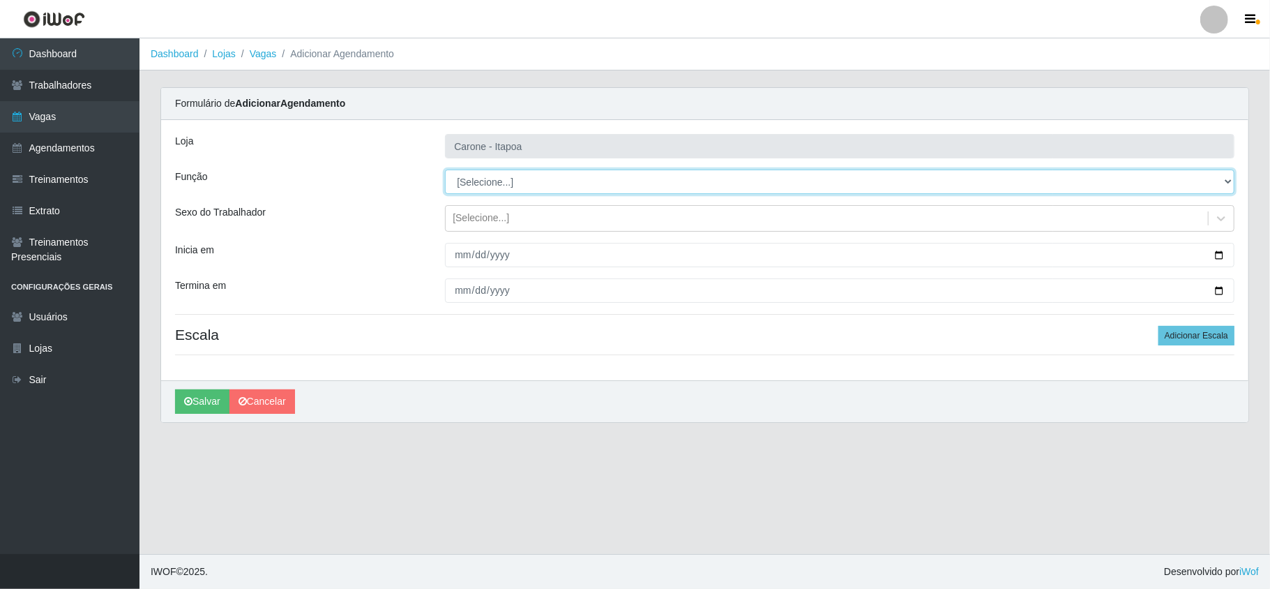
click at [483, 185] on select "[Selecione...] Embalador Embalador + Embalador ++ Repositor Repositor + Reposit…" at bounding box center [839, 181] width 789 height 24
select select "82"
click at [445, 170] on select "[Selecione...] Embalador Embalador + Embalador ++ Repositor Repositor + Reposit…" at bounding box center [839, 181] width 789 height 24
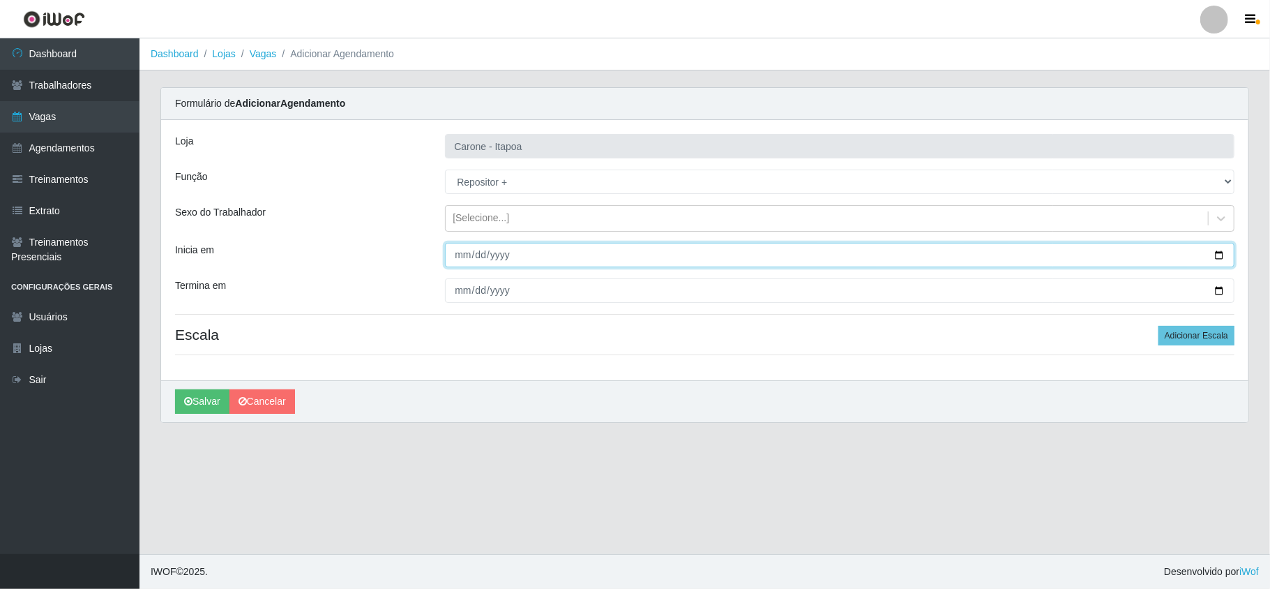
click at [460, 252] on input "Inicia em" at bounding box center [839, 255] width 789 height 24
click at [1218, 255] on input "Inicia em" at bounding box center [839, 255] width 789 height 24
type input "[DATE]"
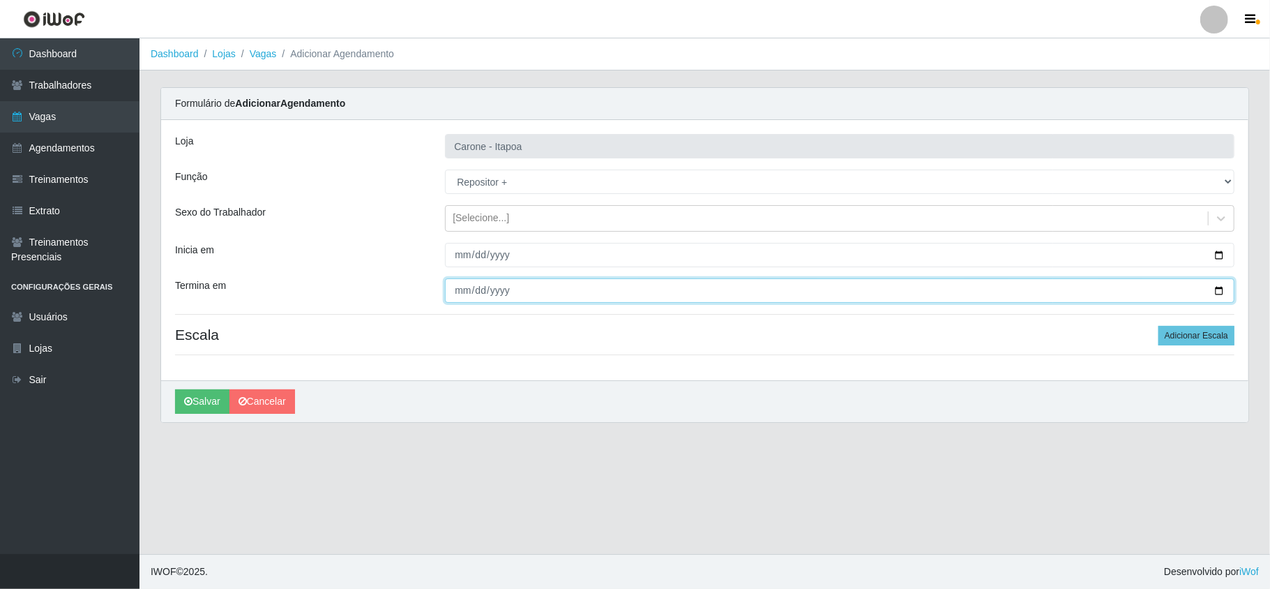
click at [1219, 294] on input "Termina em" at bounding box center [839, 290] width 789 height 24
type input "[DATE]"
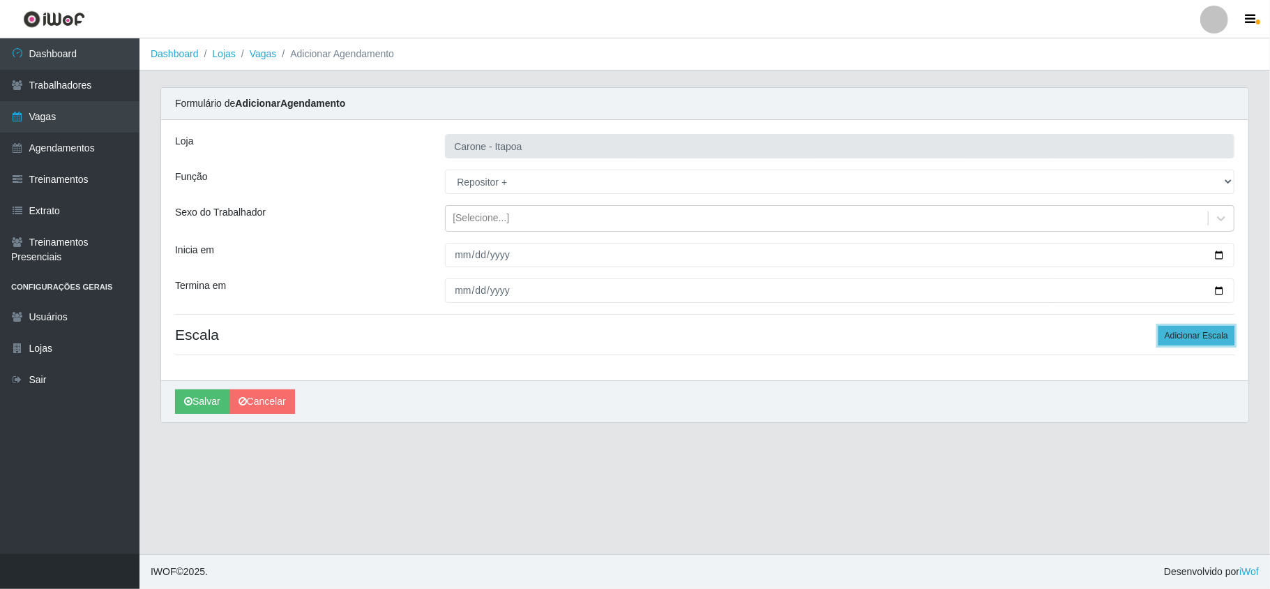
click at [1208, 338] on button "Adicionar Escala" at bounding box center [1196, 336] width 76 height 20
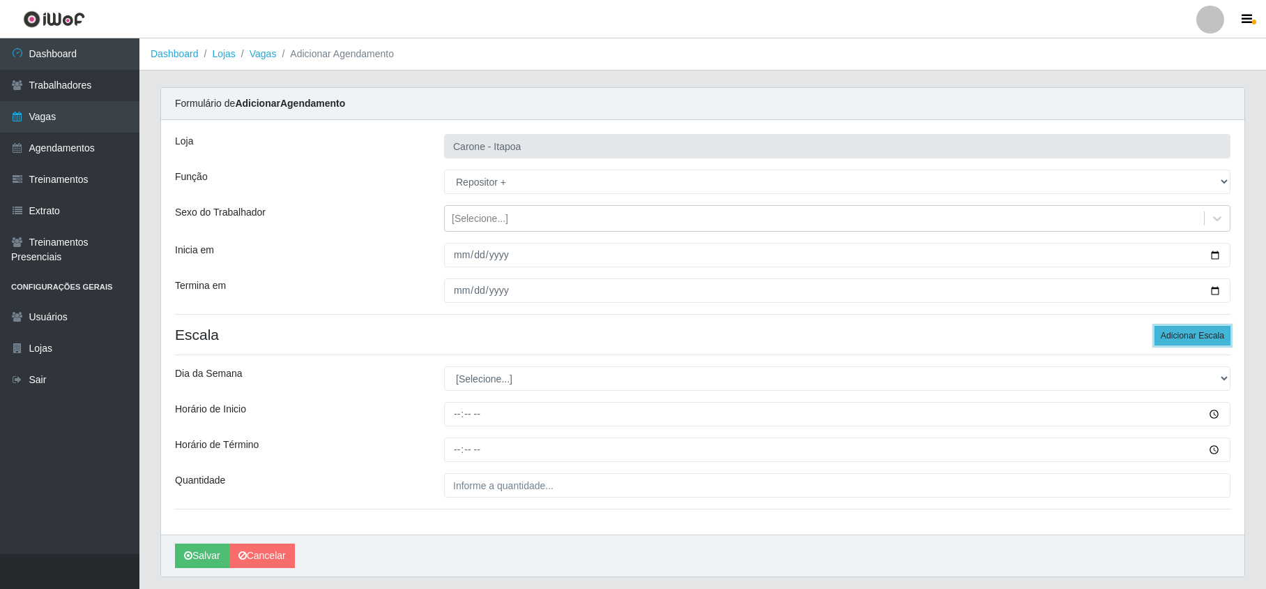
click at [1208, 338] on button "Adicionar Escala" at bounding box center [1193, 336] width 76 height 20
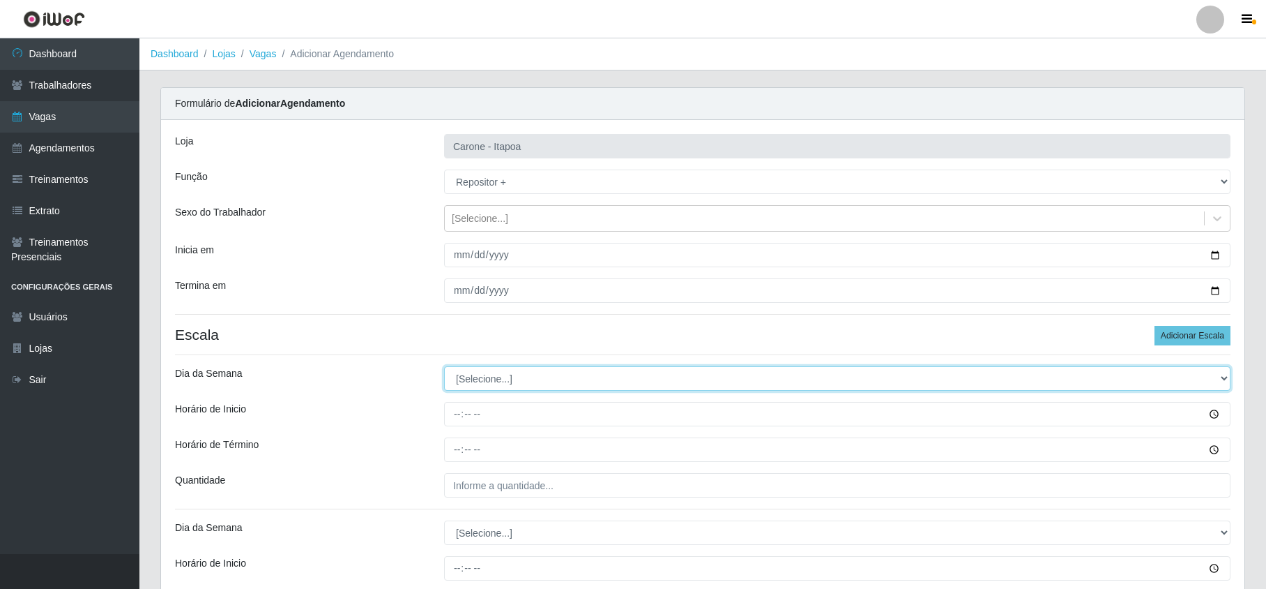
drag, startPoint x: 582, startPoint y: 380, endPoint x: 573, endPoint y: 384, distance: 9.1
click at [582, 380] on select "[Selecione...] Segunda Terça Quarta Quinta Sexta Sábado Domingo" at bounding box center [837, 378] width 787 height 24
select select "6"
click at [444, 367] on select "[Selecione...] Segunda Terça Quarta Quinta Sexta Sábado Domingo" at bounding box center [837, 378] width 787 height 24
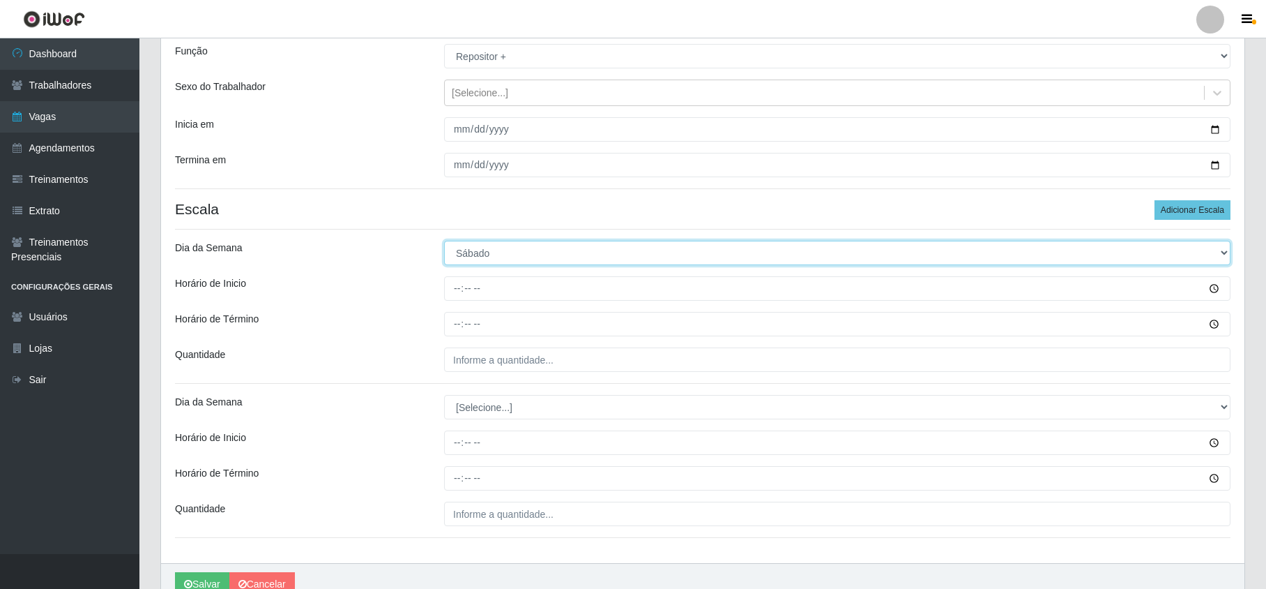
scroll to position [197, 0]
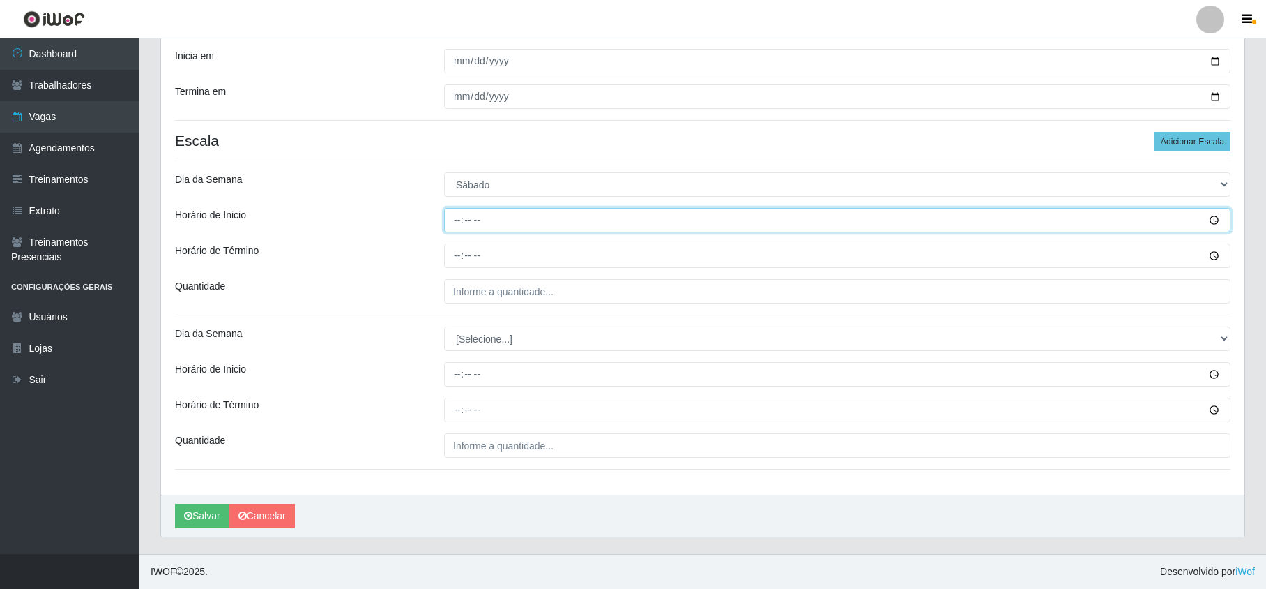
click at [457, 220] on input "Horário de Inicio" at bounding box center [837, 220] width 787 height 24
type input "16:00"
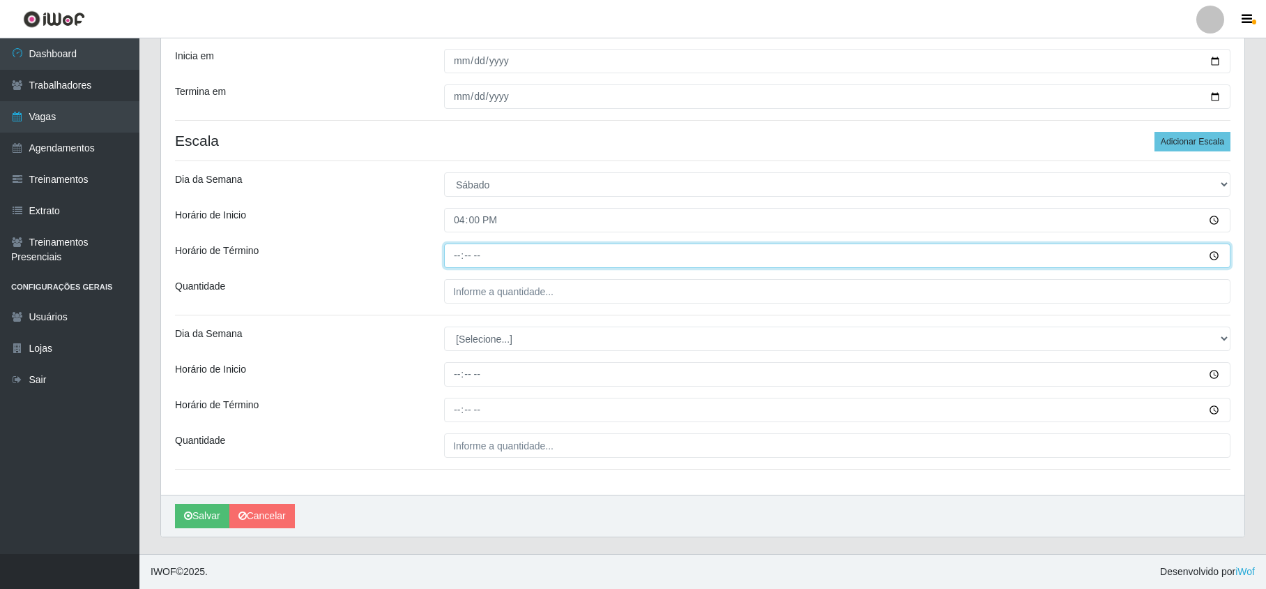
click at [456, 255] on input "Horário de Término" at bounding box center [837, 255] width 787 height 24
type input "22:00"
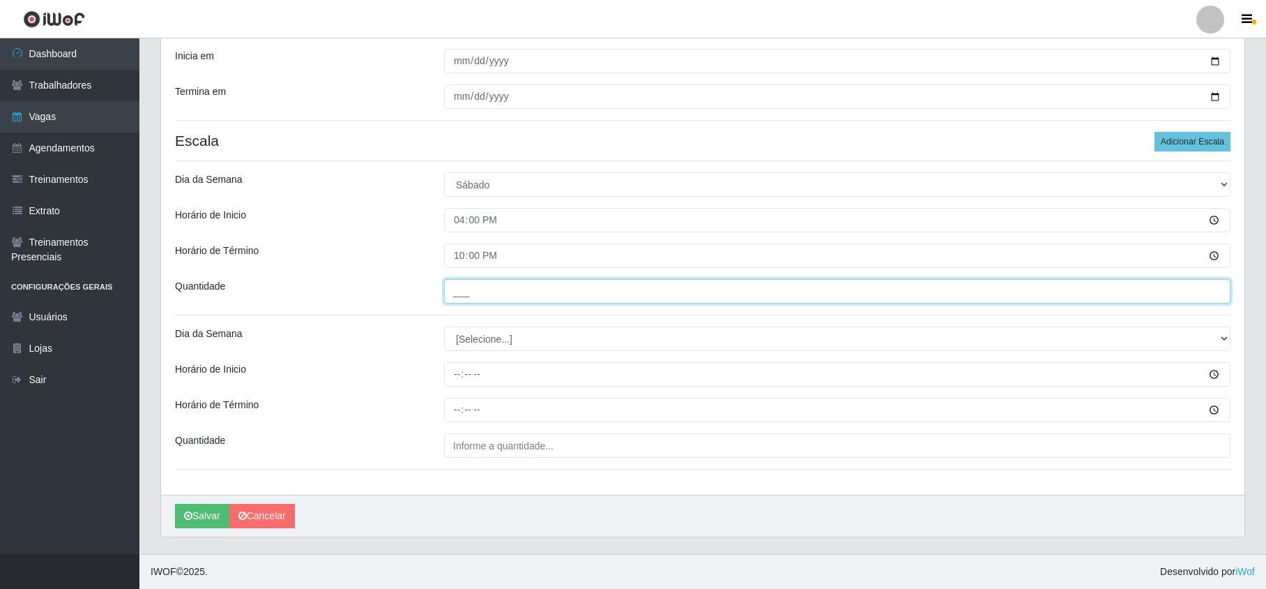
click at [456, 291] on input "___" at bounding box center [837, 291] width 787 height 24
type input "15_"
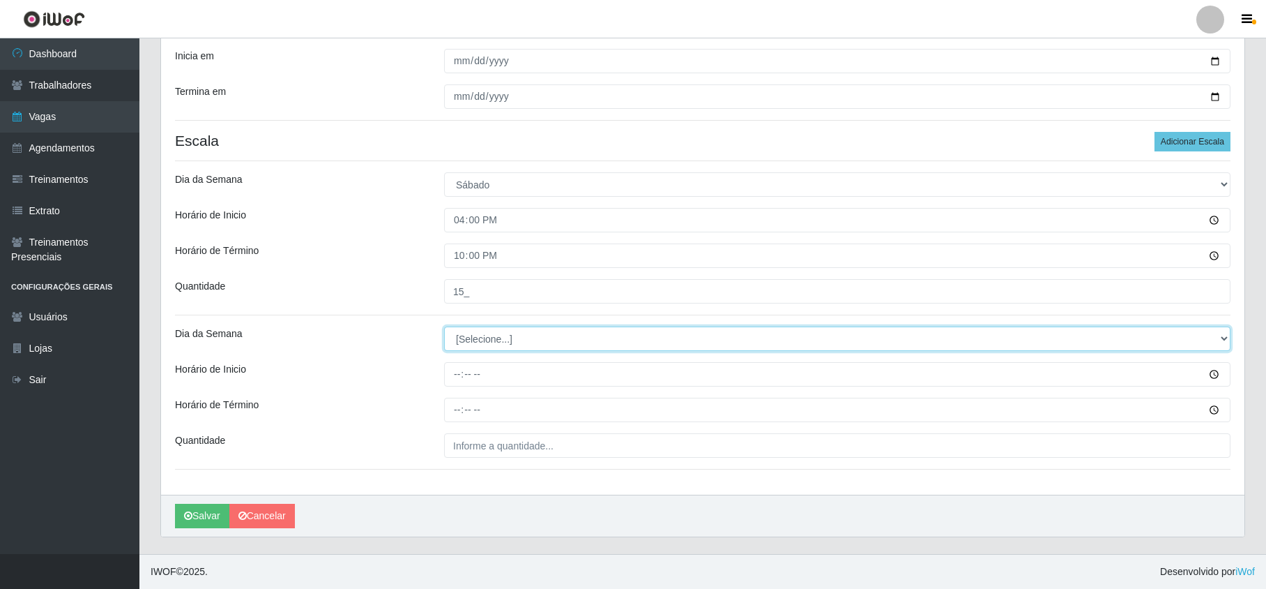
click at [457, 332] on select "[Selecione...] Segunda Terça Quarta Quinta Sexta Sábado Domingo" at bounding box center [837, 338] width 787 height 24
select select "0"
click at [444, 326] on select "[Selecione...] Segunda Terça Quarta Quinta Sexta Sábado Domingo" at bounding box center [837, 338] width 787 height 24
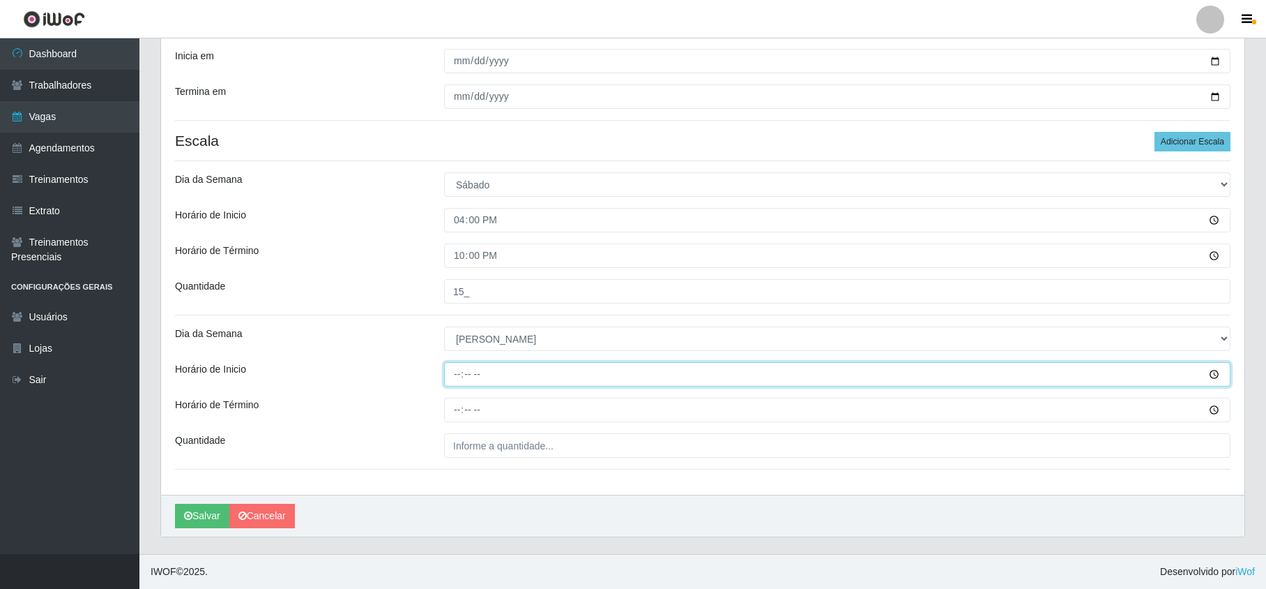
click at [461, 369] on input "Horário de Inicio" at bounding box center [837, 374] width 787 height 24
type input "16:00"
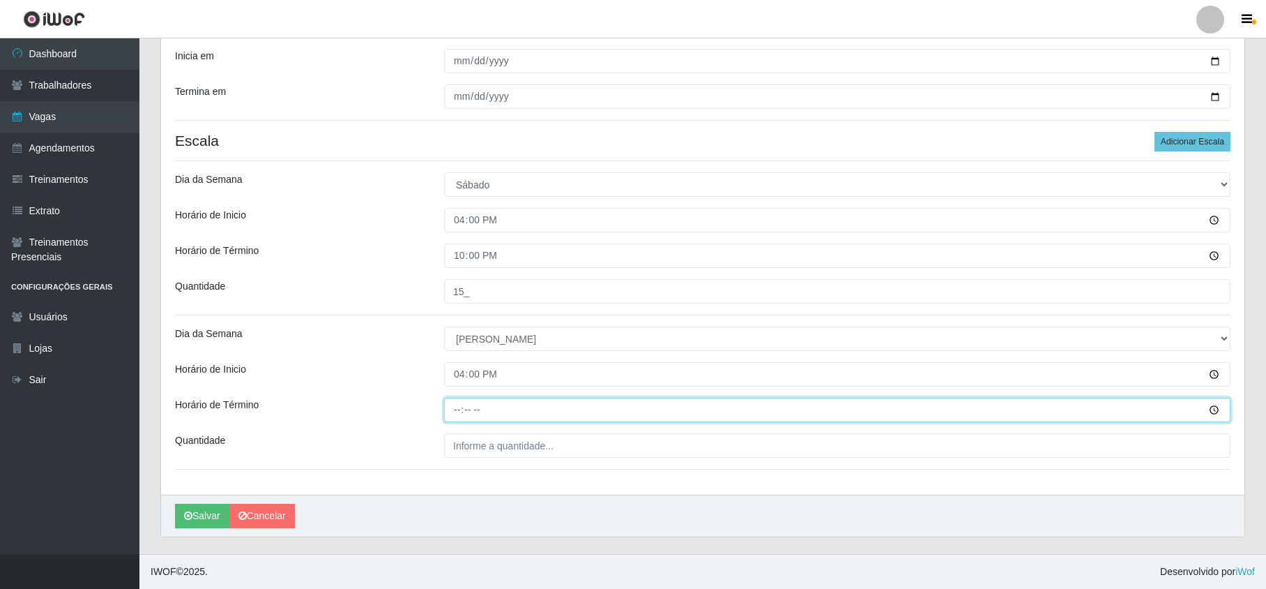
click at [458, 397] on input "Horário de Término" at bounding box center [837, 409] width 787 height 24
type input "22:00"
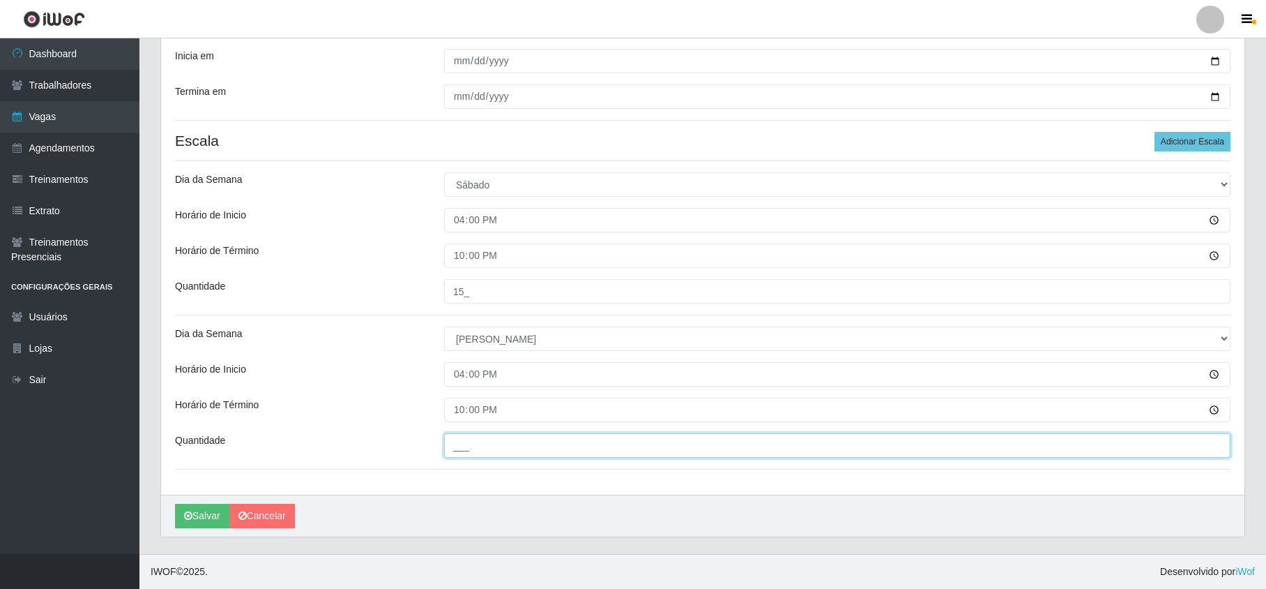
click at [462, 442] on input "___" at bounding box center [837, 445] width 787 height 24
type input "15_"
click at [374, 362] on div "Horário de Inicio" at bounding box center [299, 374] width 269 height 24
click at [197, 510] on button "Salvar" at bounding box center [202, 515] width 54 height 24
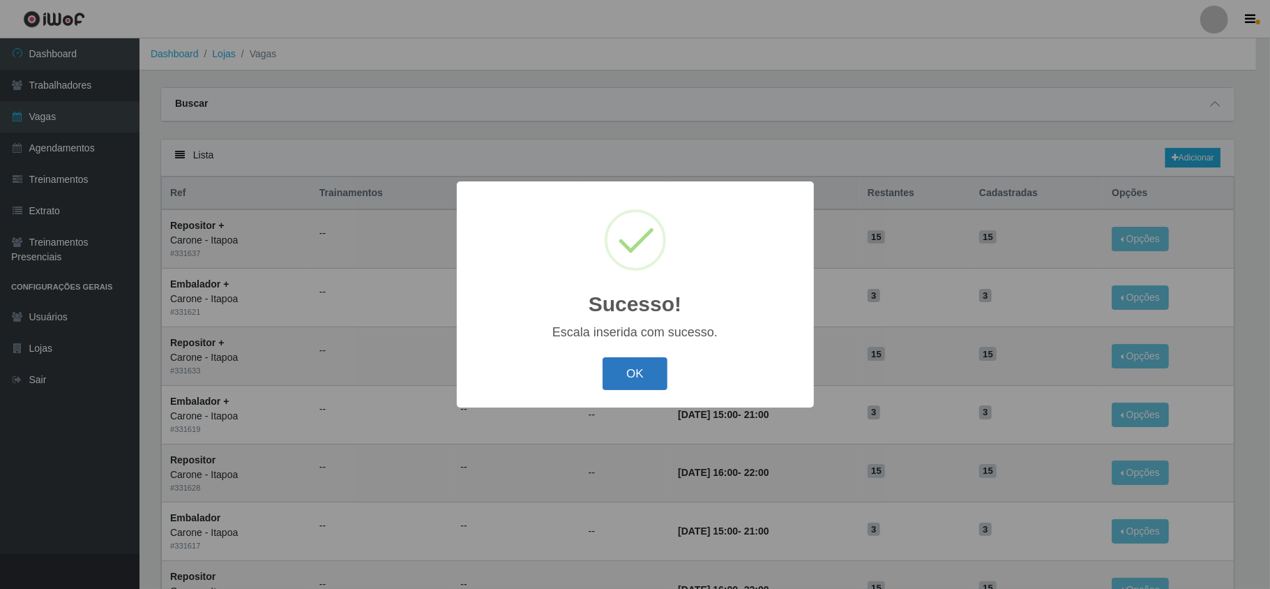
click at [625, 381] on button "OK" at bounding box center [634, 373] width 65 height 33
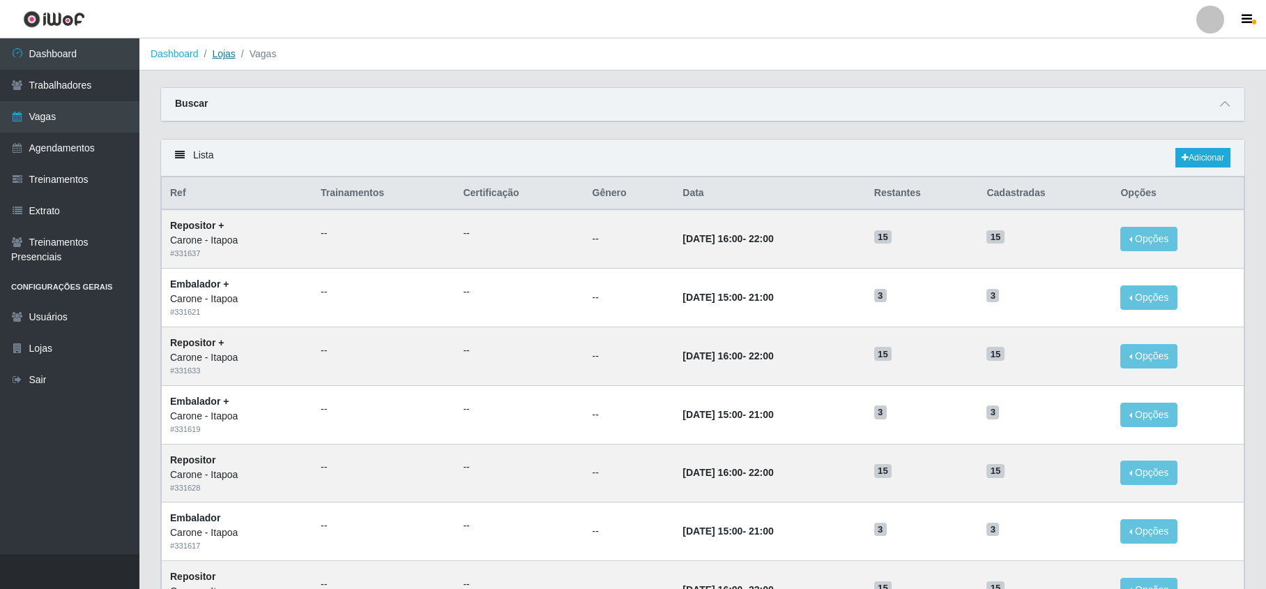
click at [218, 53] on link "Lojas" at bounding box center [223, 53] width 23 height 11
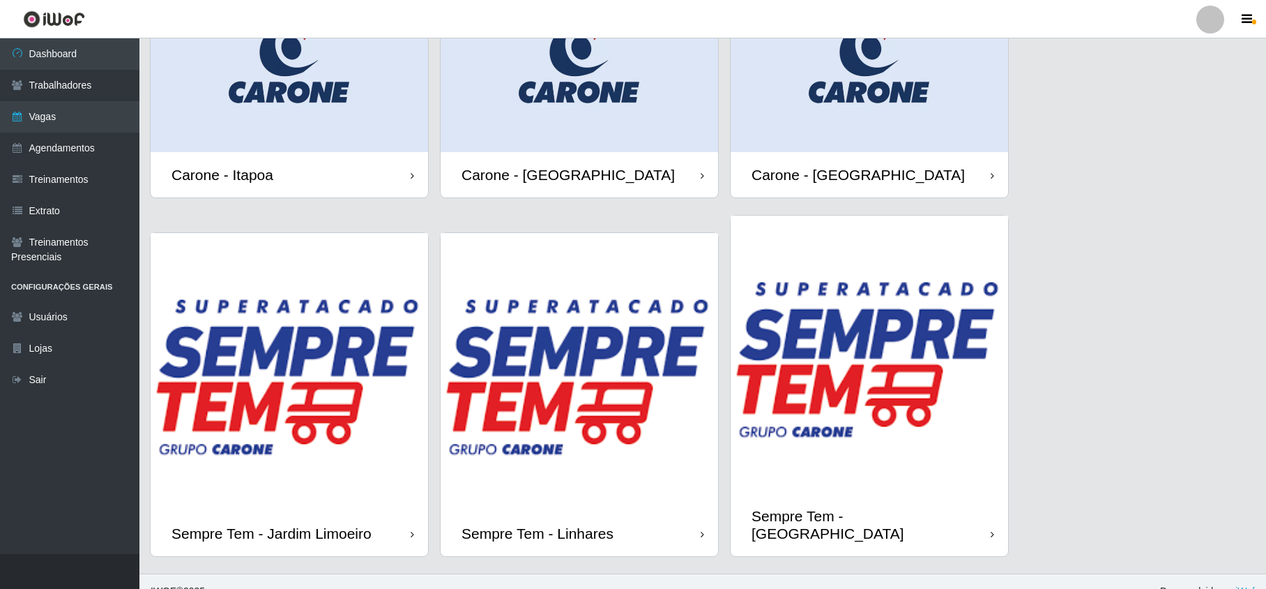
scroll to position [112, 0]
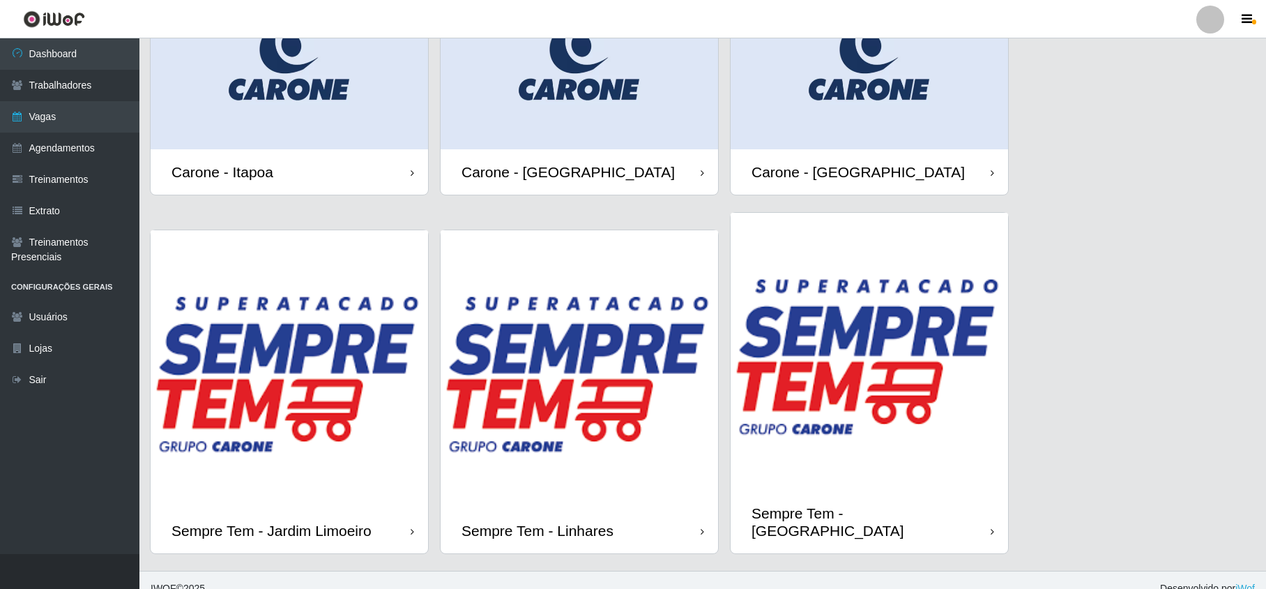
click at [503, 435] on img at bounding box center [580, 369] width 278 height 278
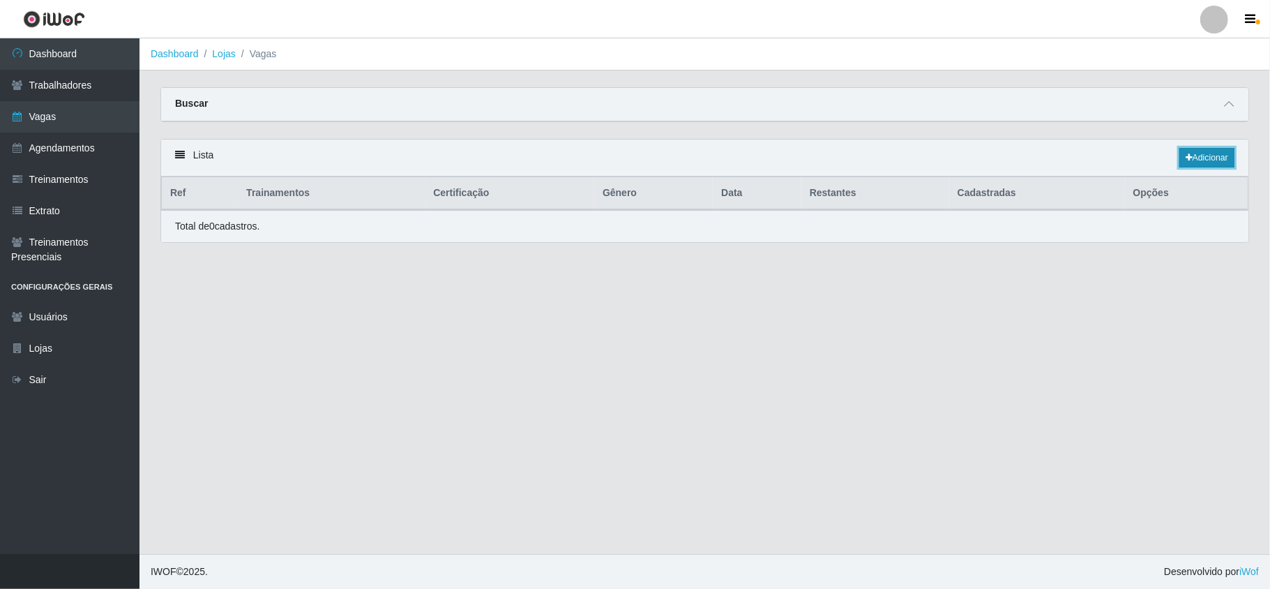
click at [1211, 163] on link "Adicionar" at bounding box center [1206, 158] width 55 height 20
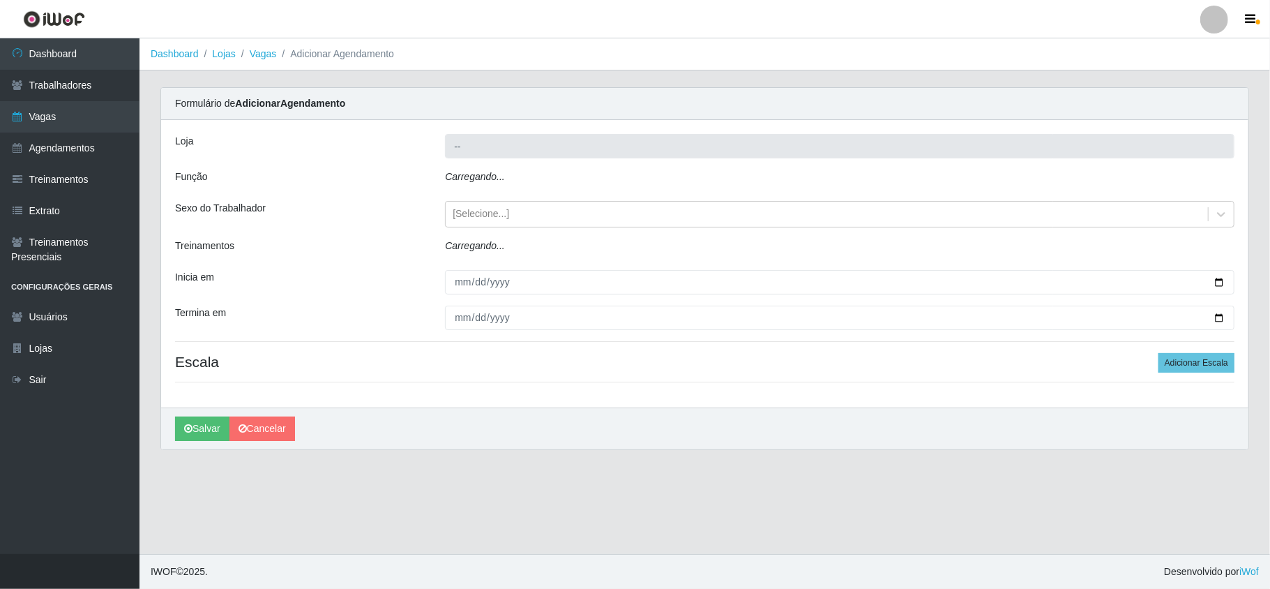
type input "Sempre Tem - Linhares"
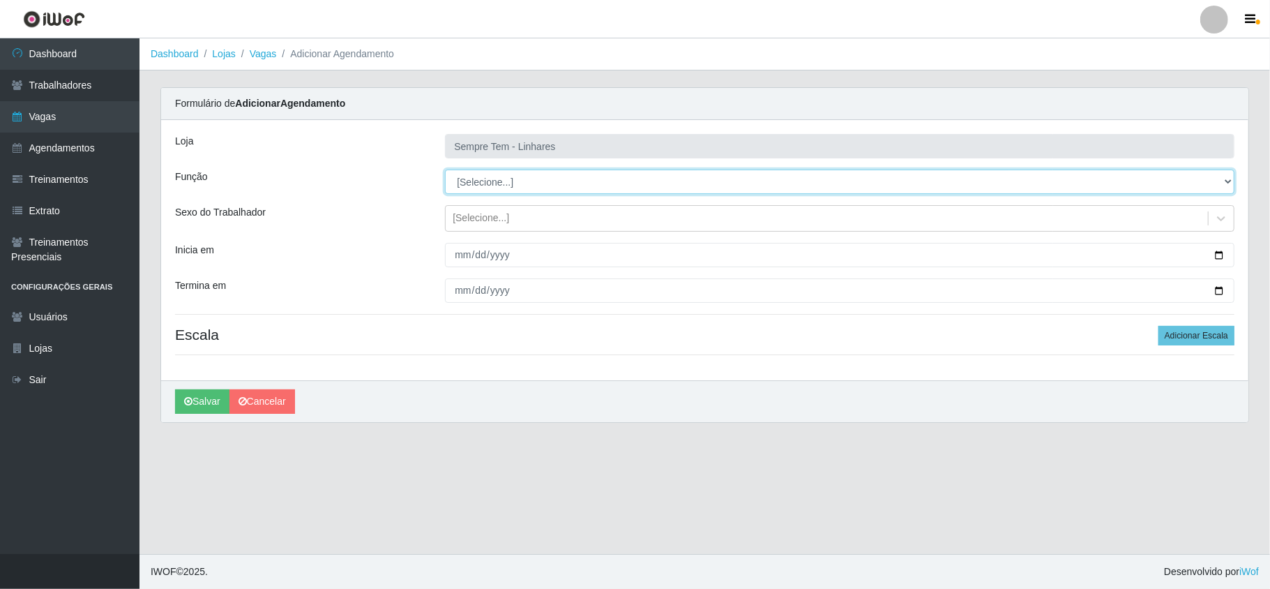
click at [492, 179] on select "[Selecione...] Embalador Embalador + Embalador ++ Repositor Repositor + Reposit…" at bounding box center [839, 181] width 789 height 24
select select "1"
click at [445, 170] on select "[Selecione...] Embalador Embalador + Embalador ++ Repositor Repositor + Reposit…" at bounding box center [839, 181] width 789 height 24
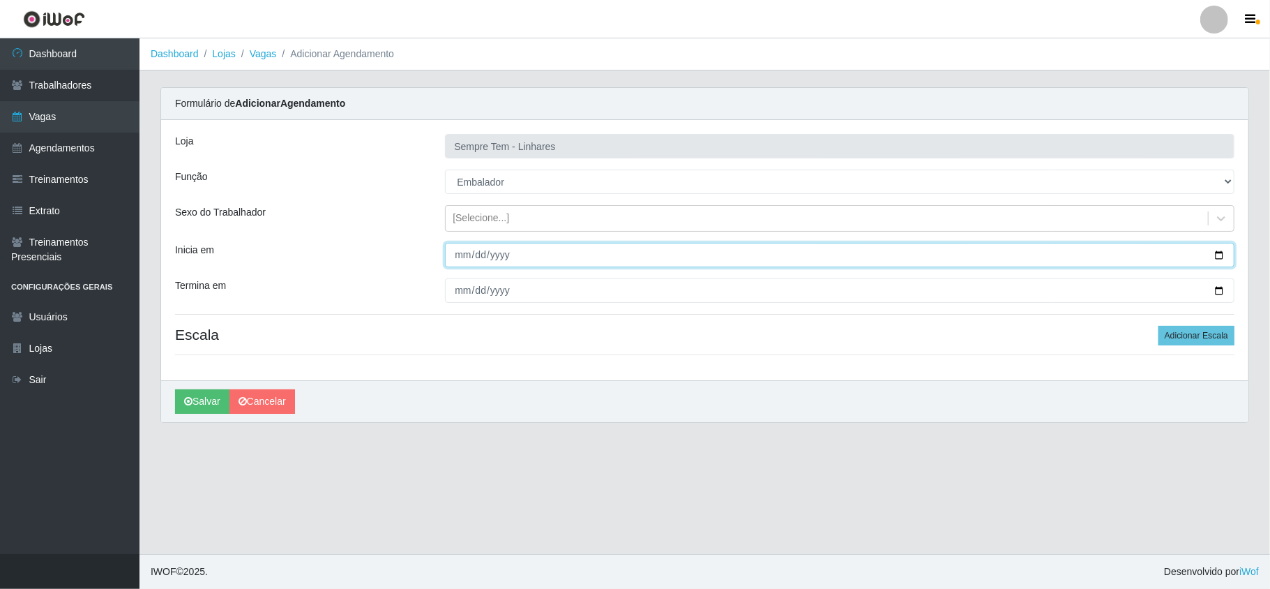
click at [1217, 255] on input "Inicia em" at bounding box center [839, 255] width 789 height 24
type input "[DATE]"
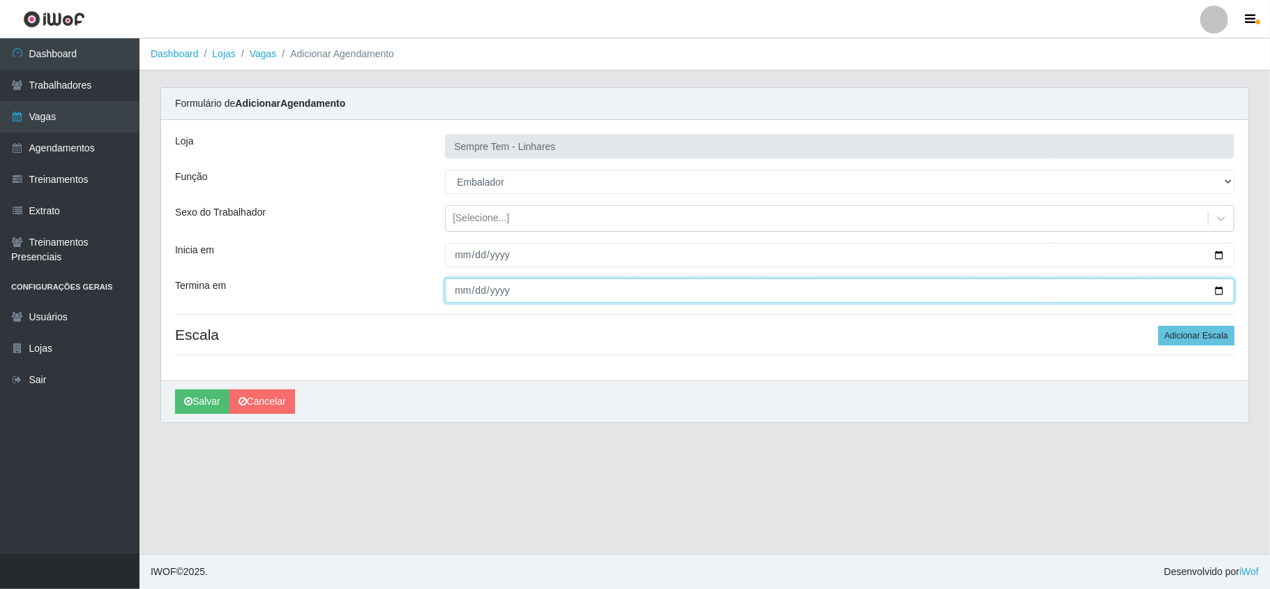
click at [1220, 291] on input "Termina em" at bounding box center [839, 290] width 789 height 24
type input "[DATE]"
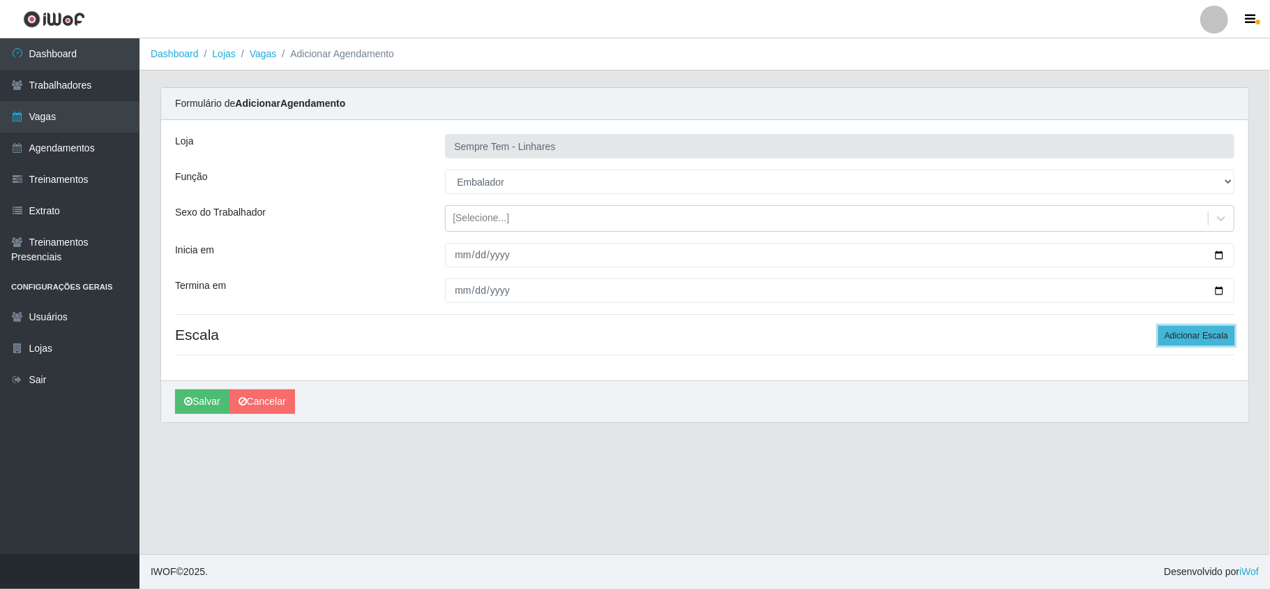
click at [1219, 341] on button "Adicionar Escala" at bounding box center [1196, 336] width 76 height 20
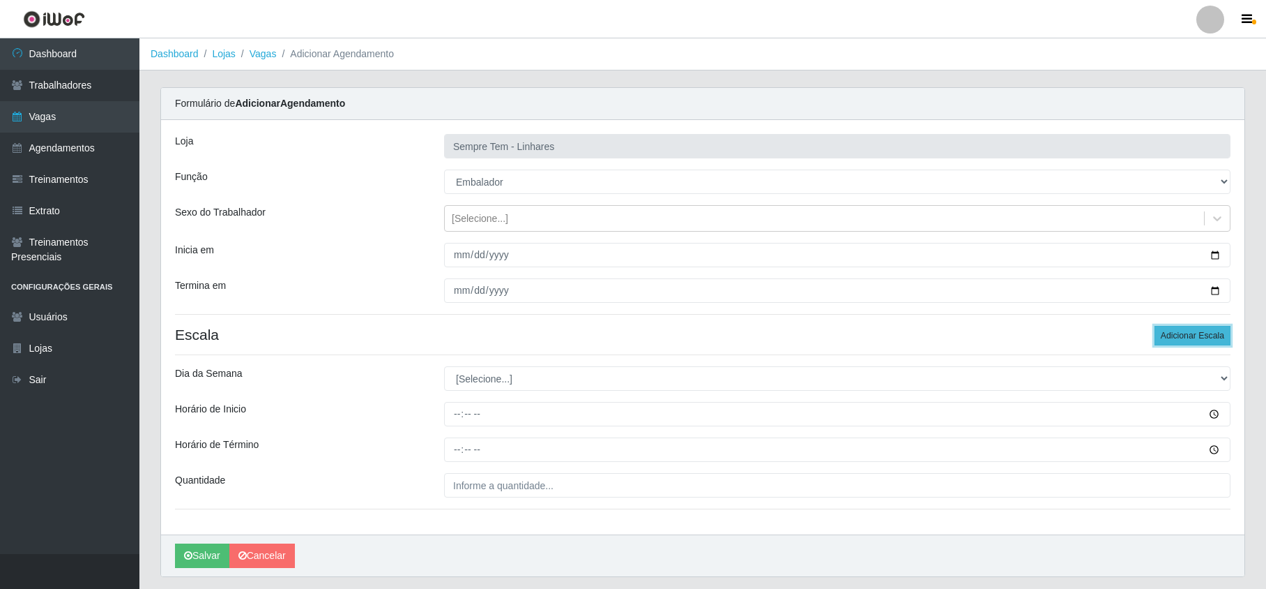
click at [1217, 340] on button "Adicionar Escala" at bounding box center [1193, 336] width 76 height 20
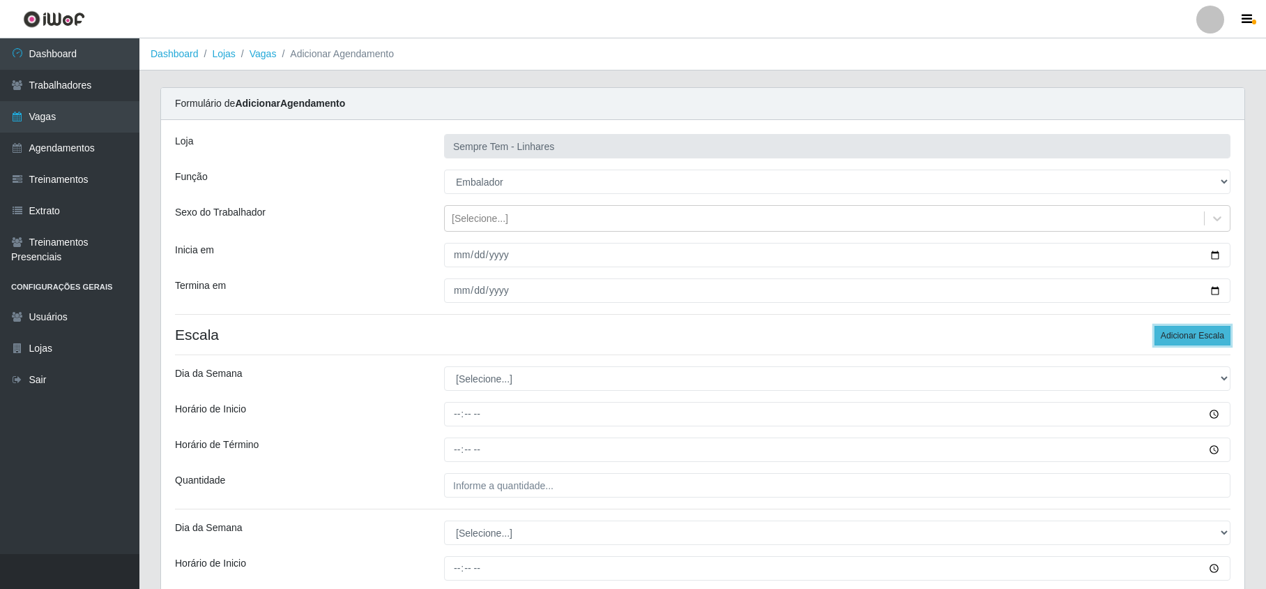
click at [1213, 338] on button "Adicionar Escala" at bounding box center [1193, 336] width 76 height 20
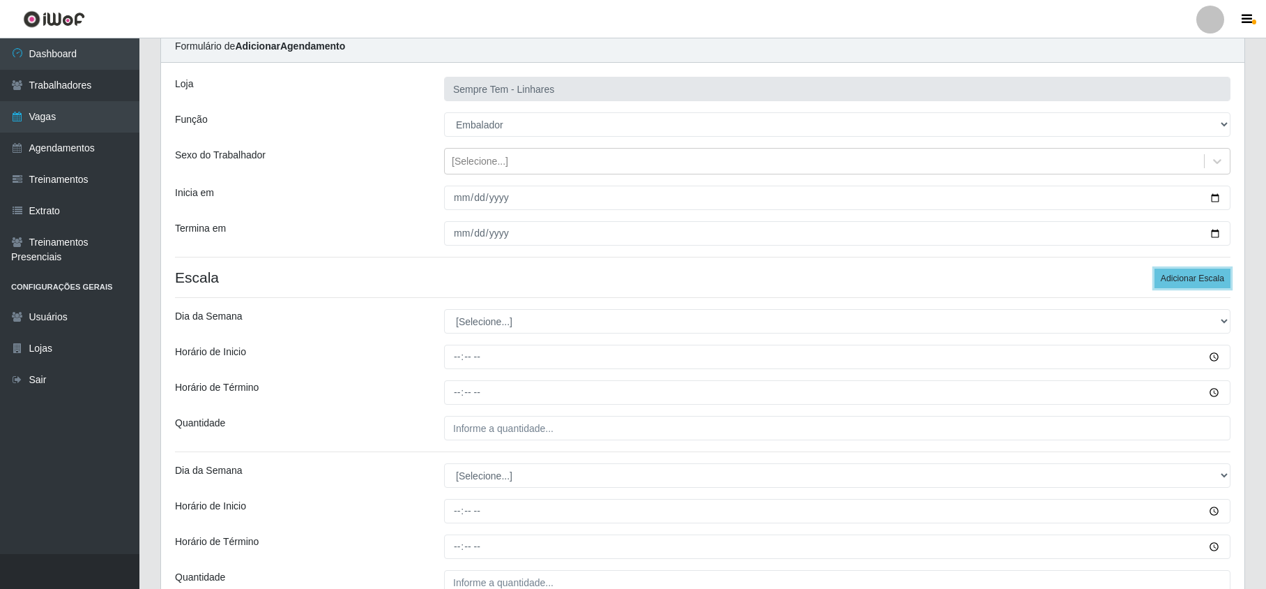
scroll to position [93, 0]
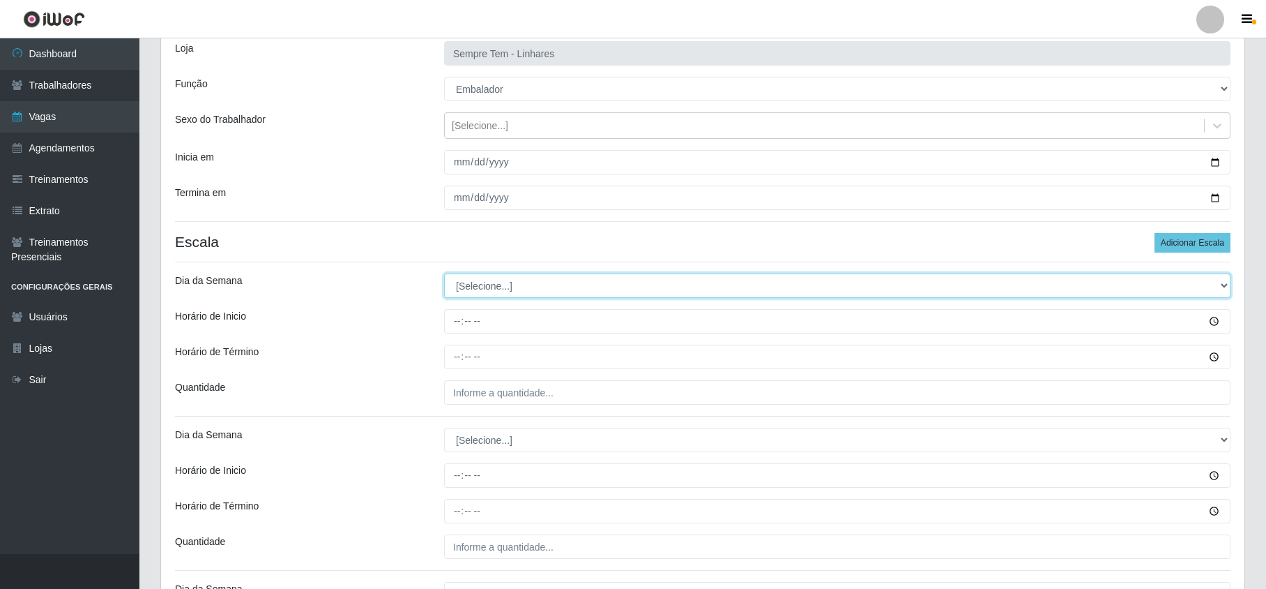
click at [480, 294] on select "[Selecione...] Segunda Terça Quarta Quinta Sexta Sábado Domingo" at bounding box center [837, 285] width 787 height 24
select select "1"
click at [444, 275] on select "[Selecione...] Segunda Terça Quarta Quinta Sexta Sábado Domingo" at bounding box center [837, 285] width 787 height 24
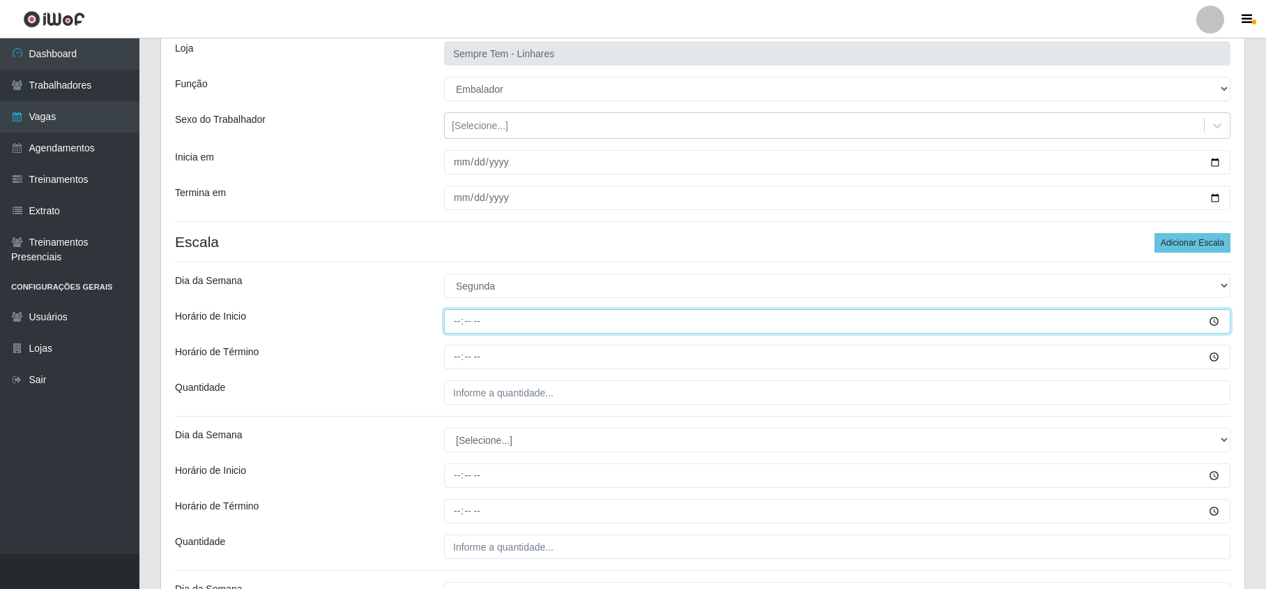
click at [455, 329] on input "Horário de Inicio" at bounding box center [837, 321] width 787 height 24
type input "16:00"
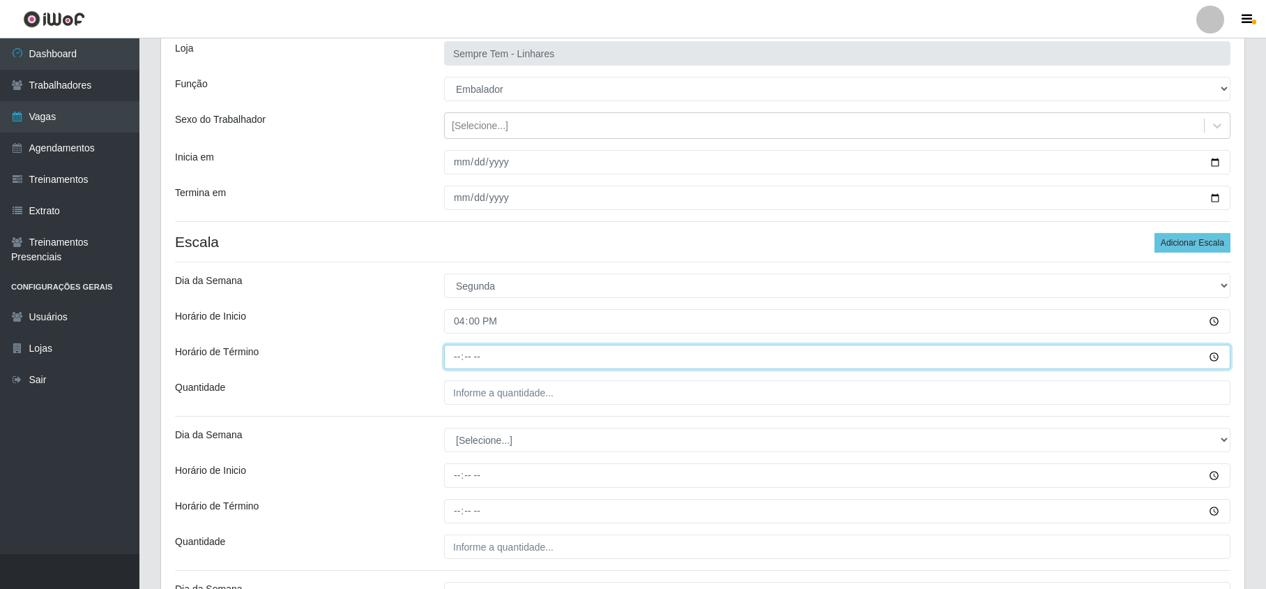
click at [459, 350] on input "Horário de Término" at bounding box center [837, 356] width 787 height 24
type input "22:00"
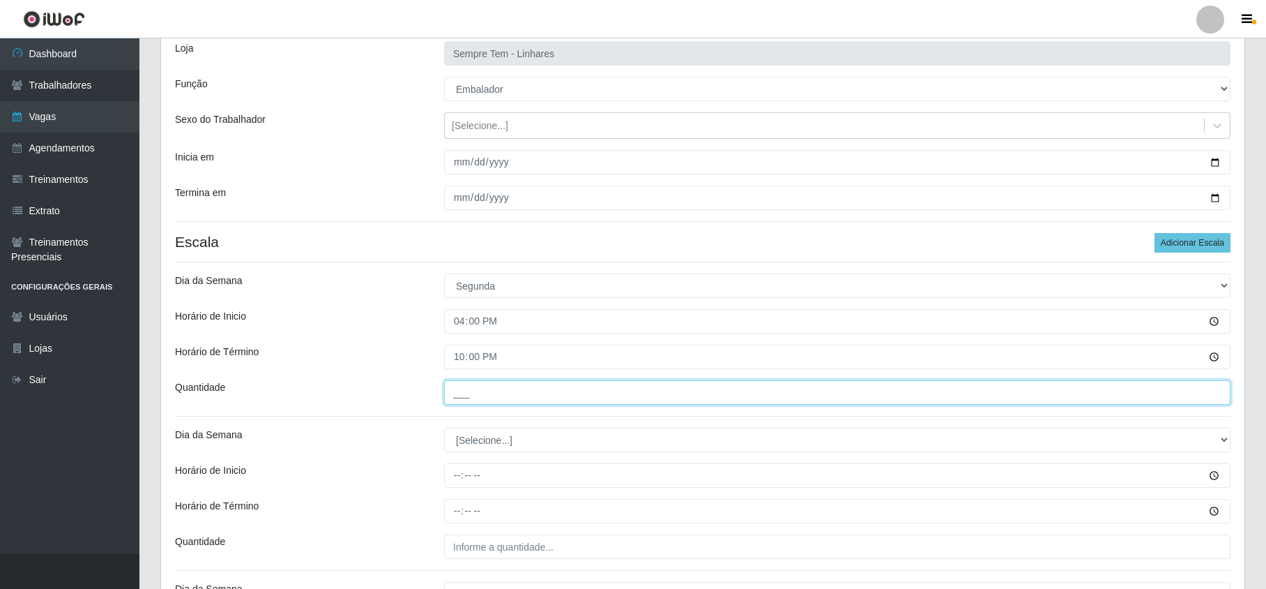
click at [464, 392] on input "___" at bounding box center [837, 392] width 787 height 24
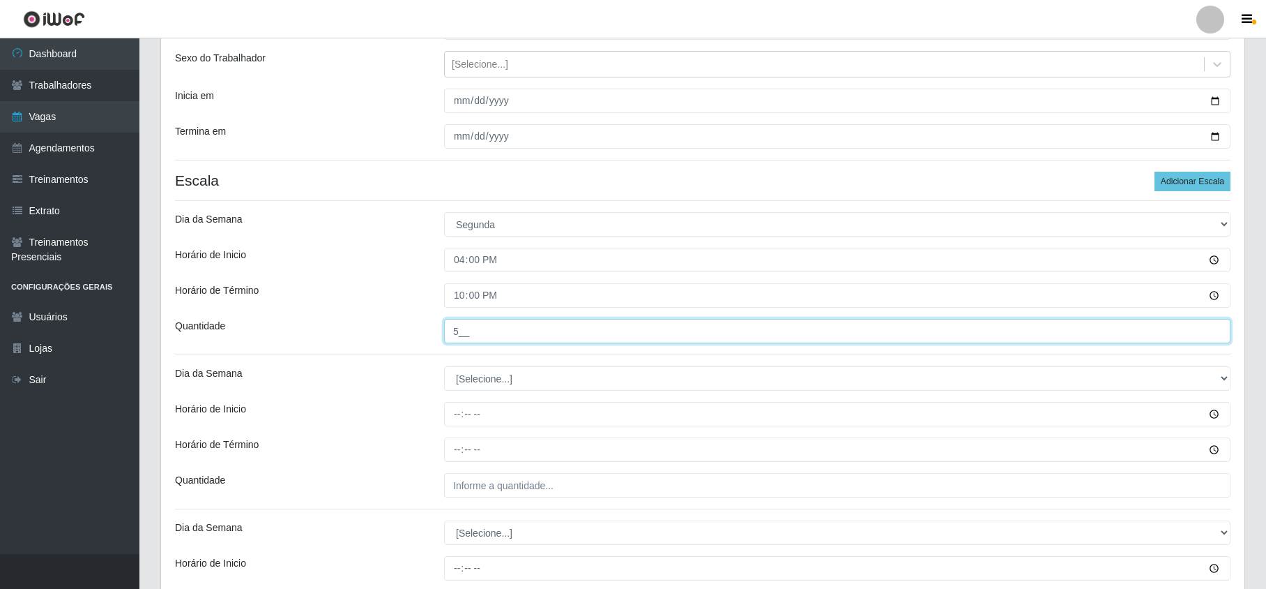
scroll to position [185, 0]
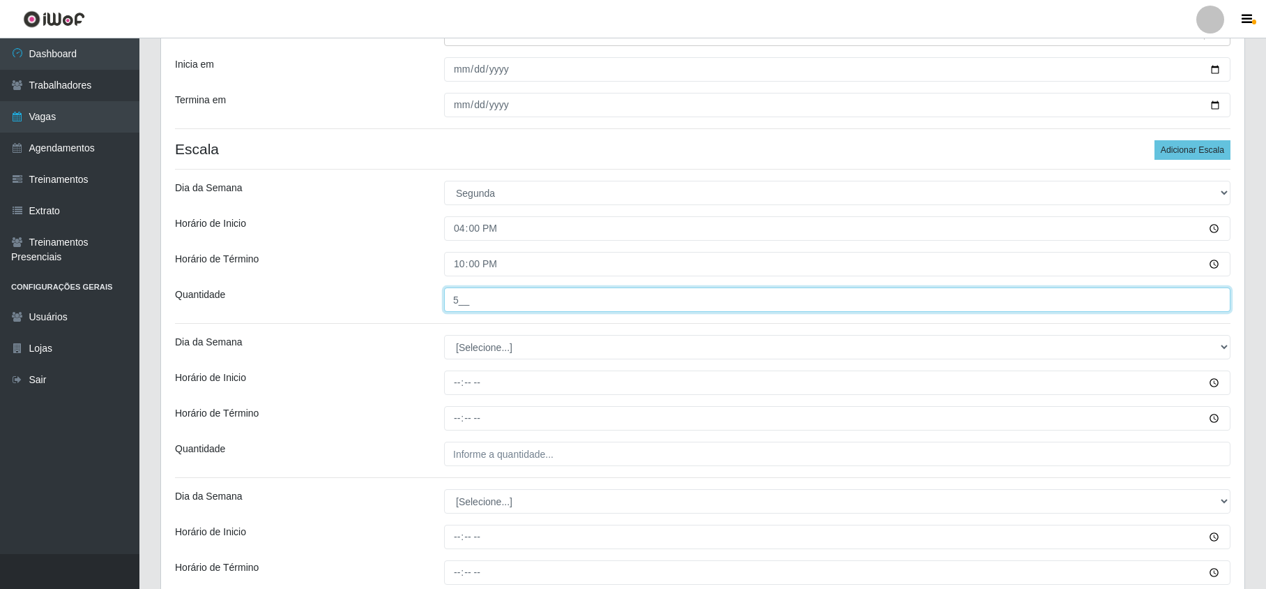
type input "5__"
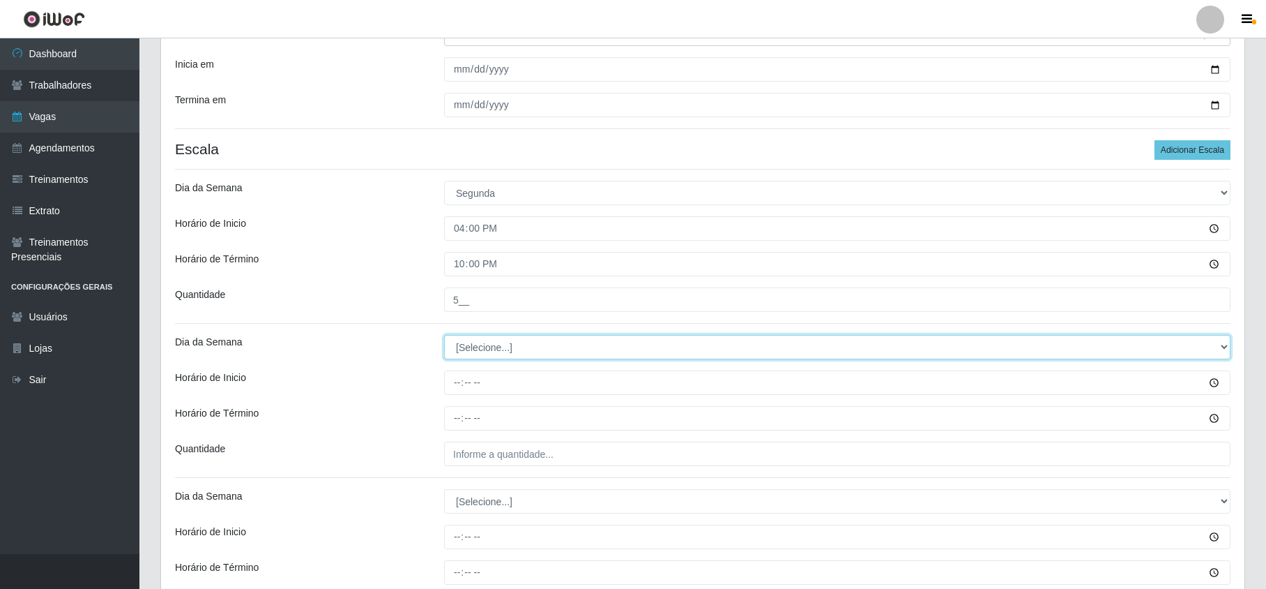
click at [506, 354] on select "[Selecione...] Segunda Terça Quarta Quinta Sexta Sábado Domingo" at bounding box center [837, 347] width 787 height 24
select select "2"
click at [444, 336] on select "[Selecione...] Segunda Terça Quarta Quinta Sexta Sábado Domingo" at bounding box center [837, 347] width 787 height 24
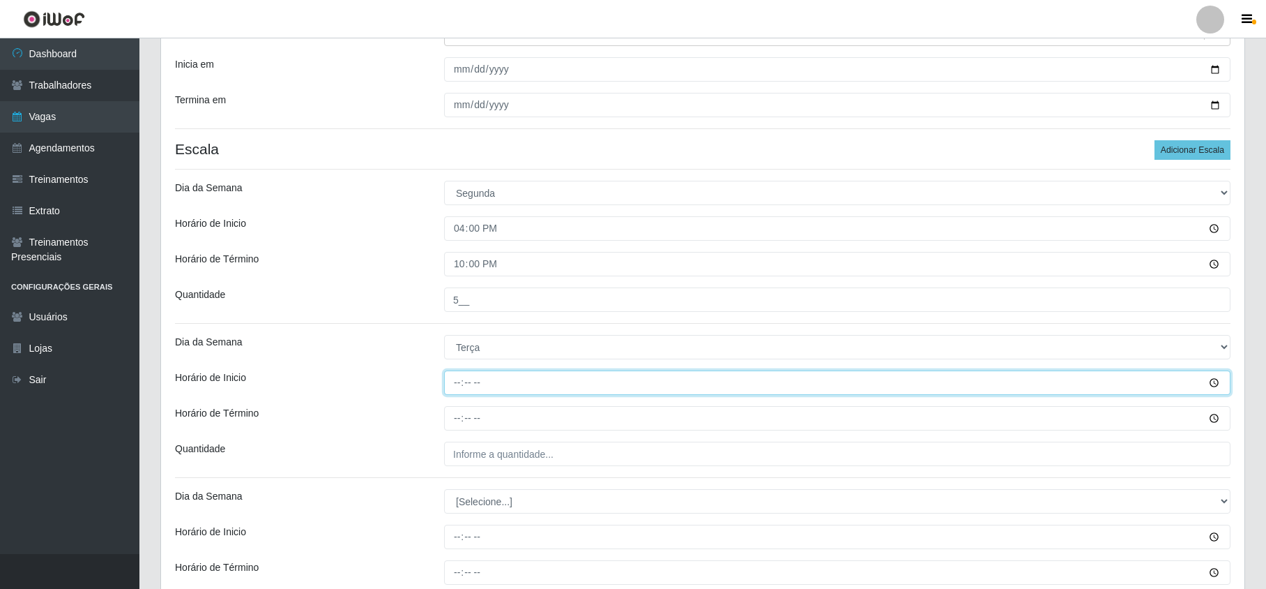
click at [458, 386] on input "Horário de Inicio" at bounding box center [837, 382] width 787 height 24
type input "16:00"
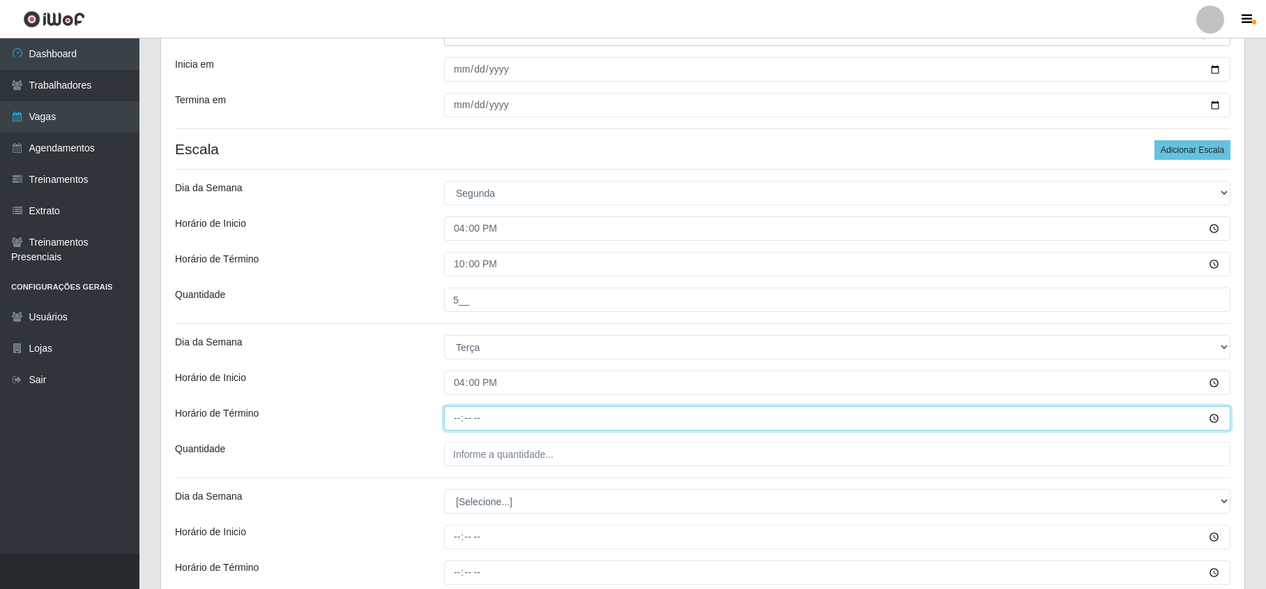
click at [455, 417] on input "Horário de Término" at bounding box center [837, 418] width 787 height 24
type input "22:00"
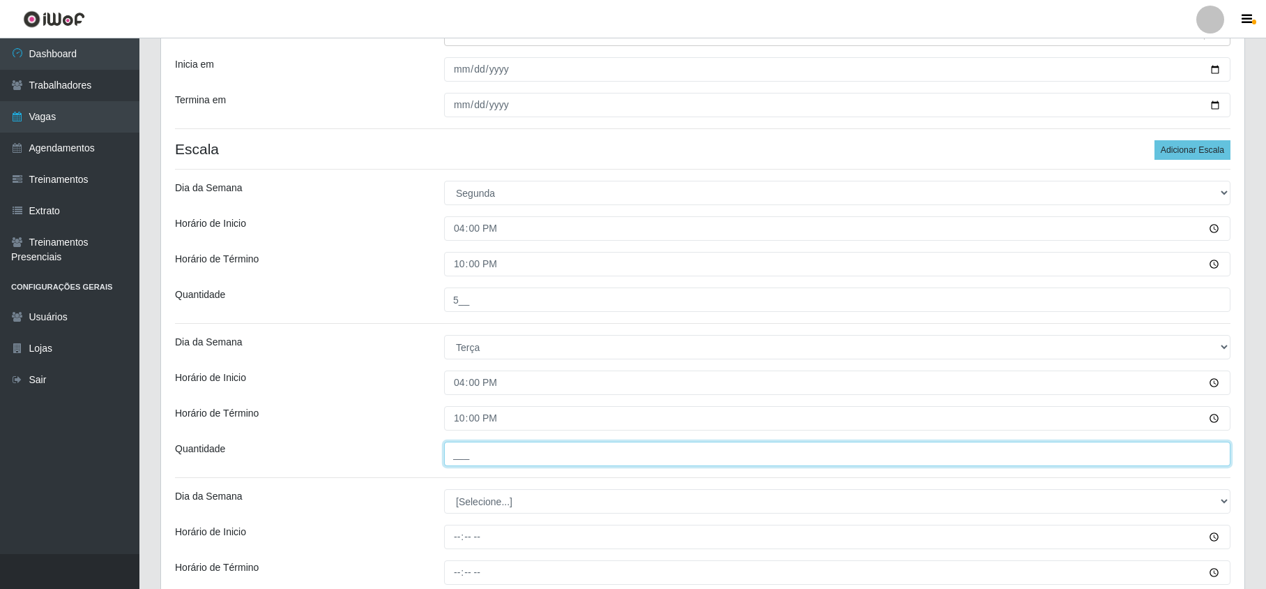
click at [464, 453] on input "___" at bounding box center [837, 453] width 787 height 24
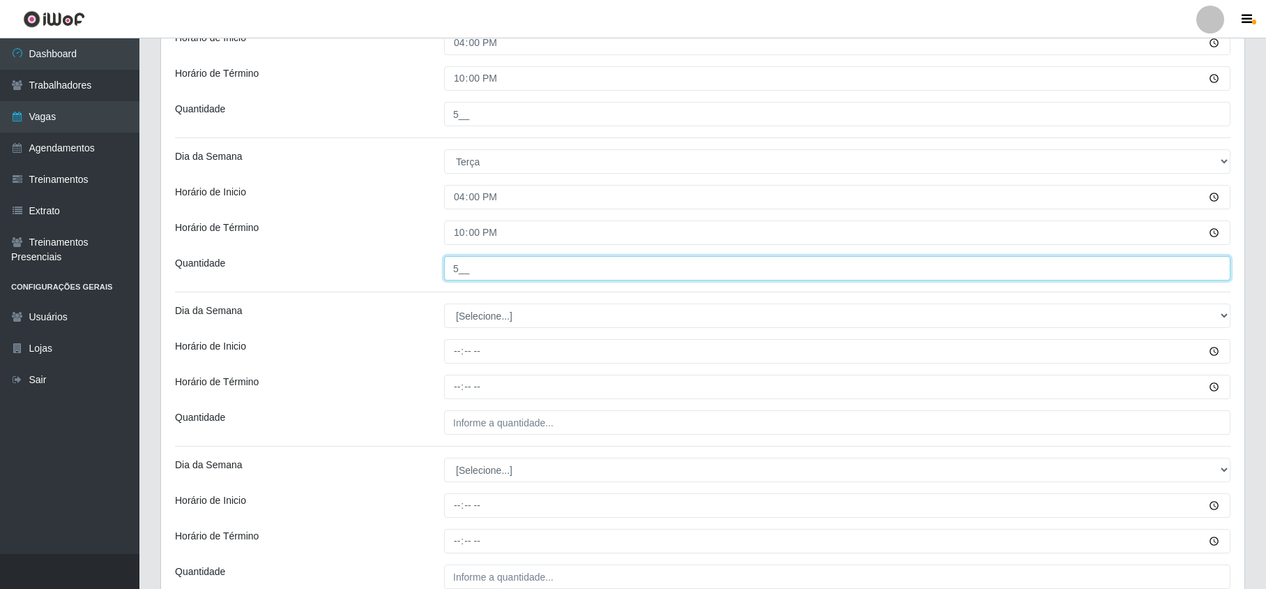
scroll to position [372, 0]
type input "5__"
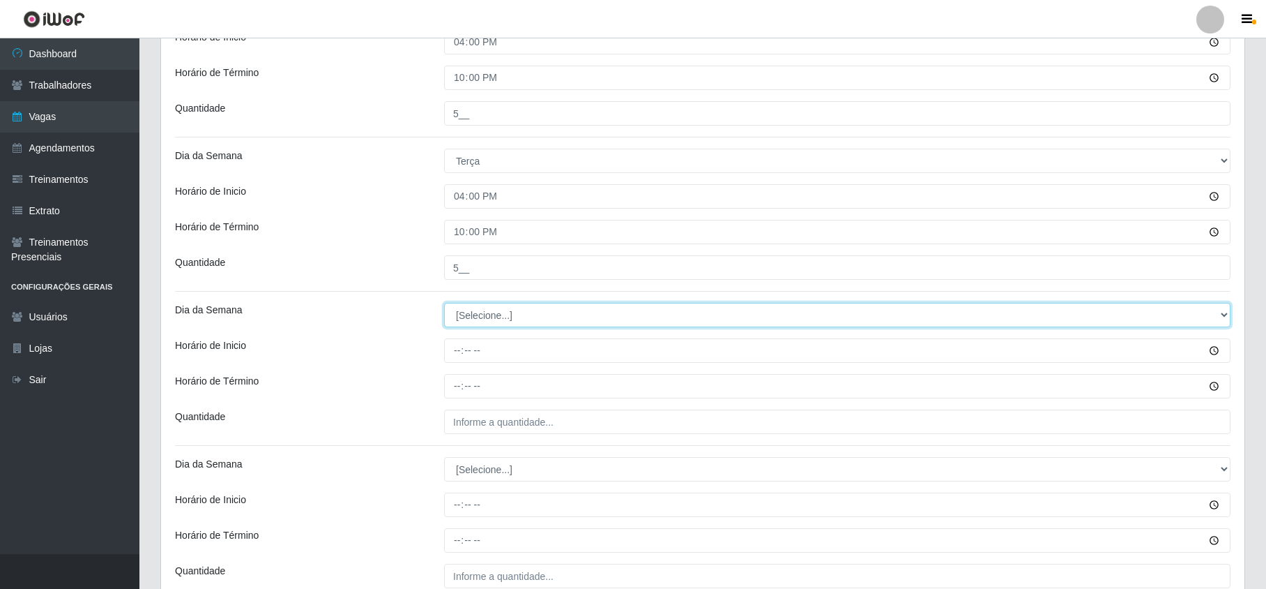
click at [489, 317] on select "[Selecione...] Segunda Terça Quarta Quinta Sexta Sábado Domingo" at bounding box center [837, 315] width 787 height 24
select select "3"
click at [444, 304] on select "[Selecione...] Segunda Terça Quarta Quinta Sexta Sábado Domingo" at bounding box center [837, 315] width 787 height 24
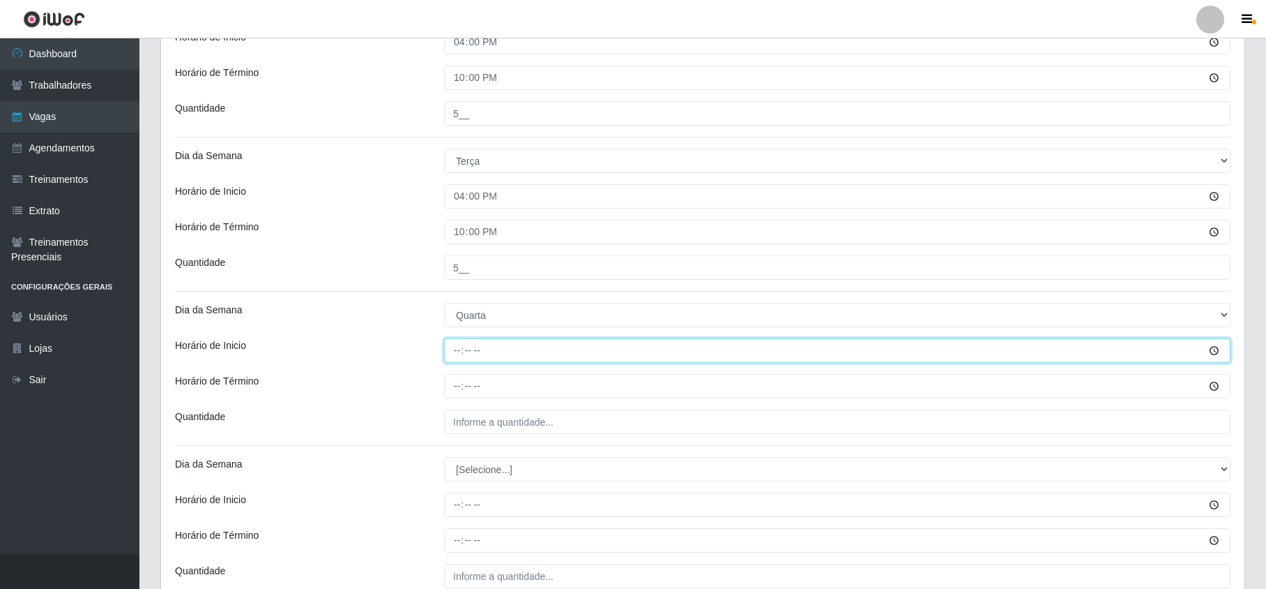
click at [456, 349] on input "Horário de Inicio" at bounding box center [837, 350] width 787 height 24
type input "16:00"
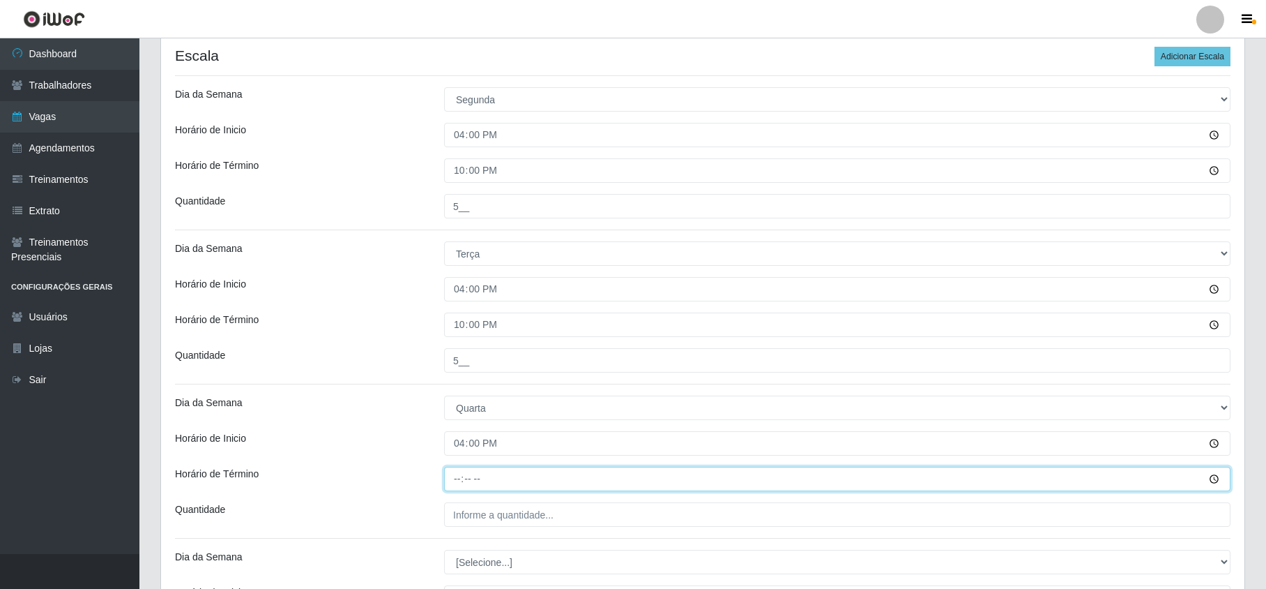
click at [457, 477] on input "Horário de Término" at bounding box center [837, 479] width 787 height 24
type input "22:00"
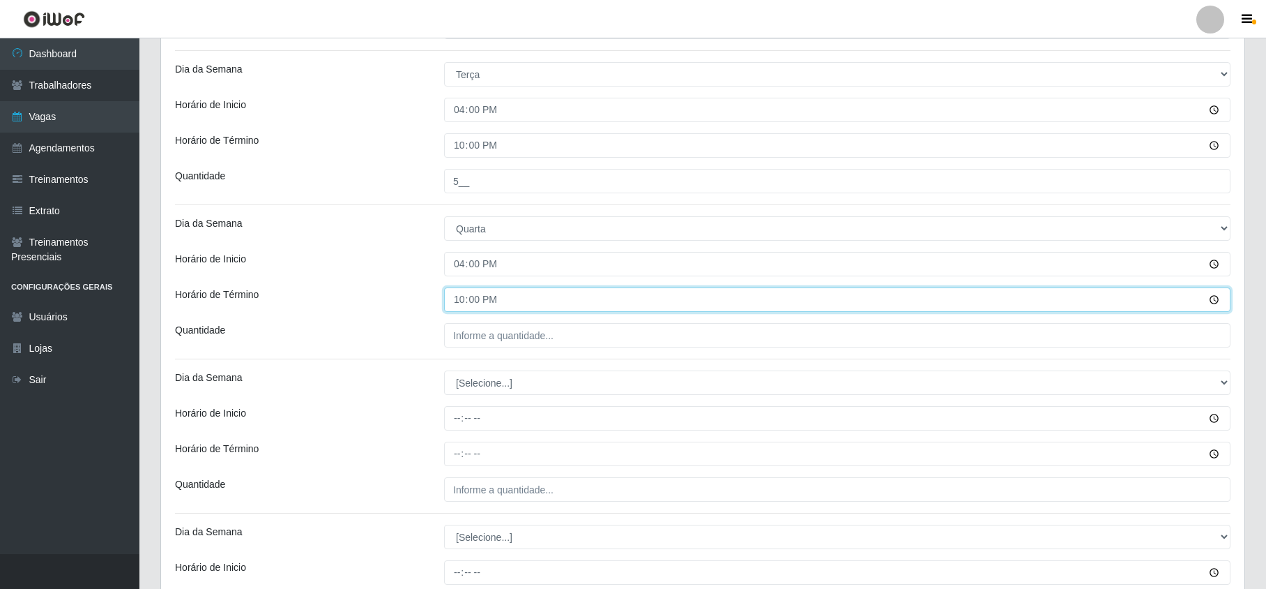
scroll to position [558, 0]
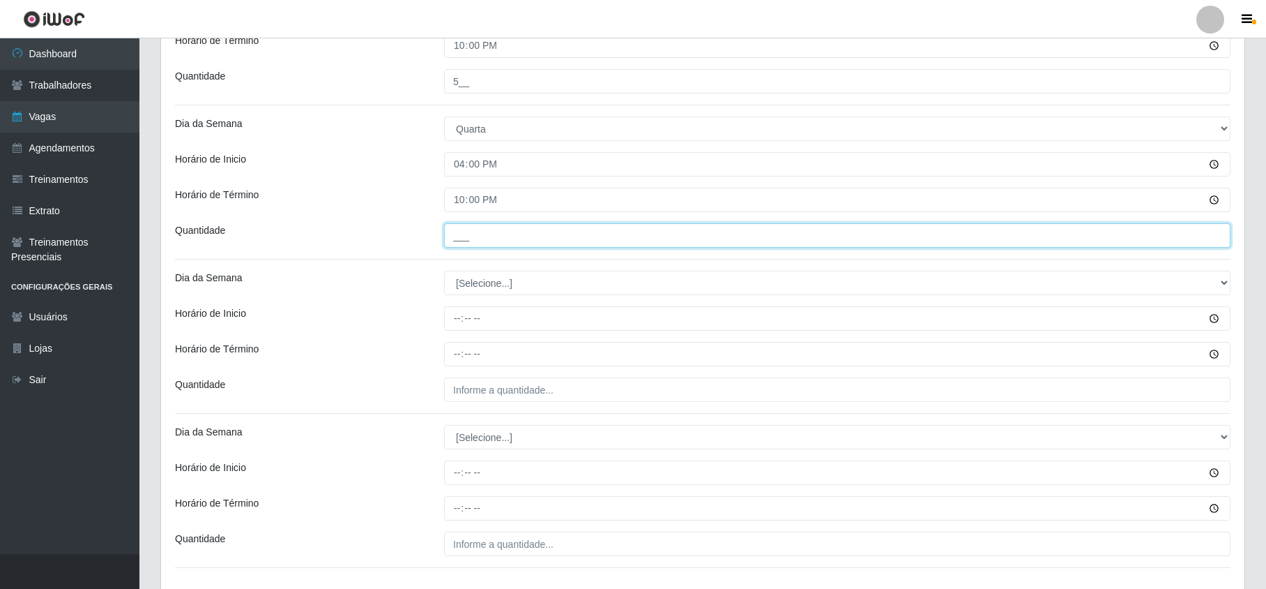
click at [476, 233] on input "___" at bounding box center [837, 235] width 787 height 24
type input "5__"
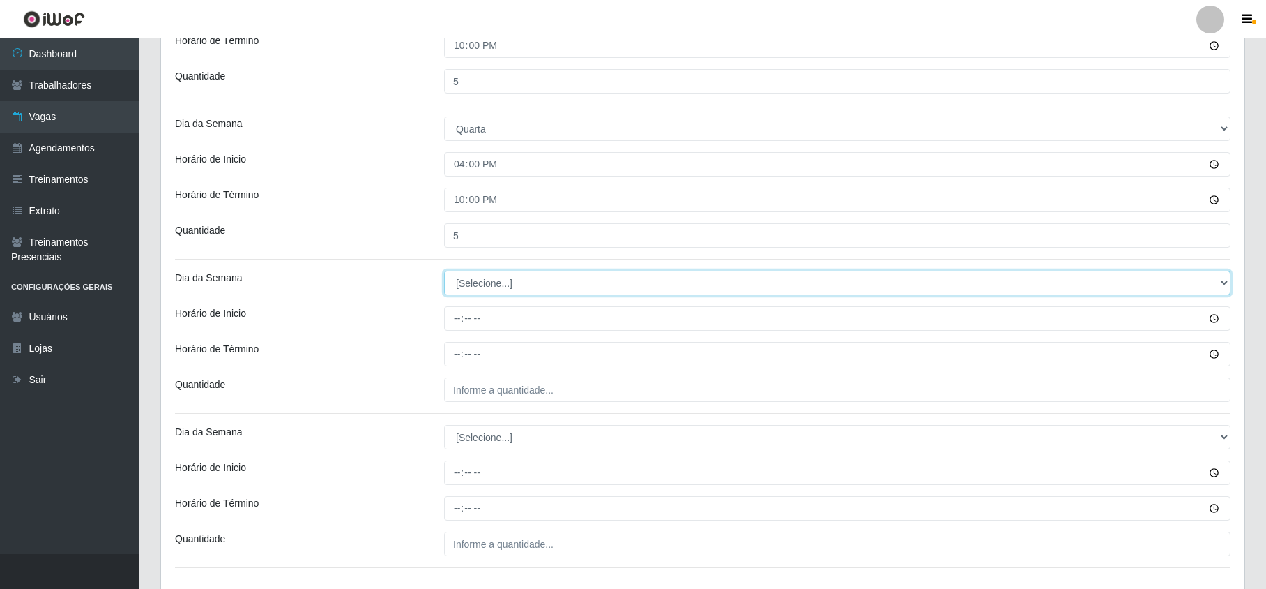
click at [476, 277] on select "[Selecione...] Segunda Terça Quarta Quinta Sexta Sábado Domingo" at bounding box center [837, 283] width 787 height 24
select select "4"
click at [444, 273] on select "[Selecione...] Segunda Terça Quarta Quinta Sexta Sábado Domingo" at bounding box center [837, 283] width 787 height 24
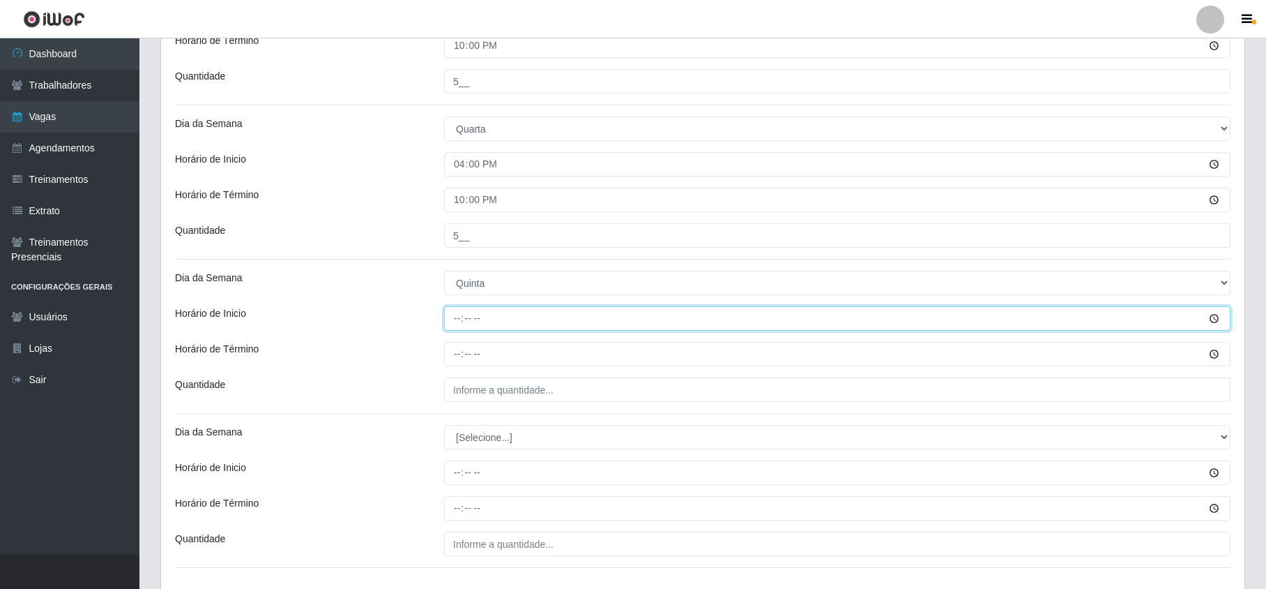
click at [457, 321] on input "Horário de Inicio" at bounding box center [837, 318] width 787 height 24
type input "16:00"
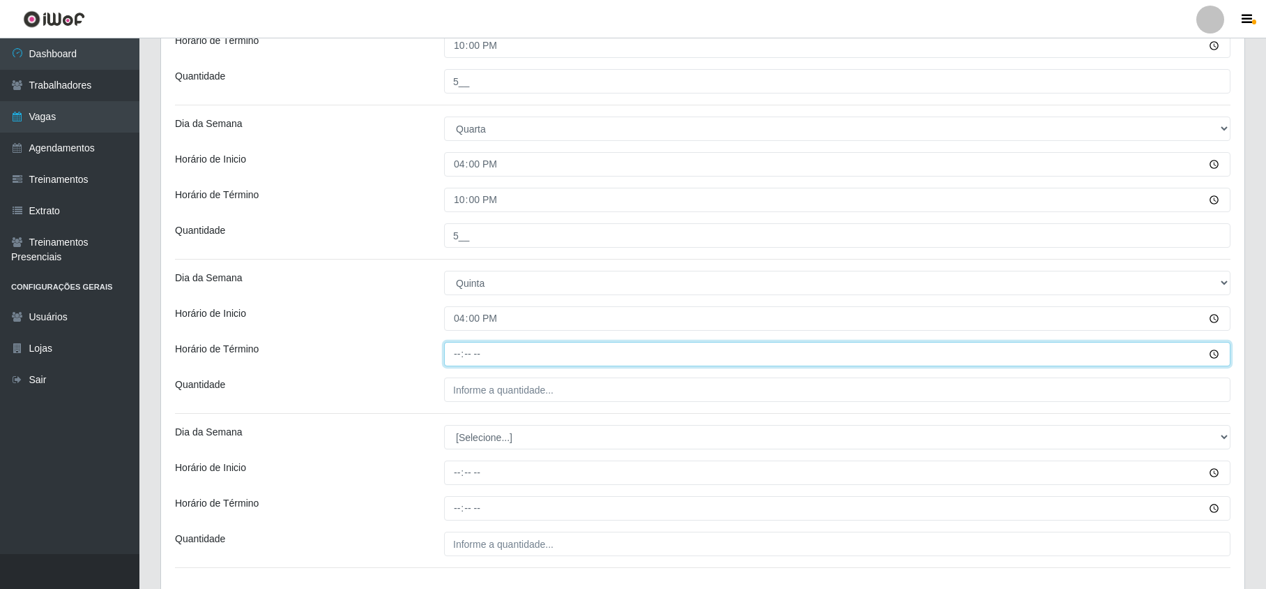
click at [463, 358] on input "Horário de Término" at bounding box center [837, 354] width 787 height 24
type input "22:00"
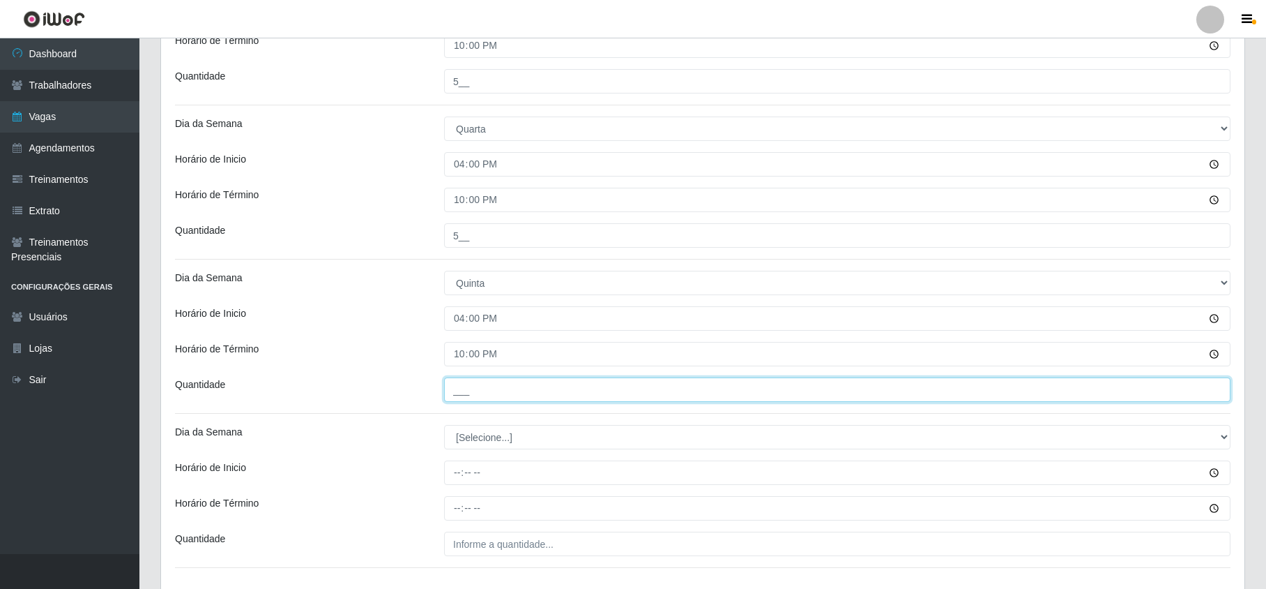
click at [458, 393] on input "___" at bounding box center [837, 389] width 787 height 24
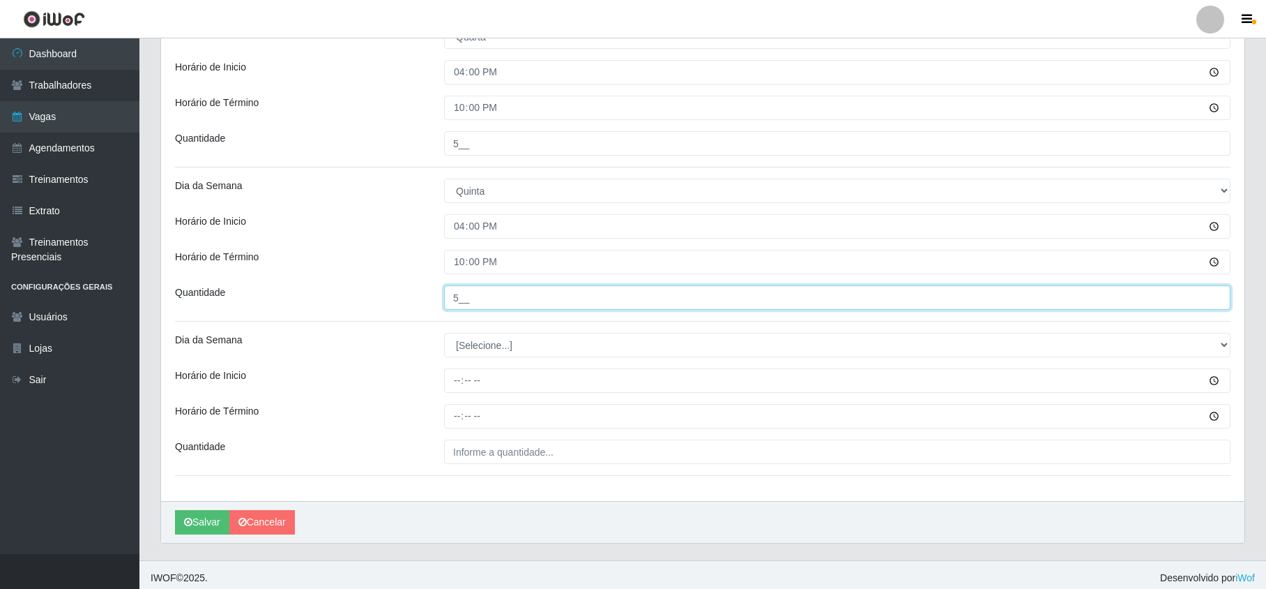
scroll to position [660, 0]
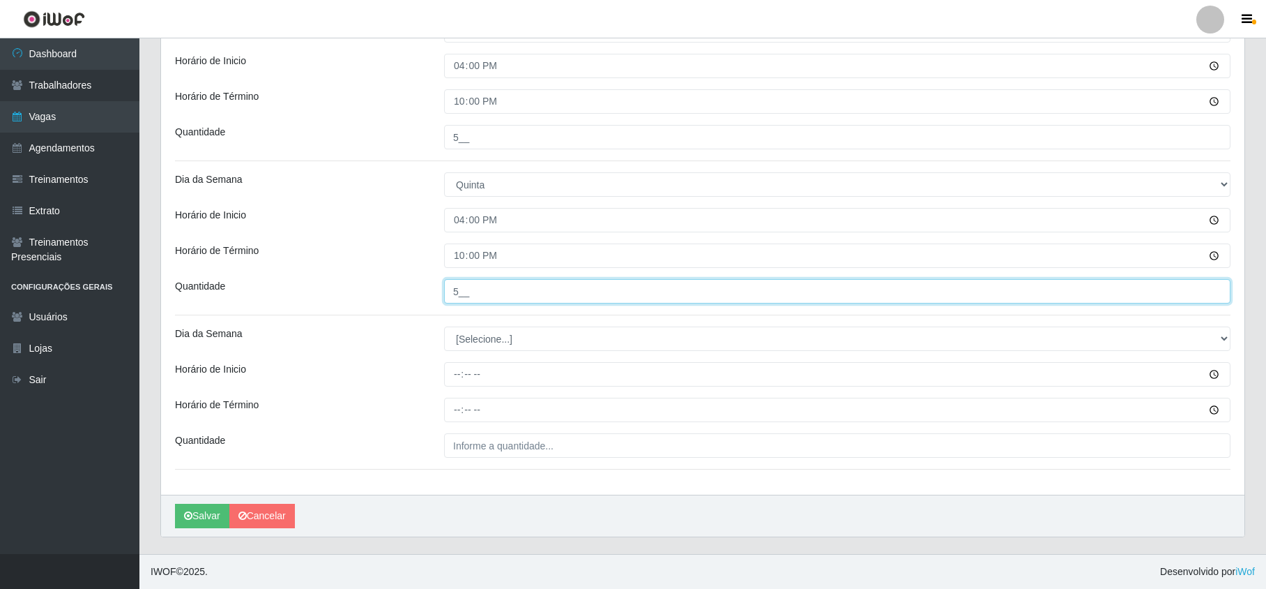
type input "5__"
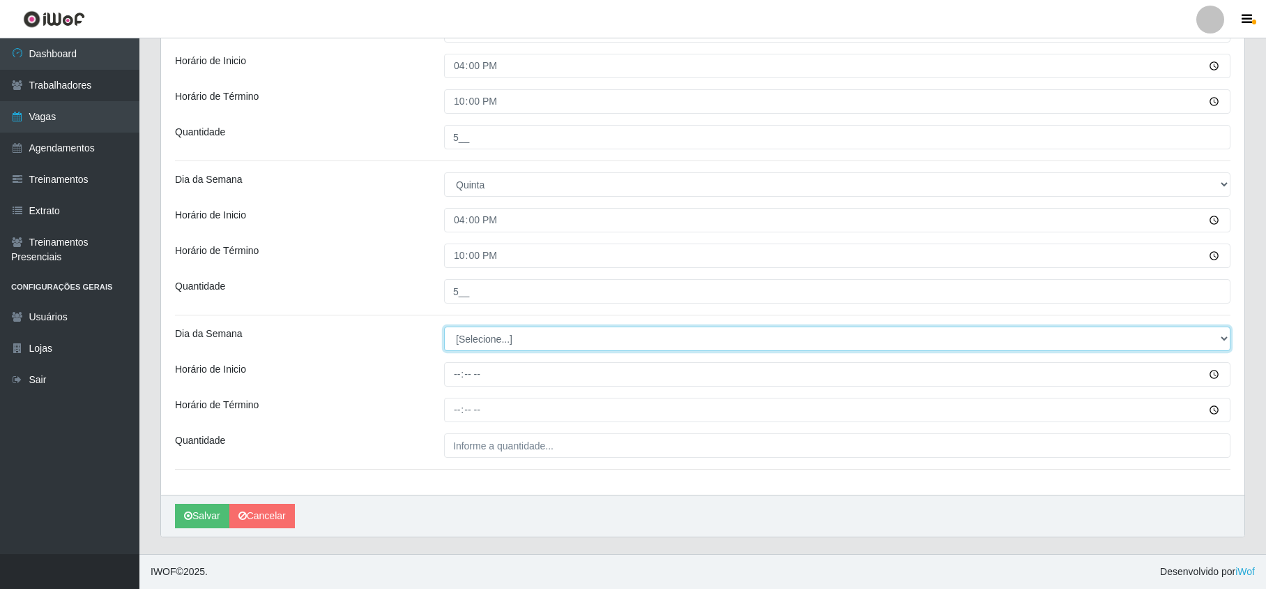
click at [472, 344] on select "[Selecione...] Segunda Terça Quarta Quinta Sexta Sábado Domingo" at bounding box center [837, 338] width 787 height 24
select select "5"
click at [444, 326] on select "[Selecione...] Segunda Terça Quarta Quinta Sexta Sábado Domingo" at bounding box center [837, 338] width 787 height 24
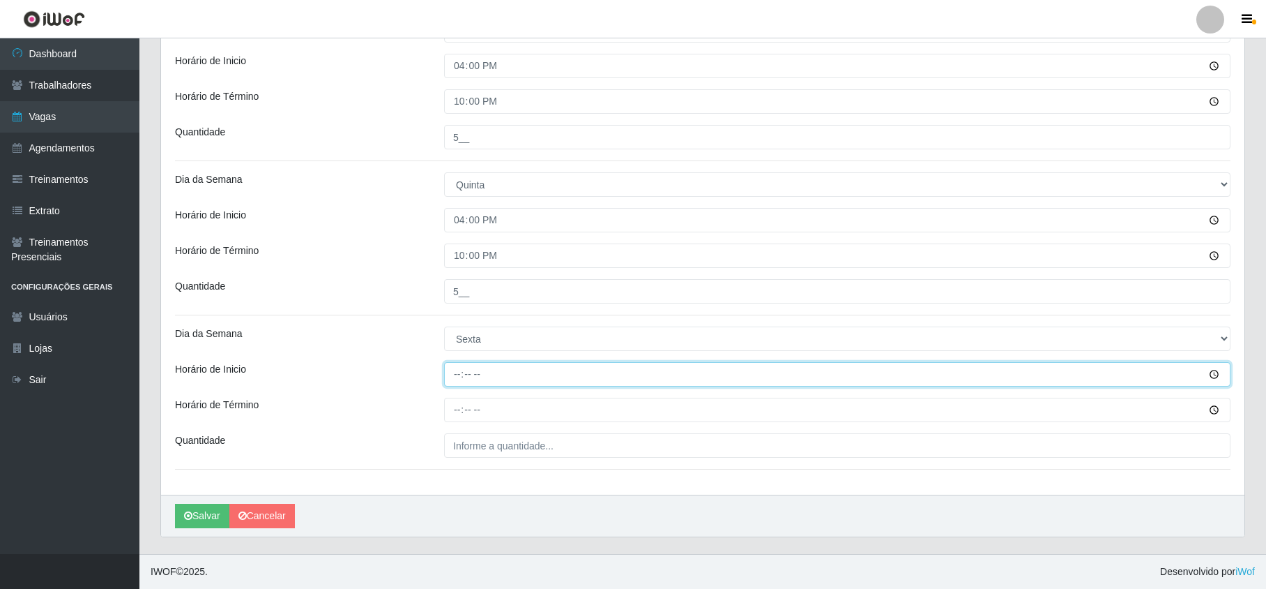
click at [461, 377] on input "Horário de Inicio" at bounding box center [837, 374] width 787 height 24
type input "16:00"
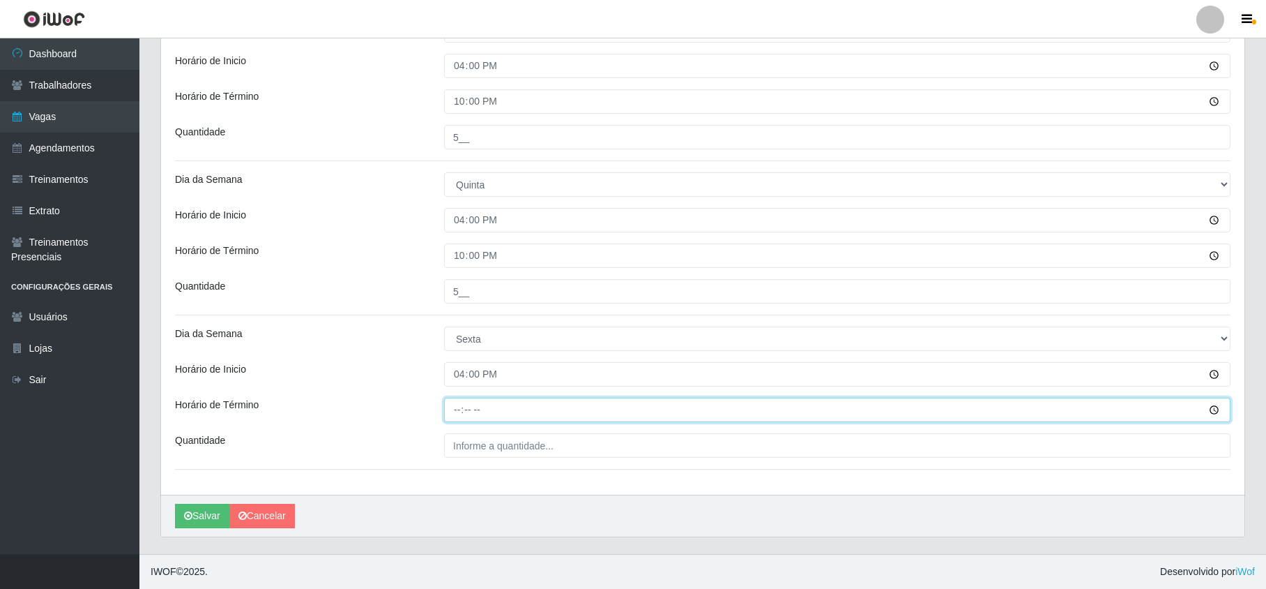
click at [457, 402] on input "Horário de Término" at bounding box center [837, 409] width 787 height 24
type input "22:00"
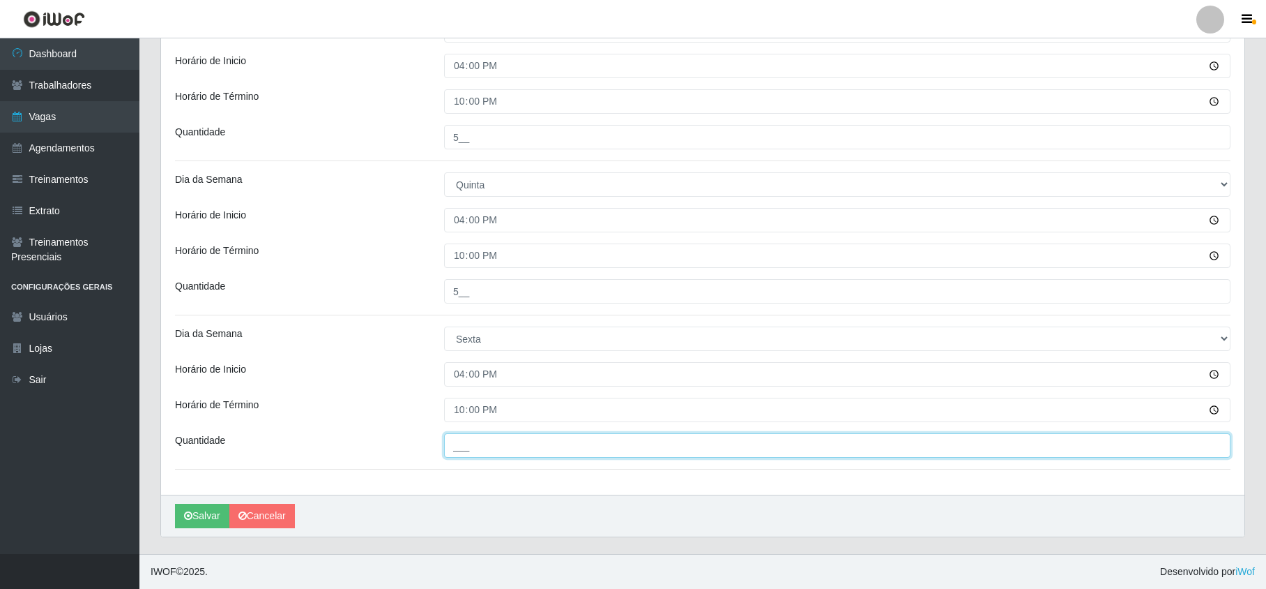
click at [459, 443] on input "___" at bounding box center [837, 445] width 787 height 24
type input "5__"
click at [195, 514] on button "Salvar" at bounding box center [202, 515] width 54 height 24
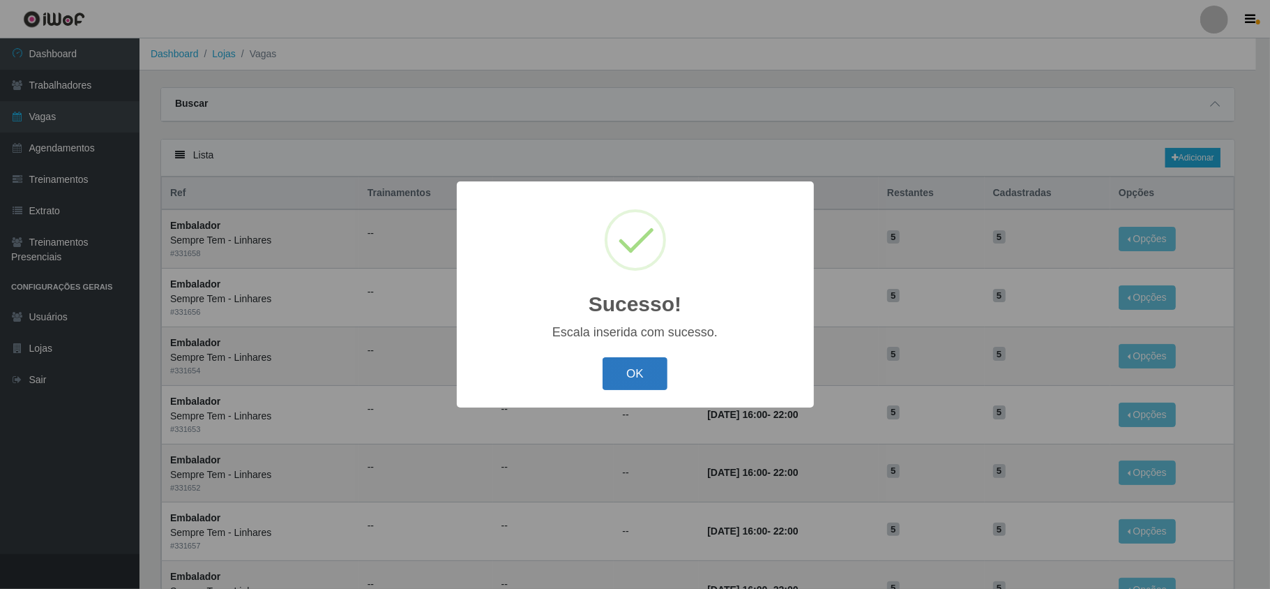
click at [637, 377] on button "OK" at bounding box center [634, 373] width 65 height 33
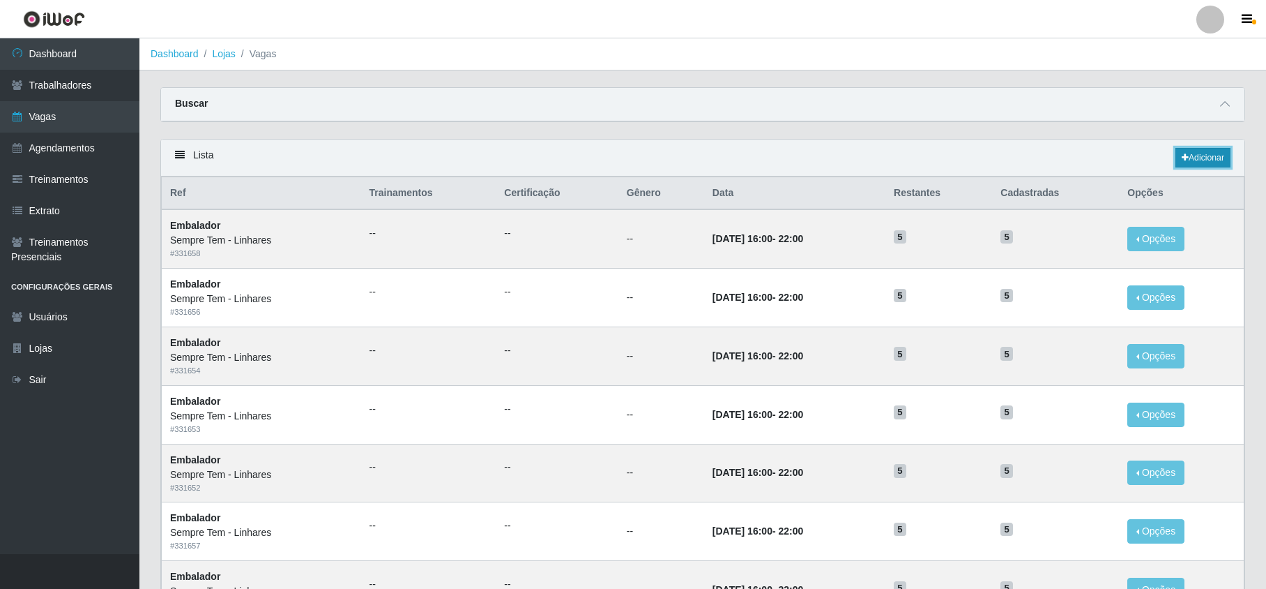
click at [1201, 157] on link "Adicionar" at bounding box center [1203, 158] width 55 height 20
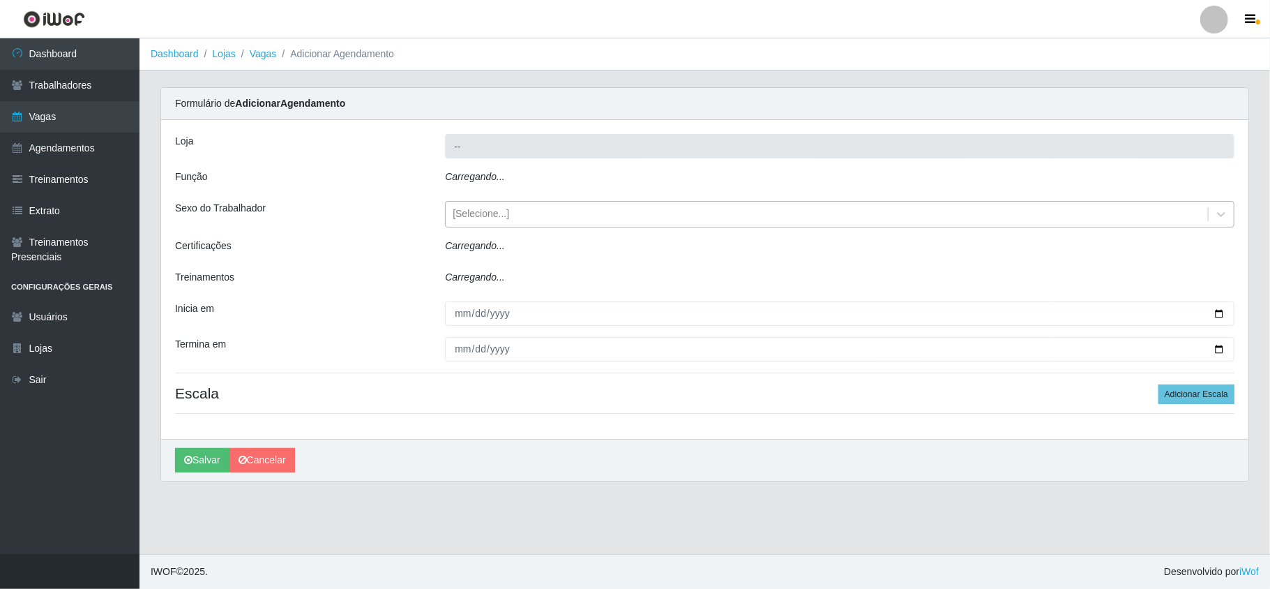
type input "Sempre Tem - Linhares"
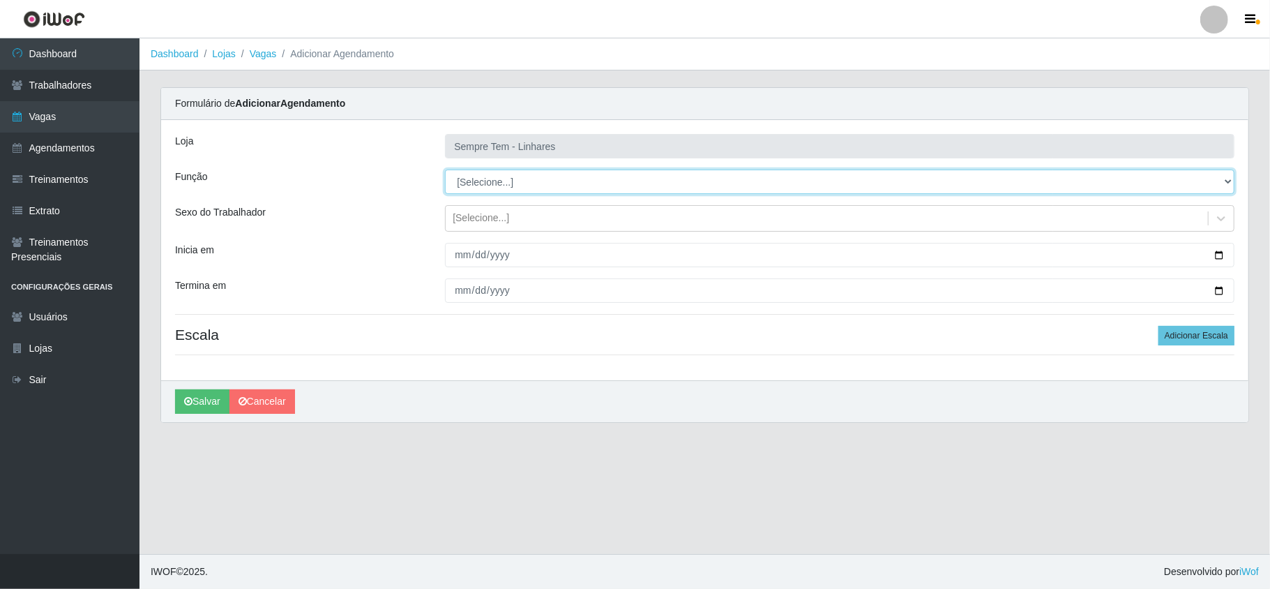
click at [484, 182] on select "[Selecione...] Embalador Embalador + Embalador ++ Repositor Repositor + Reposit…" at bounding box center [839, 181] width 789 height 24
select select "70"
click at [445, 170] on select "[Selecione...] Embalador Embalador + Embalador ++ Repositor Repositor + Reposit…" at bounding box center [839, 181] width 789 height 24
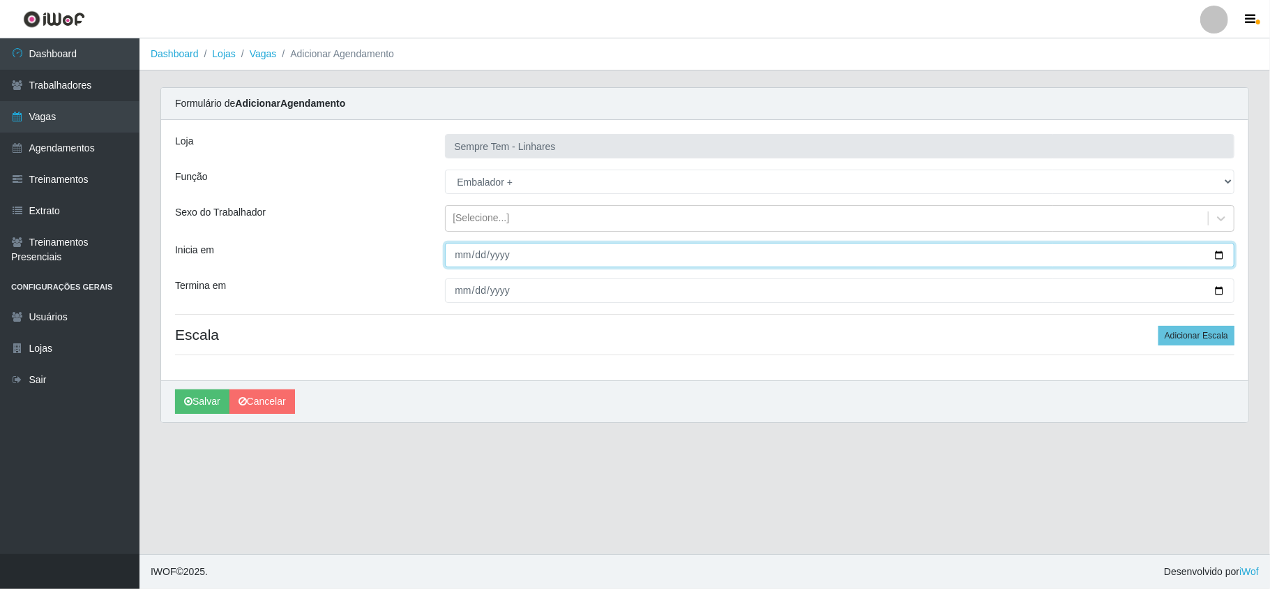
click at [1222, 255] on input "Inicia em" at bounding box center [839, 255] width 789 height 24
type input "[DATE]"
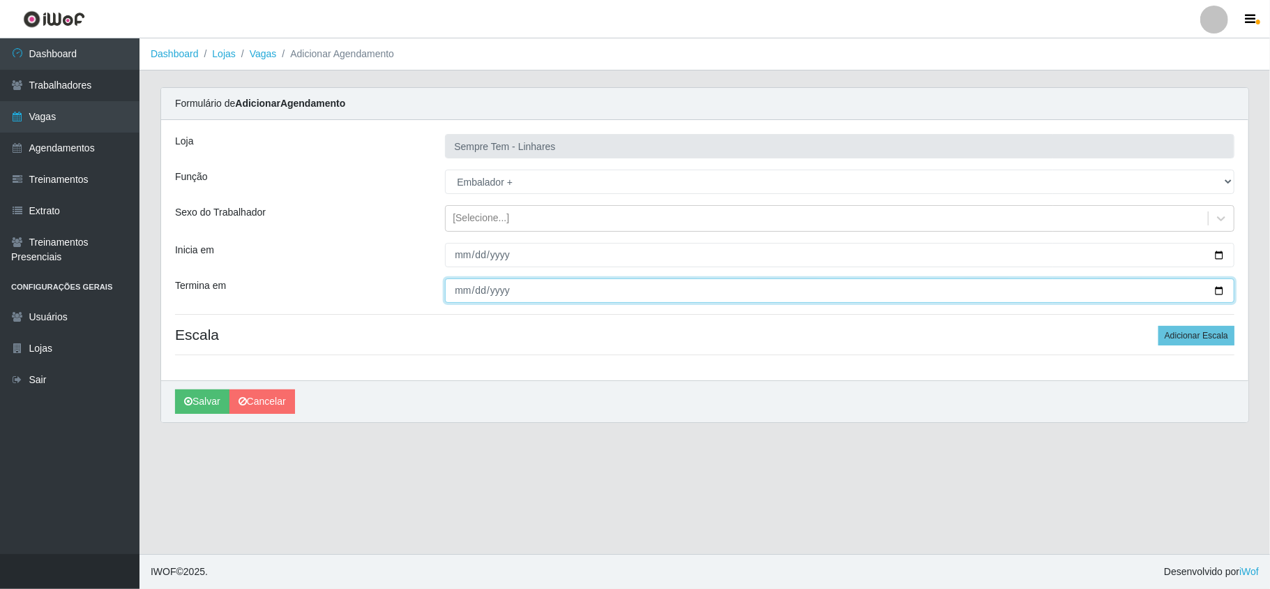
click at [1223, 291] on input "Termina em" at bounding box center [839, 290] width 789 height 24
type input "[DATE]"
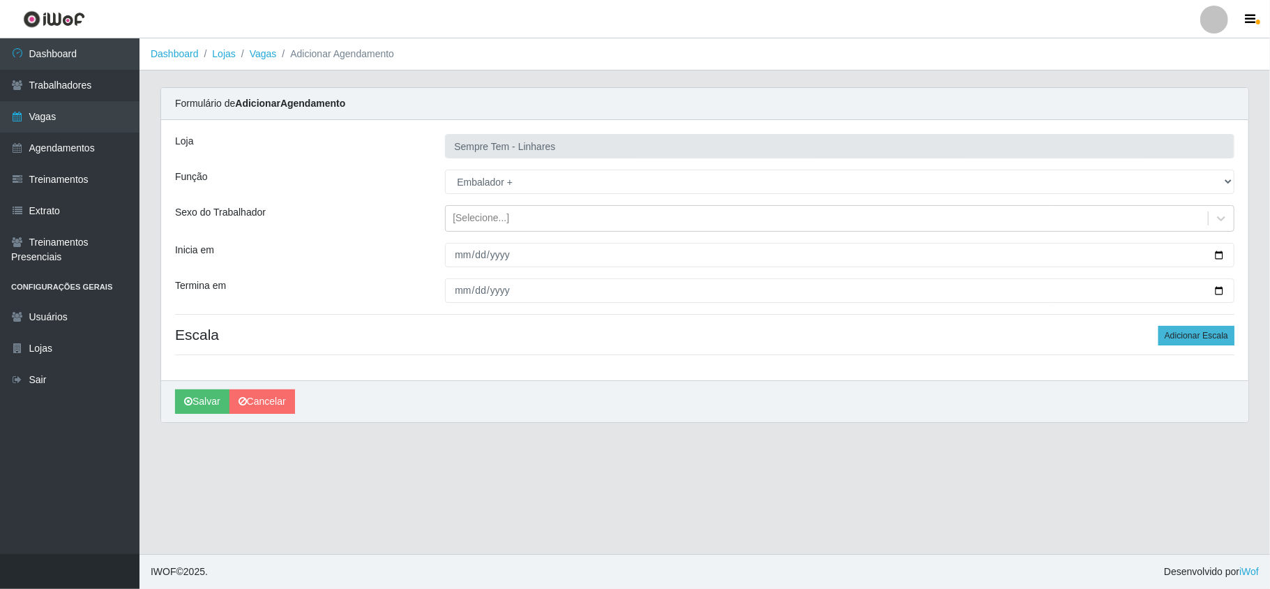
click at [1209, 347] on div "Loja Sempre Tem - Linhares Função [Selecione...] Embalador Embalador + Embalado…" at bounding box center [704, 250] width 1087 height 260
click at [1206, 338] on button "Adicionar Escala" at bounding box center [1196, 336] width 76 height 20
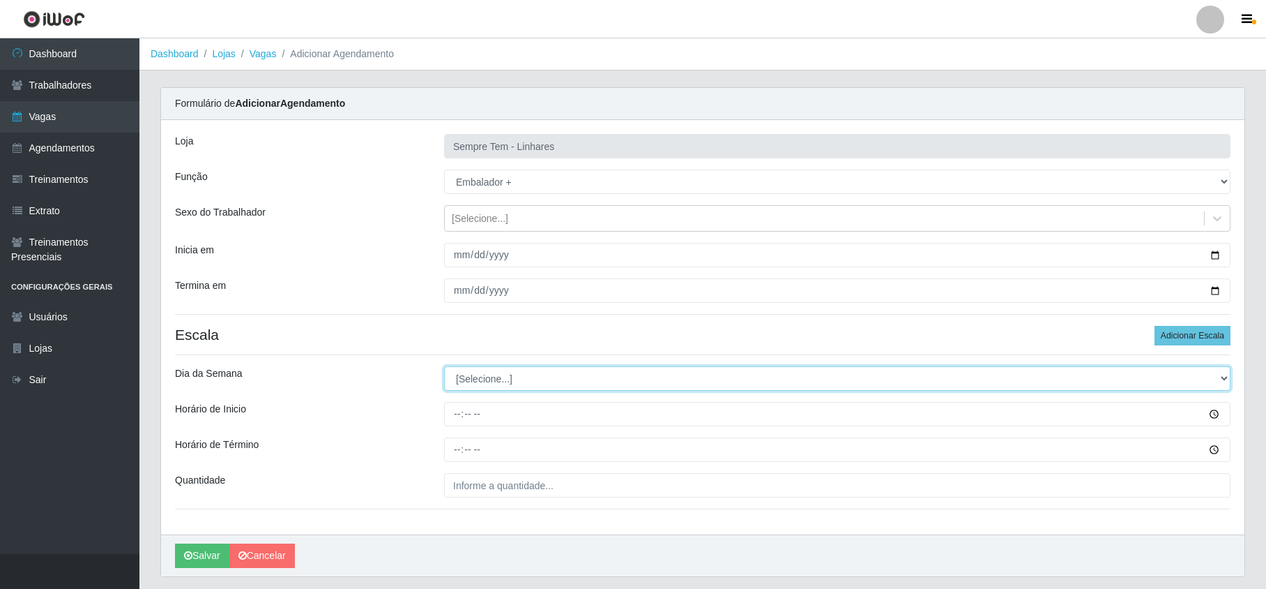
click at [533, 382] on select "[Selecione...] Segunda Terça Quarta Quinta Sexta Sábado Domingo" at bounding box center [837, 378] width 787 height 24
select select "6"
click at [444, 367] on select "[Selecione...] Segunda Terça Quarta Quinta Sexta Sábado Domingo" at bounding box center [837, 378] width 787 height 24
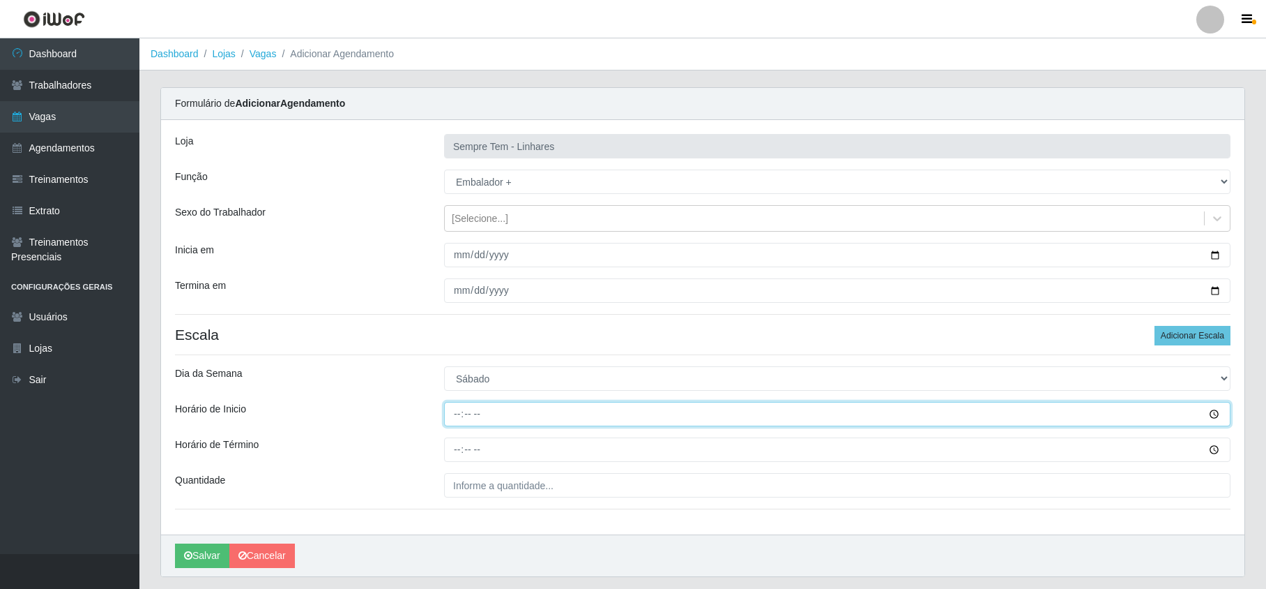
click at [461, 419] on input "Horário de Inicio" at bounding box center [837, 414] width 787 height 24
type input "16:00"
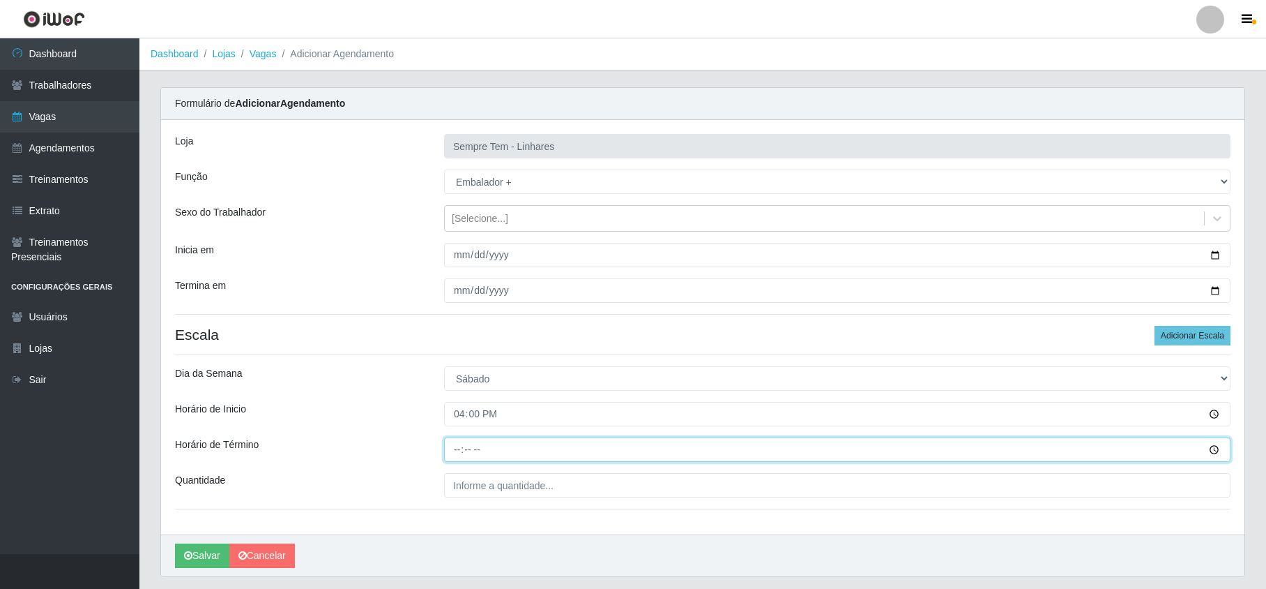
click at [456, 450] on input "Horário de Término" at bounding box center [837, 449] width 787 height 24
type input "22:00"
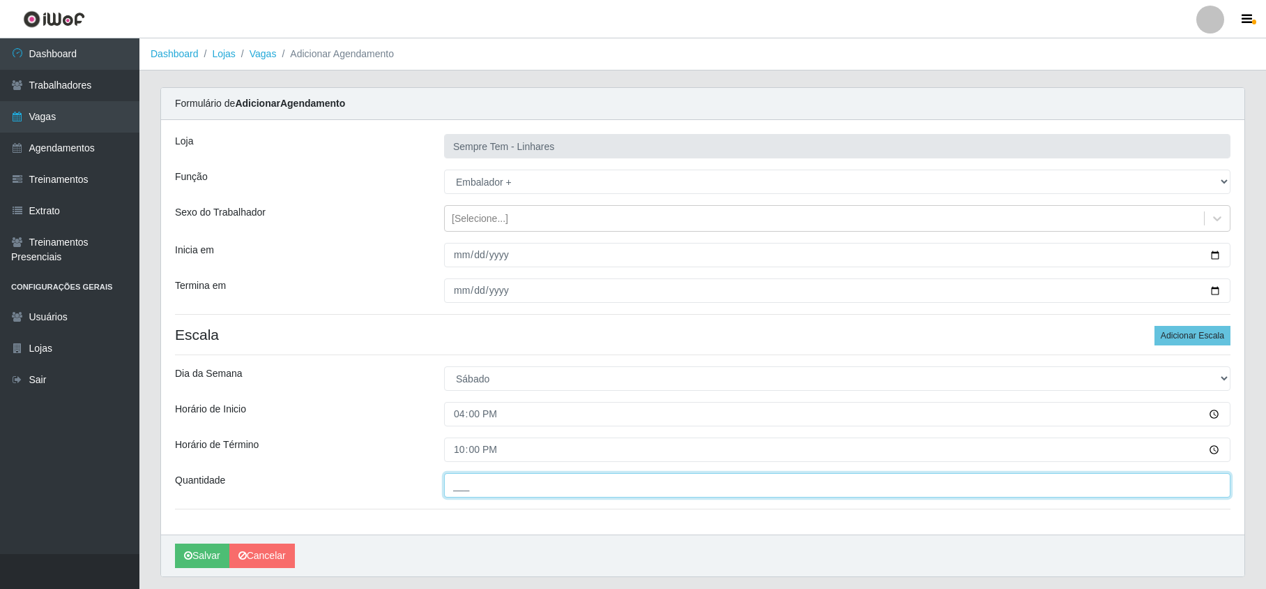
click at [462, 488] on input "___" at bounding box center [837, 485] width 787 height 24
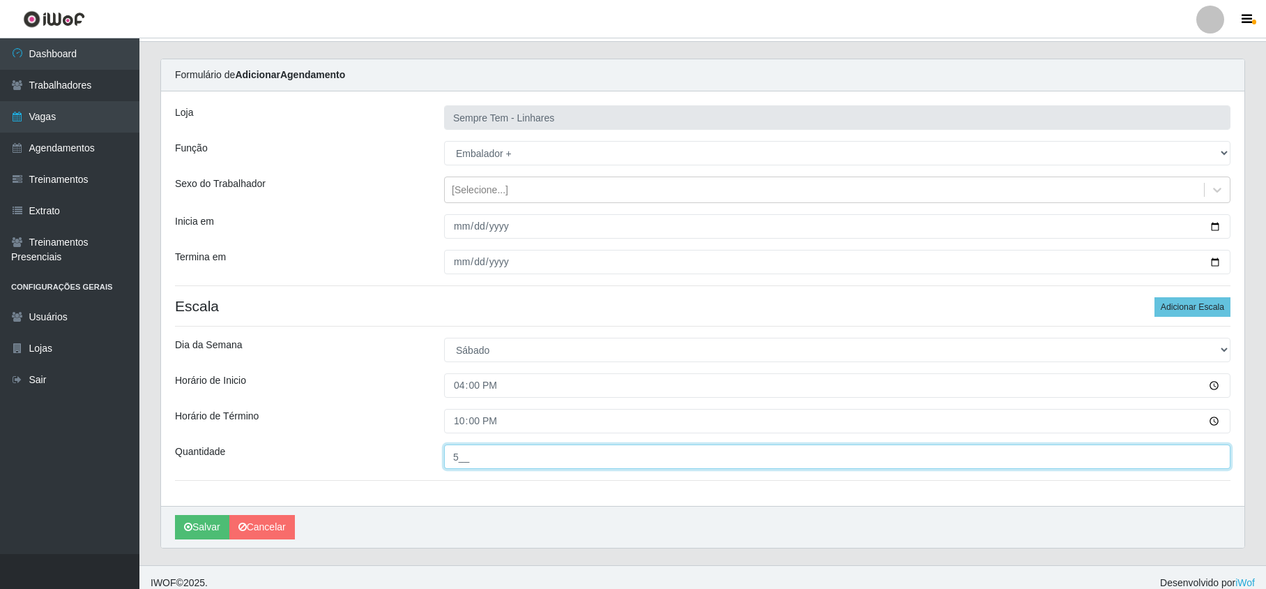
scroll to position [43, 0]
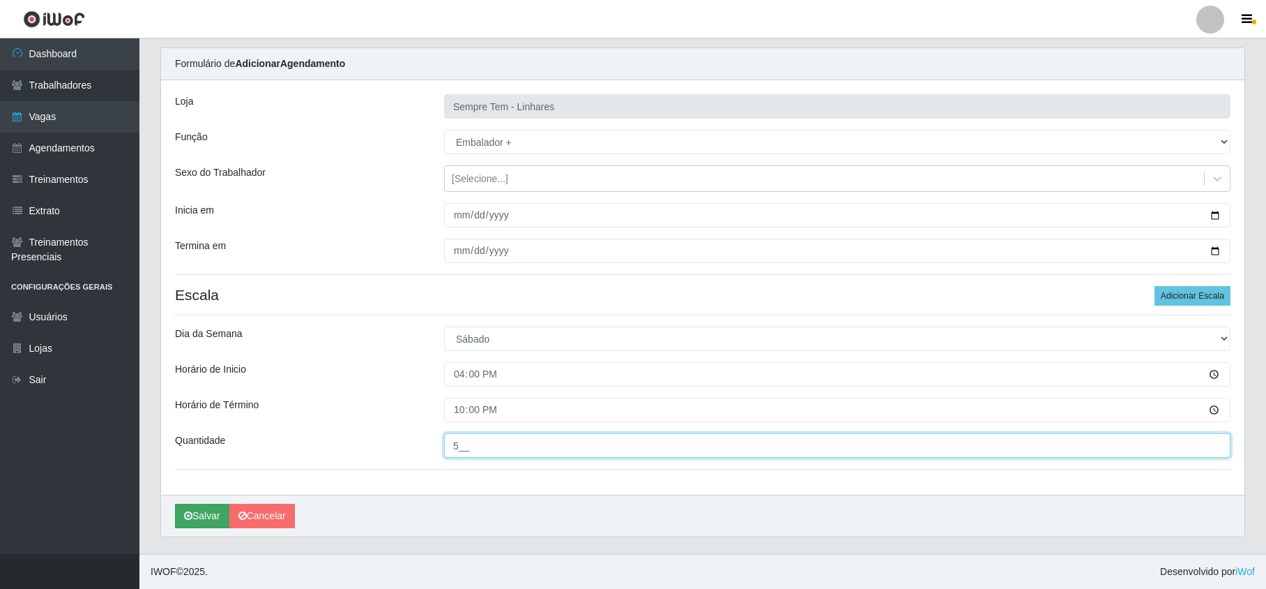
type input "5__"
click at [195, 512] on button "Salvar" at bounding box center [202, 515] width 54 height 24
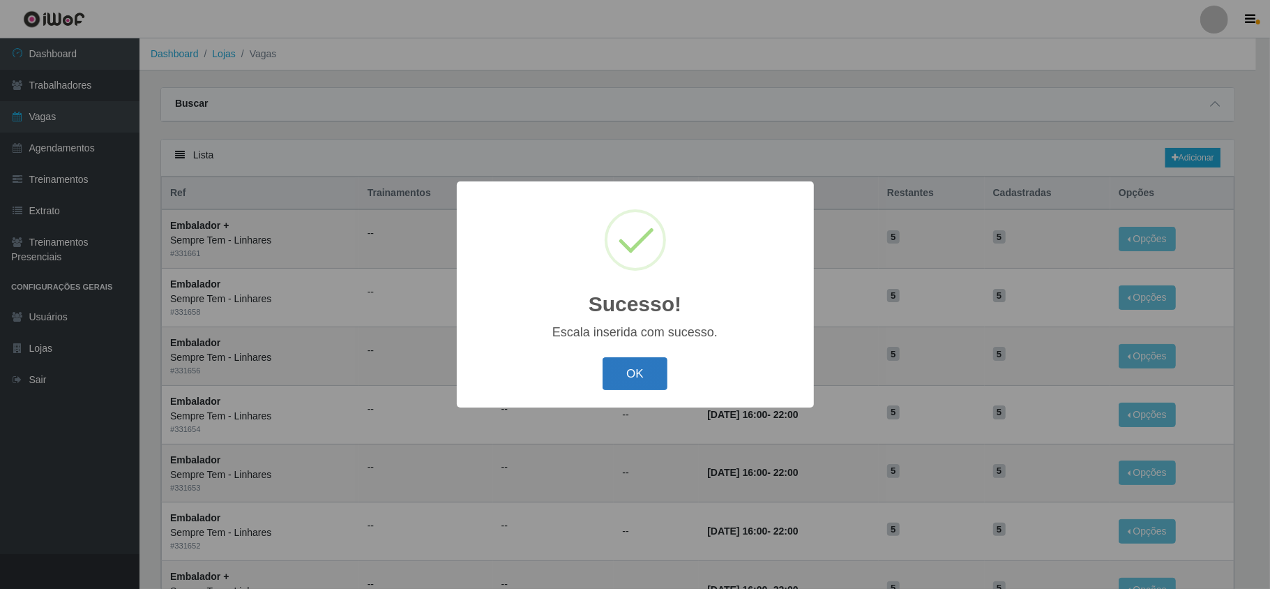
click at [649, 377] on button "OK" at bounding box center [634, 373] width 65 height 33
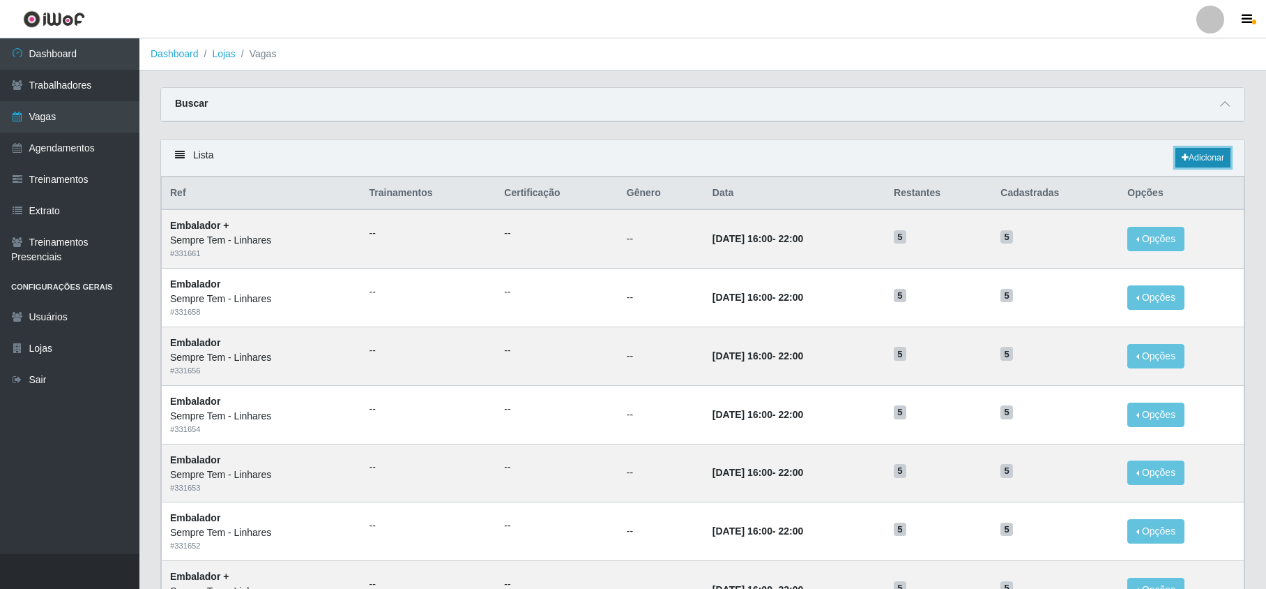
click at [1220, 162] on link "Adicionar" at bounding box center [1203, 158] width 55 height 20
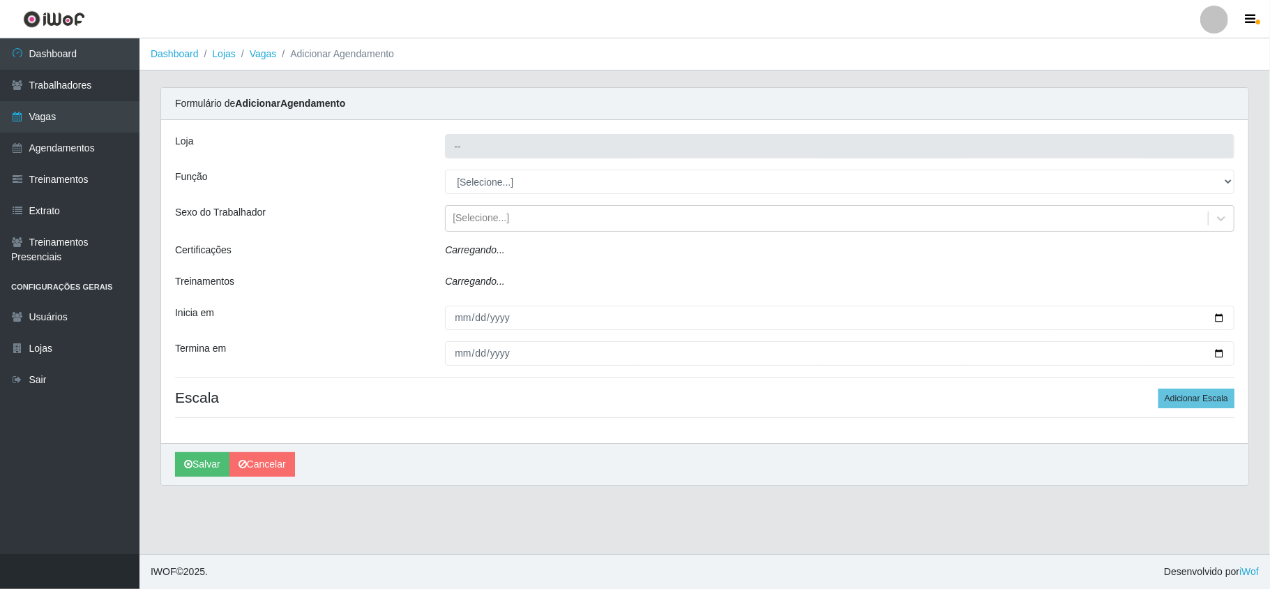
type input "Sempre Tem - Linhares"
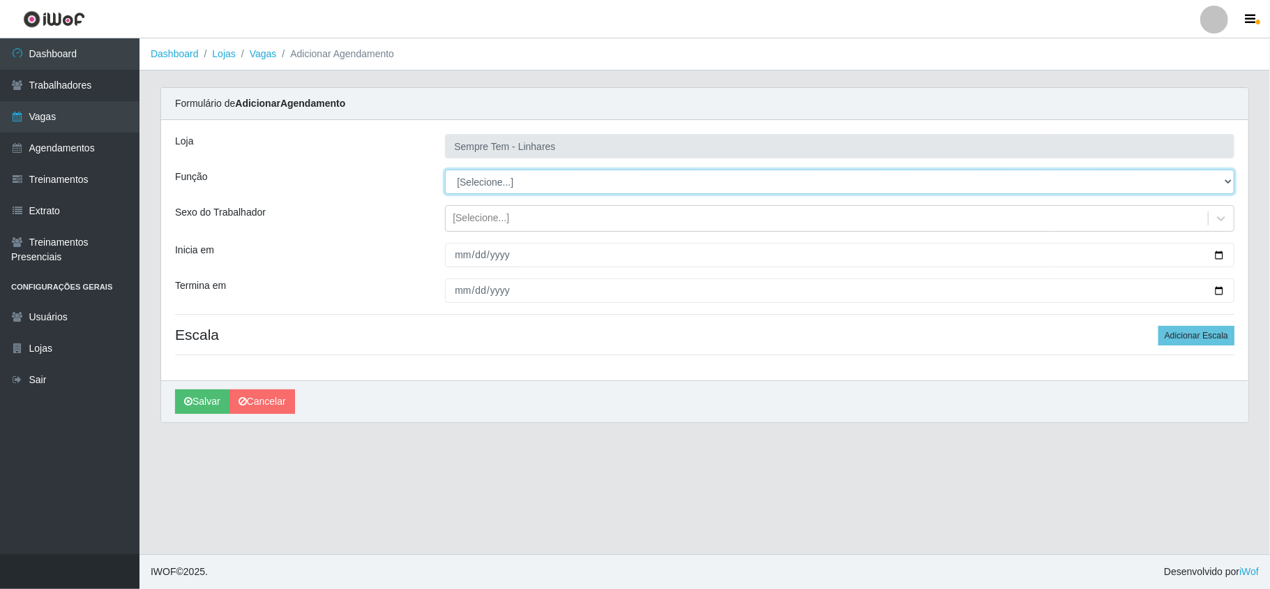
click at [516, 181] on select "[Selecione...] Embalador Embalador + Embalador ++ Repositor Repositor + Reposit…" at bounding box center [839, 181] width 789 height 24
select select "24"
click at [445, 170] on select "[Selecione...] Embalador Embalador + Embalador ++ Repositor Repositor + Reposit…" at bounding box center [839, 181] width 789 height 24
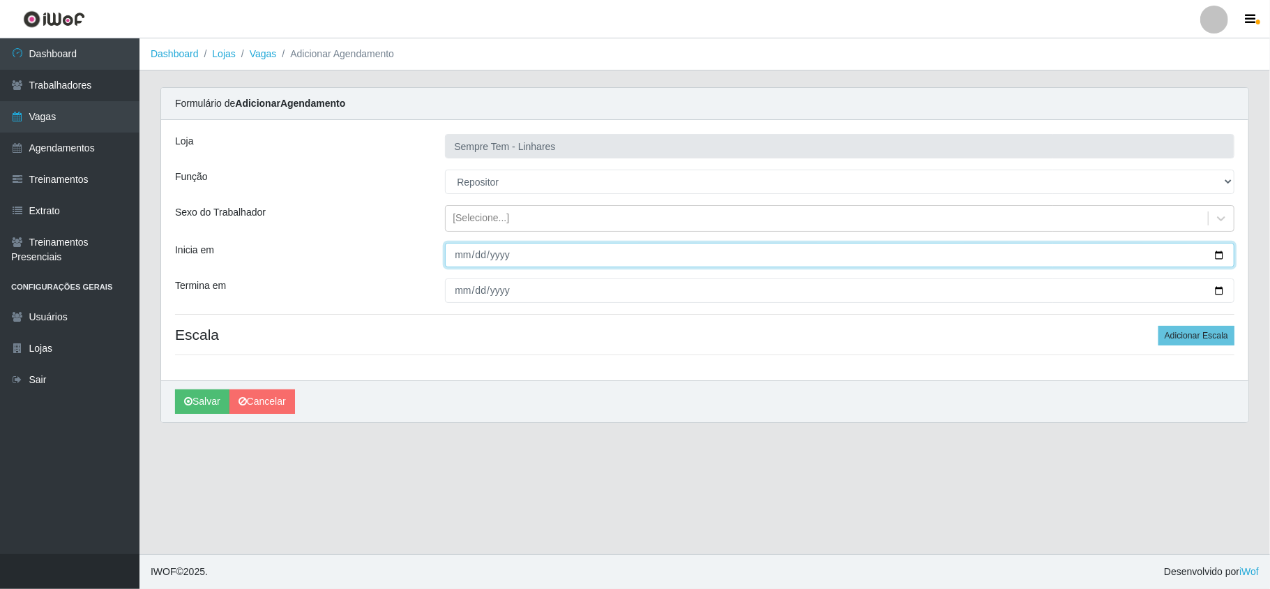
click at [1216, 255] on input "Inicia em" at bounding box center [839, 255] width 789 height 24
type input "[DATE]"
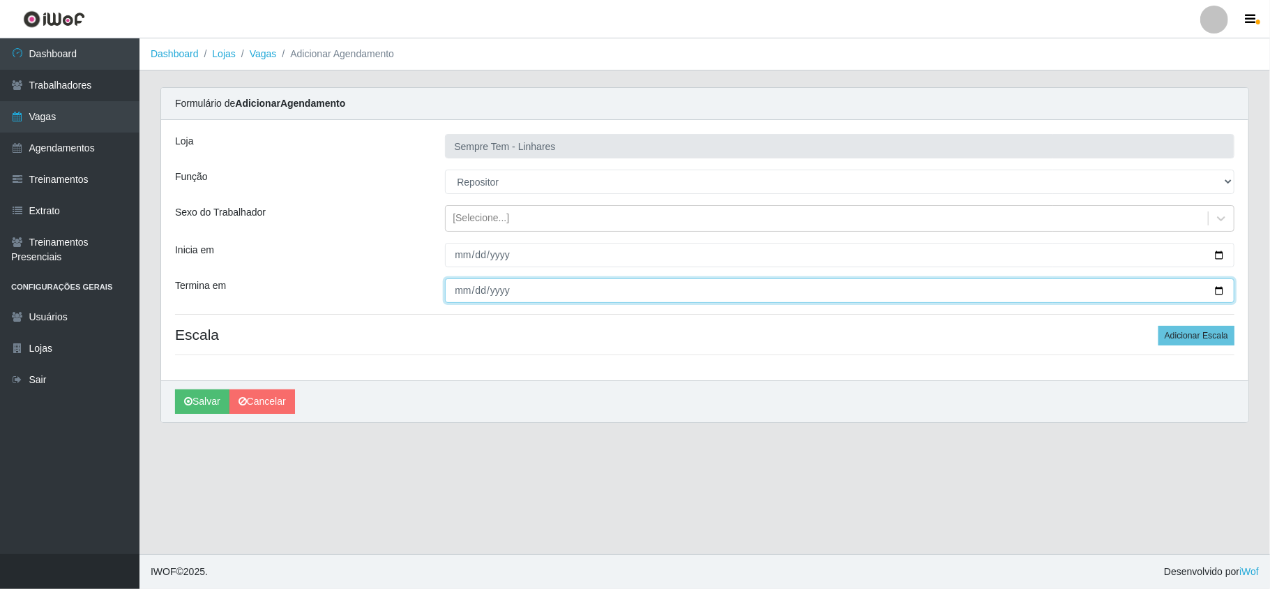
click at [1222, 291] on input "Termina em" at bounding box center [839, 290] width 789 height 24
type input "[DATE]"
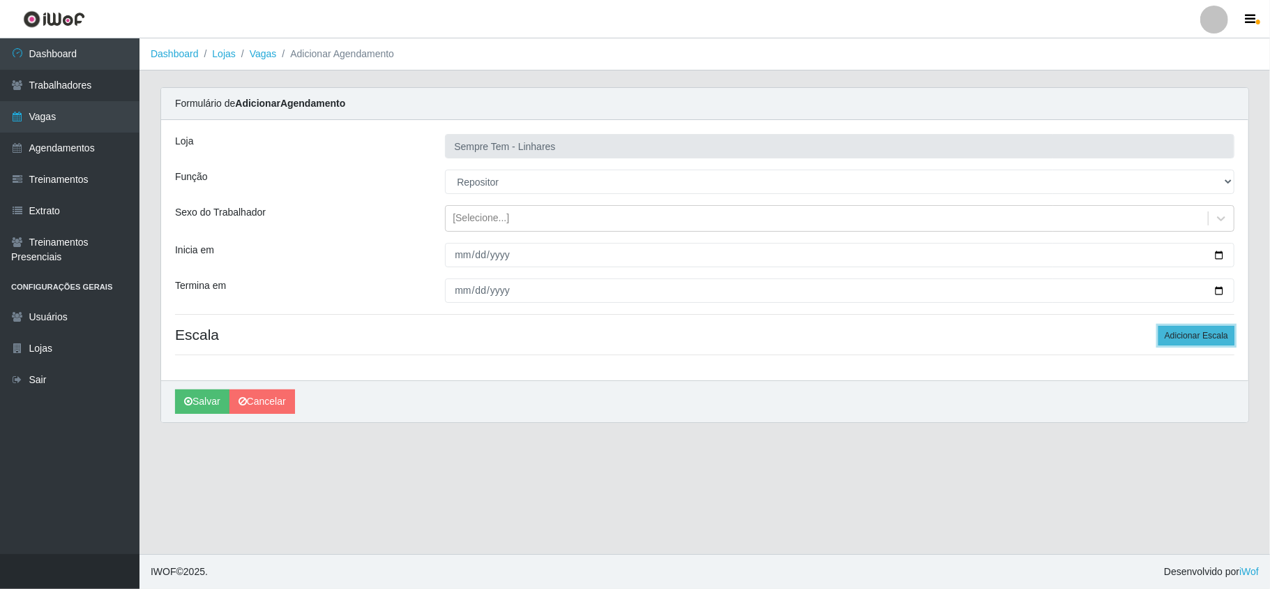
click at [1208, 338] on button "Adicionar Escala" at bounding box center [1196, 336] width 76 height 20
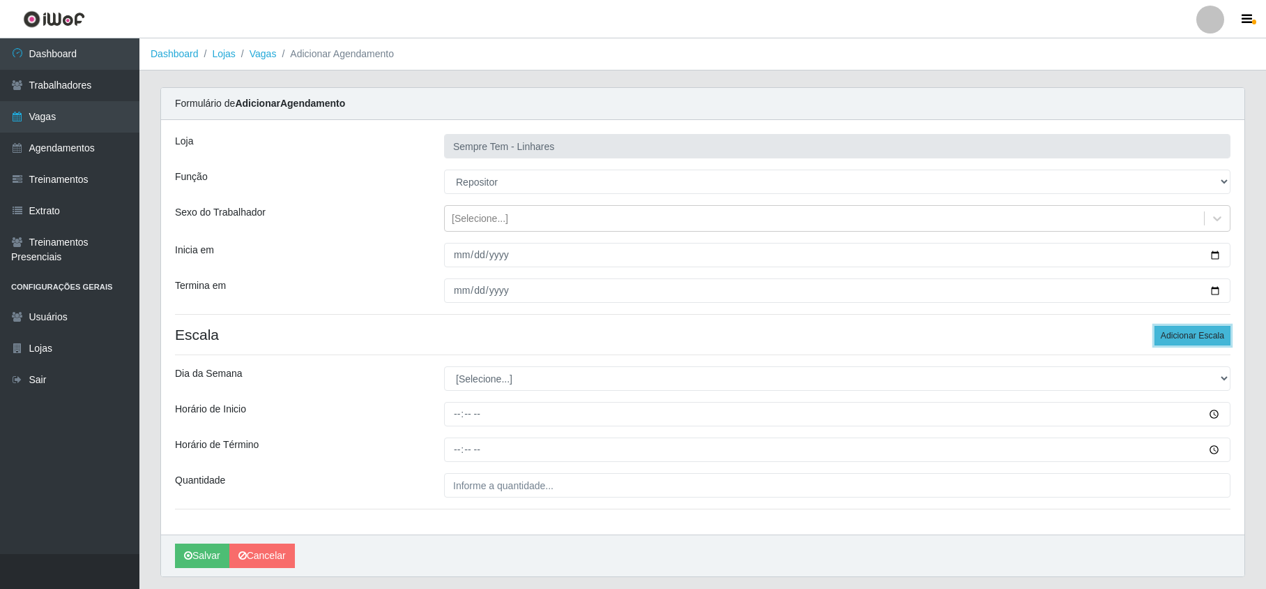
click at [1208, 338] on button "Adicionar Escala" at bounding box center [1193, 336] width 76 height 20
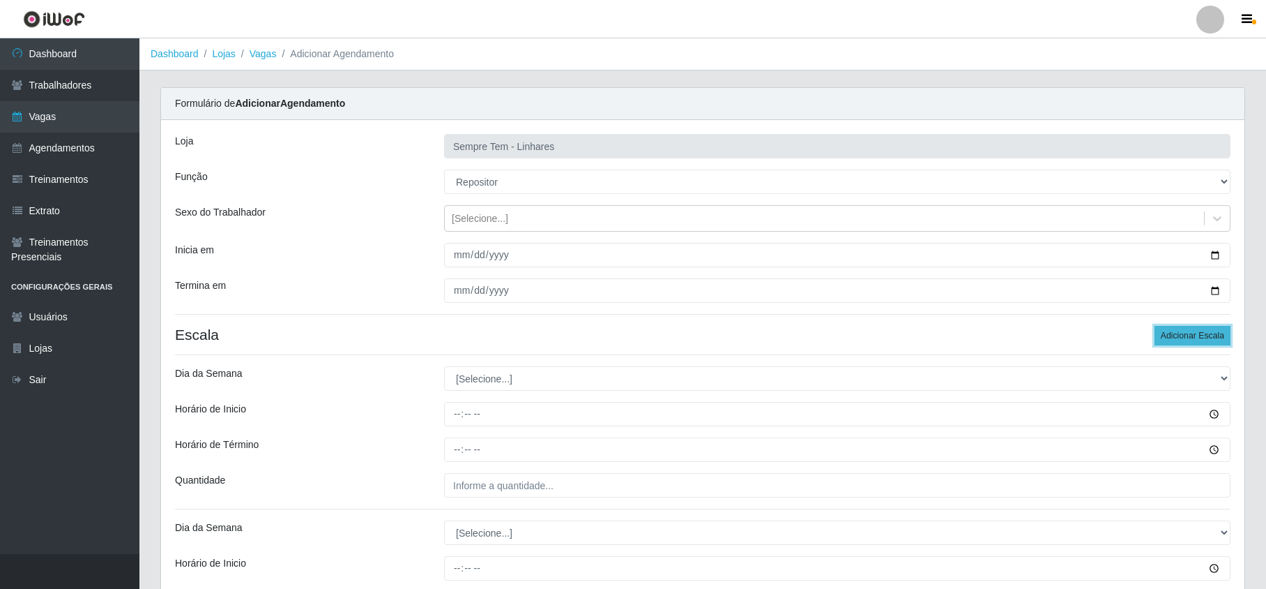
click at [1208, 338] on button "Adicionar Escala" at bounding box center [1193, 336] width 76 height 20
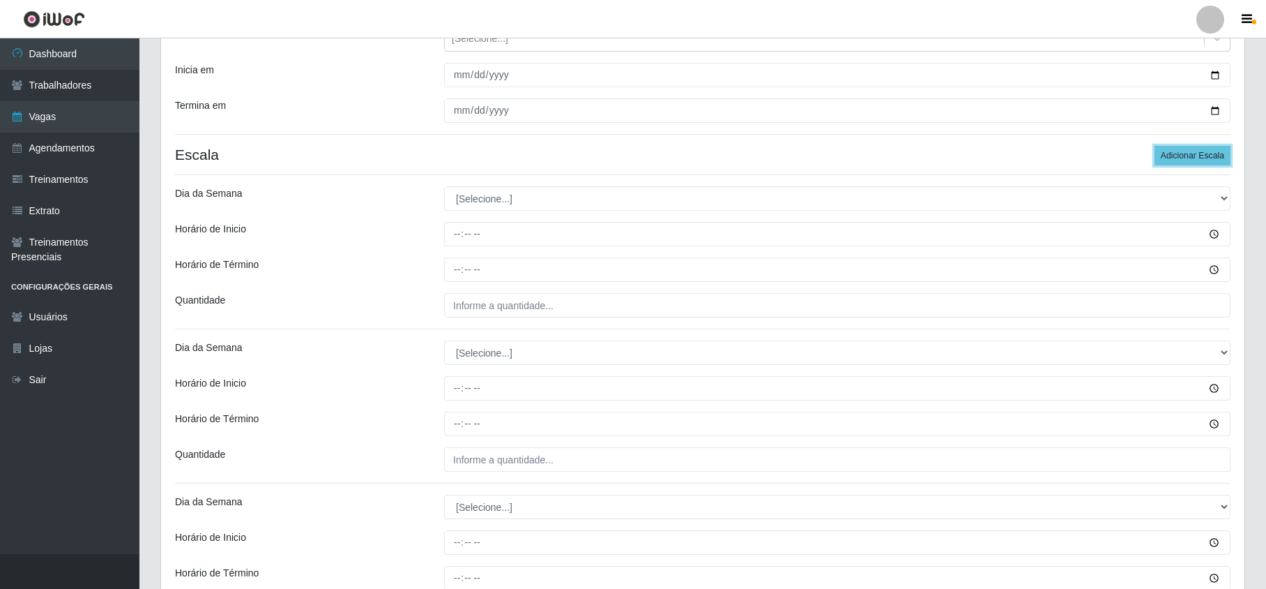
scroll to position [93, 0]
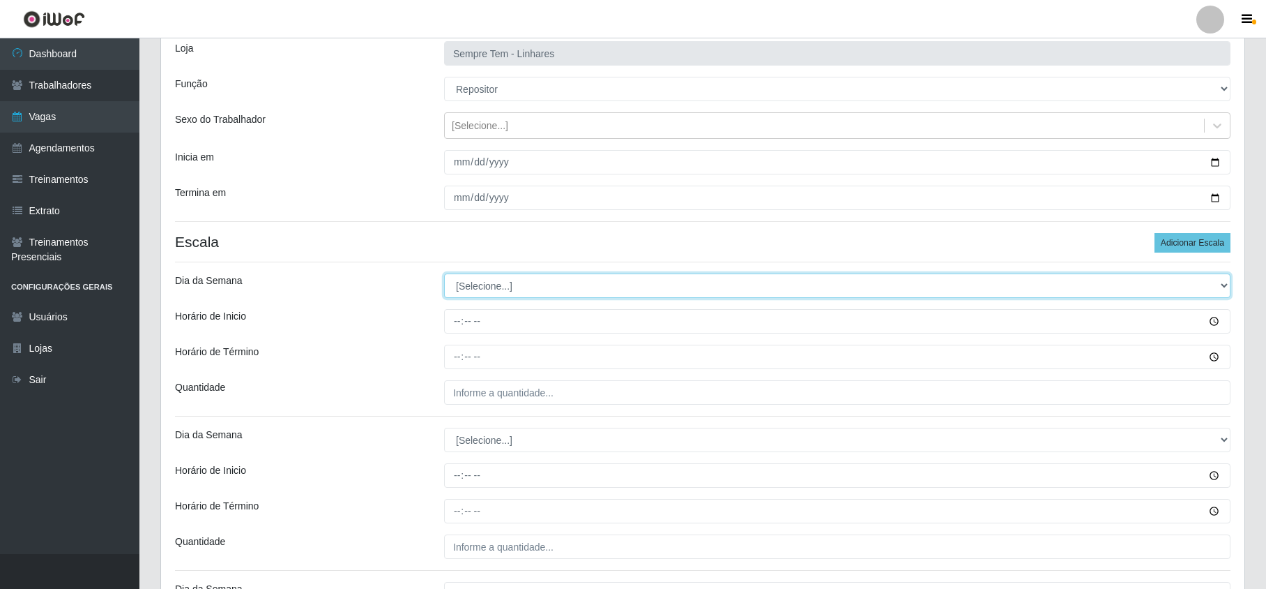
click at [455, 285] on select "[Selecione...] Segunda Terça Quarta Quinta Sexta Sábado Domingo" at bounding box center [837, 285] width 787 height 24
click at [467, 280] on select "[Selecione...] Segunda Terça Quarta Quinta Sexta Sábado Domingo" at bounding box center [837, 285] width 787 height 24
select select "1"
click at [444, 275] on select "[Selecione...] Segunda Terça Quarta Quinta Sexta Sábado Domingo" at bounding box center [837, 285] width 787 height 24
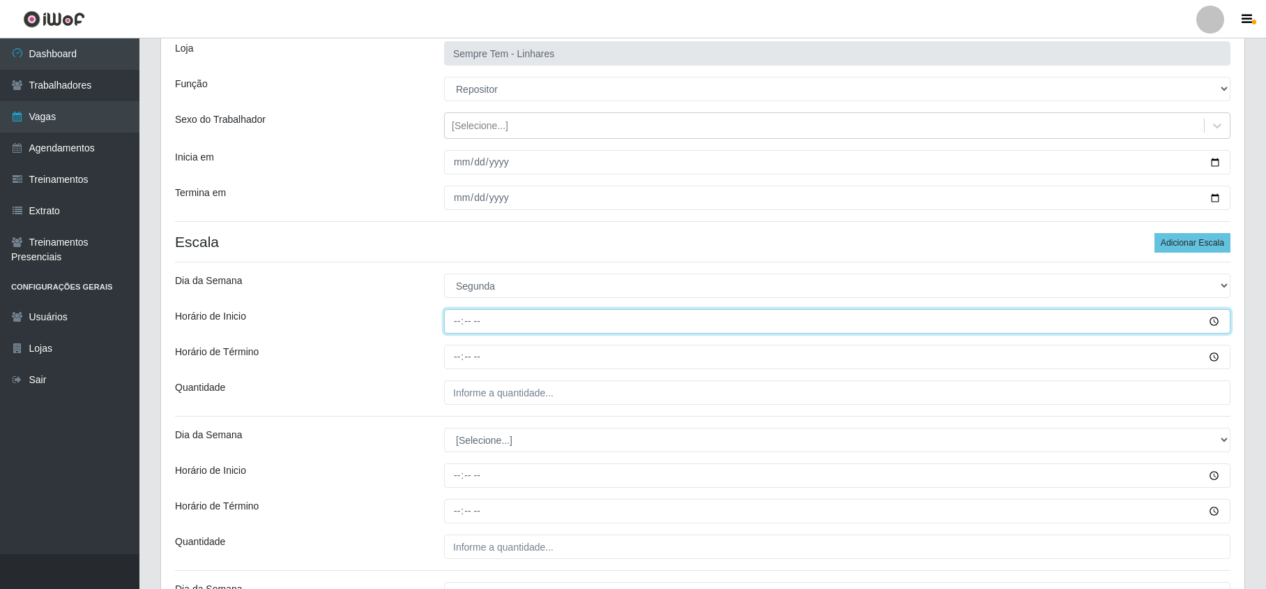
click at [460, 328] on input "Horário de Inicio" at bounding box center [837, 321] width 787 height 24
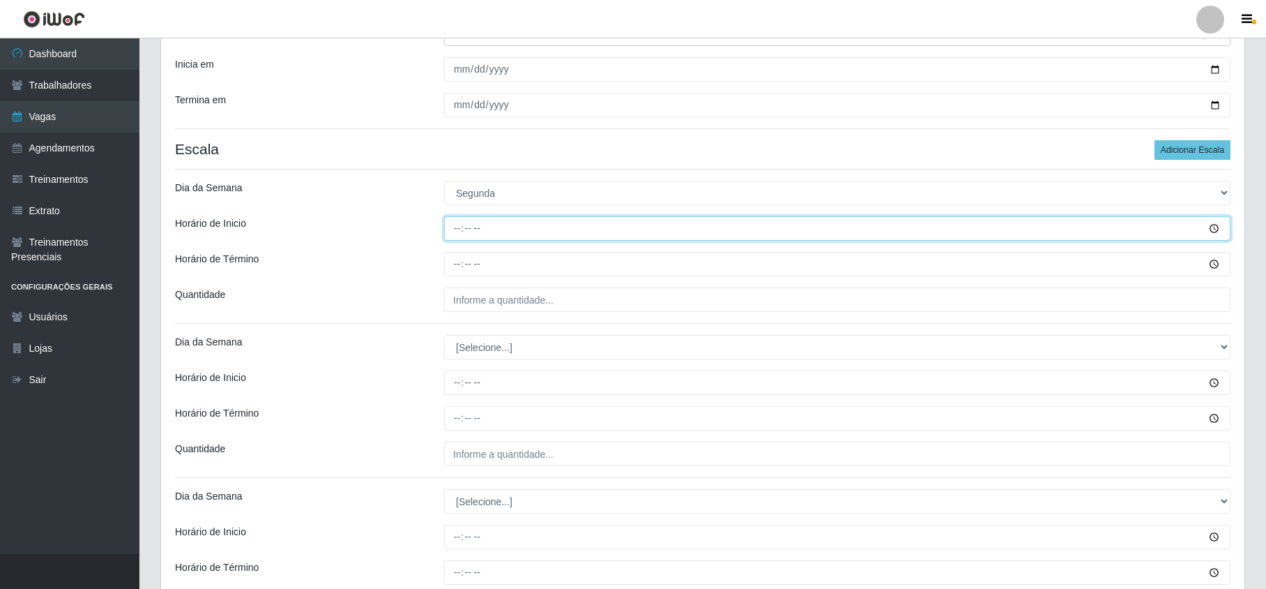
type input "16:00"
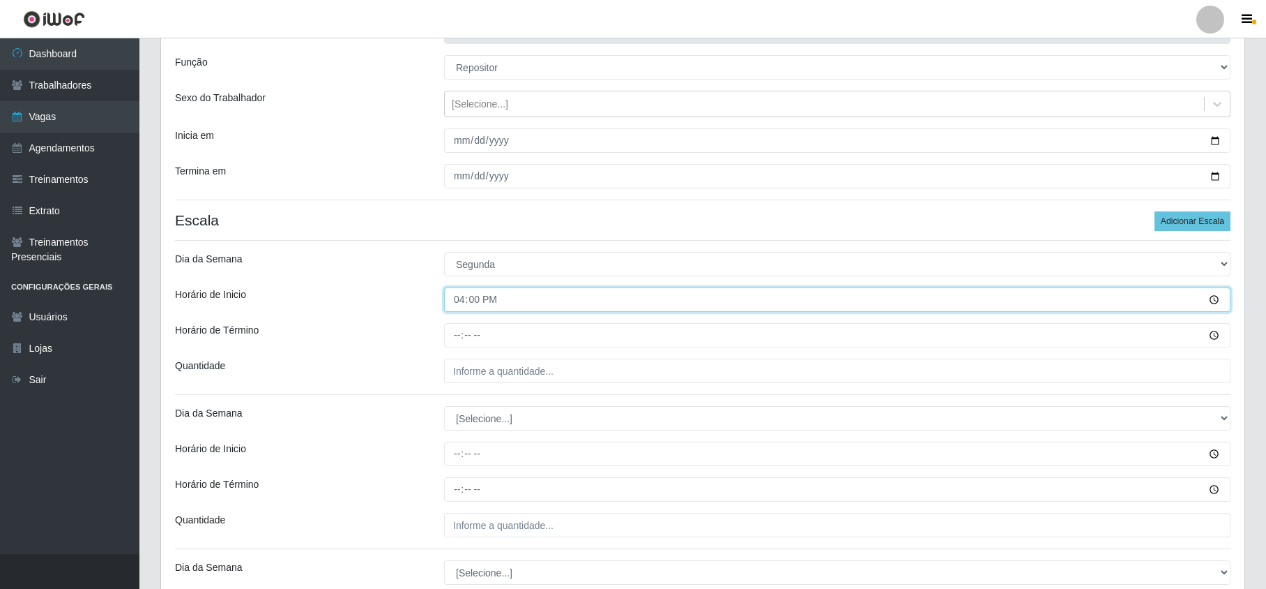
scroll to position [93, 0]
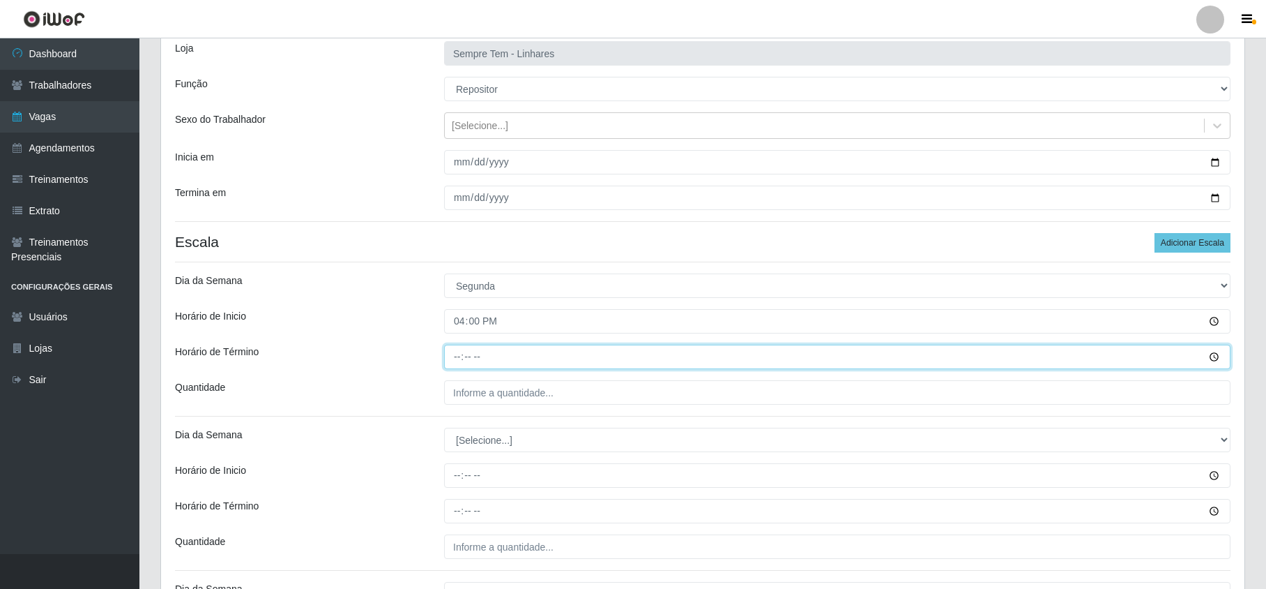
click at [459, 353] on input "Horário de Término" at bounding box center [837, 356] width 787 height 24
type input "22:00"
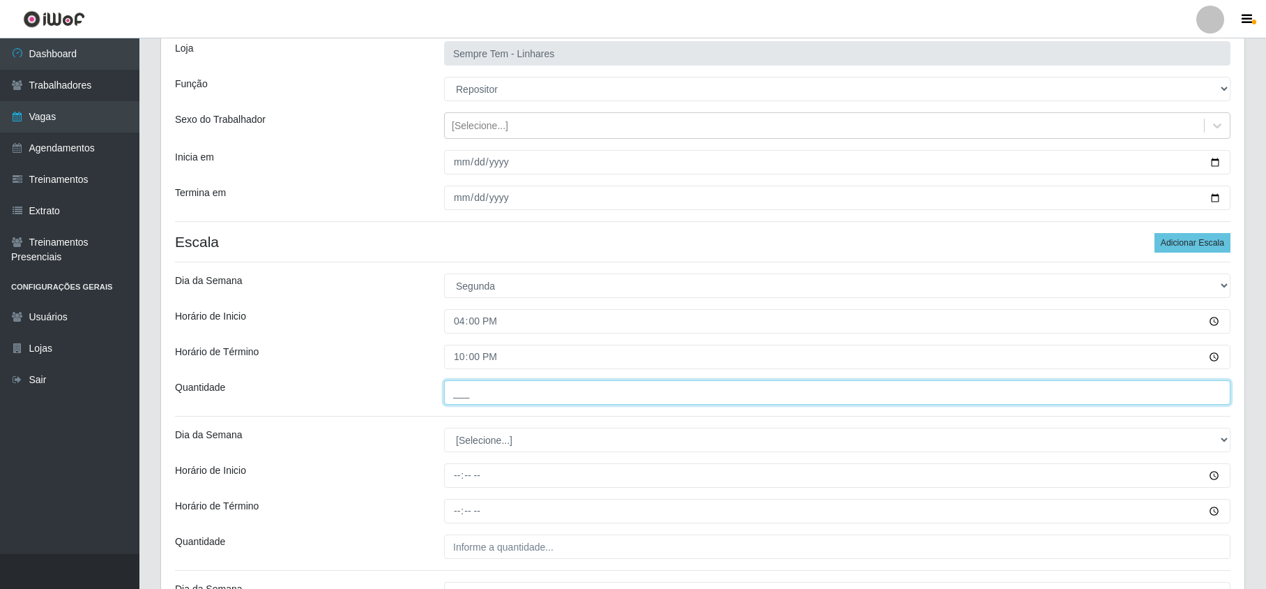
click at [460, 383] on input "___" at bounding box center [837, 392] width 787 height 24
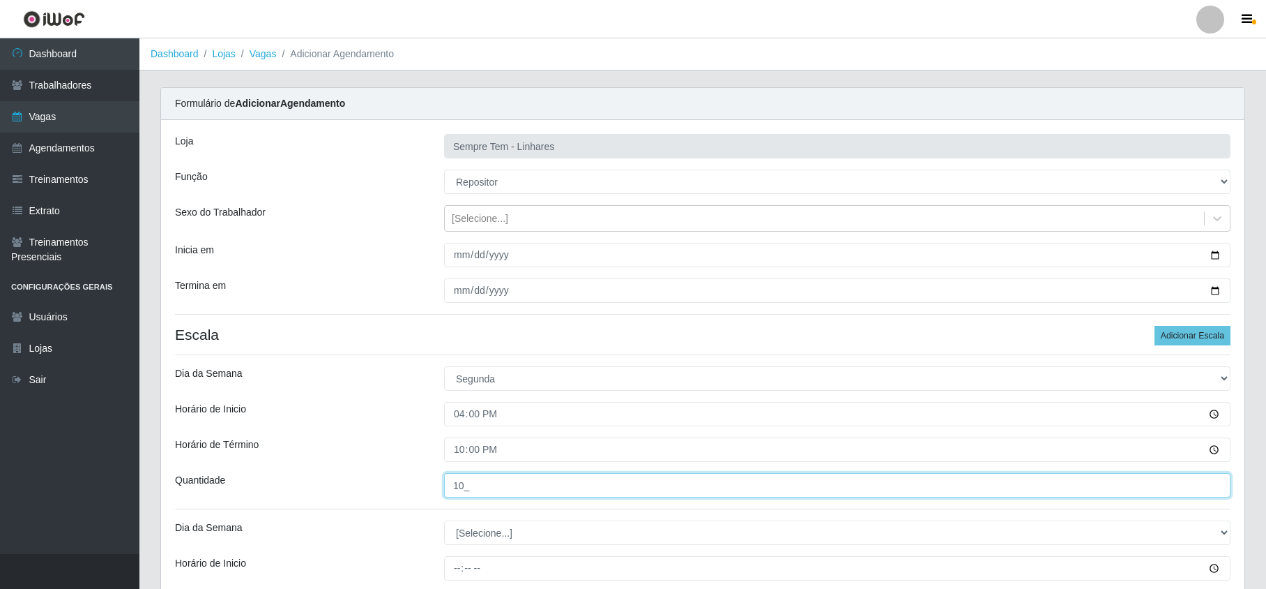
type input "10_"
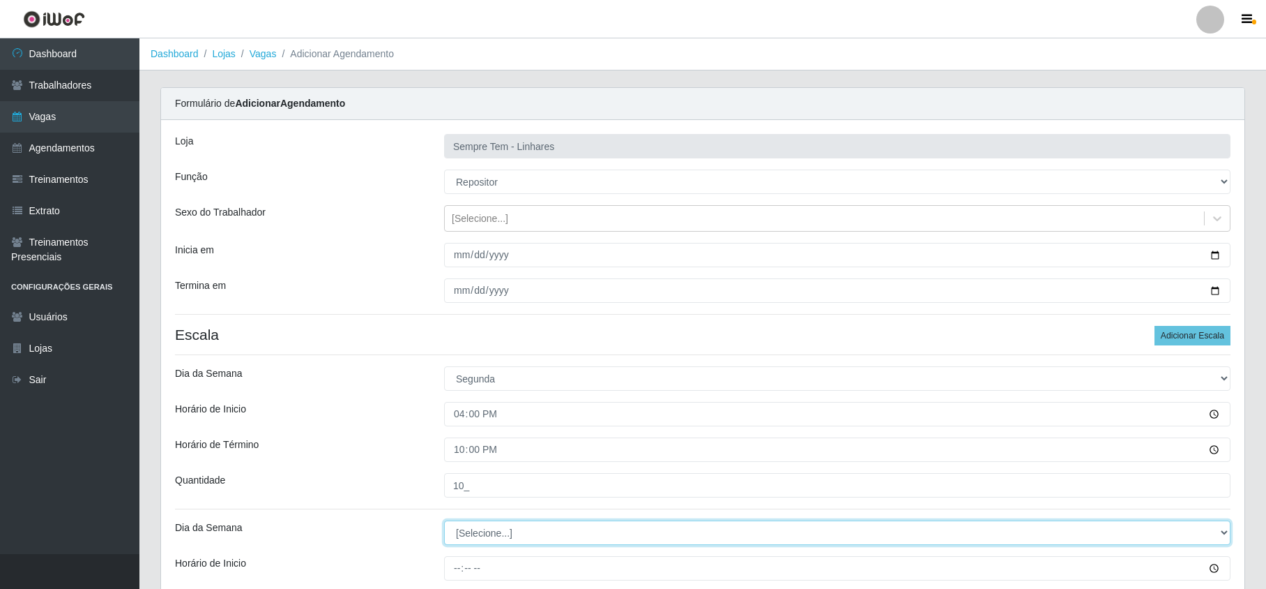
click at [483, 531] on select "[Selecione...] Segunda Terça Quarta Quinta Sexta Sábado Domingo" at bounding box center [837, 532] width 787 height 24
click at [444, 522] on select "[Selecione...] Segunda Terça Quarta Quinta Sexta Sábado Domingo" at bounding box center [837, 532] width 787 height 24
click at [481, 538] on select "[Selecione...] Segunda Terça Quarta Quinta Sexta Sábado Domingo" at bounding box center [837, 532] width 787 height 24
select select "2"
click at [444, 522] on select "[Selecione...] Segunda Terça Quarta Quinta Sexta Sábado Domingo" at bounding box center [837, 532] width 787 height 24
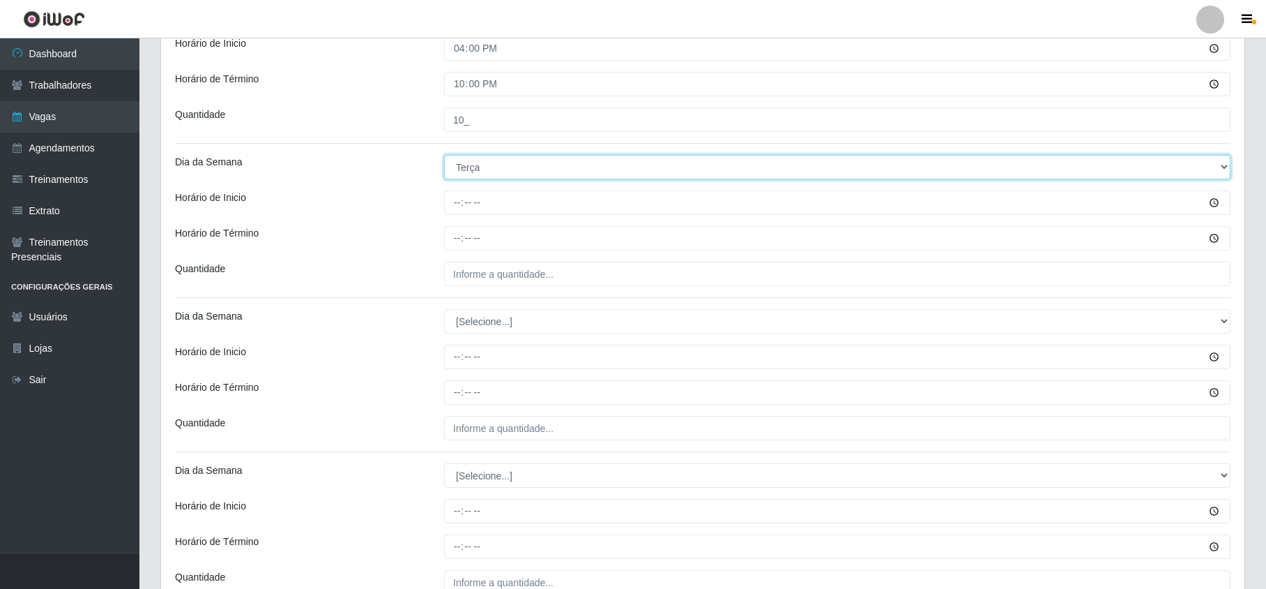
scroll to position [372, 0]
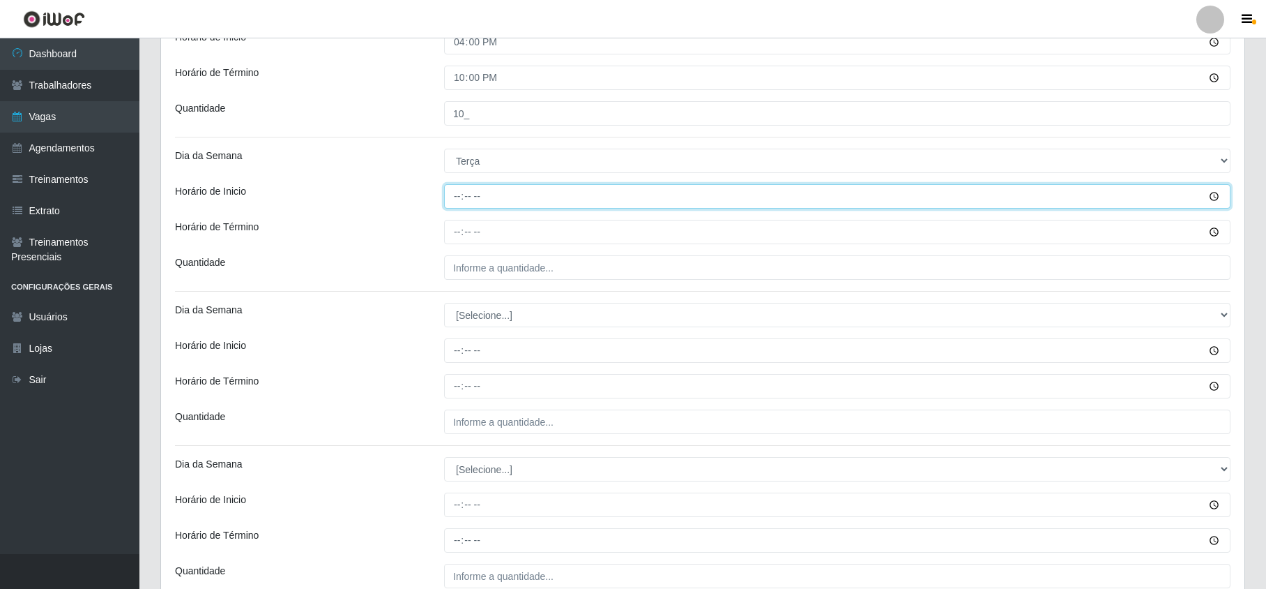
click at [456, 195] on input "Horário de Inicio" at bounding box center [837, 196] width 787 height 24
type input "16:00"
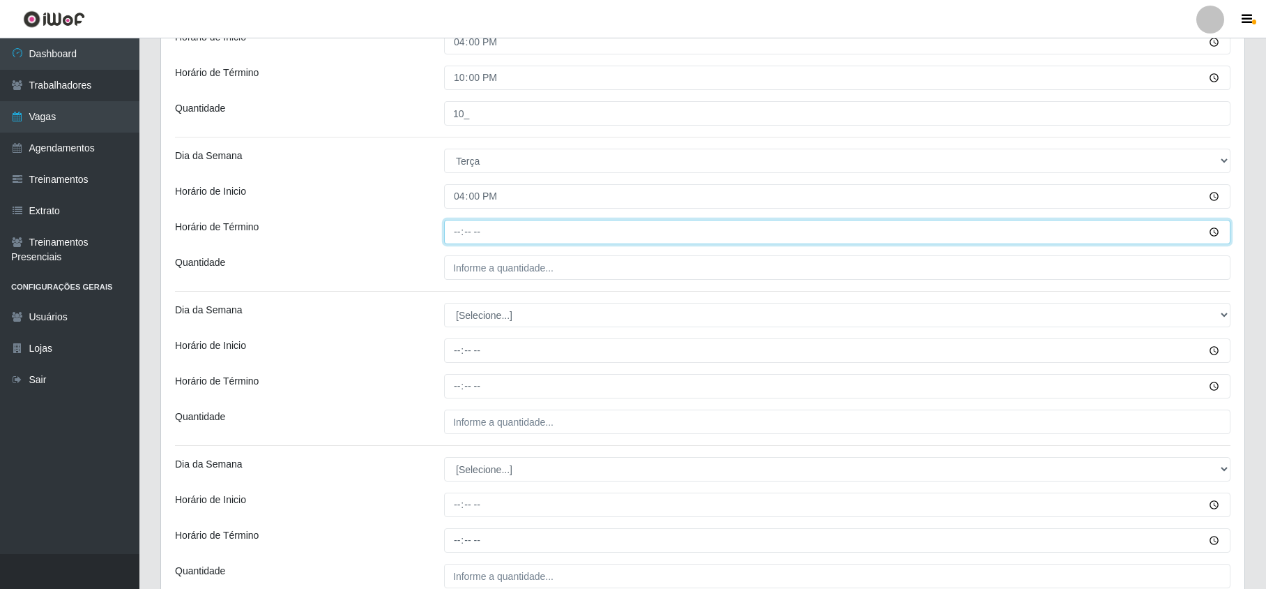
click at [453, 240] on input "Horário de Término" at bounding box center [837, 232] width 787 height 24
type input "22:00"
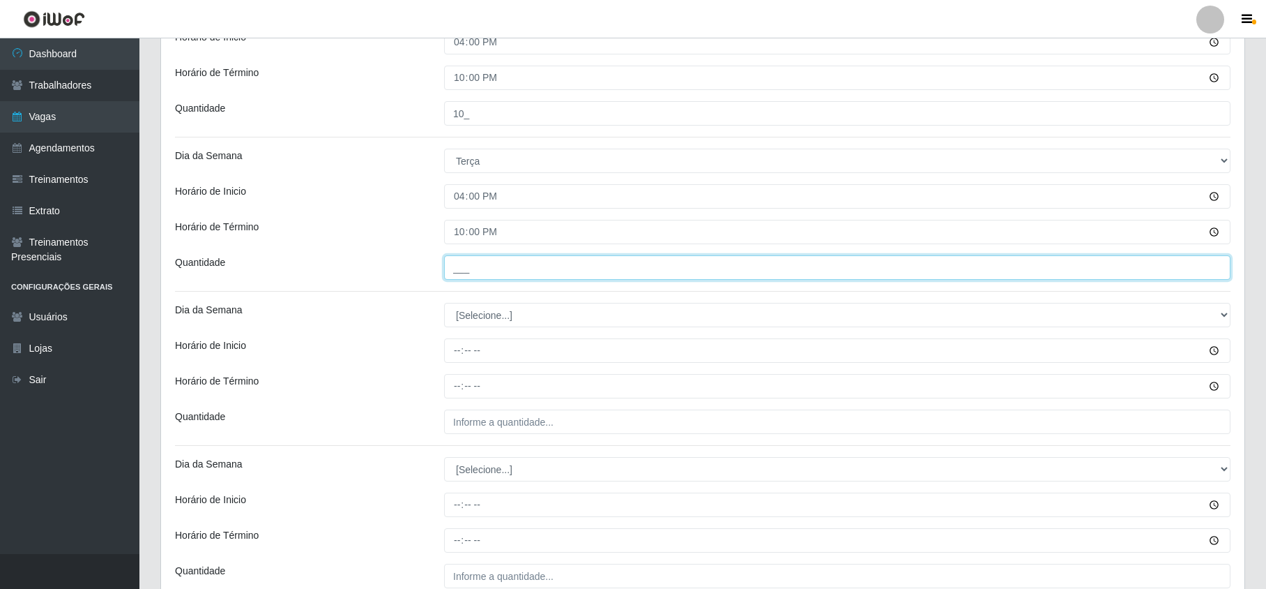
click at [464, 277] on input "___" at bounding box center [837, 267] width 787 height 24
type input "10_"
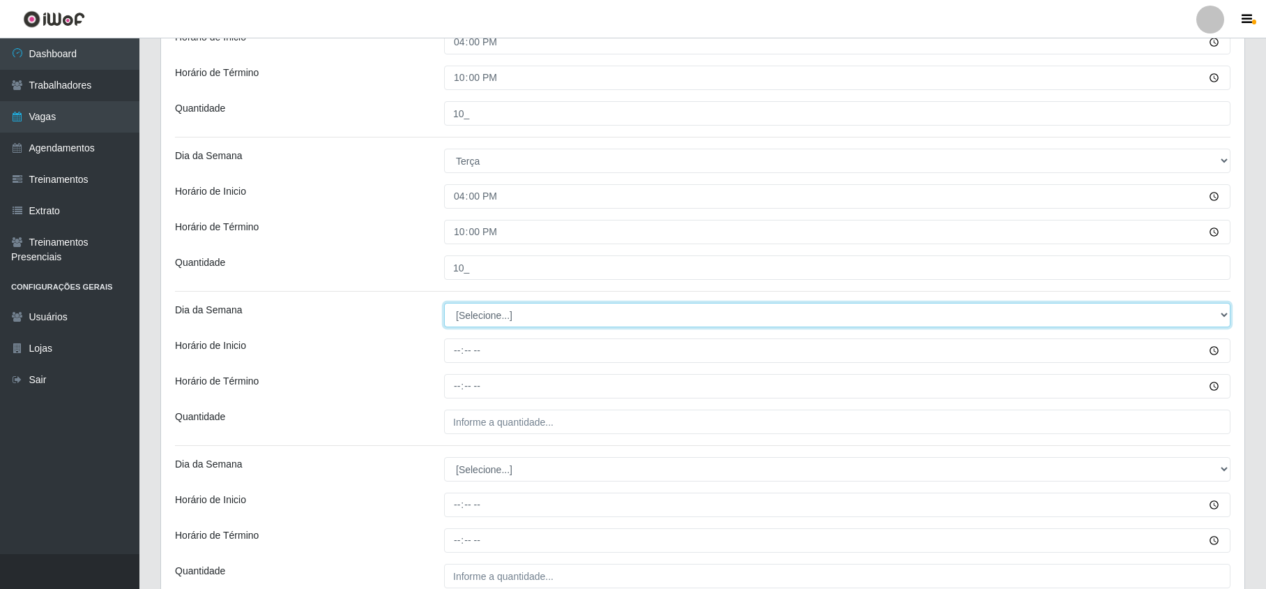
click at [489, 321] on select "[Selecione...] Segunda Terça Quarta Quinta Sexta Sábado Domingo" at bounding box center [837, 315] width 787 height 24
select select "3"
click at [444, 304] on select "[Selecione...] Segunda Terça Quarta Quinta Sexta Sábado Domingo" at bounding box center [837, 315] width 787 height 24
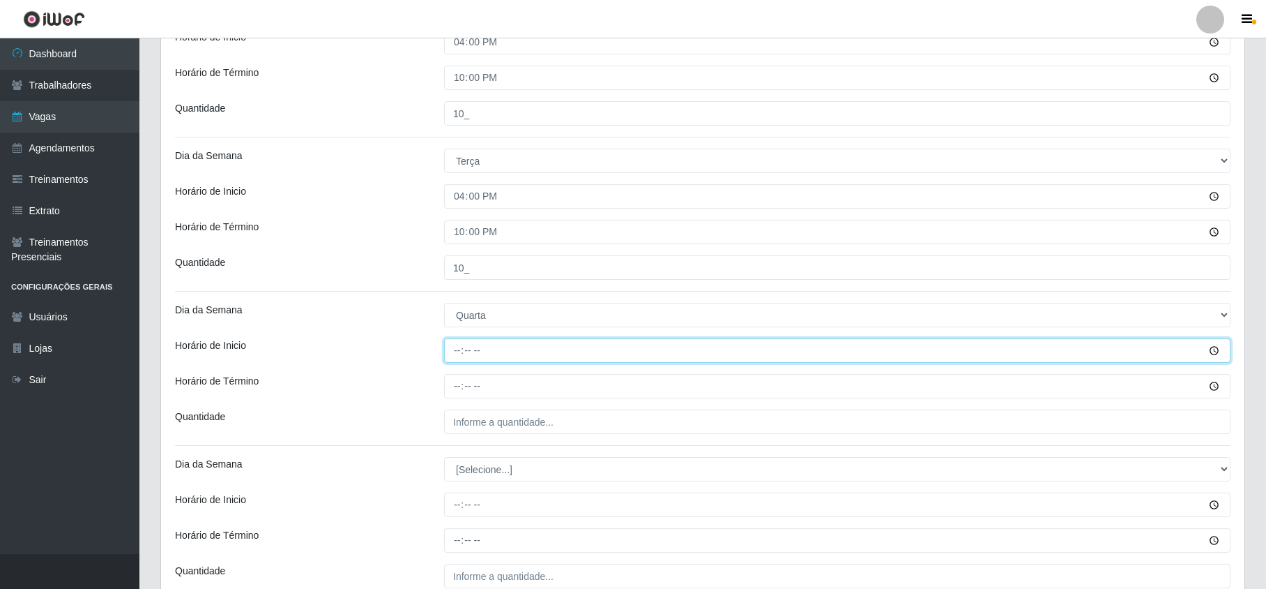
click at [459, 347] on input "Horário de Inicio" at bounding box center [837, 350] width 787 height 24
type input "16:00"
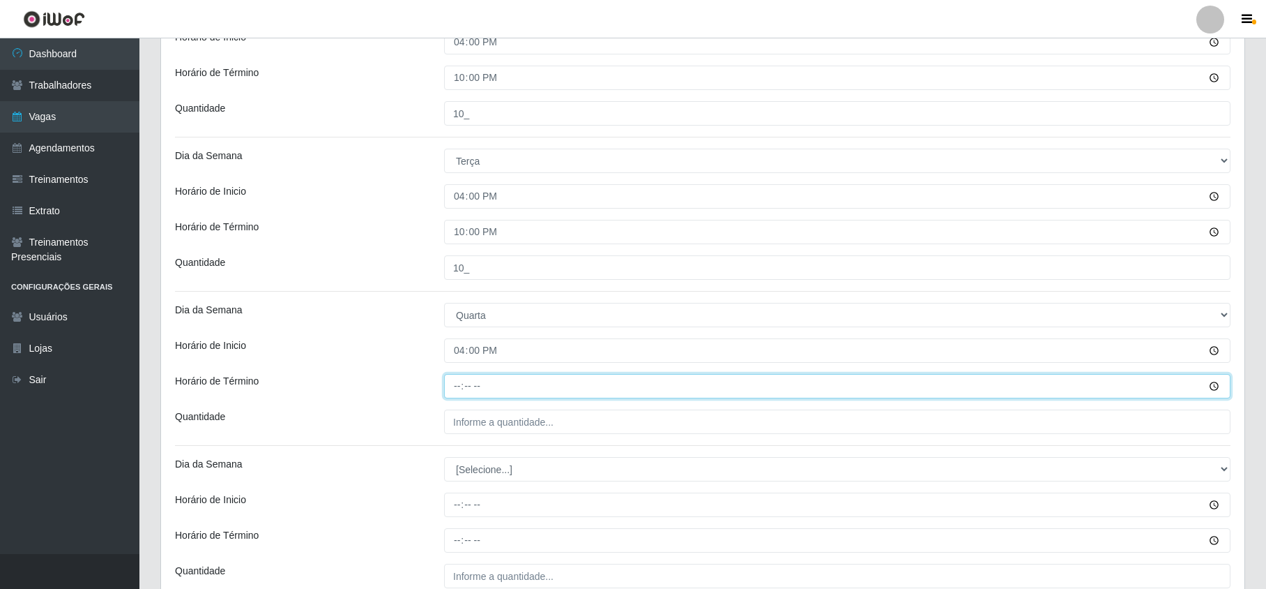
click at [455, 383] on input "Horário de Término" at bounding box center [837, 386] width 787 height 24
type input "22:00"
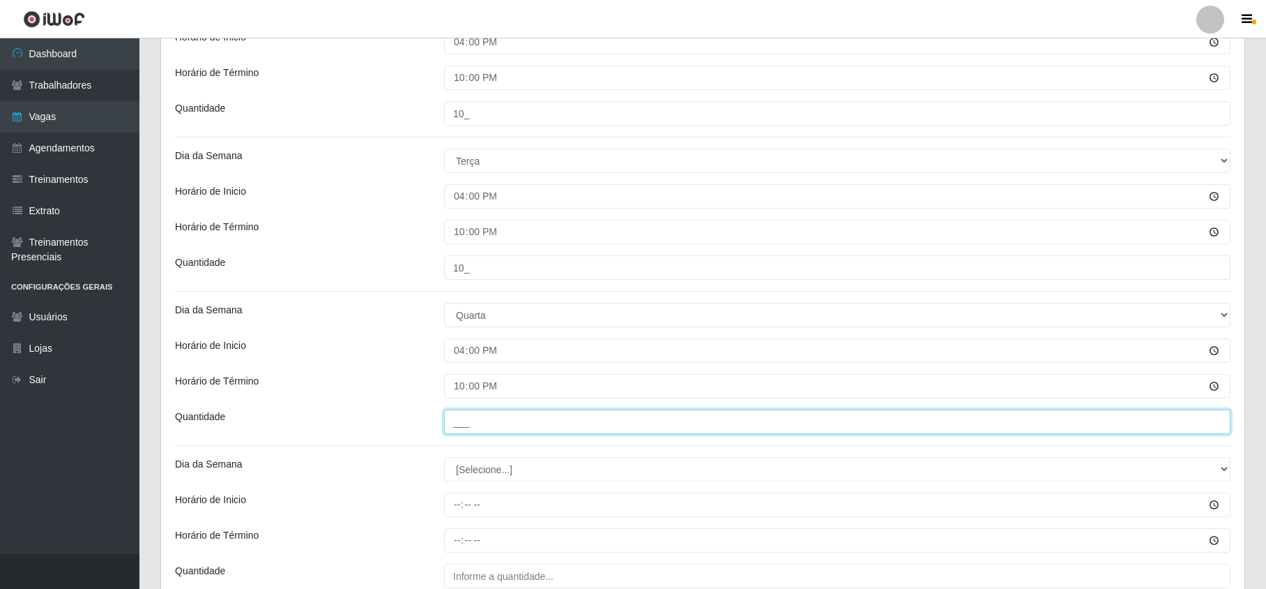
click at [481, 421] on input "___" at bounding box center [837, 421] width 787 height 24
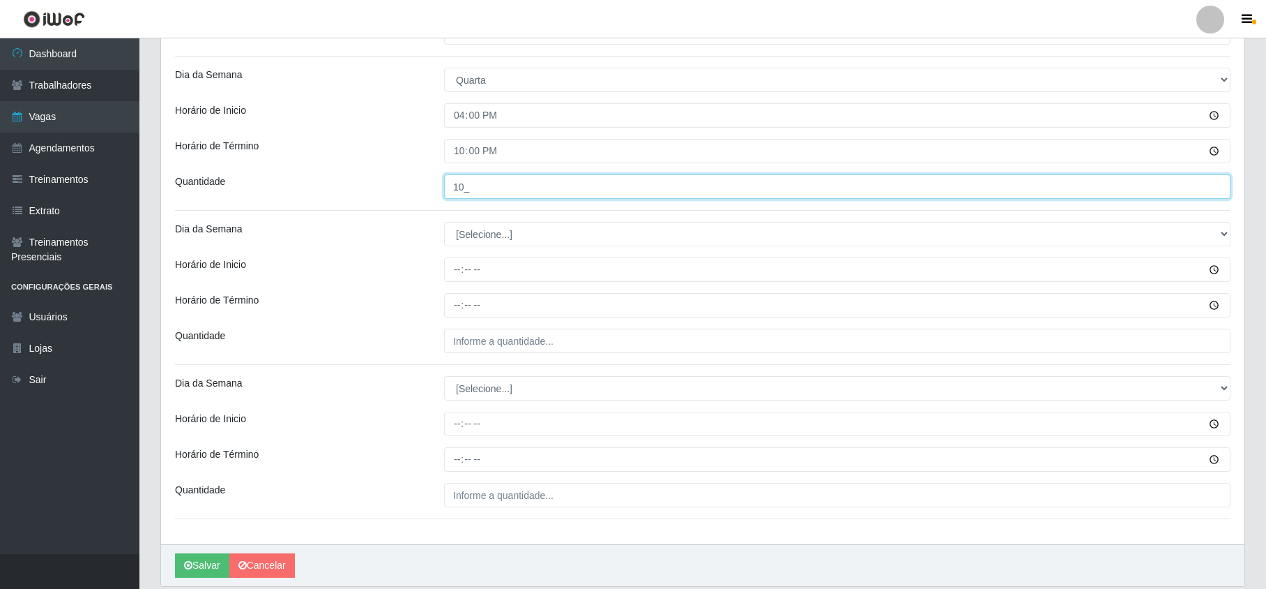
scroll to position [651, 0]
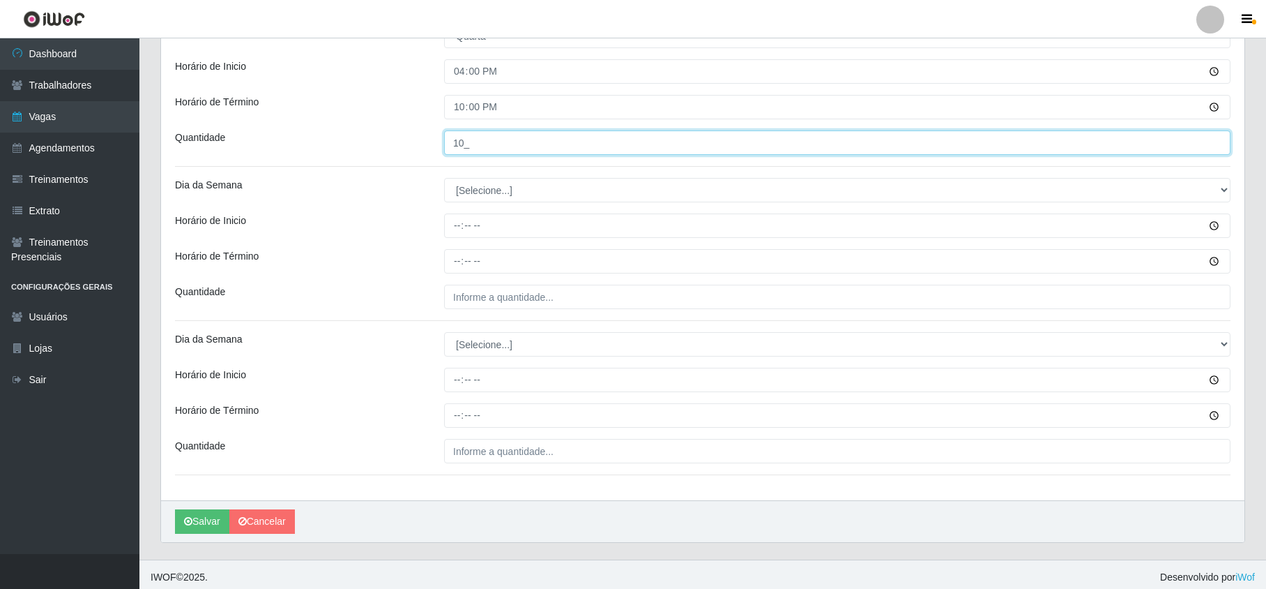
type input "10_"
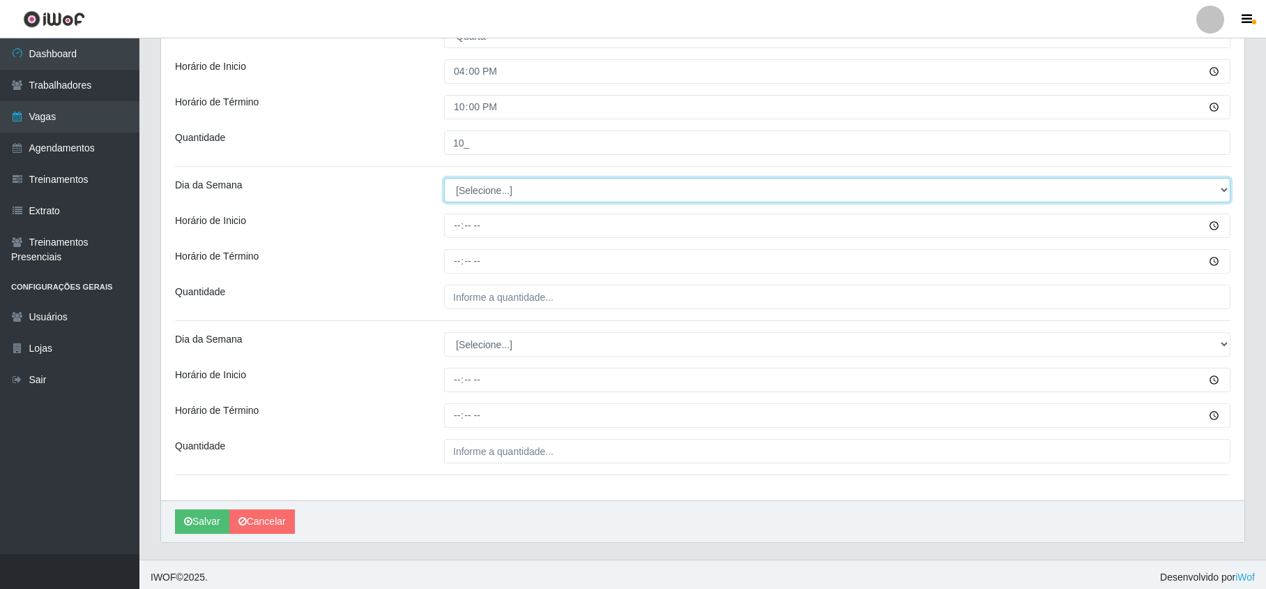
click at [463, 191] on select "[Selecione...] Segunda Terça Quarta Quinta Sexta Sábado Domingo" at bounding box center [837, 190] width 787 height 24
select select "4"
click at [444, 180] on select "[Selecione...] Segunda Terça Quarta Quinta Sexta Sábado Domingo" at bounding box center [837, 190] width 787 height 24
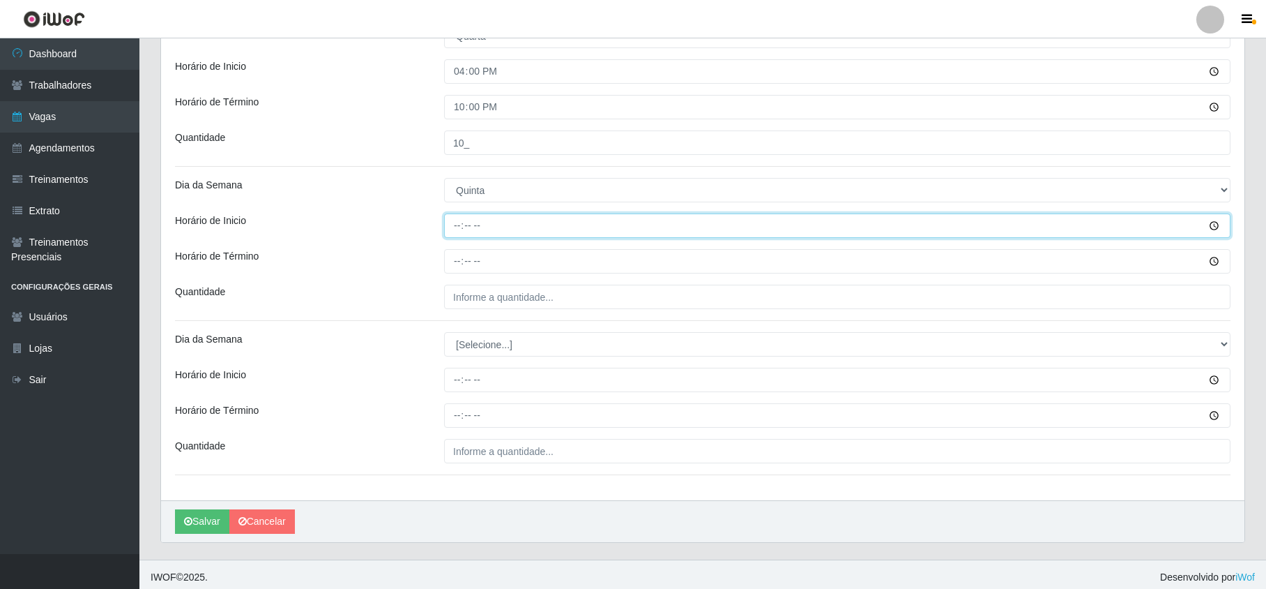
click at [459, 229] on input "Horário de Inicio" at bounding box center [837, 225] width 787 height 24
type input "16:00"
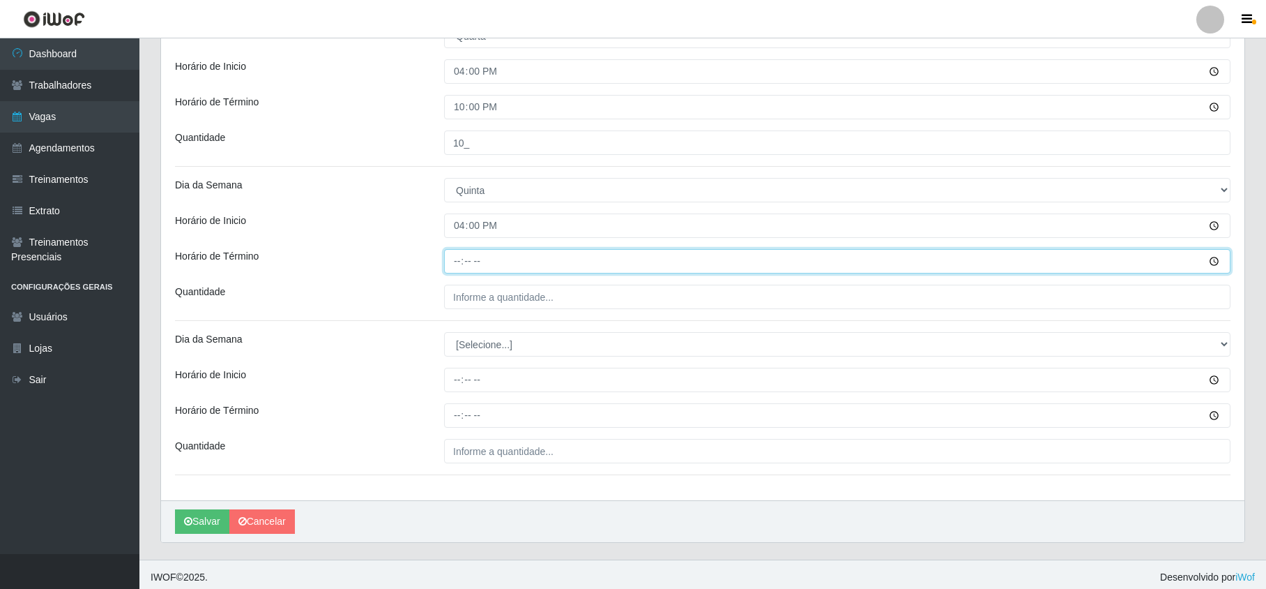
click at [453, 263] on input "Horário de Término" at bounding box center [837, 261] width 787 height 24
click at [453, 263] on input "16:00" at bounding box center [837, 261] width 787 height 24
type input "22:00"
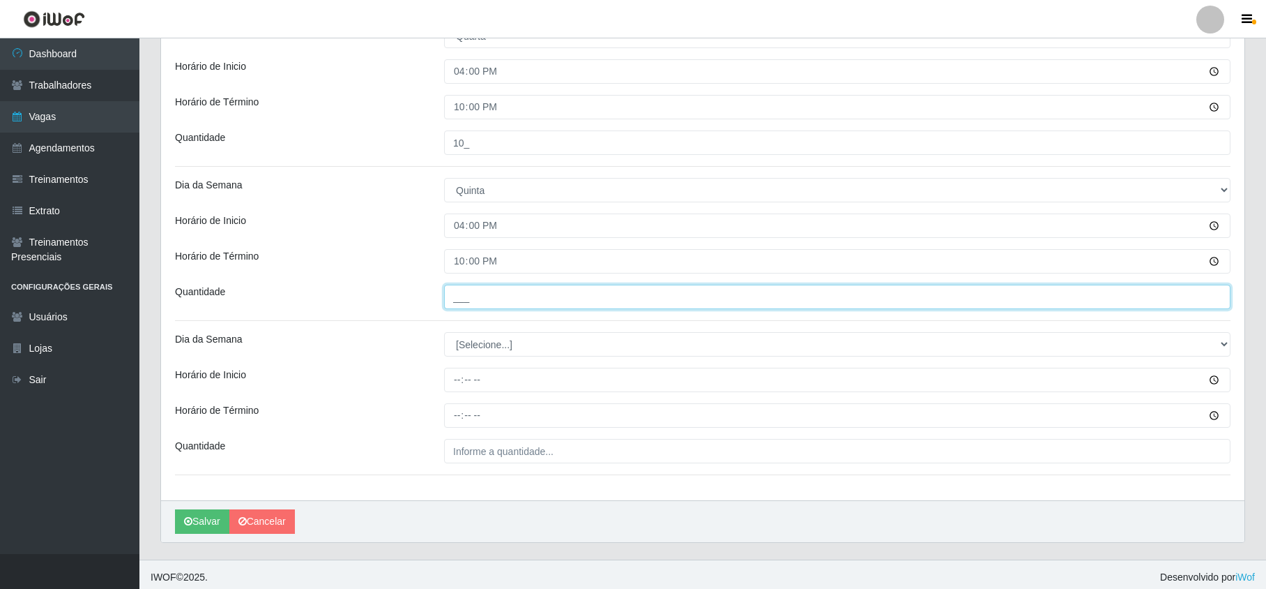
click at [459, 287] on input "___" at bounding box center [837, 297] width 787 height 24
type input "10_"
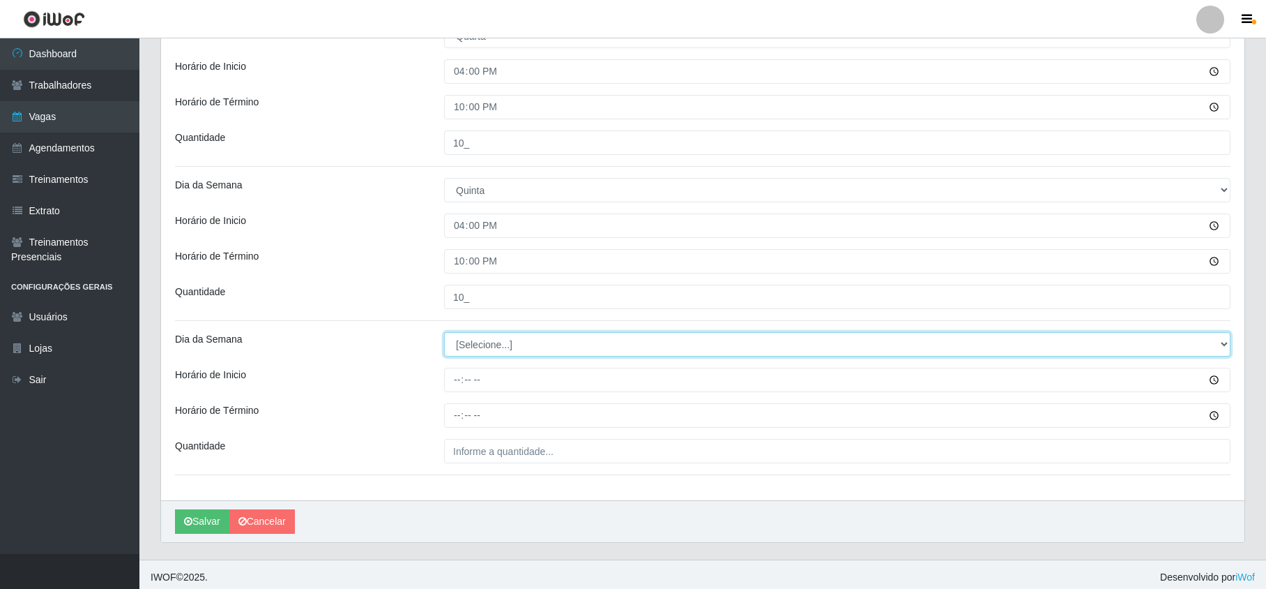
click at [488, 347] on select "[Selecione...] Segunda Terça Quarta Quinta Sexta Sábado Domingo" at bounding box center [837, 344] width 787 height 24
select select "5"
click at [444, 334] on select "[Selecione...] Segunda Terça Quarta Quinta Sexta Sábado Domingo" at bounding box center [837, 344] width 787 height 24
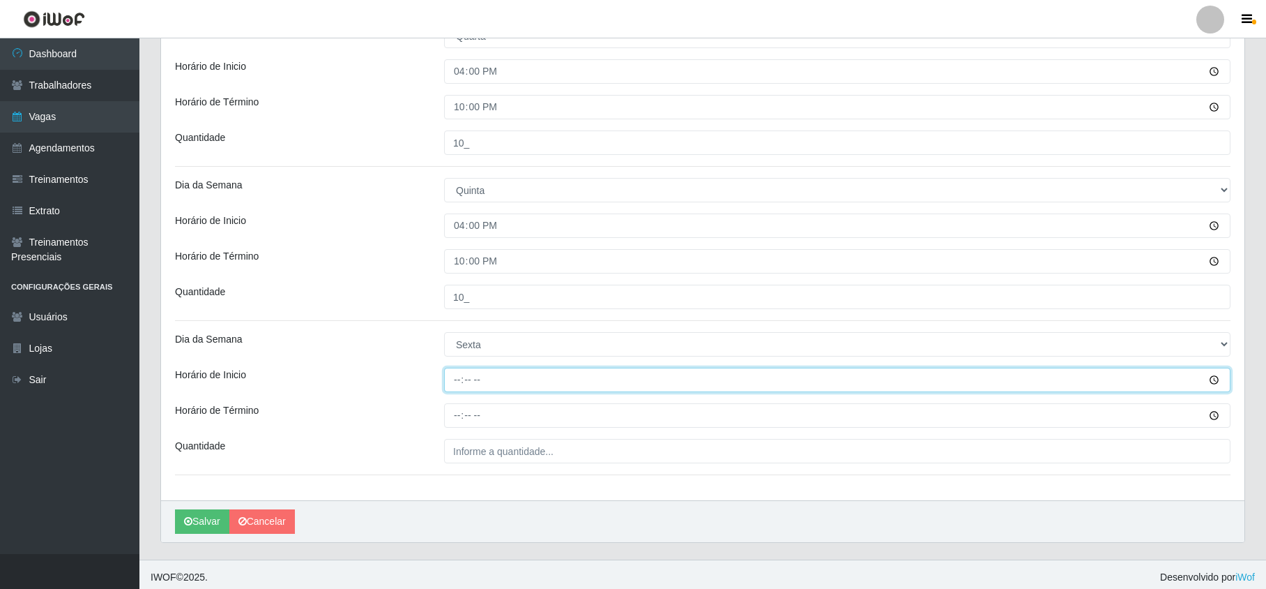
click at [458, 391] on input "Horário de Inicio" at bounding box center [837, 379] width 787 height 24
type input "16:00"
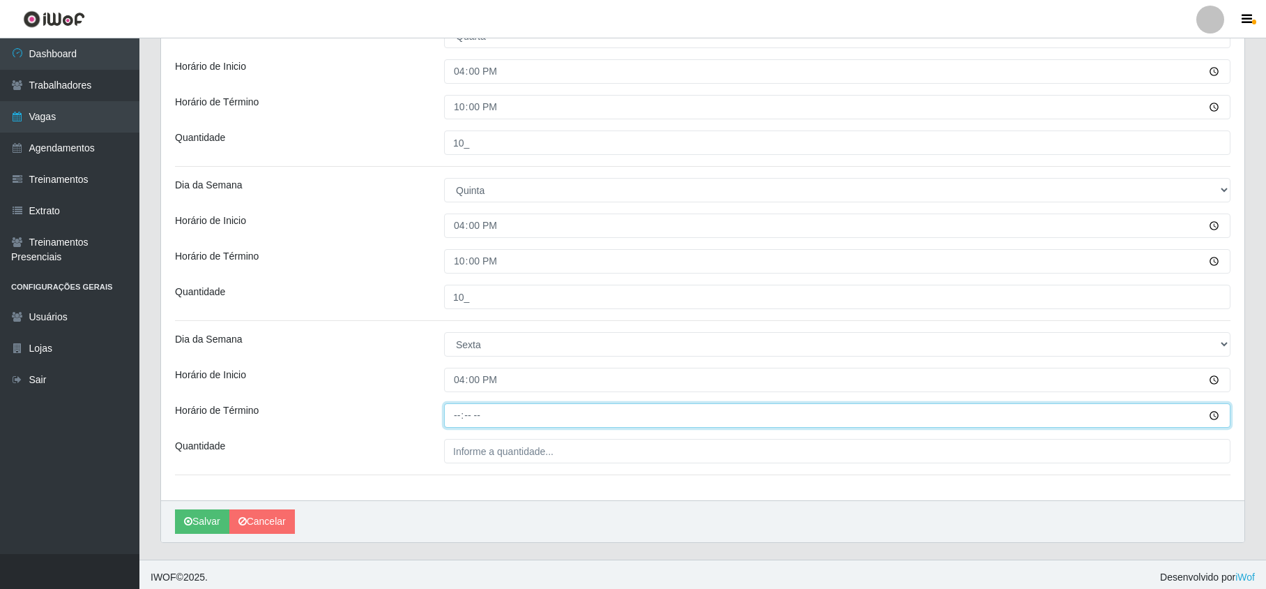
click at [455, 416] on input "Horário de Término" at bounding box center [837, 415] width 787 height 24
type input "22:00"
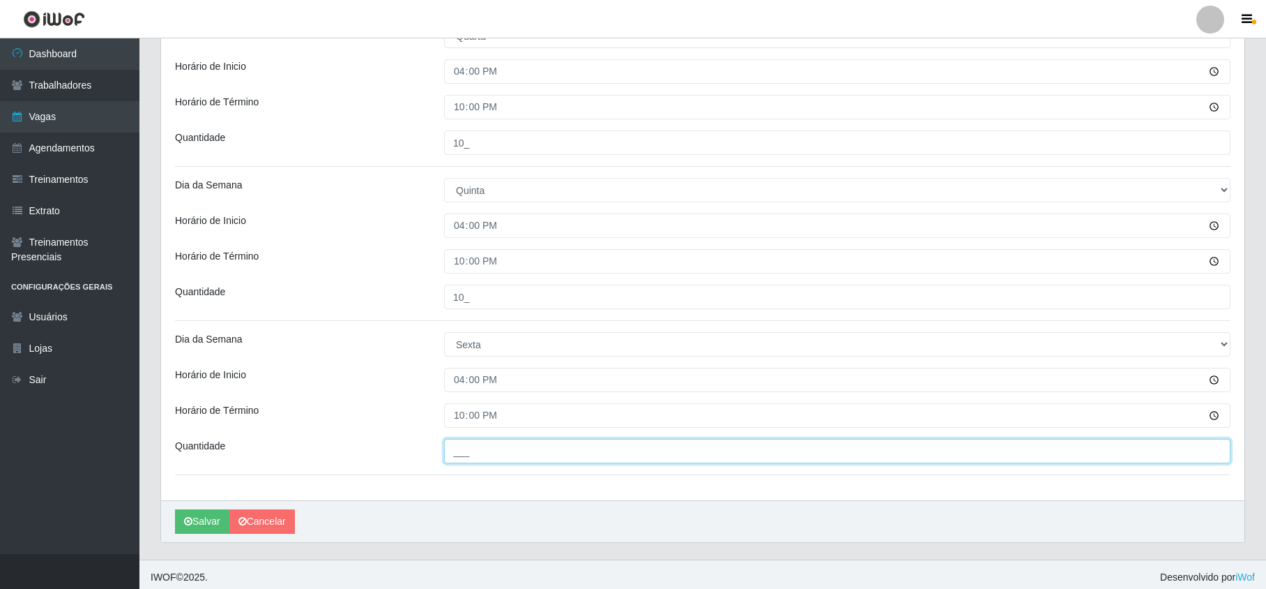
click at [464, 463] on input "___" at bounding box center [837, 451] width 787 height 24
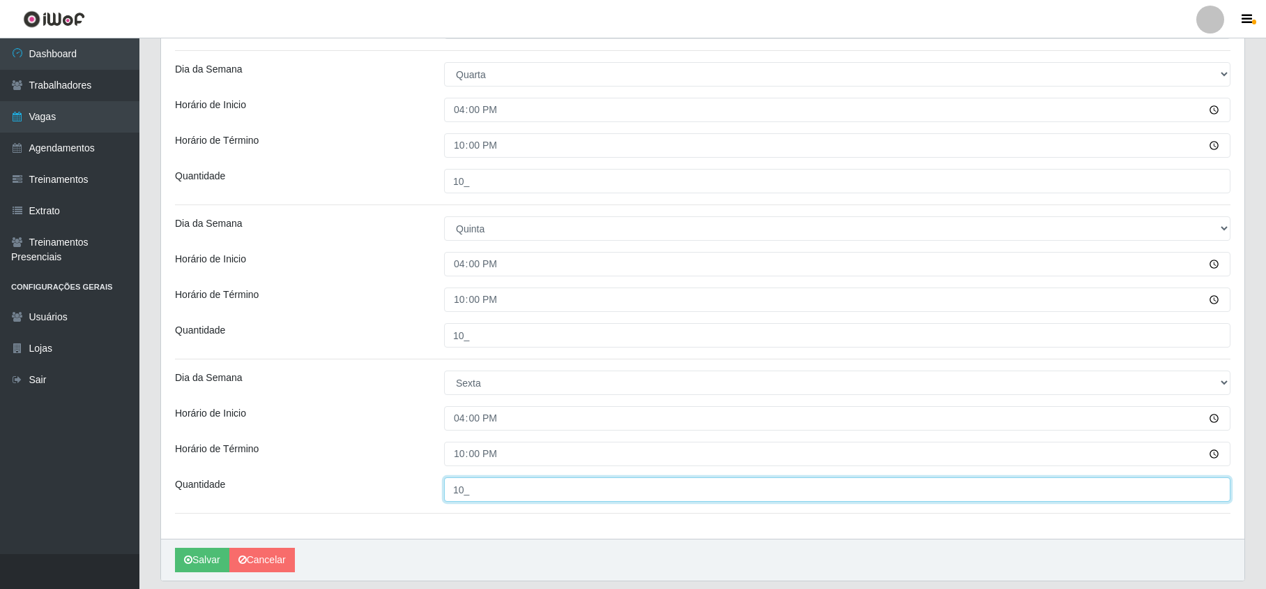
scroll to position [660, 0]
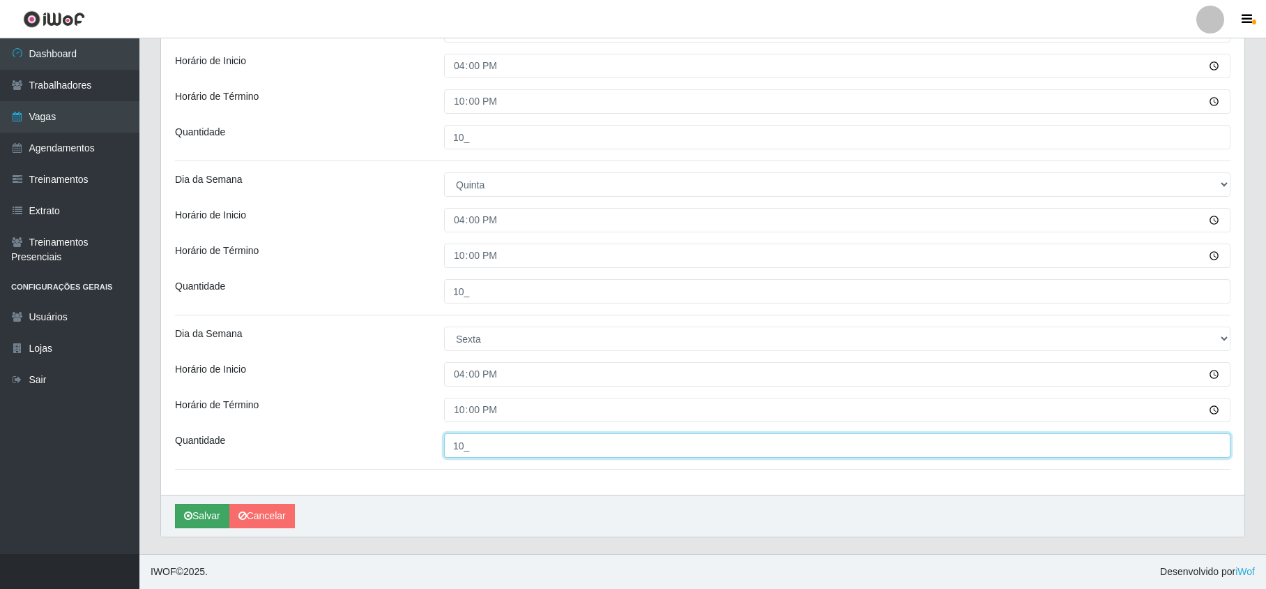
type input "10_"
click at [198, 515] on button "Salvar" at bounding box center [202, 515] width 54 height 24
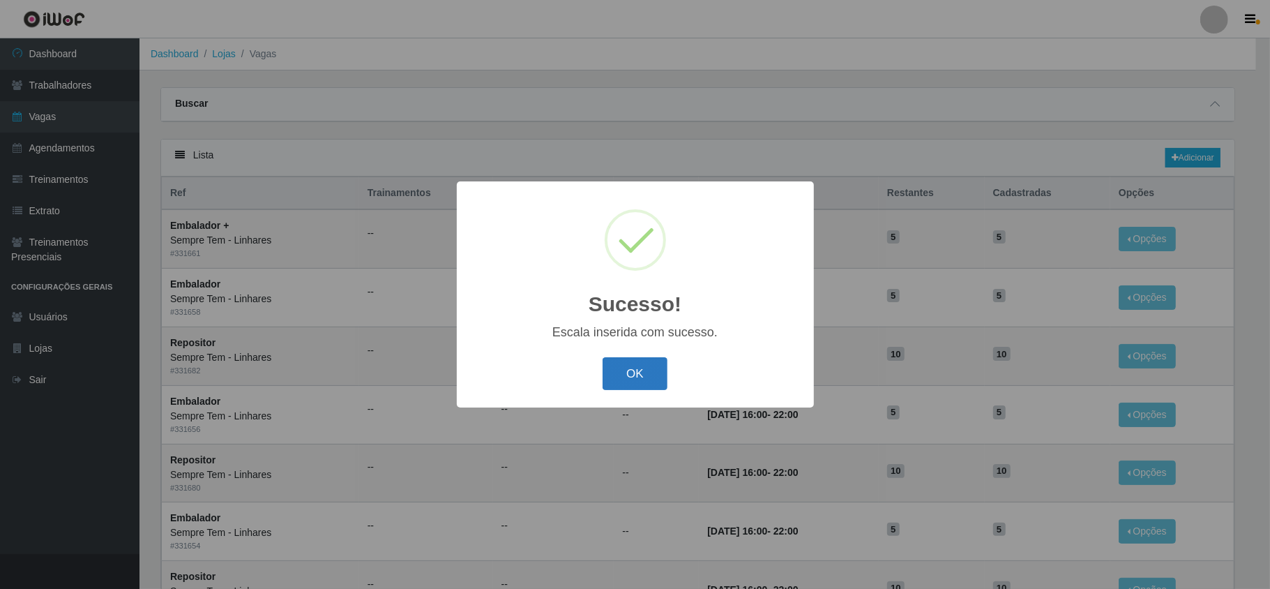
click at [639, 371] on button "OK" at bounding box center [634, 373] width 65 height 33
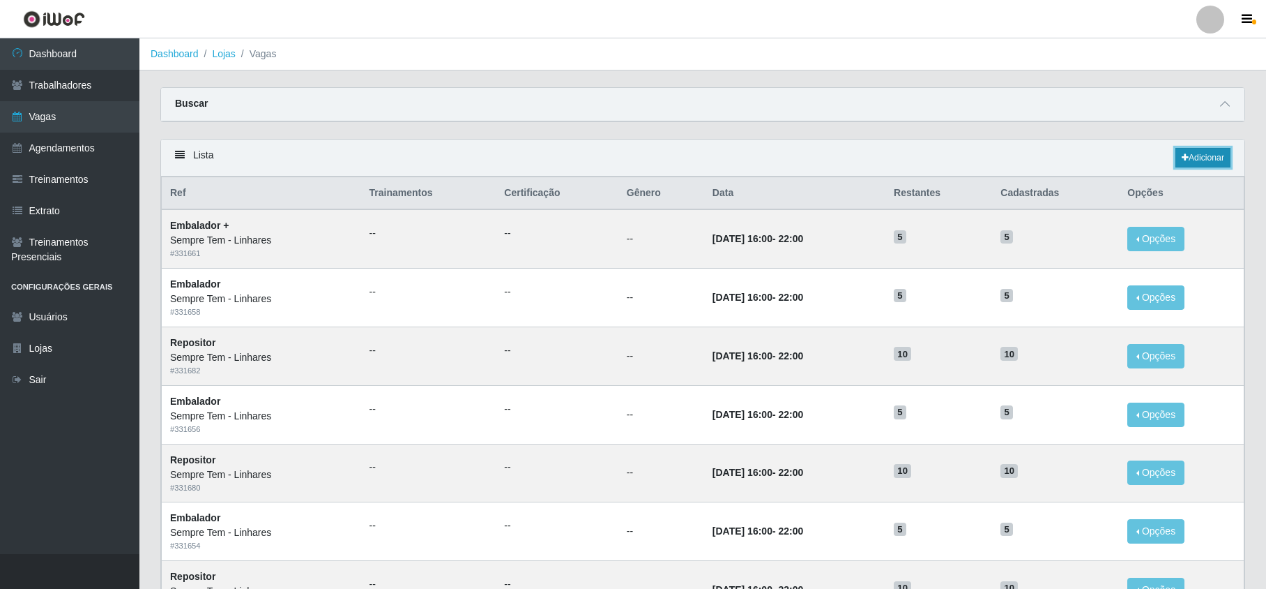
click at [1198, 154] on link "Adicionar" at bounding box center [1203, 158] width 55 height 20
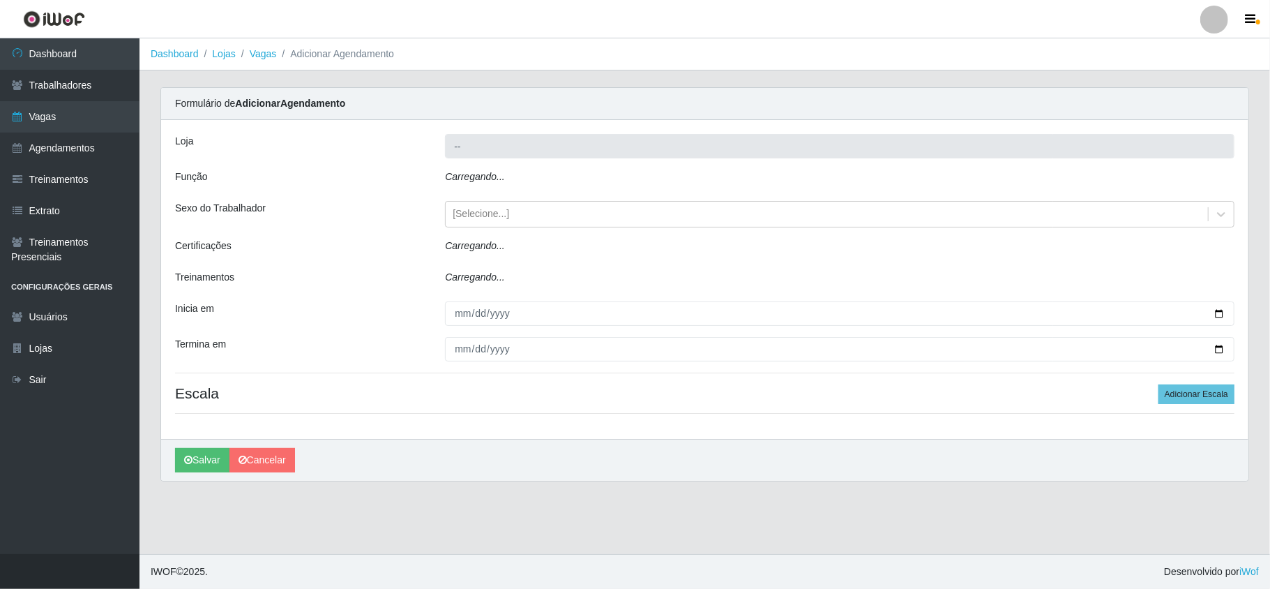
type input "Sempre Tem - Linhares"
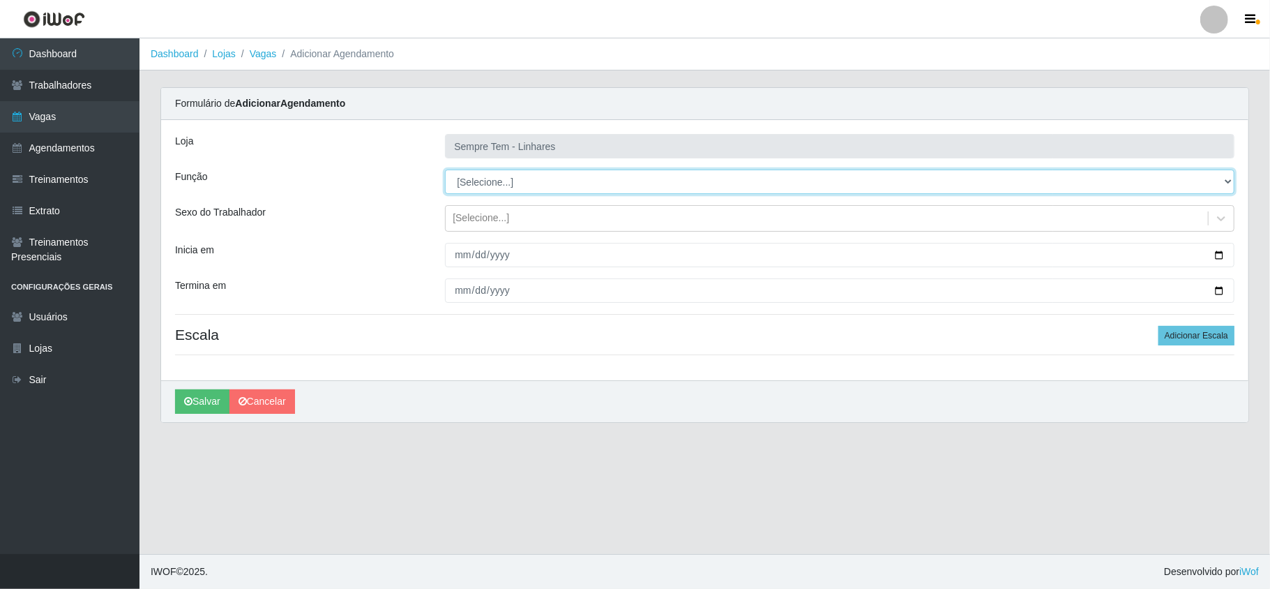
click at [486, 185] on select "[Selecione...] Embalador Embalador + Embalador ++ Repositor Repositor + Reposit…" at bounding box center [839, 181] width 789 height 24
select select "82"
click at [445, 170] on select "[Selecione...] Embalador Embalador + Embalador ++ Repositor Repositor + Reposit…" at bounding box center [839, 181] width 789 height 24
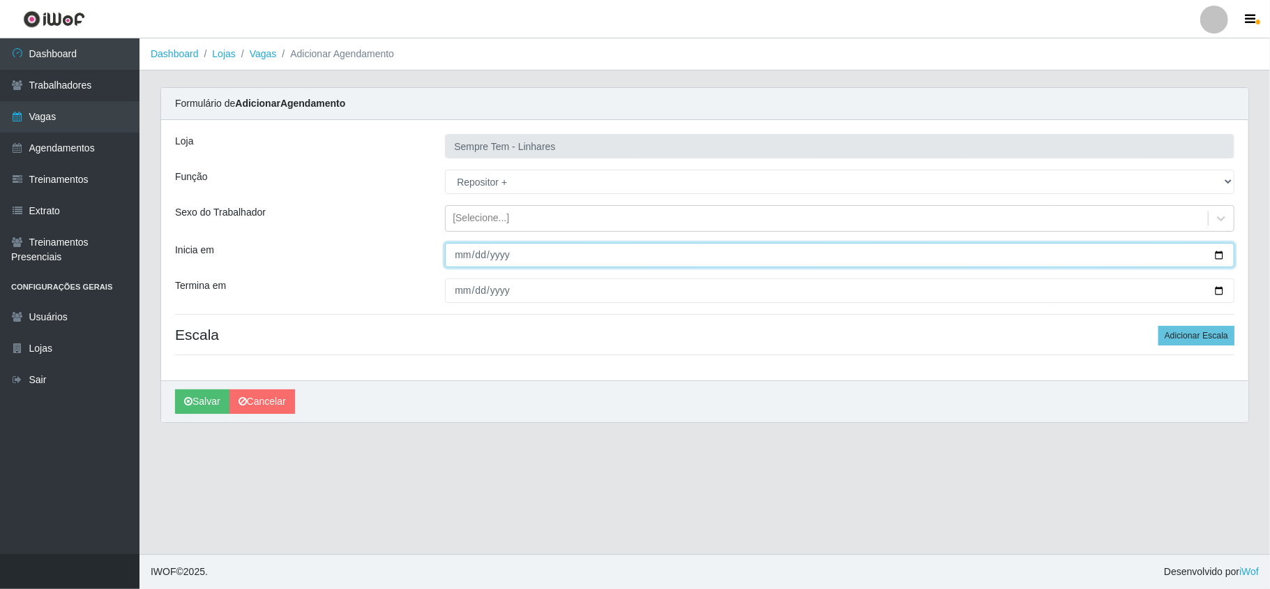
click at [1216, 255] on input "Inicia em" at bounding box center [839, 255] width 789 height 24
type input "[DATE]"
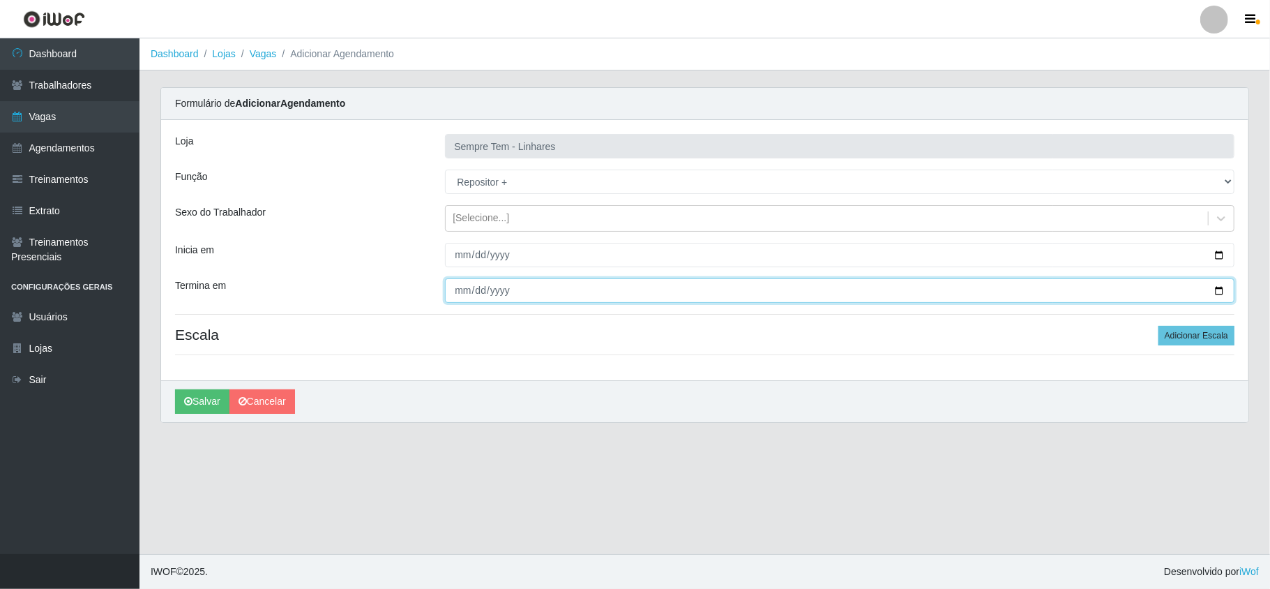
click at [1220, 290] on input "Termina em" at bounding box center [839, 290] width 789 height 24
type input "[DATE]"
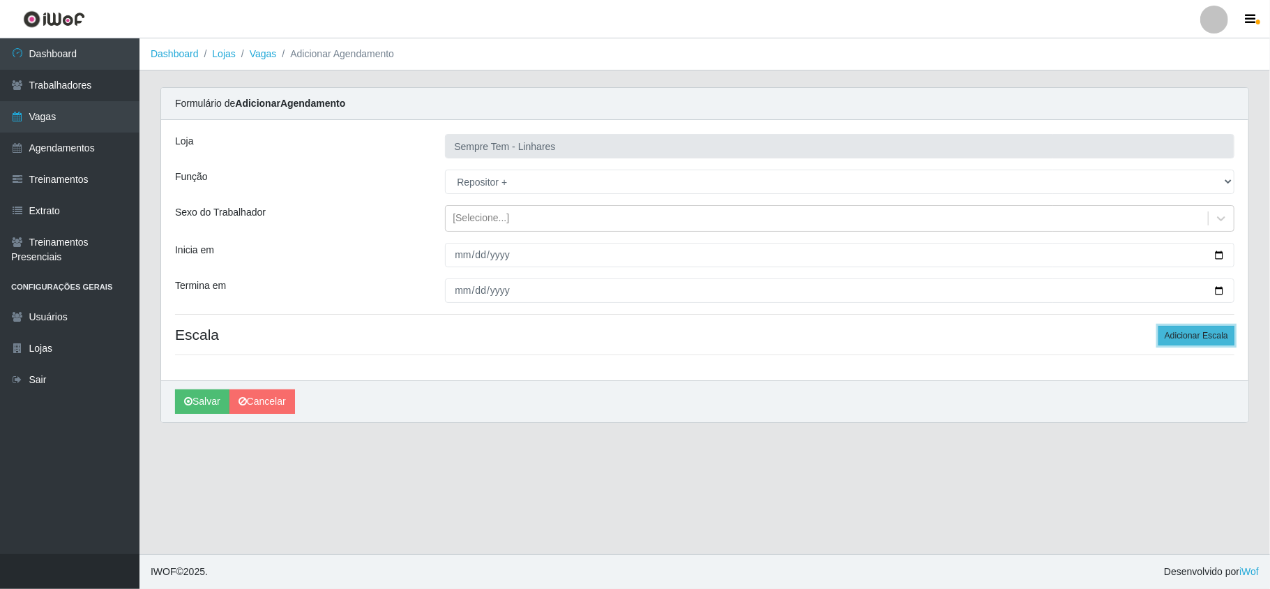
click at [1201, 335] on button "Adicionar Escala" at bounding box center [1196, 336] width 76 height 20
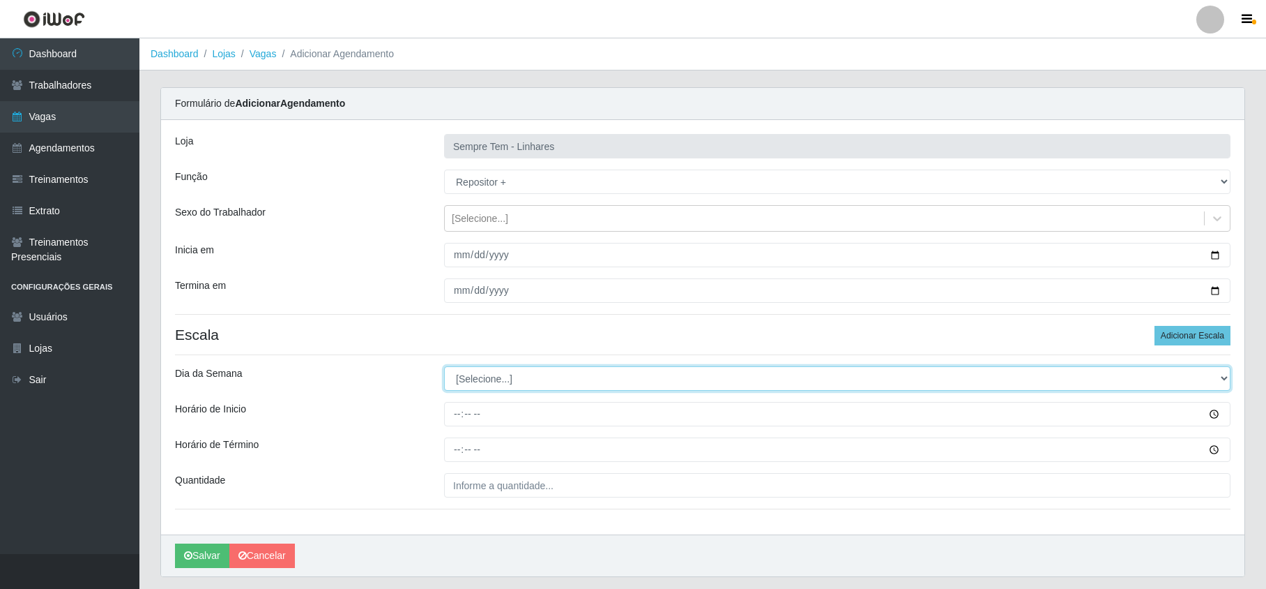
click at [522, 383] on select "[Selecione...] Segunda Terça Quarta Quinta Sexta Sábado Domingo" at bounding box center [837, 378] width 787 height 24
select select "6"
click at [444, 367] on select "[Selecione...] Segunda Terça Quarta Quinta Sexta Sábado Domingo" at bounding box center [837, 378] width 787 height 24
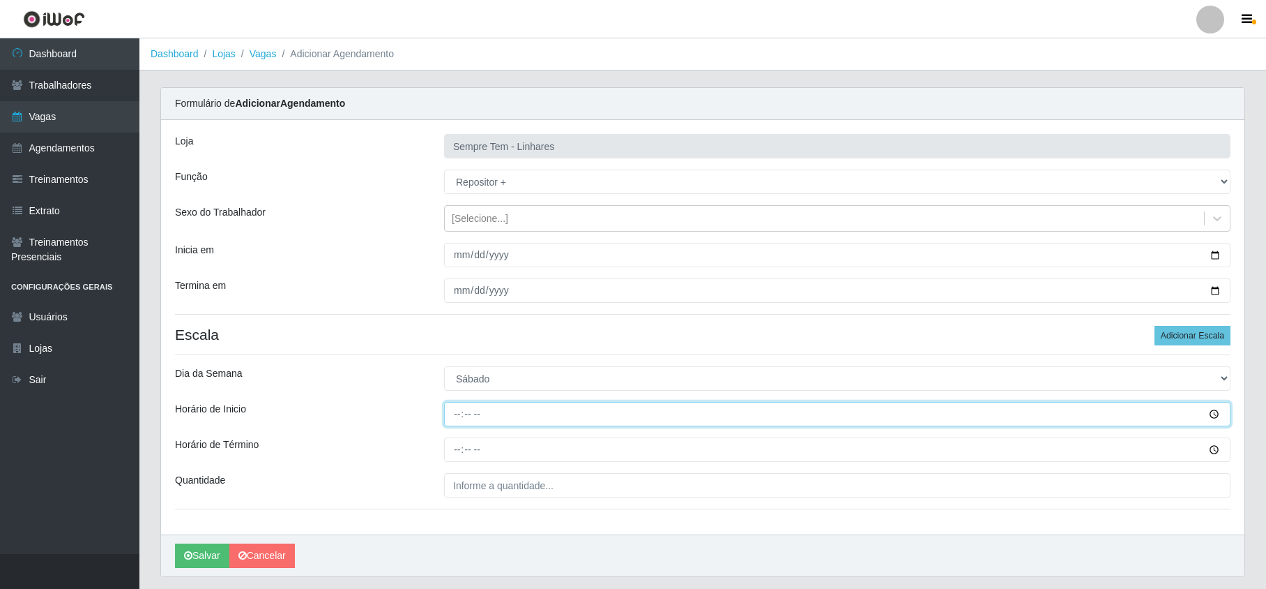
click at [459, 417] on input "Horário de Inicio" at bounding box center [837, 414] width 787 height 24
type input "16:00"
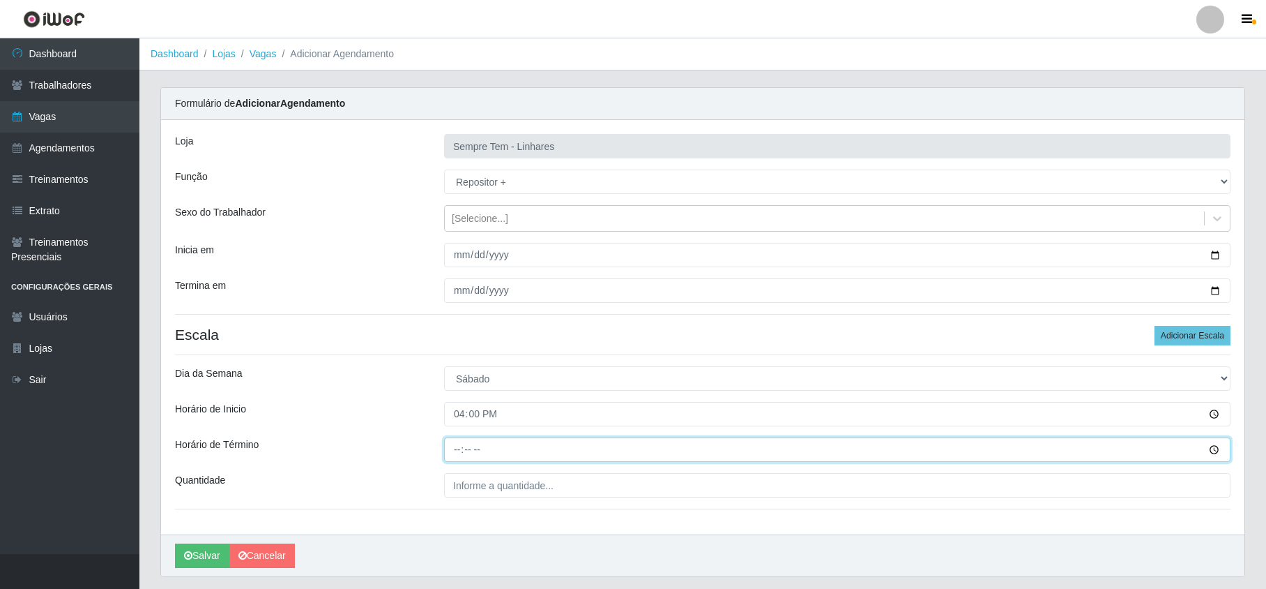
click at [456, 448] on input "Horário de Término" at bounding box center [837, 449] width 787 height 24
type input "22:00"
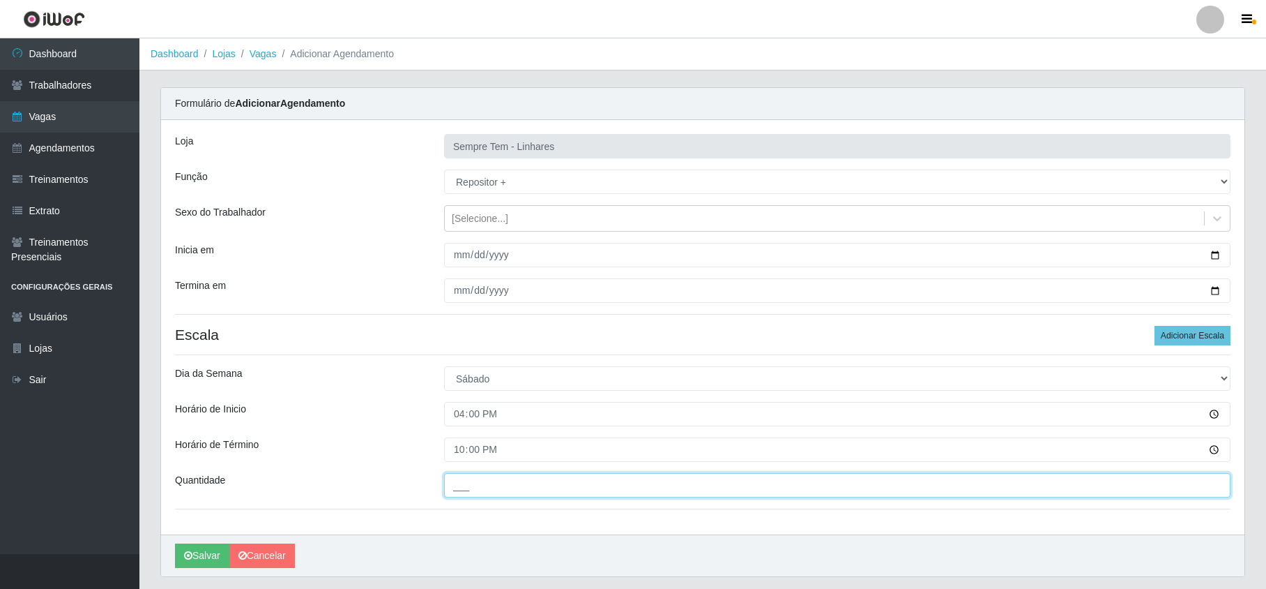
click at [458, 495] on input "___" at bounding box center [837, 485] width 787 height 24
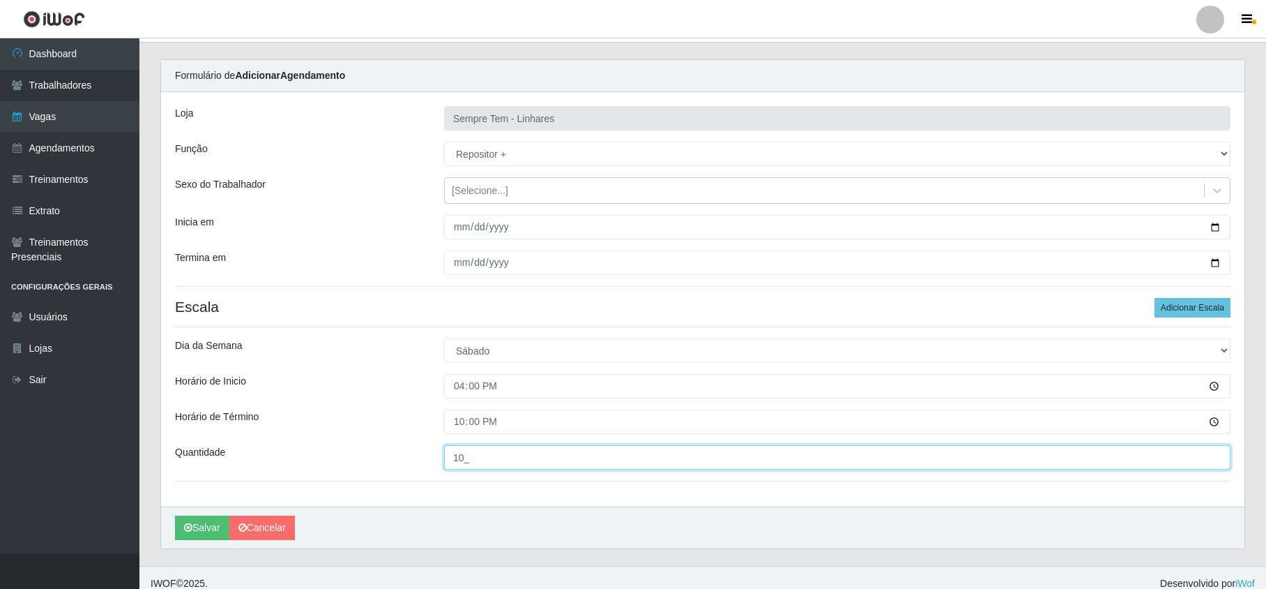
scroll to position [43, 0]
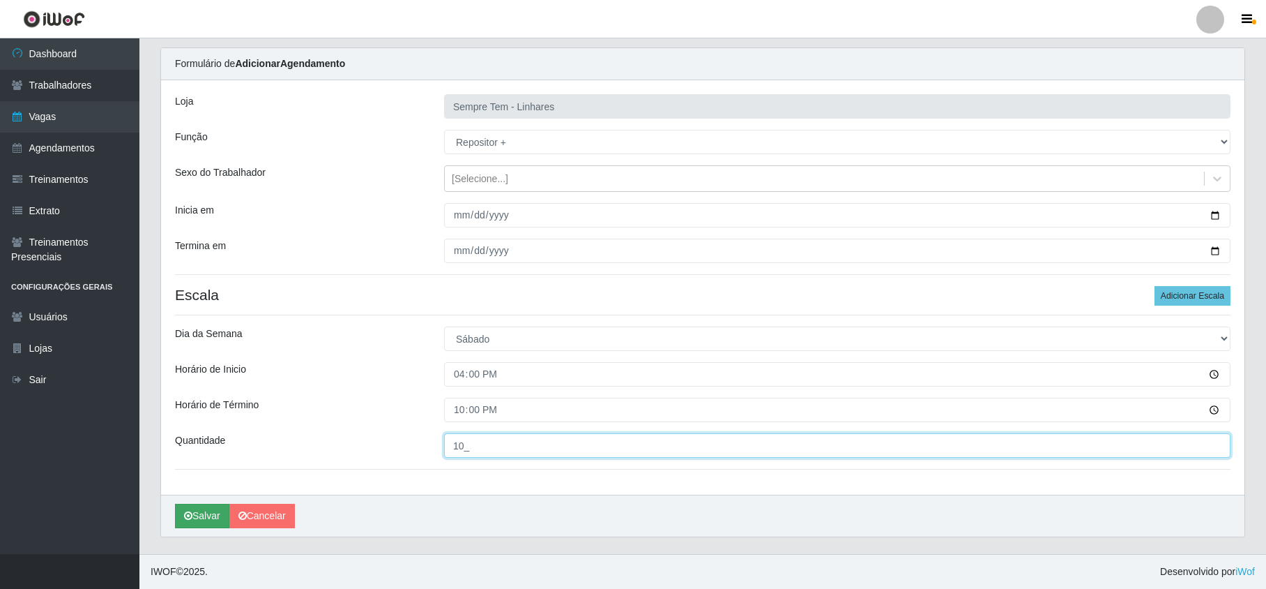
type input "10_"
click at [197, 517] on button "Salvar" at bounding box center [202, 515] width 54 height 24
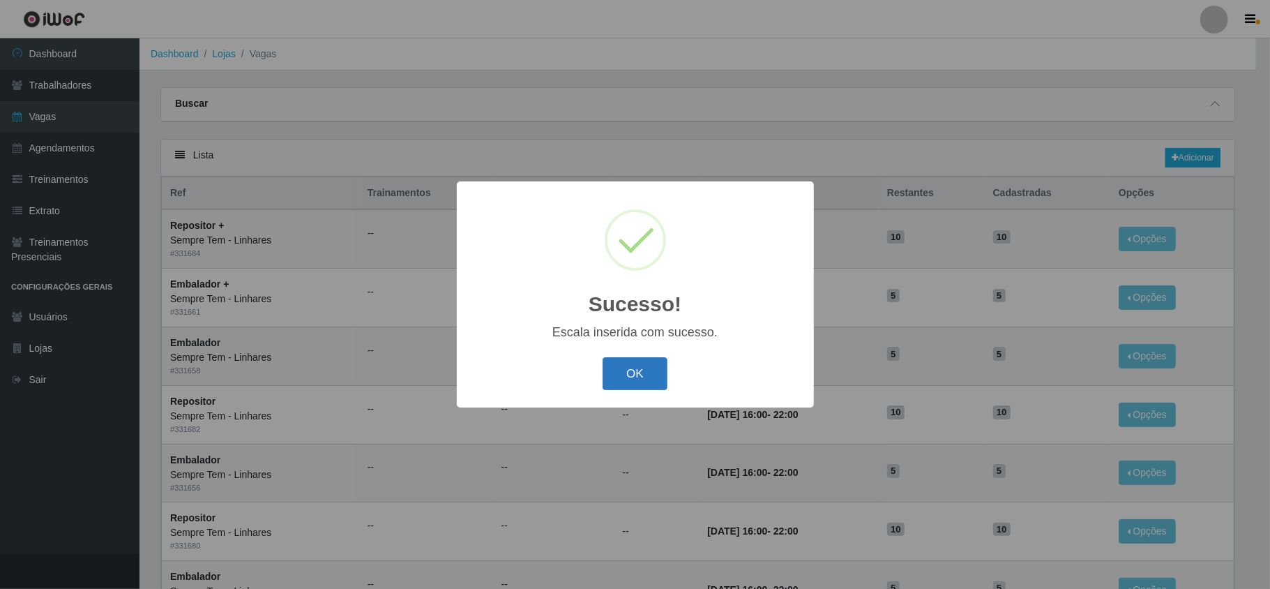
click at [632, 377] on button "OK" at bounding box center [634, 373] width 65 height 33
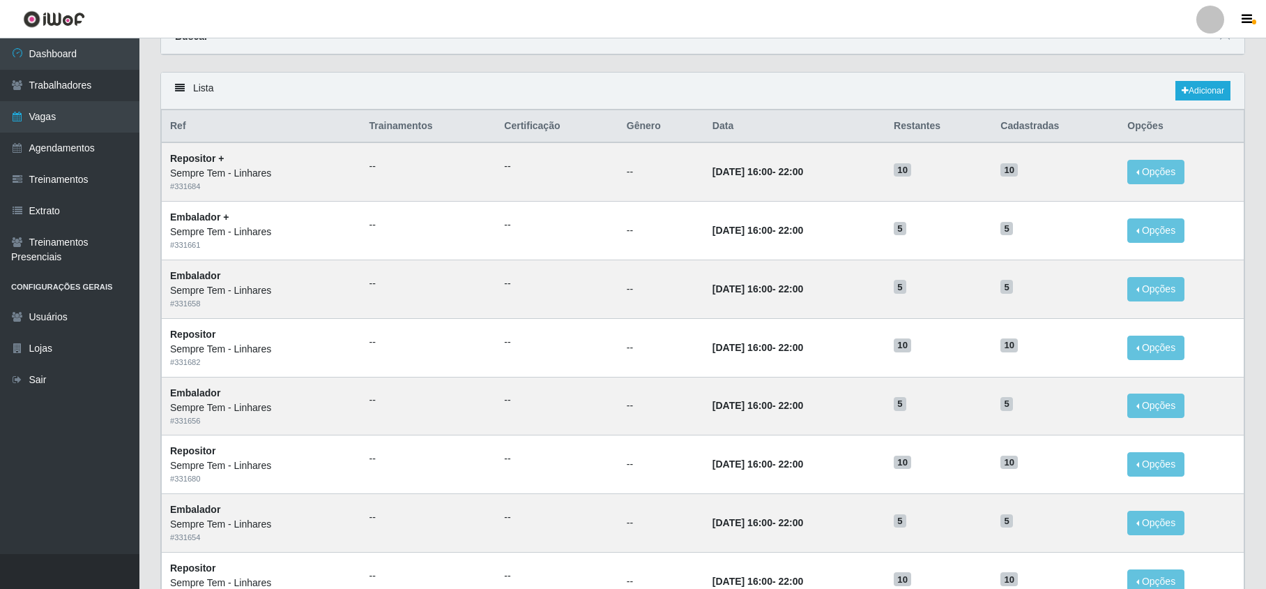
scroll to position [93, 0]
